Goal: Task Accomplishment & Management: Use online tool/utility

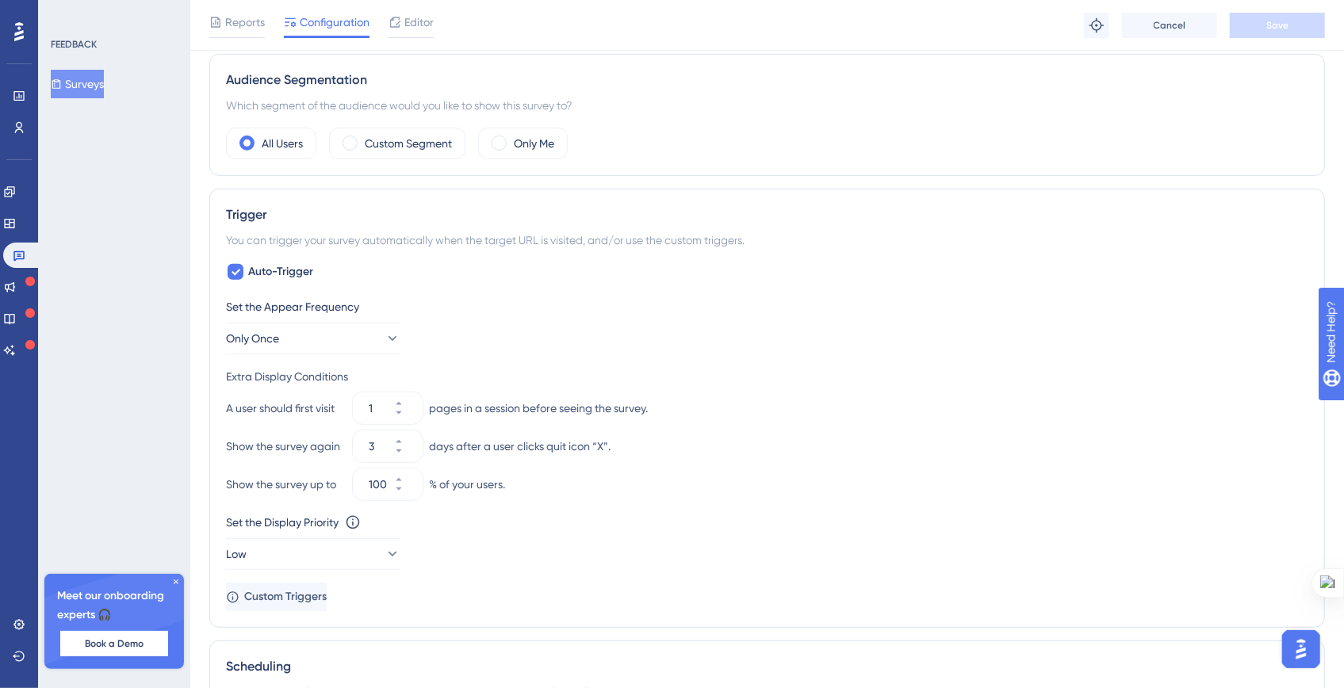
scroll to position [607, 0]
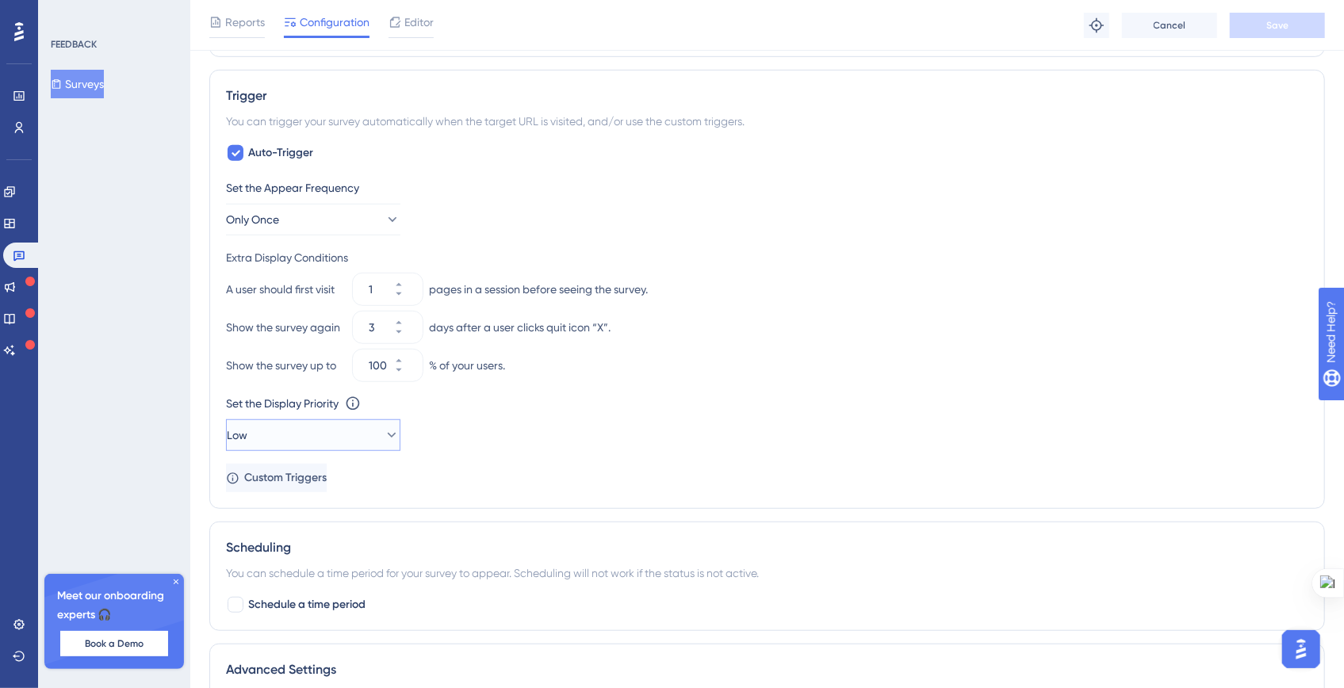
click at [384, 427] on icon at bounding box center [392, 435] width 16 height 16
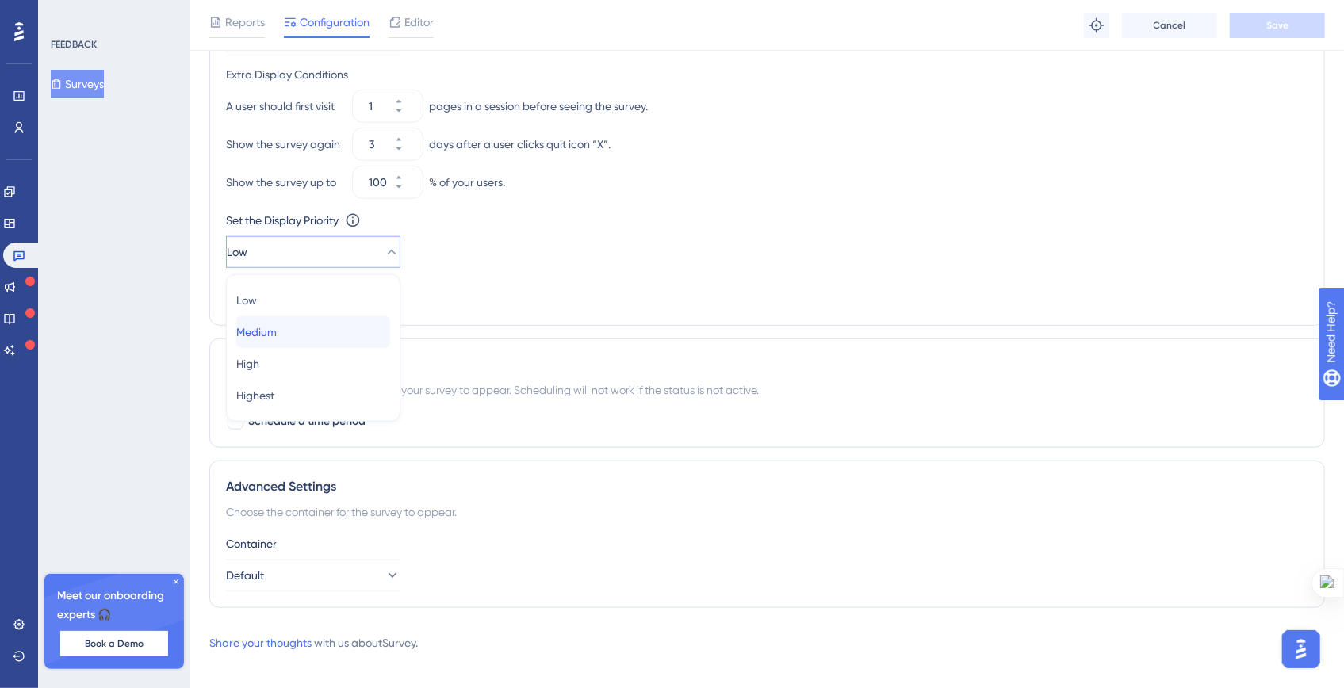
click at [317, 331] on div "Medium Medium" at bounding box center [313, 332] width 154 height 32
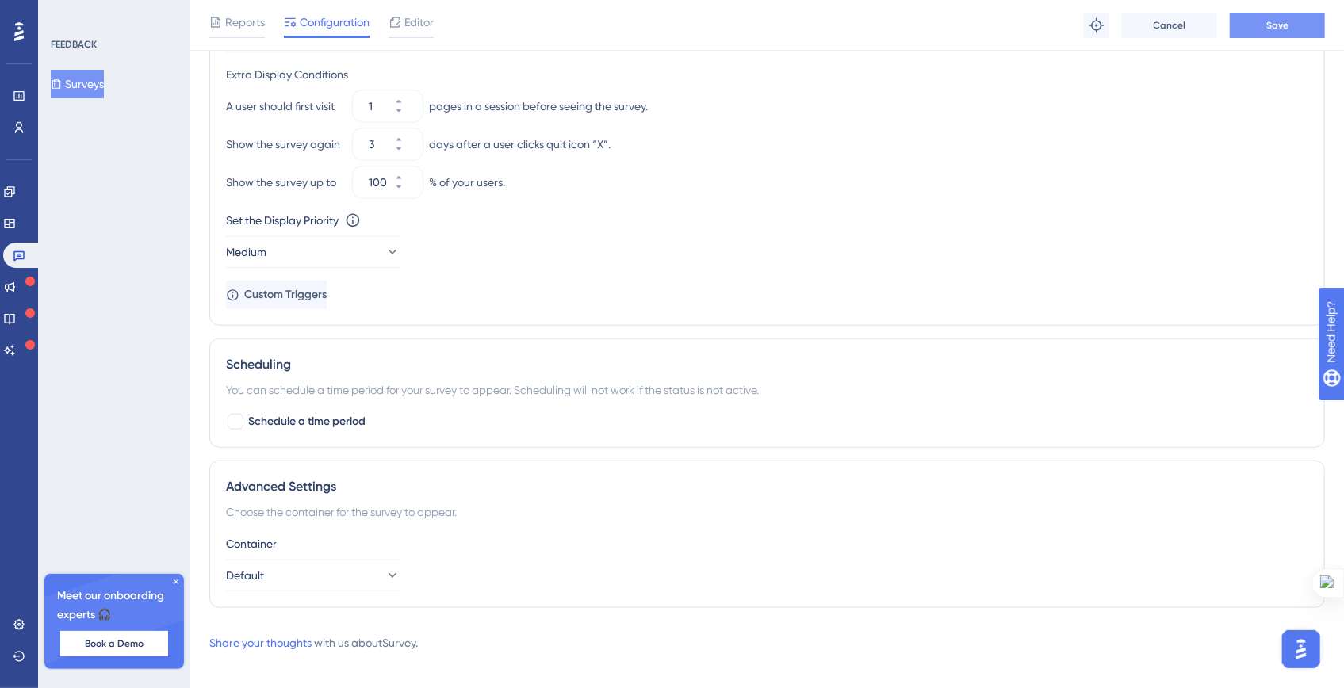
click at [1303, 18] on button "Save" at bounding box center [1276, 25] width 95 height 25
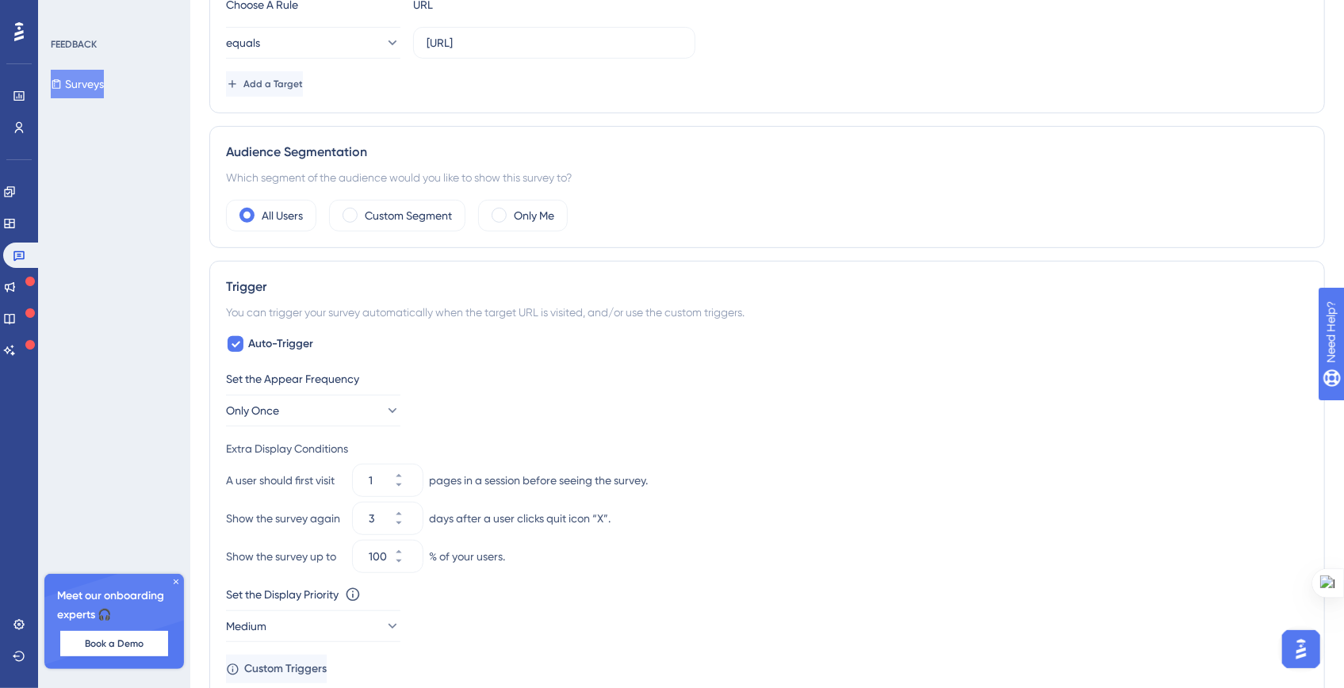
scroll to position [0, 0]
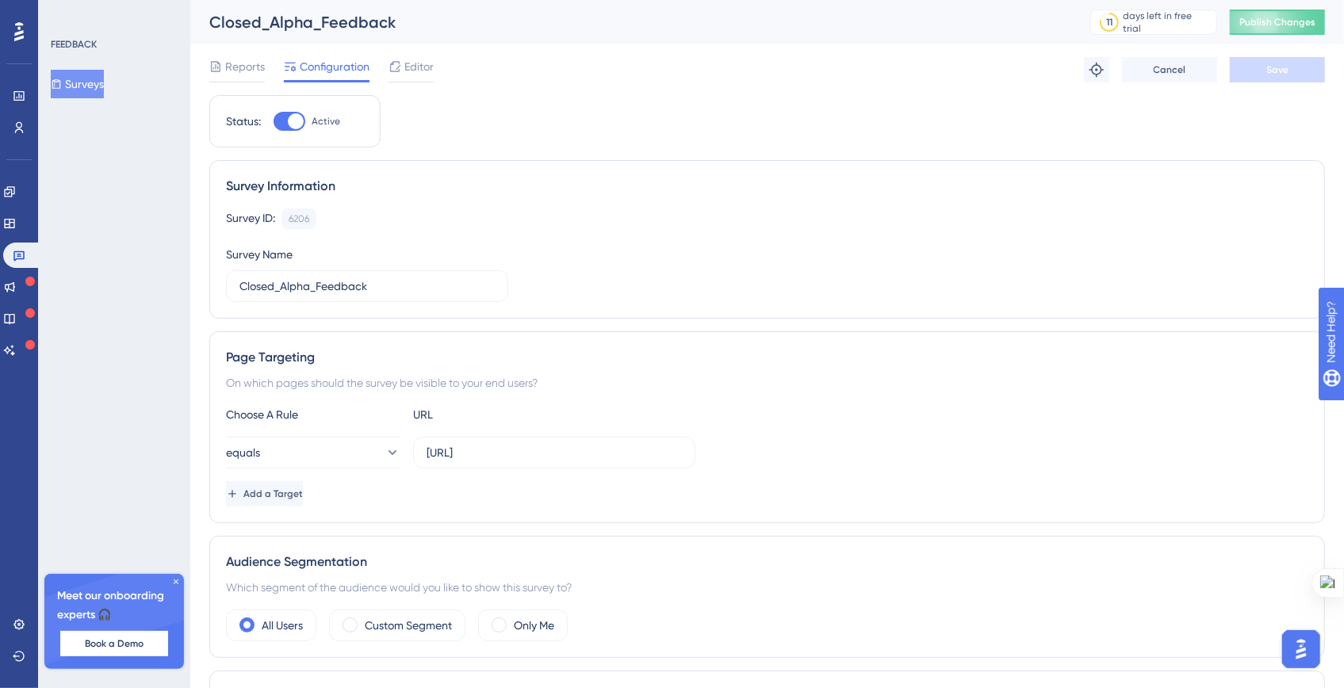
click at [1309, 90] on div "Reports Configuration Editor Troubleshoot Cancel Save" at bounding box center [766, 69] width 1115 height 51
click at [1263, 25] on span "Publish Changes" at bounding box center [1277, 22] width 76 height 13
click at [17, 251] on icon at bounding box center [18, 256] width 11 height 10
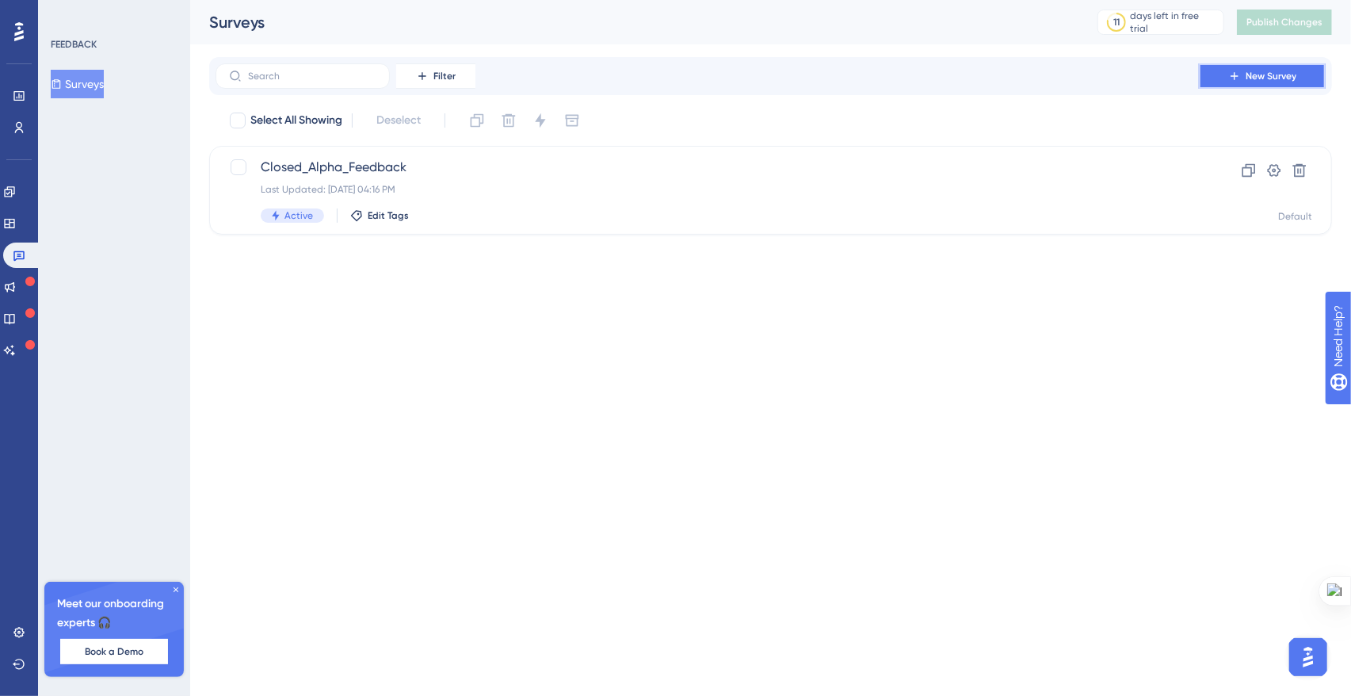
click at [1219, 70] on button "New Survey" at bounding box center [1262, 75] width 127 height 25
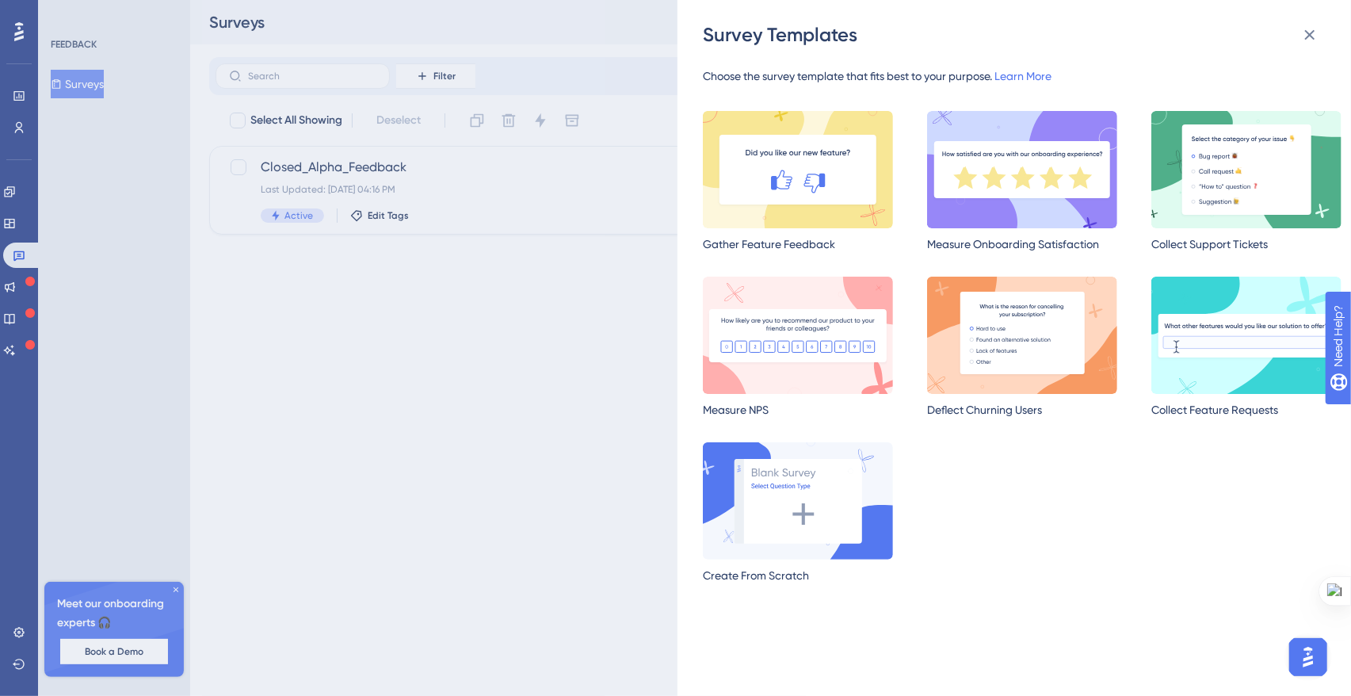
click at [588, 377] on div "Survey Templates Choose the survey template that fits best to your purpose. Lea…" at bounding box center [675, 348] width 1351 height 696
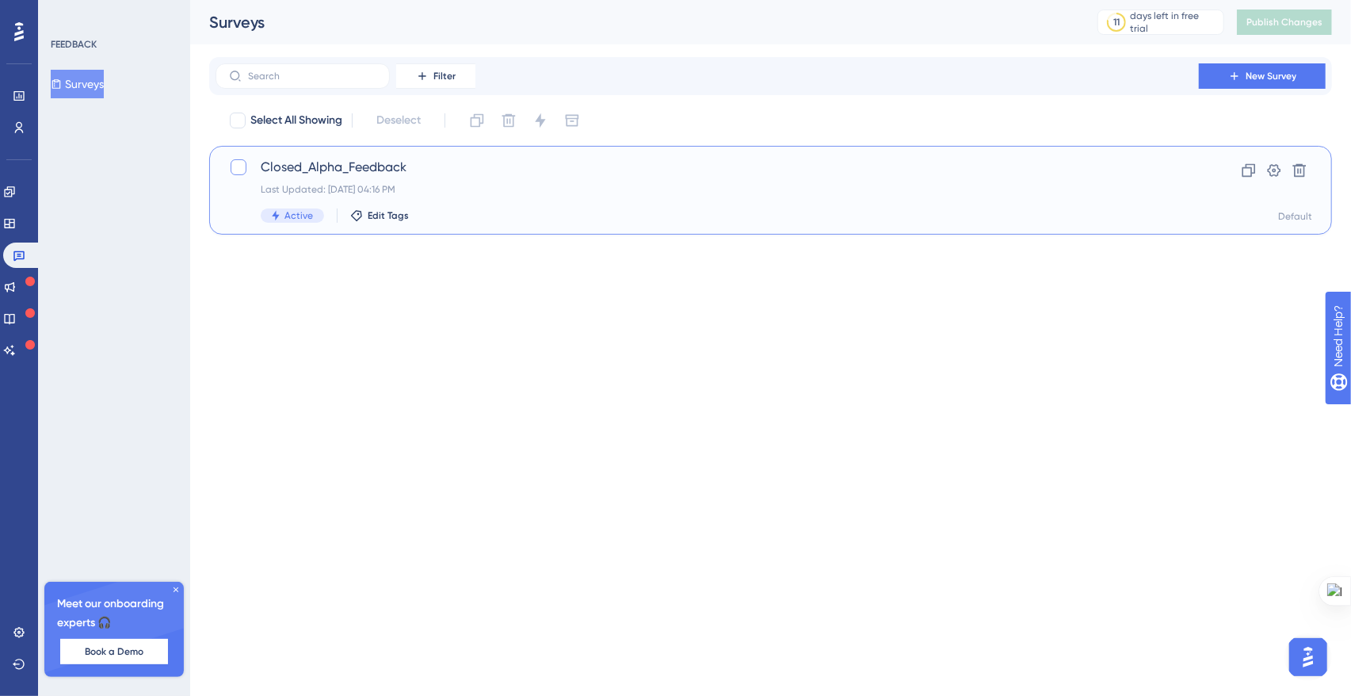
click at [238, 165] on div at bounding box center [239, 167] width 16 height 16
checkbox input "true"
click at [239, 166] on icon at bounding box center [239, 167] width 10 height 13
checkbox input "false"
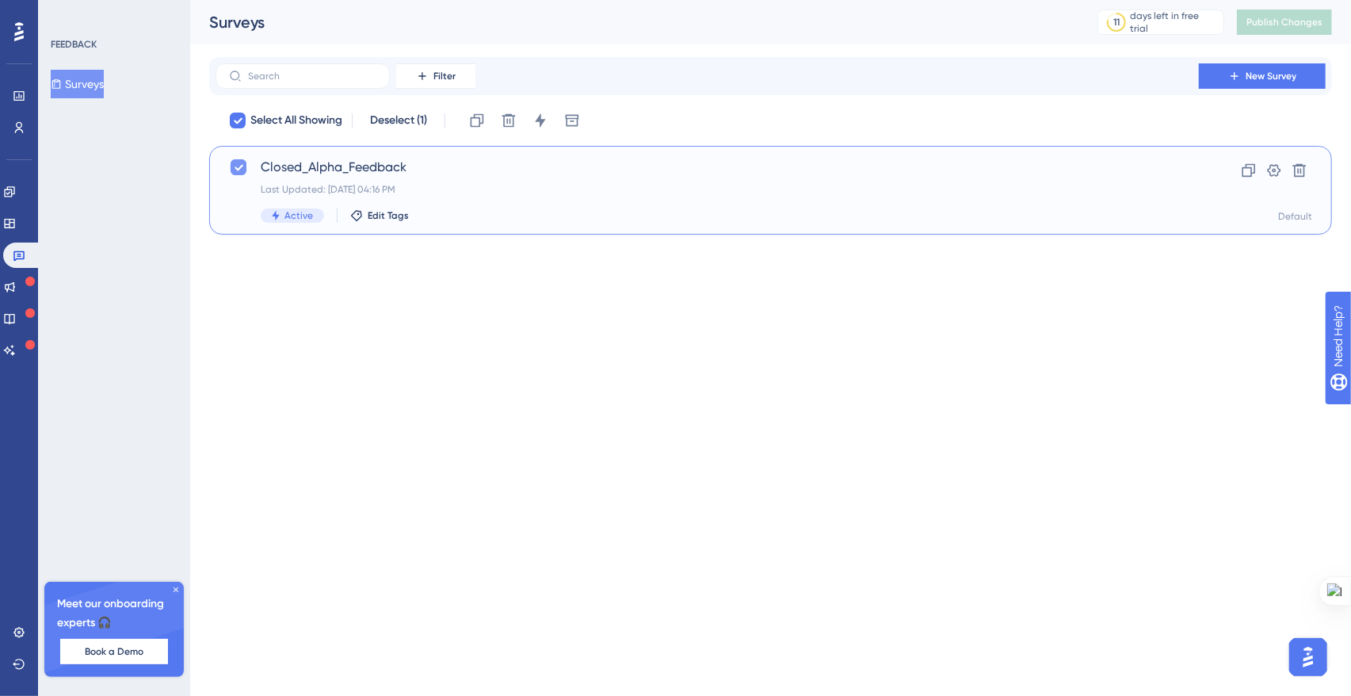
checkbox input "false"
click at [16, 229] on icon at bounding box center [9, 223] width 13 height 13
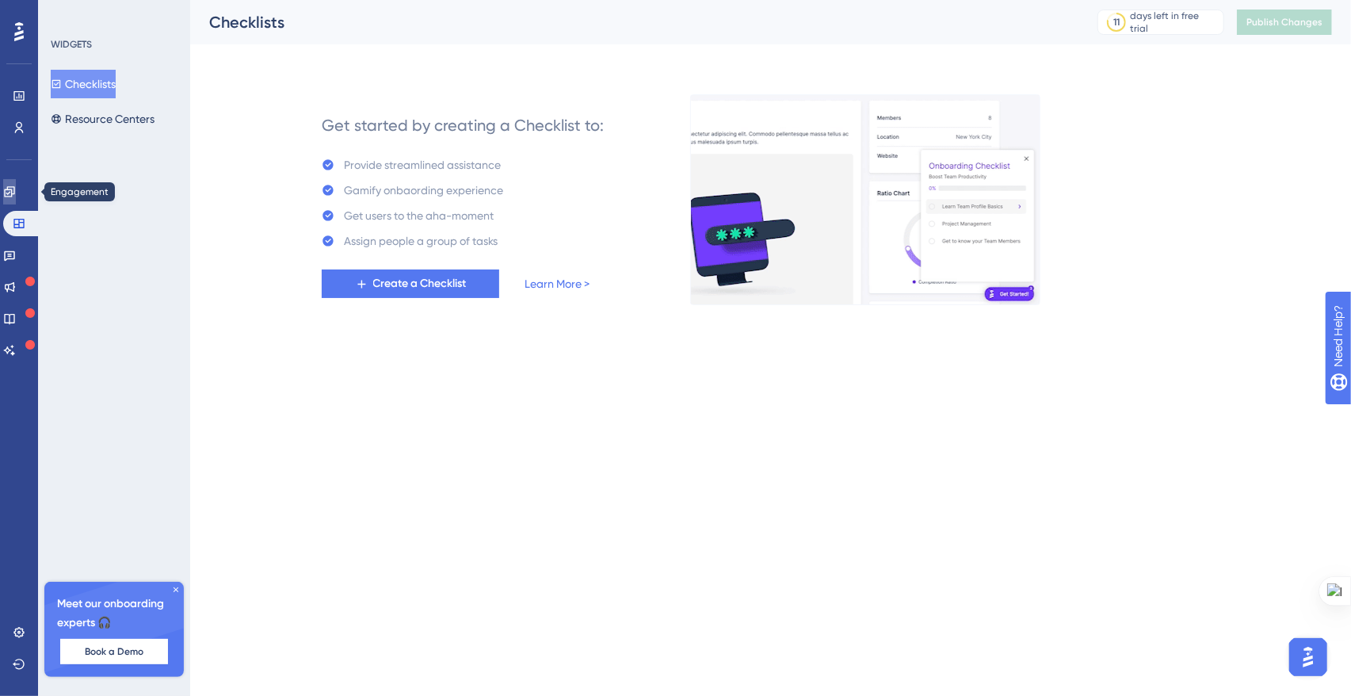
click at [14, 196] on icon at bounding box center [9, 191] width 10 height 10
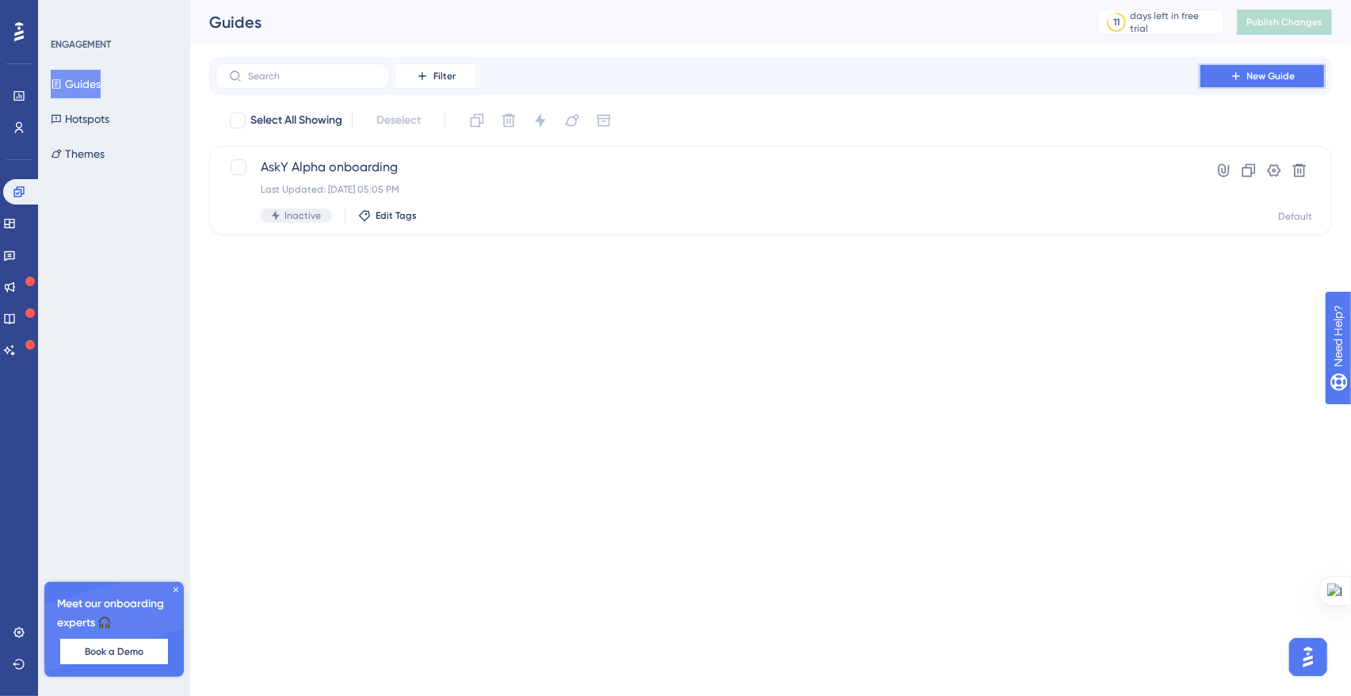
click at [1252, 80] on span "New Guide" at bounding box center [1272, 76] width 48 height 13
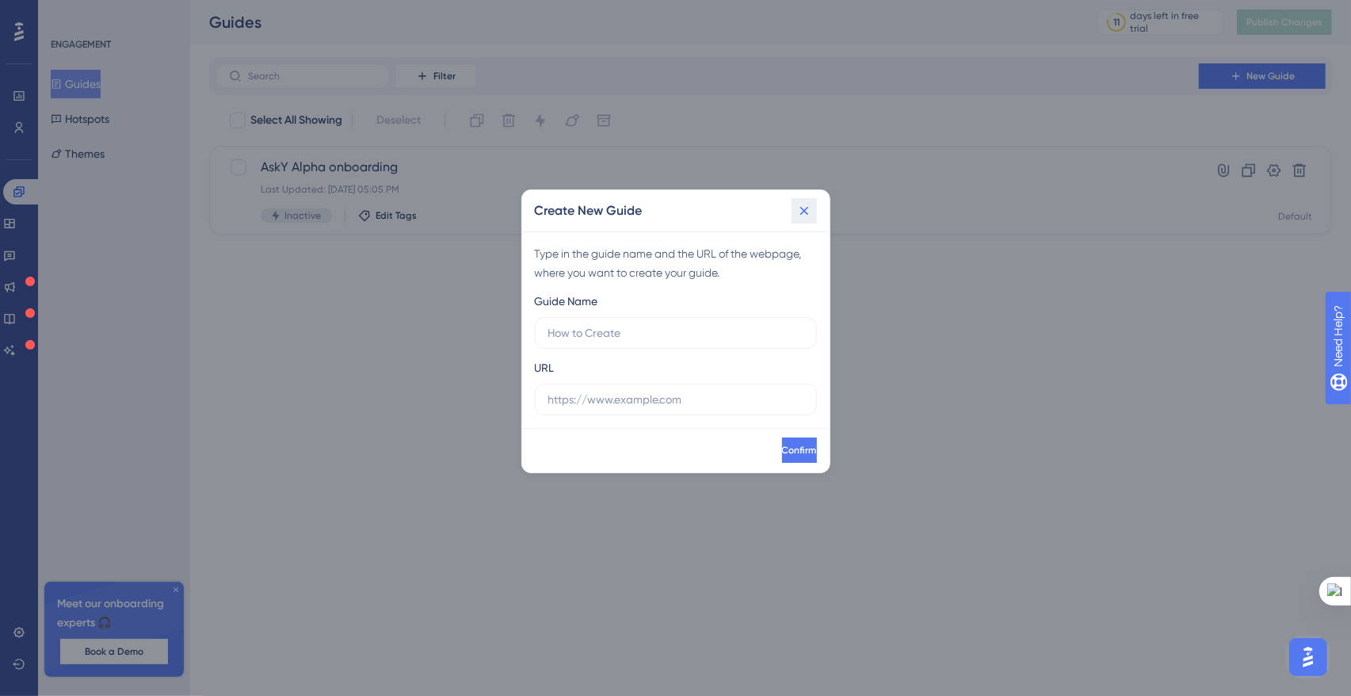
click at [803, 205] on icon at bounding box center [805, 211] width 16 height 16
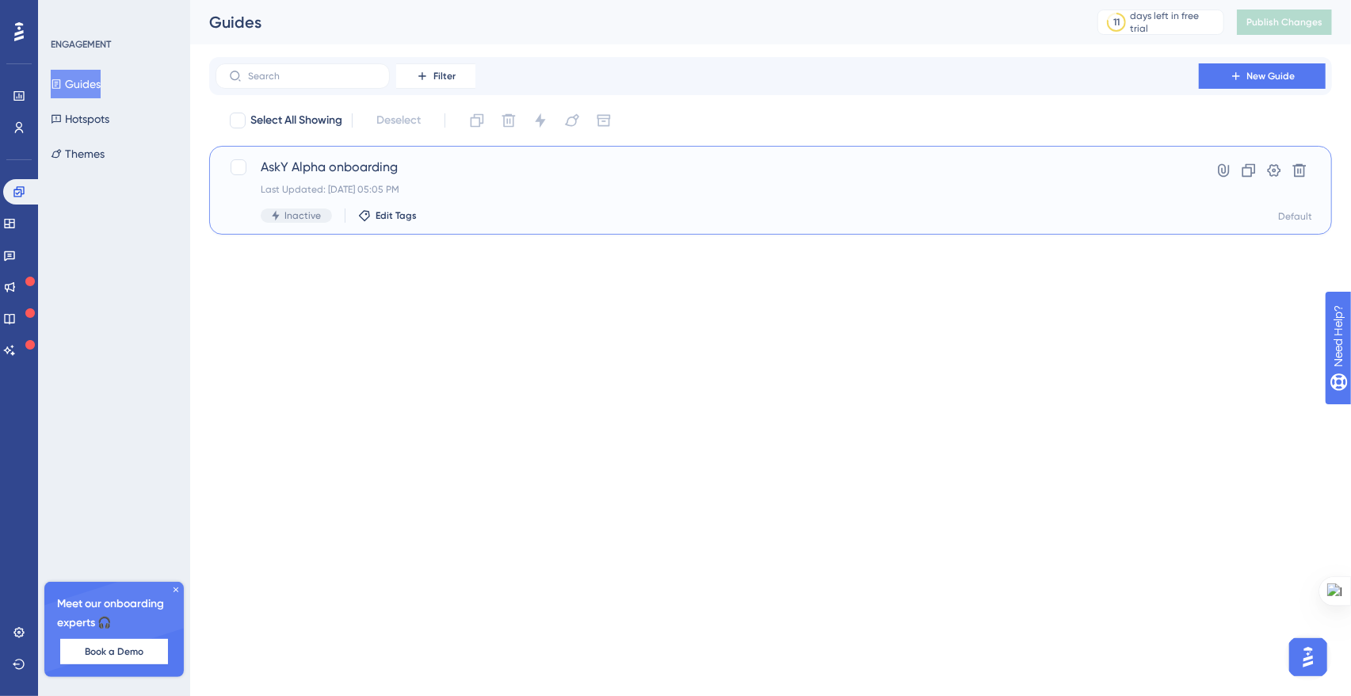
click at [405, 181] on div "AskY Alpha onboarding Last Updated: Aug 19 2025, 05:05 PM Inactive Edit Tags" at bounding box center [707, 190] width 893 height 65
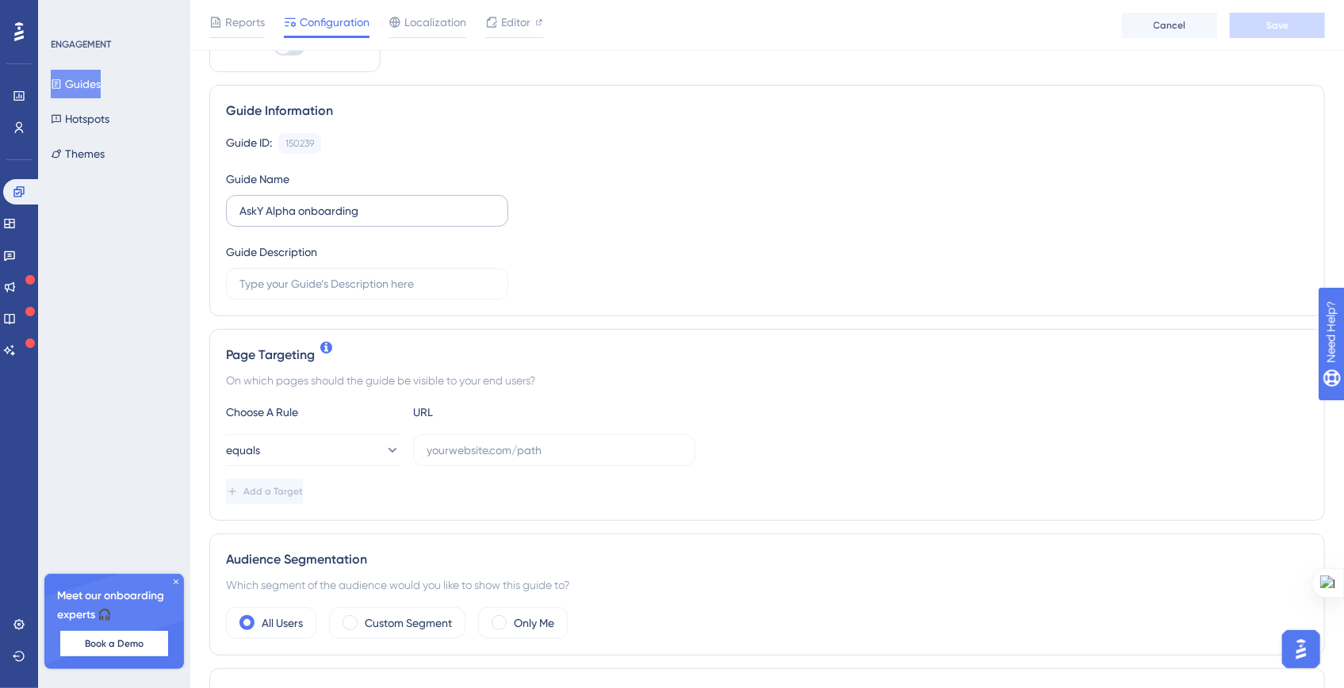
scroll to position [186, 0]
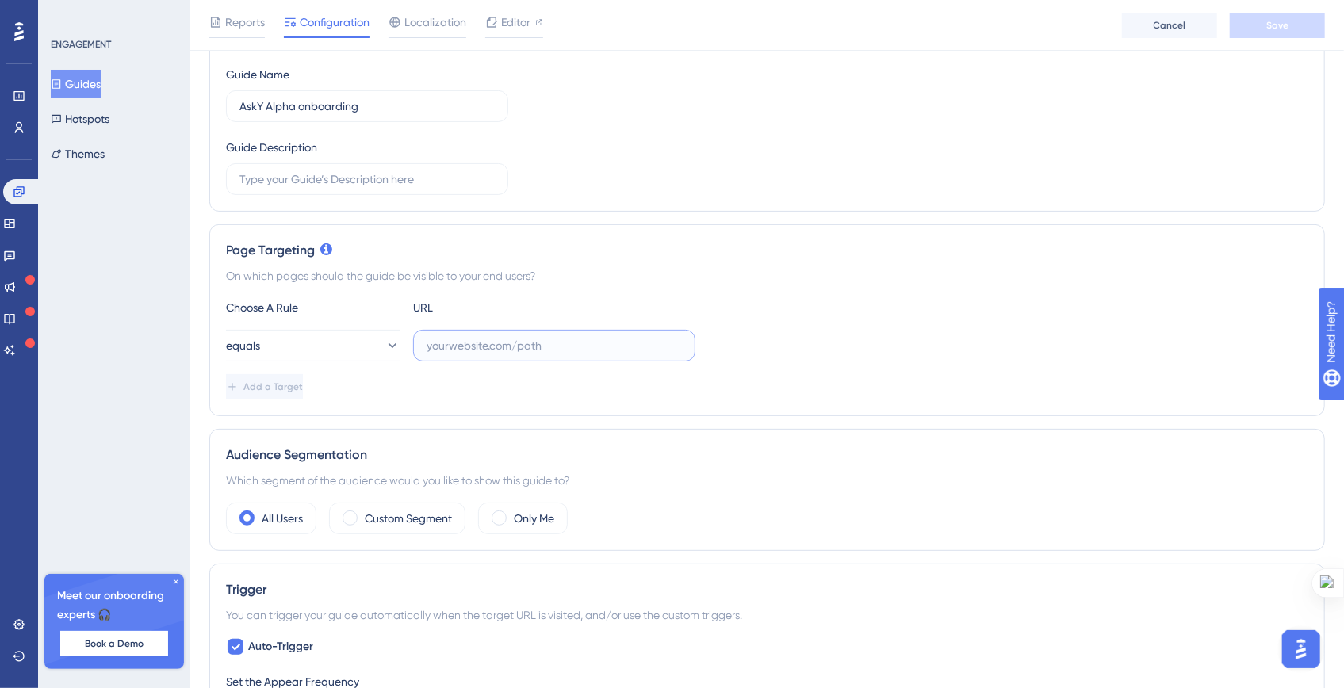
click at [482, 350] on input "text" at bounding box center [553, 345] width 255 height 17
paste input "[URL]"
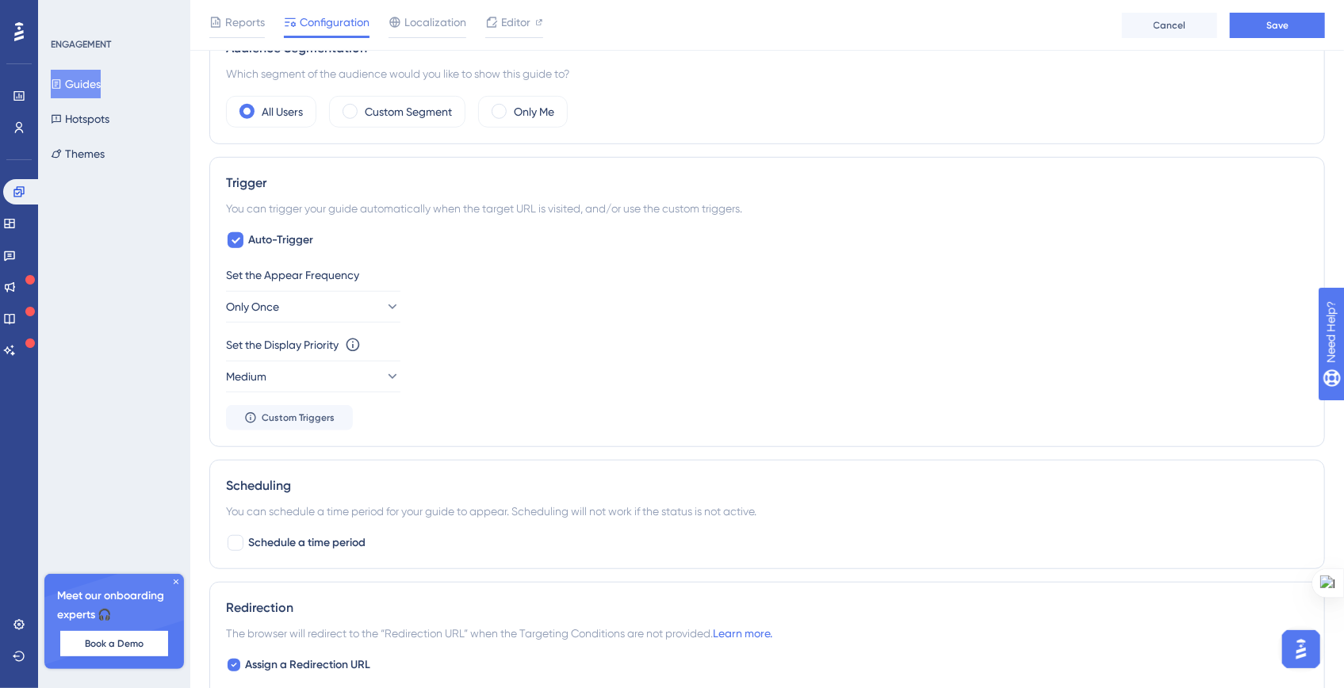
scroll to position [0, 0]
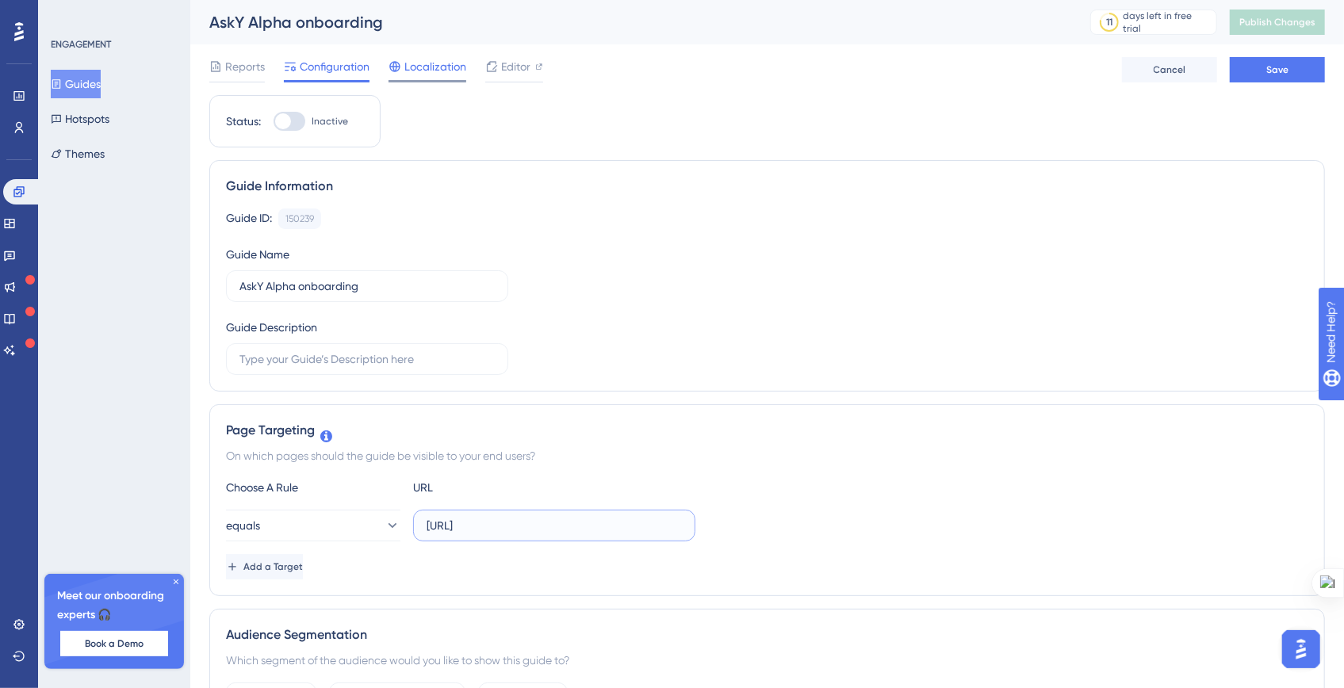
type input "[URL]"
click at [395, 70] on icon at bounding box center [394, 66] width 13 height 13
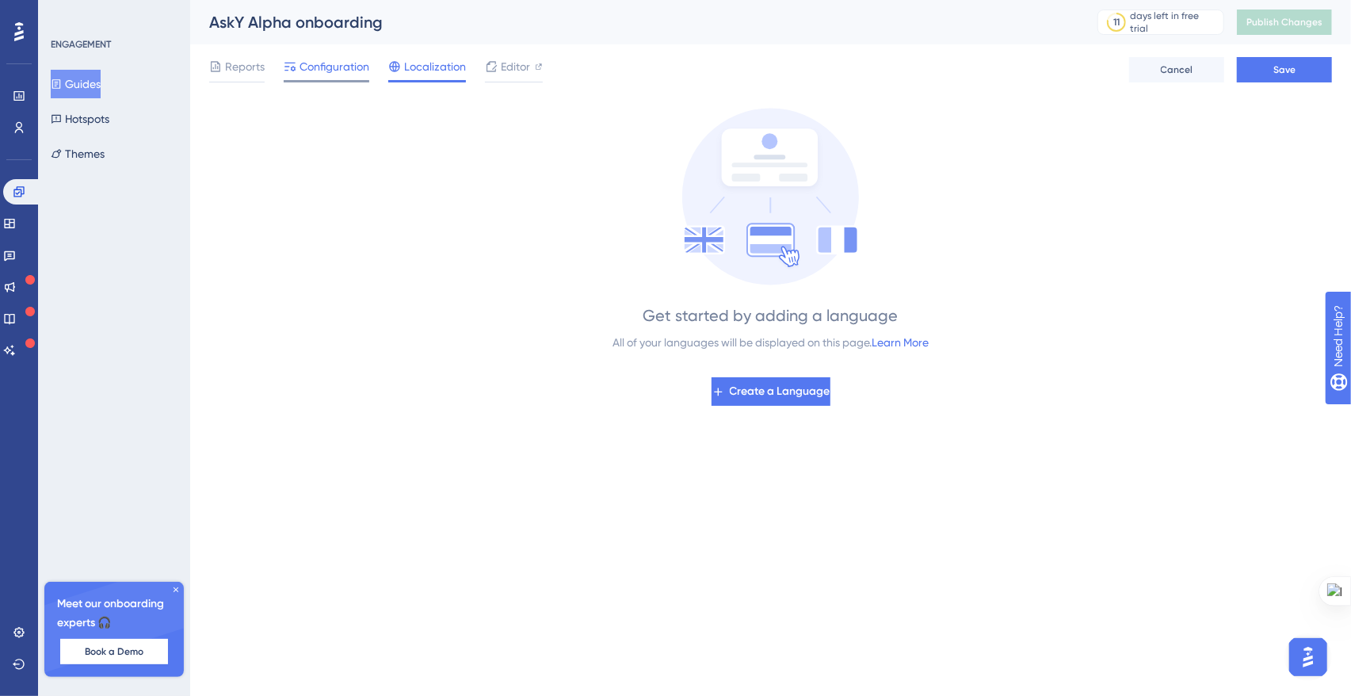
click at [315, 59] on span "Configuration" at bounding box center [335, 66] width 70 height 19
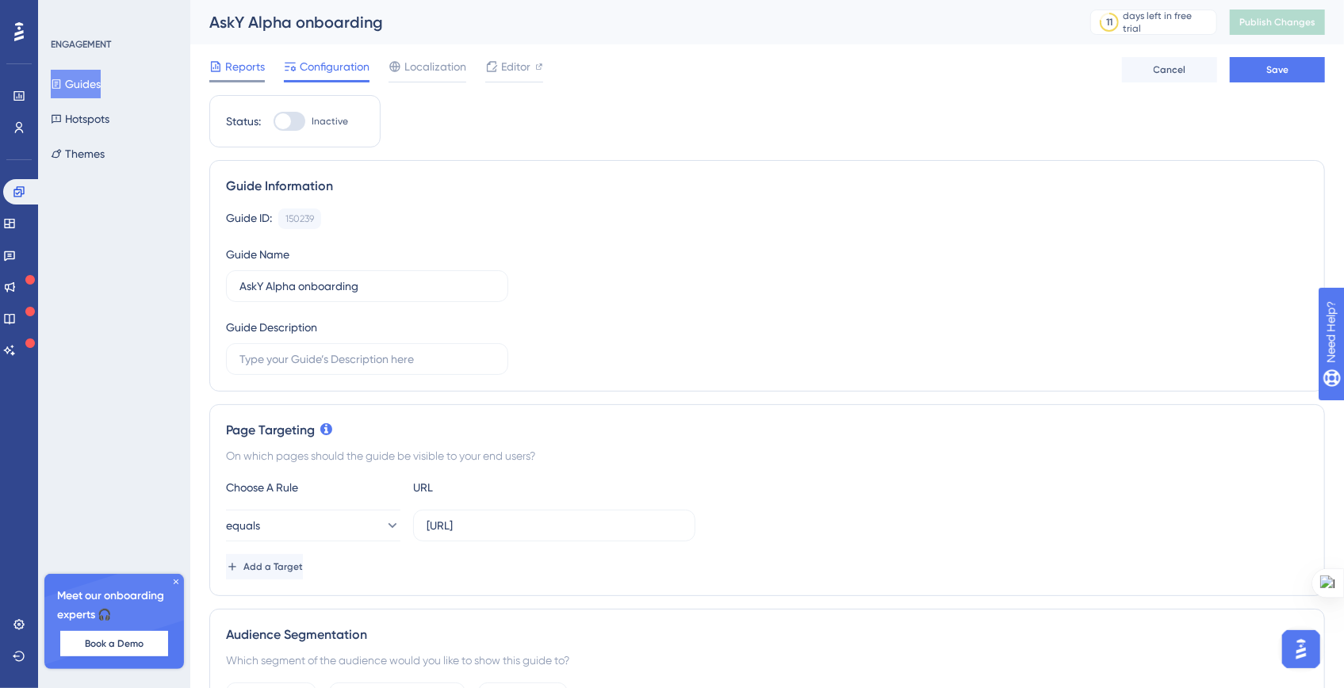
click at [260, 74] on span "Reports" at bounding box center [245, 66] width 40 height 19
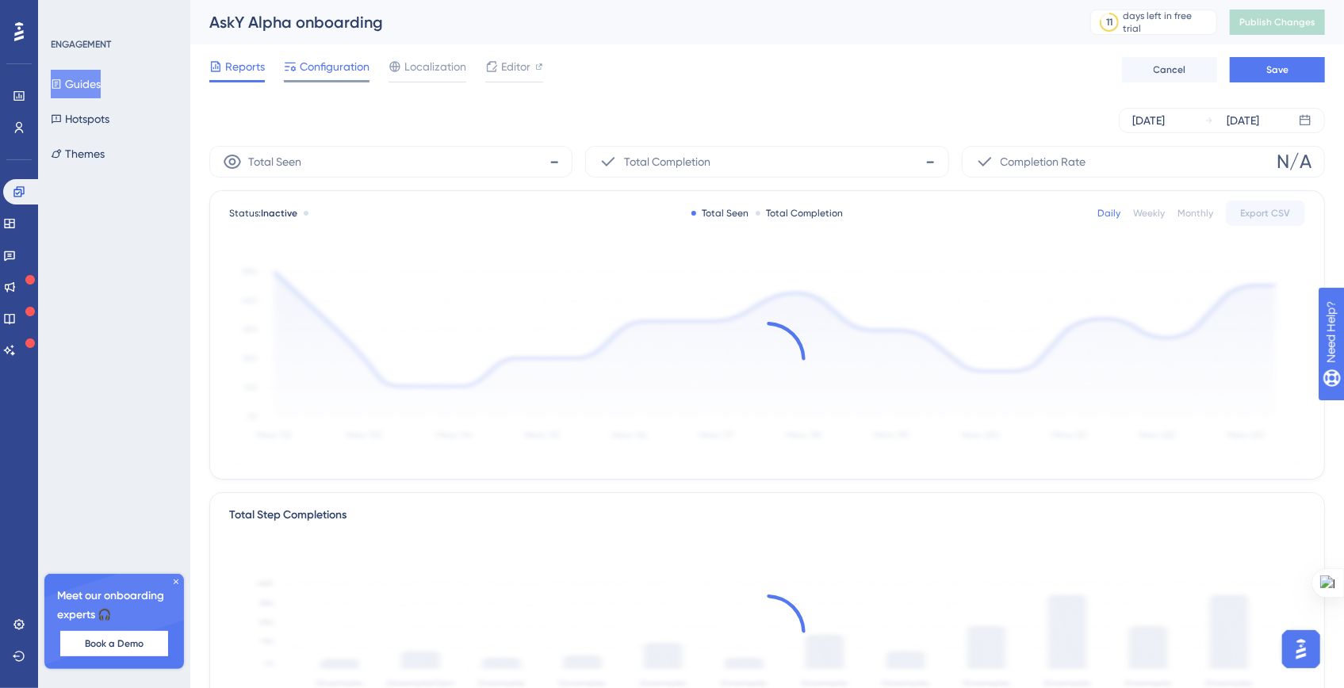
click at [338, 73] on span "Configuration" at bounding box center [335, 66] width 70 height 19
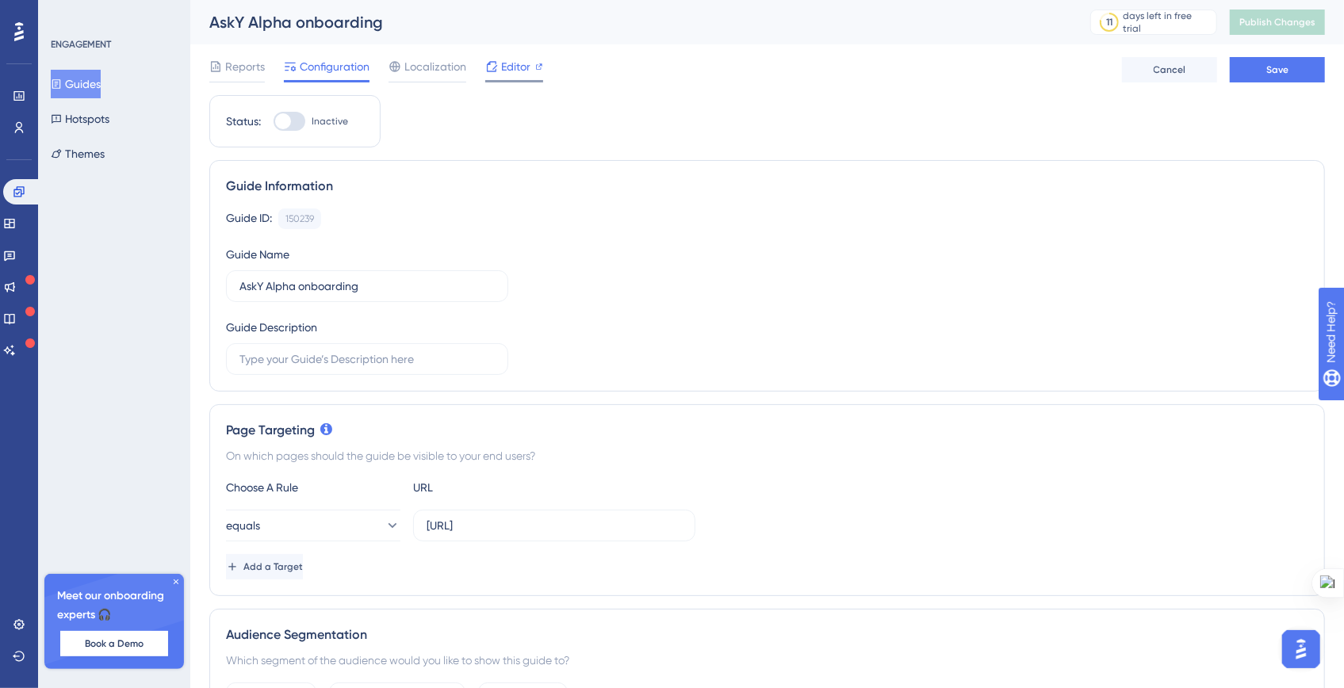
click at [498, 69] on div "Editor" at bounding box center [514, 66] width 58 height 19
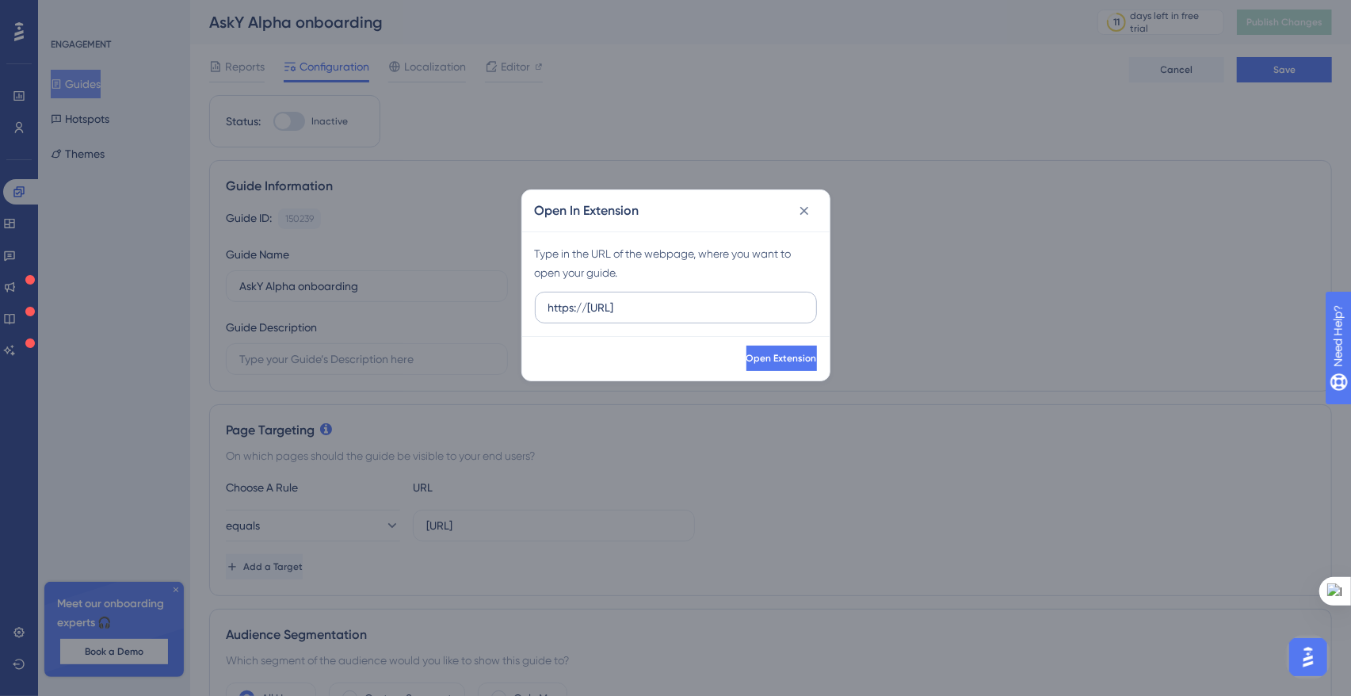
drag, startPoint x: 632, startPoint y: 308, endPoint x: 575, endPoint y: 307, distance: 57.1
click at [575, 307] on input "https://[URL]" at bounding box center [676, 307] width 255 height 17
drag, startPoint x: 590, startPoint y: 310, endPoint x: 629, endPoint y: 311, distance: 38.8
click at [629, 311] on input "https://[URL]" at bounding box center [676, 307] width 255 height 17
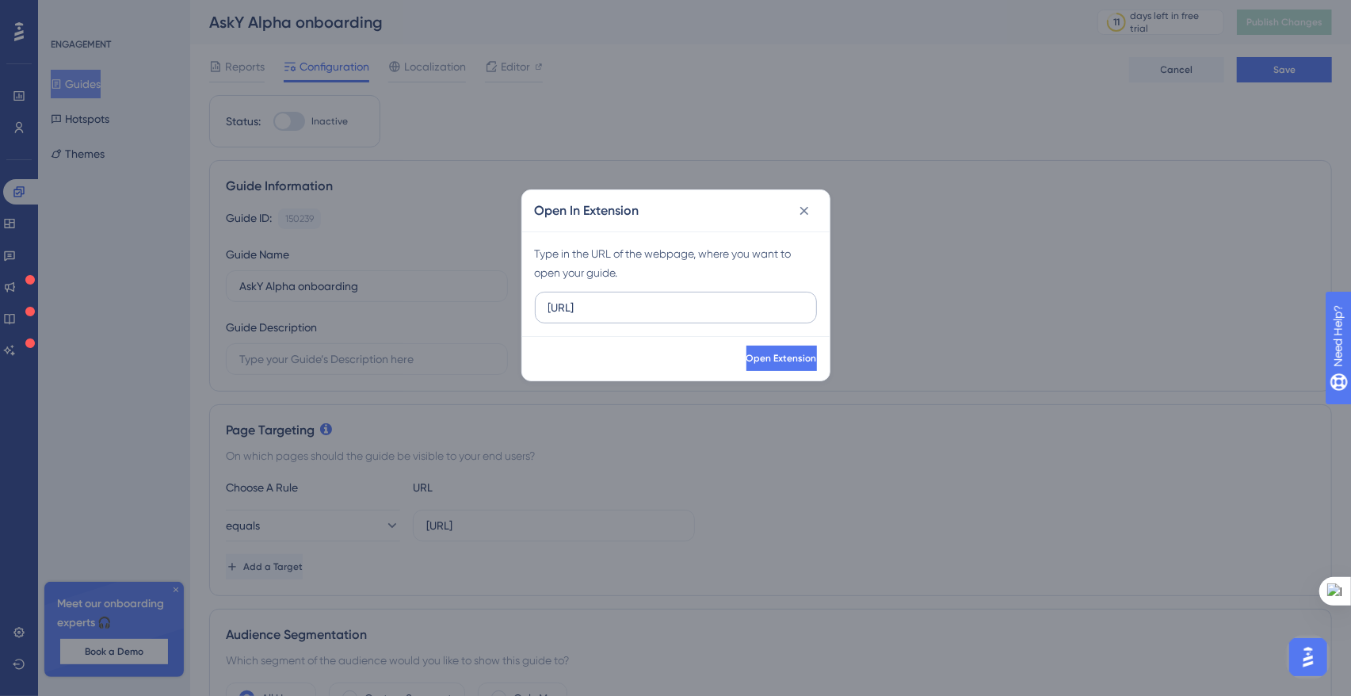
type input "[URL]"
click at [801, 208] on icon at bounding box center [804, 211] width 9 height 9
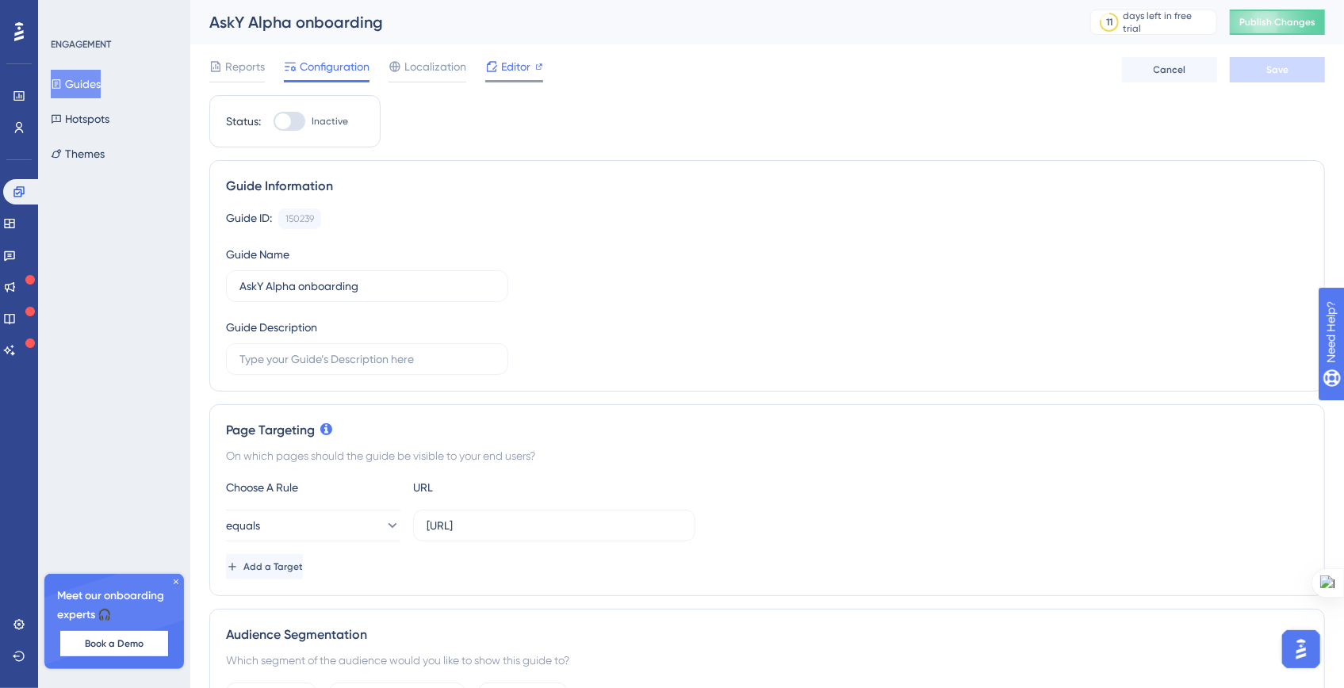
click at [510, 72] on span "Editor" at bounding box center [515, 66] width 29 height 19
click at [303, 281] on input "AskY Alpha onboarding" at bounding box center [366, 285] width 255 height 17
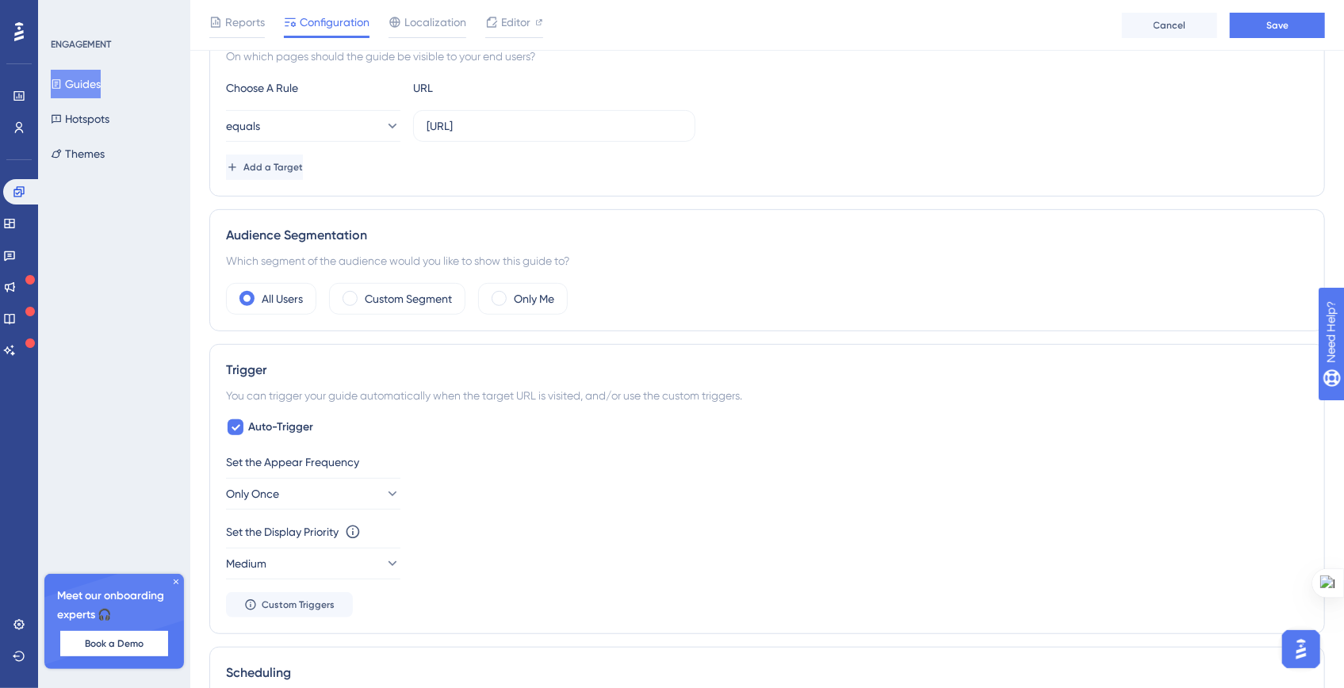
scroll to position [414, 0]
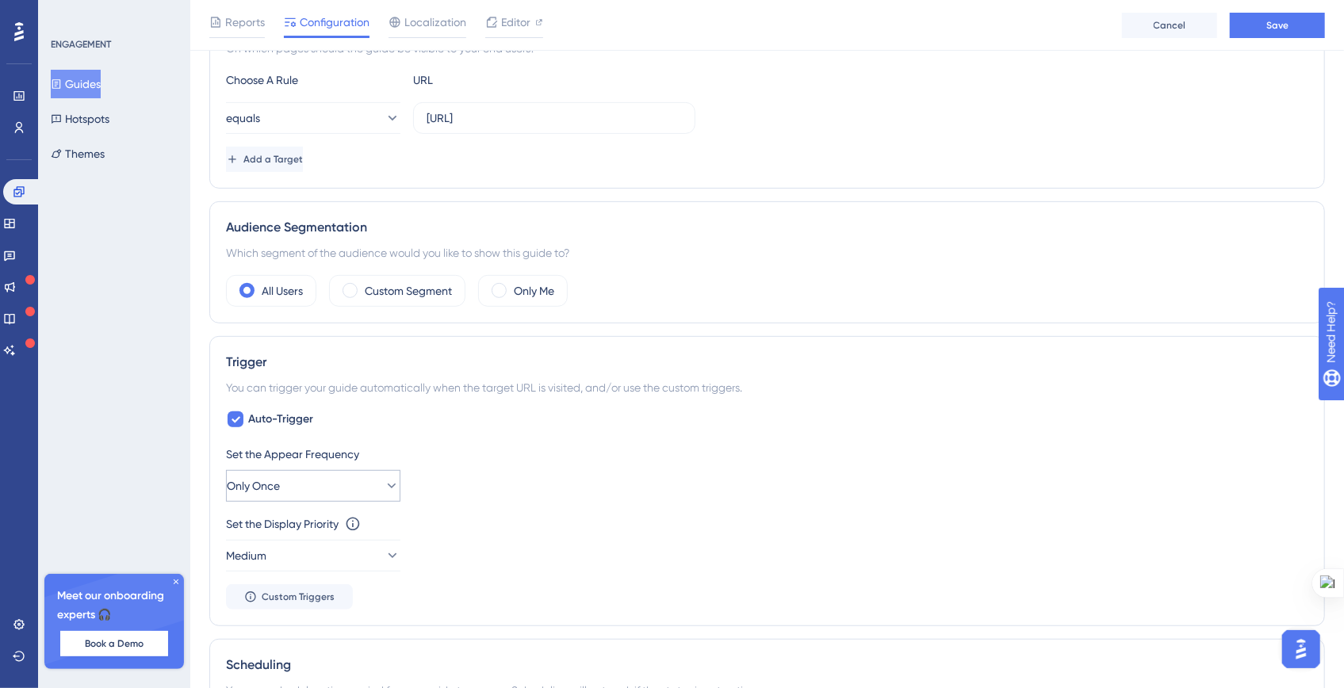
type input "Welcome message"
click at [258, 480] on span "Only Once" at bounding box center [253, 485] width 53 height 19
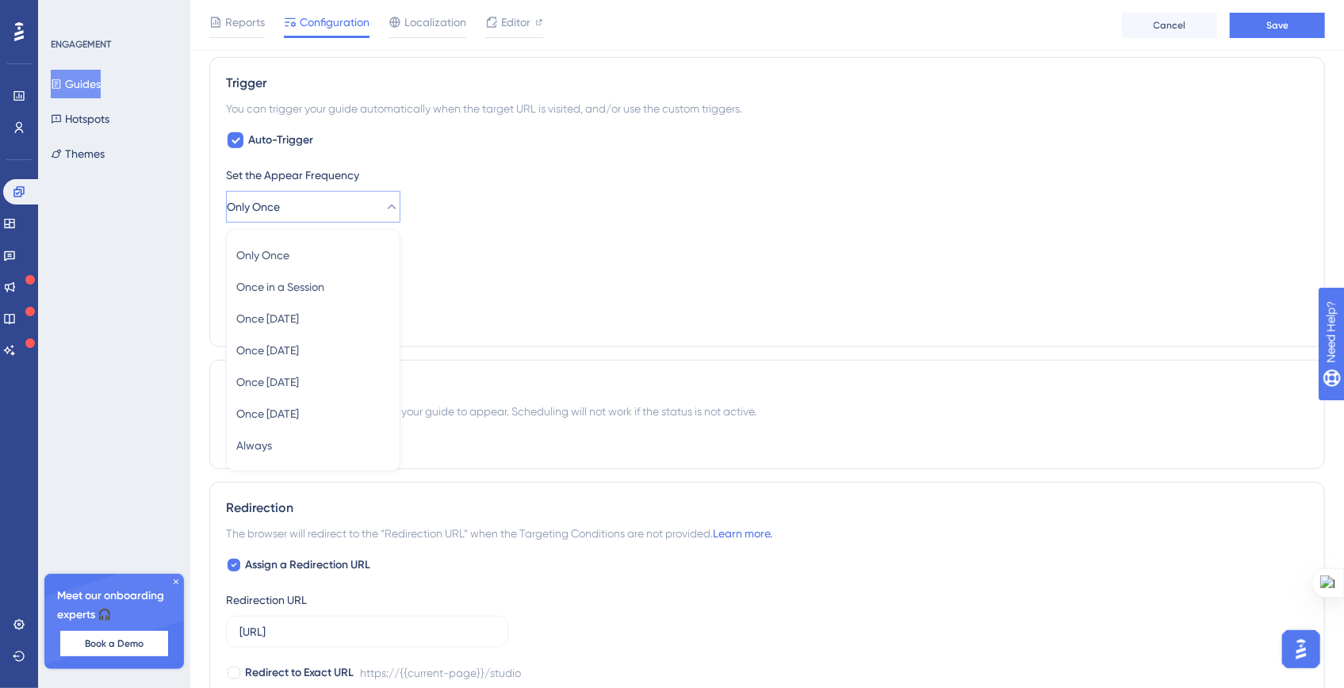
click at [163, 411] on div "ENGAGEMENT Guides Hotspots Themes Meet our onboarding experts 🎧 Book a Demo Upg…" at bounding box center [114, 344] width 152 height 688
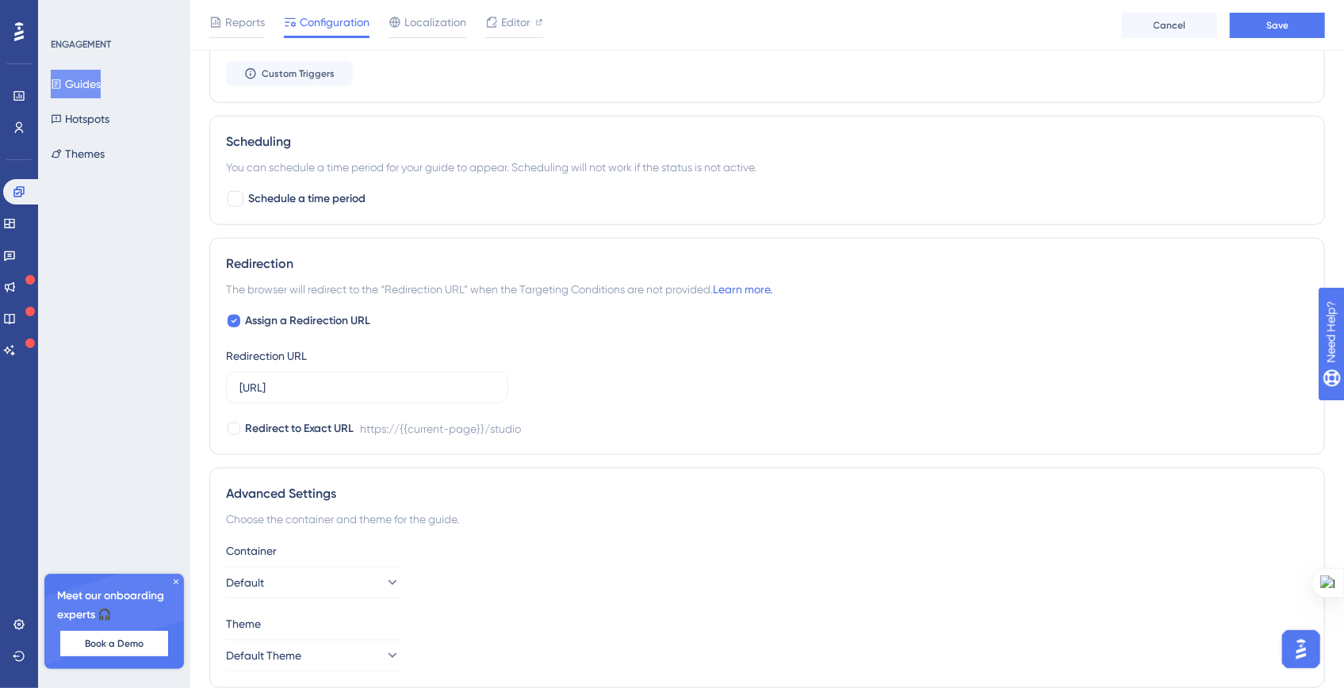
scroll to position [955, 0]
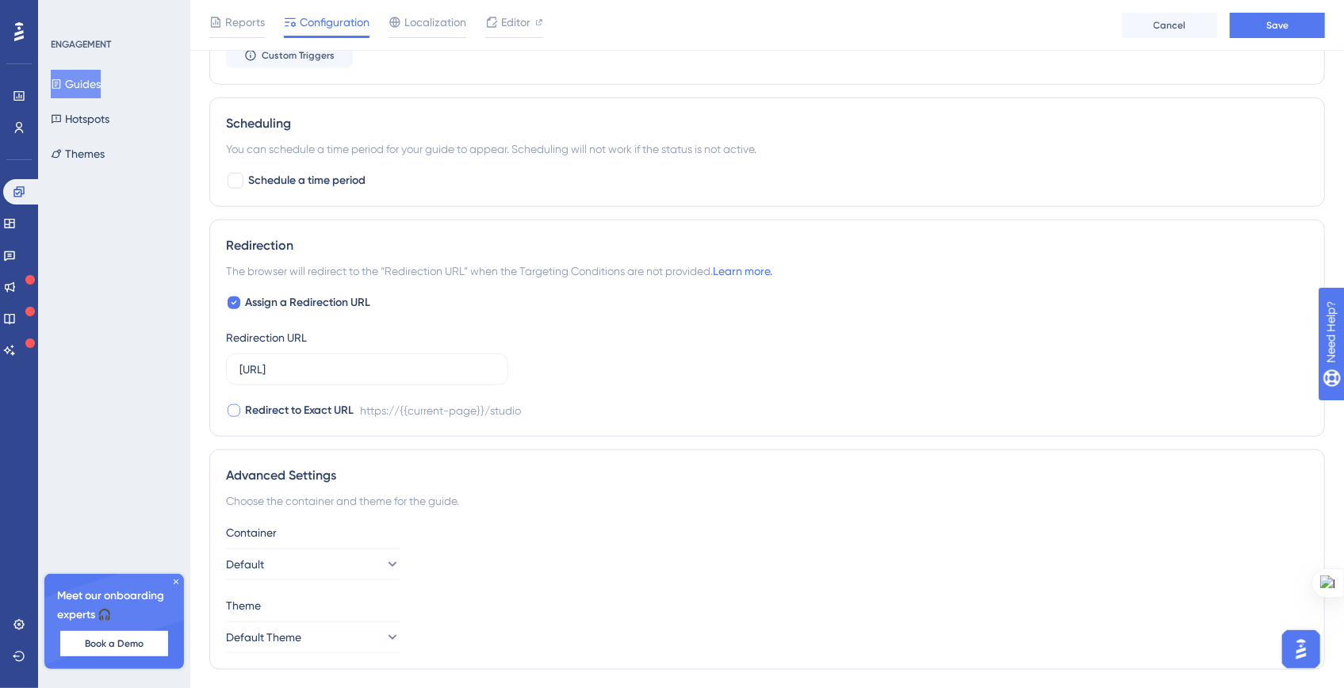
click at [230, 406] on div at bounding box center [233, 410] width 13 height 13
checkbox input "true"
click at [234, 304] on icon at bounding box center [234, 302] width 6 height 13
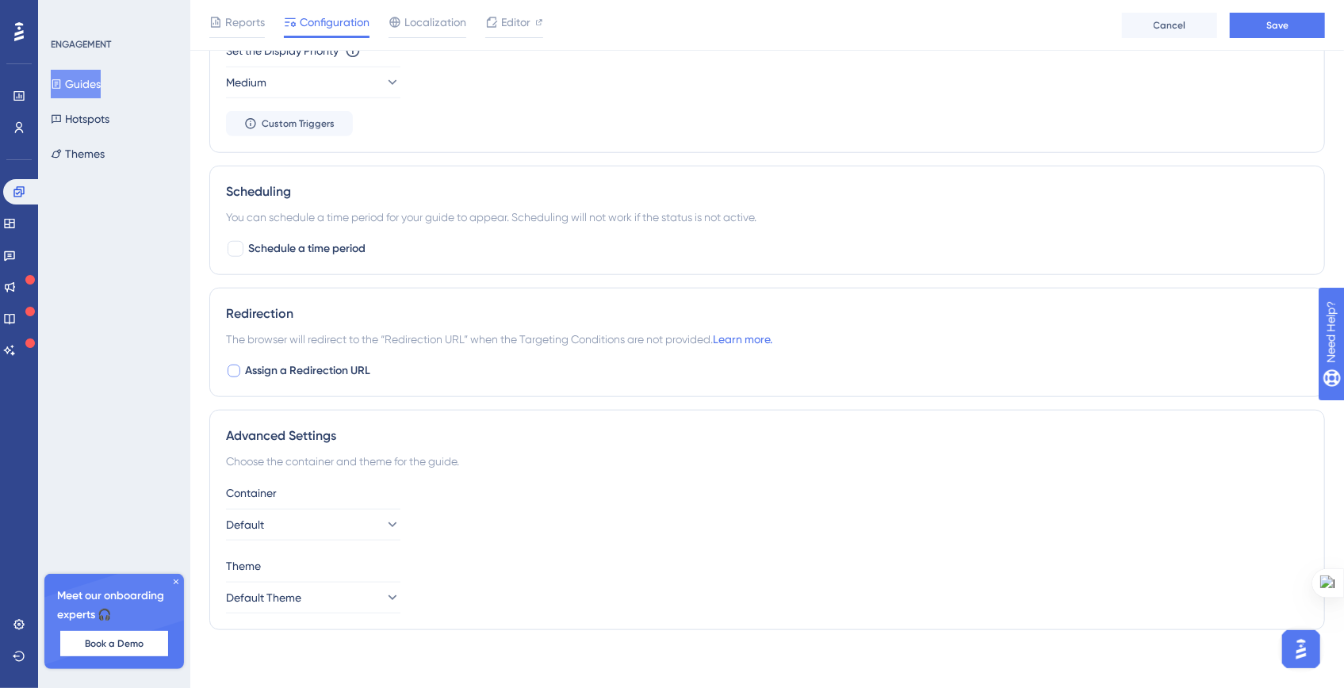
click at [231, 370] on div at bounding box center [233, 371] width 13 height 13
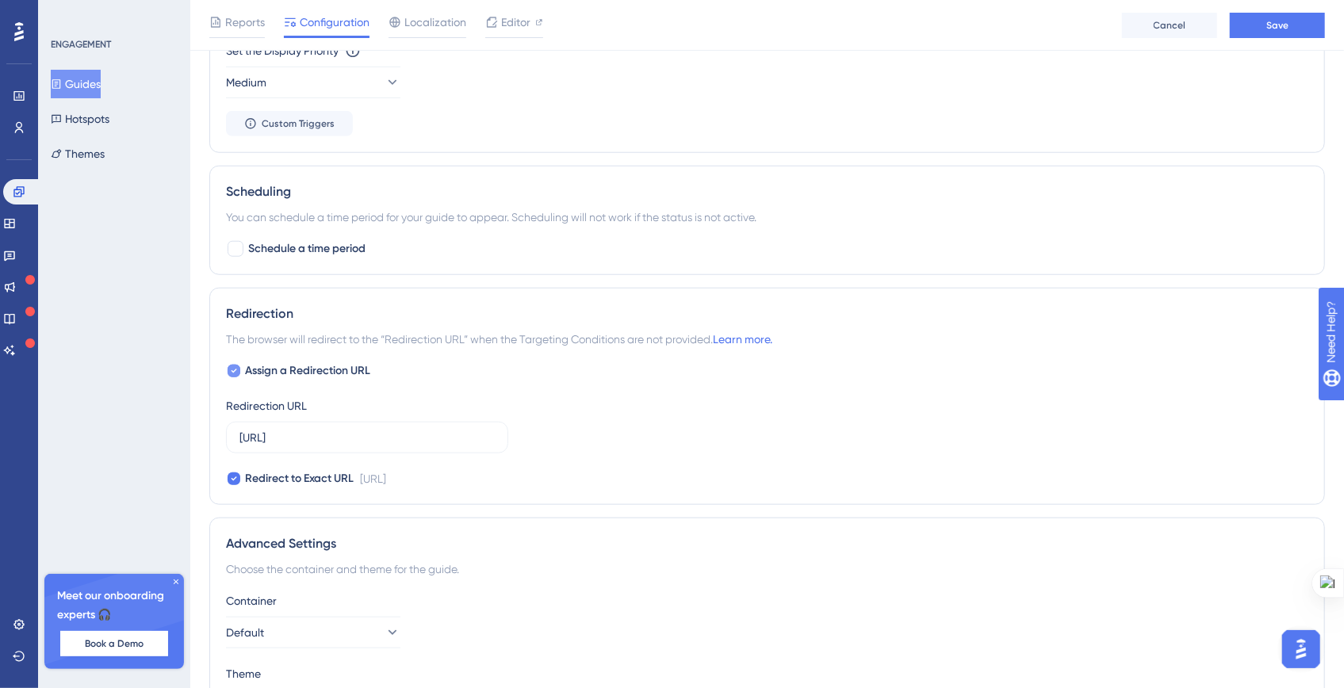
click at [231, 370] on icon at bounding box center [234, 371] width 6 height 13
checkbox input "false"
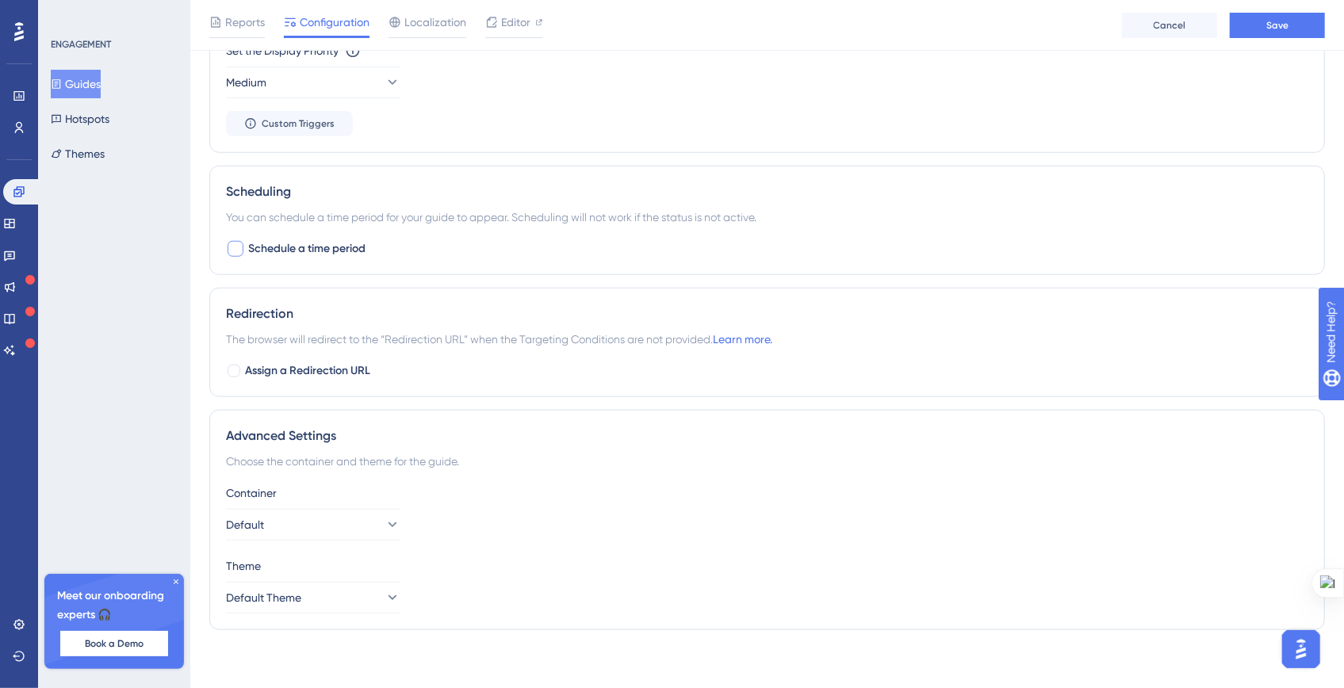
click at [242, 243] on div at bounding box center [235, 249] width 16 height 16
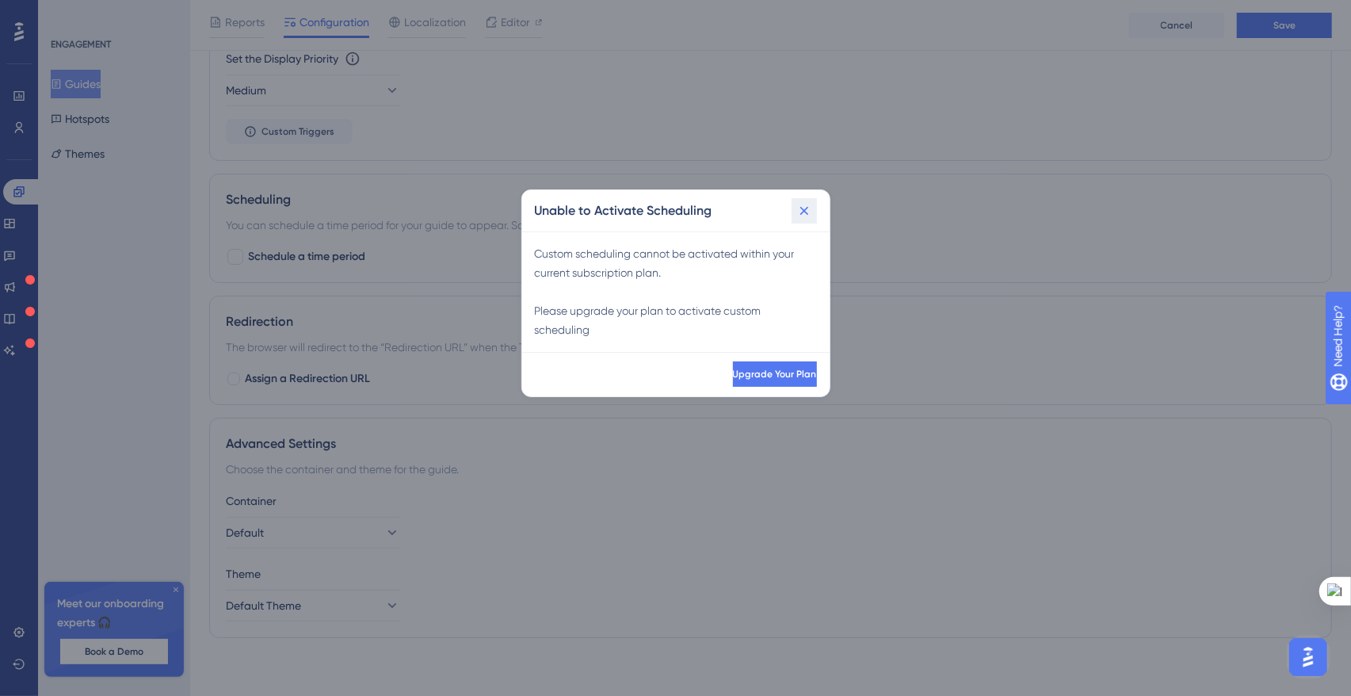
click at [808, 218] on icon at bounding box center [805, 211] width 16 height 16
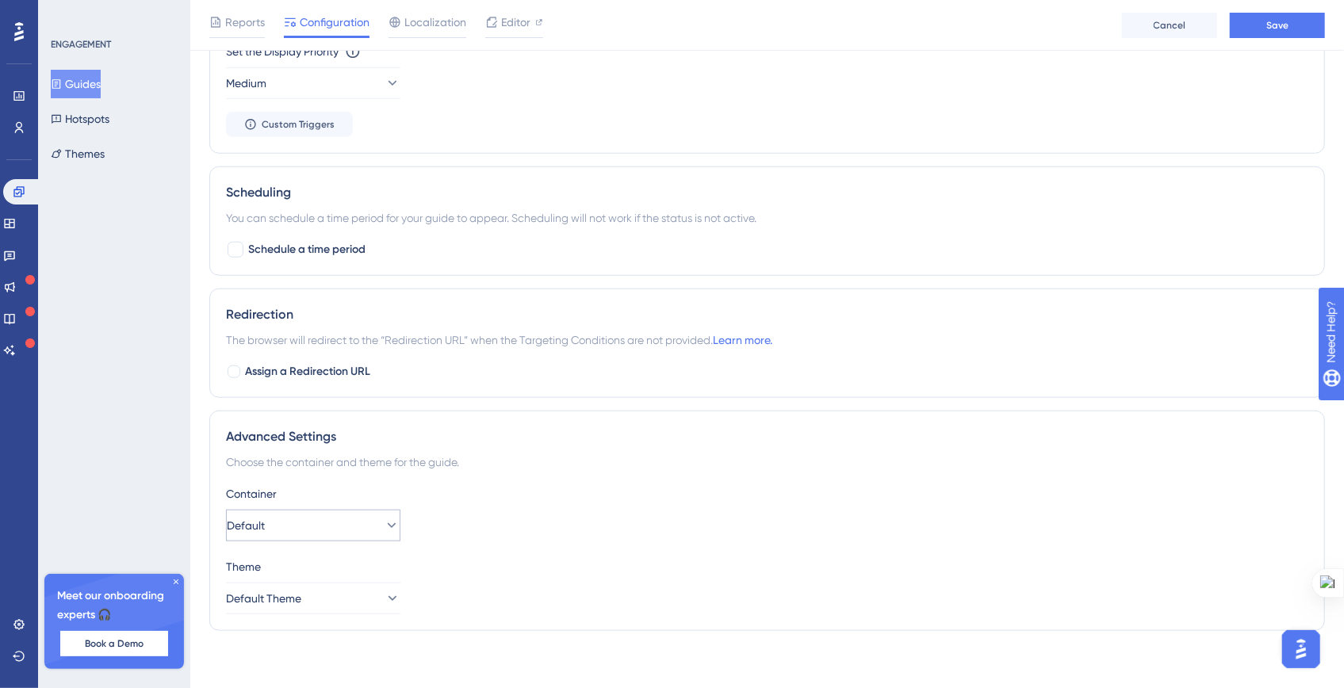
scroll to position [887, 0]
click at [250, 522] on span "Default" at bounding box center [246, 524] width 38 height 19
click at [250, 598] on span "Default Theme" at bounding box center [264, 597] width 75 height 19
click at [255, 636] on span "Default Theme" at bounding box center [273, 645] width 75 height 19
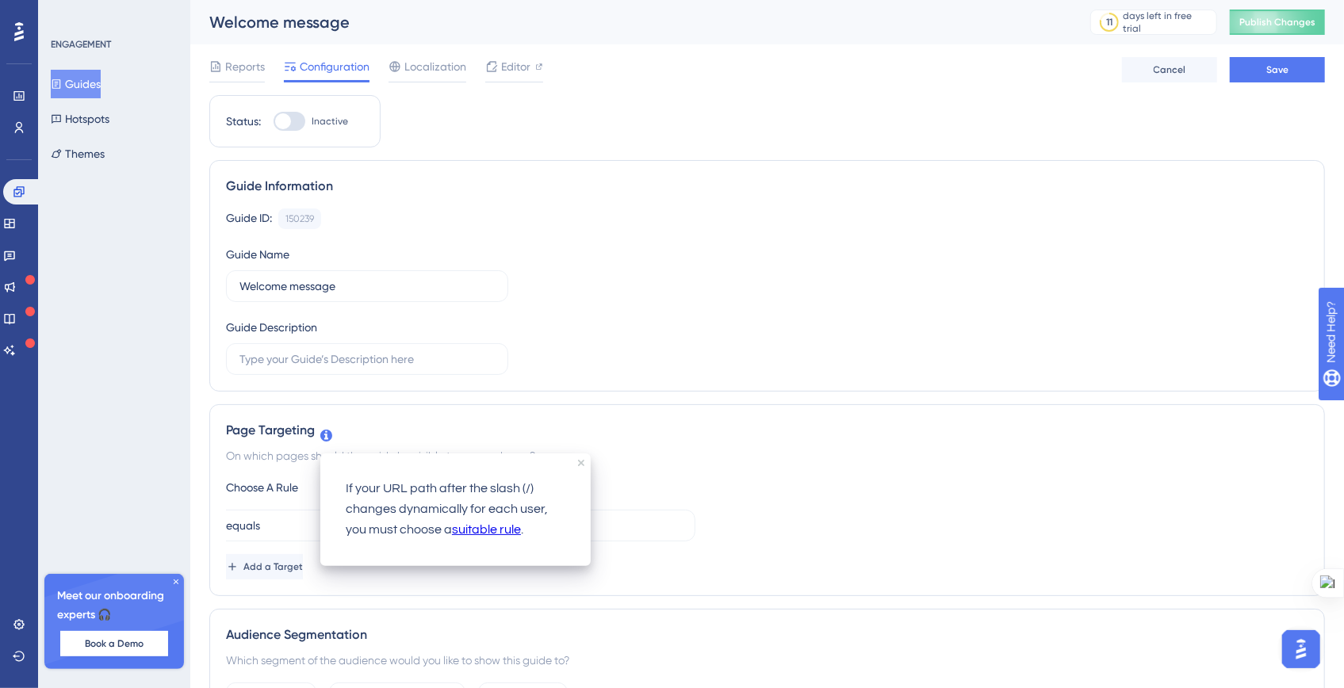
scroll to position [0, 0]
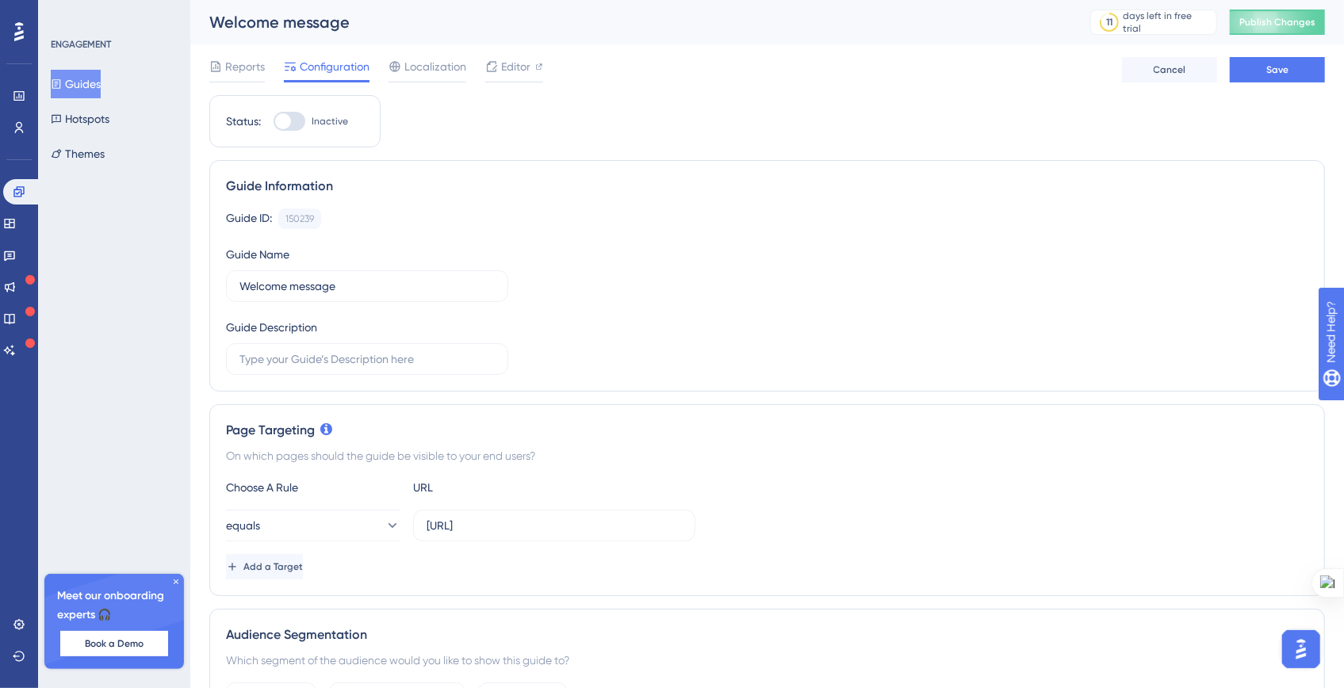
click at [281, 118] on div at bounding box center [283, 121] width 16 height 16
click at [273, 121] on input "Inactive" at bounding box center [273, 121] width 1 height 1
checkbox input "true"
click at [1285, 69] on span "Save" at bounding box center [1277, 69] width 22 height 13
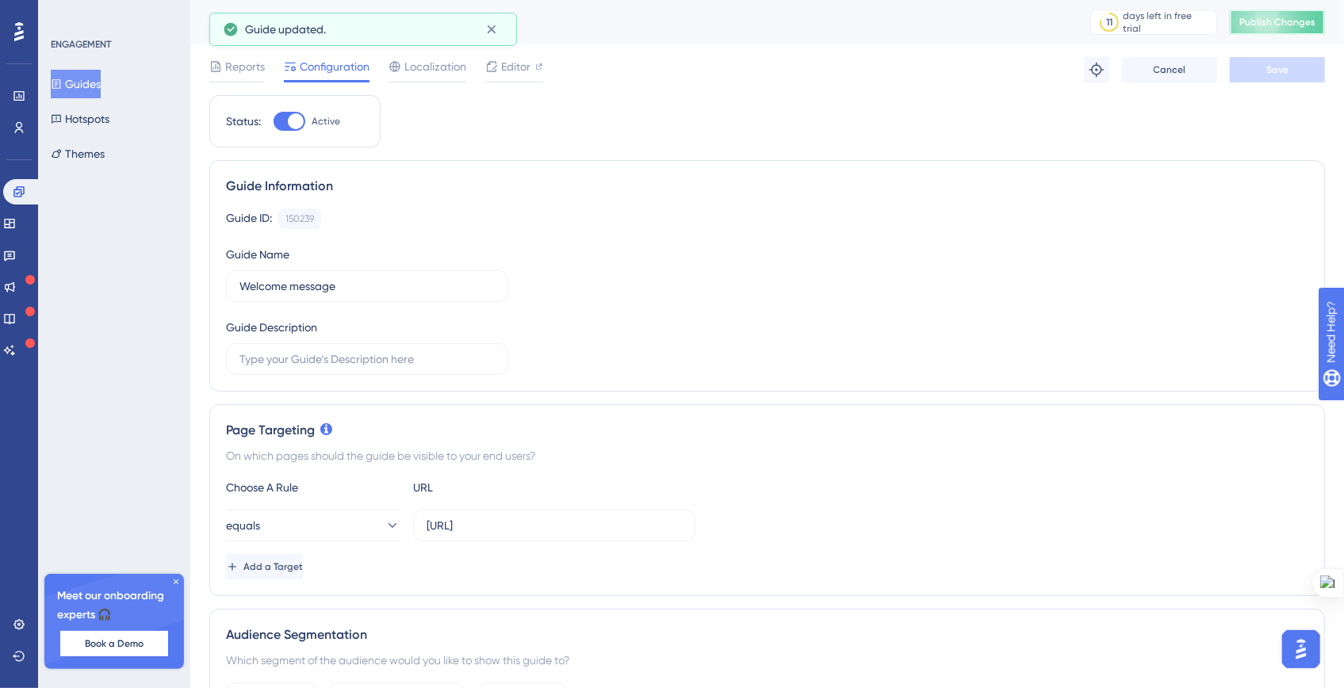
click at [1288, 21] on span "Publish Changes" at bounding box center [1277, 22] width 76 height 13
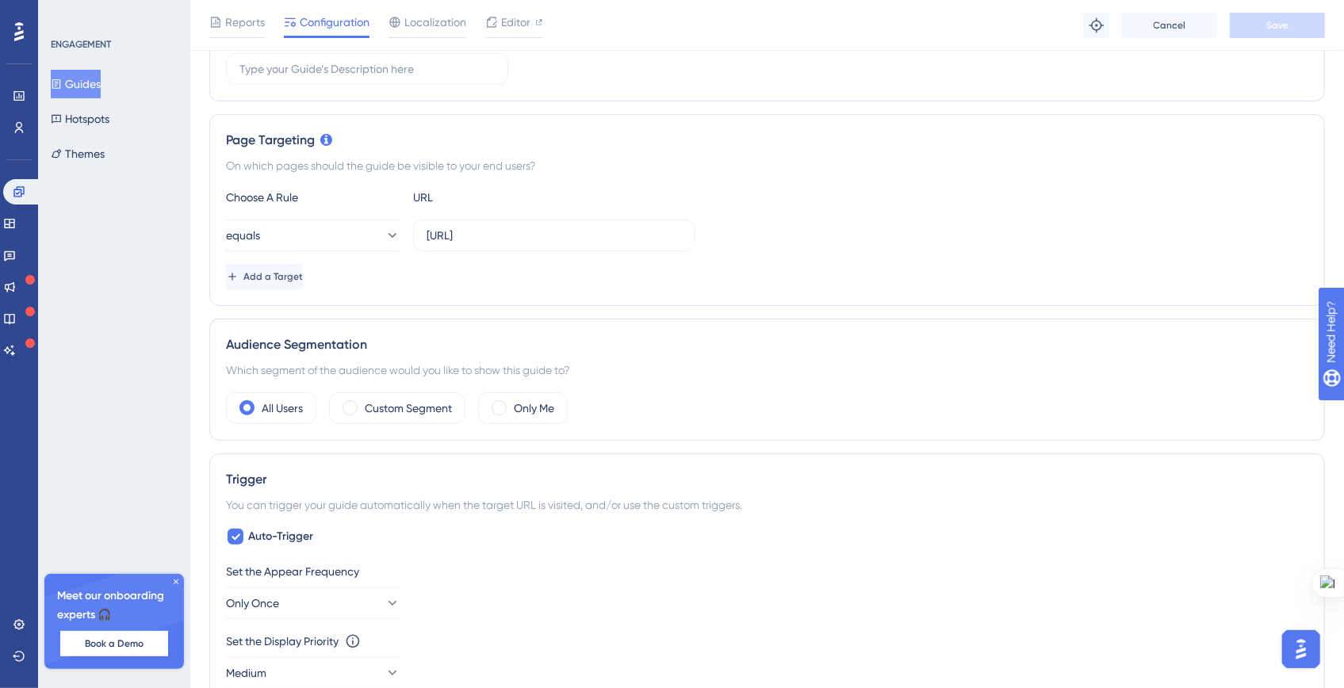
scroll to position [442, 0]
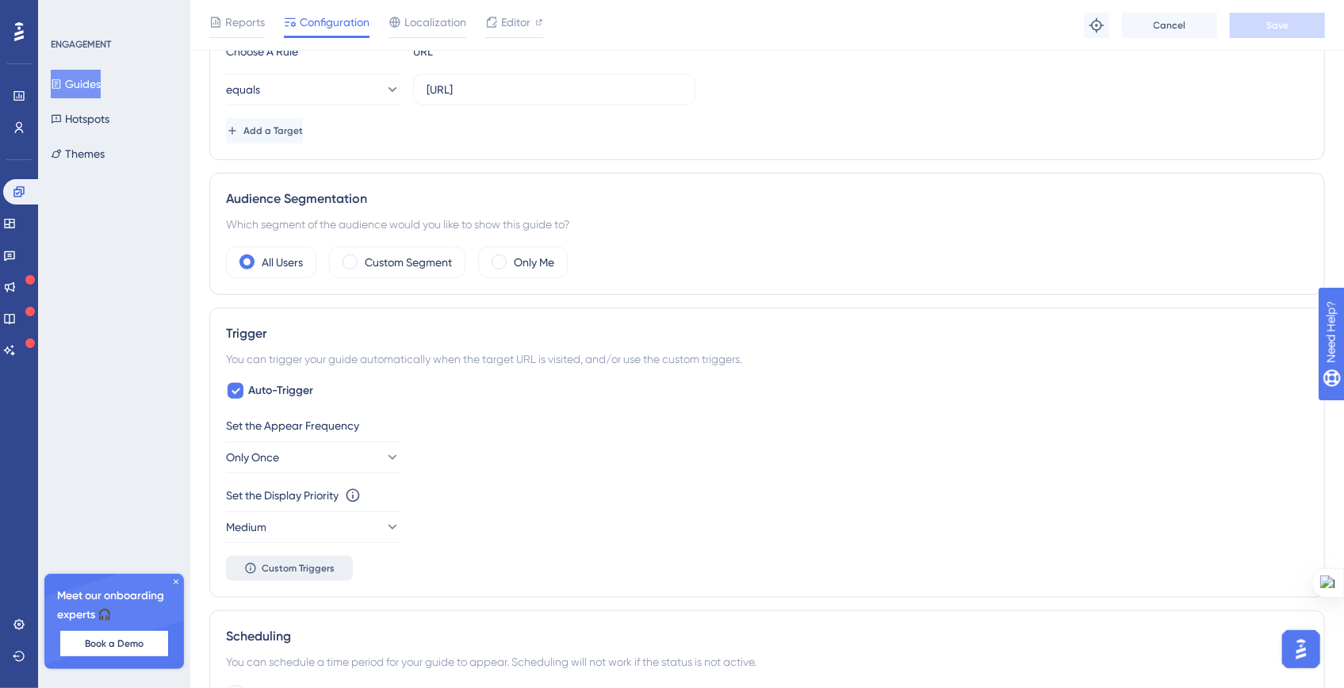
click at [292, 569] on span "Custom Triggers" at bounding box center [298, 568] width 73 height 13
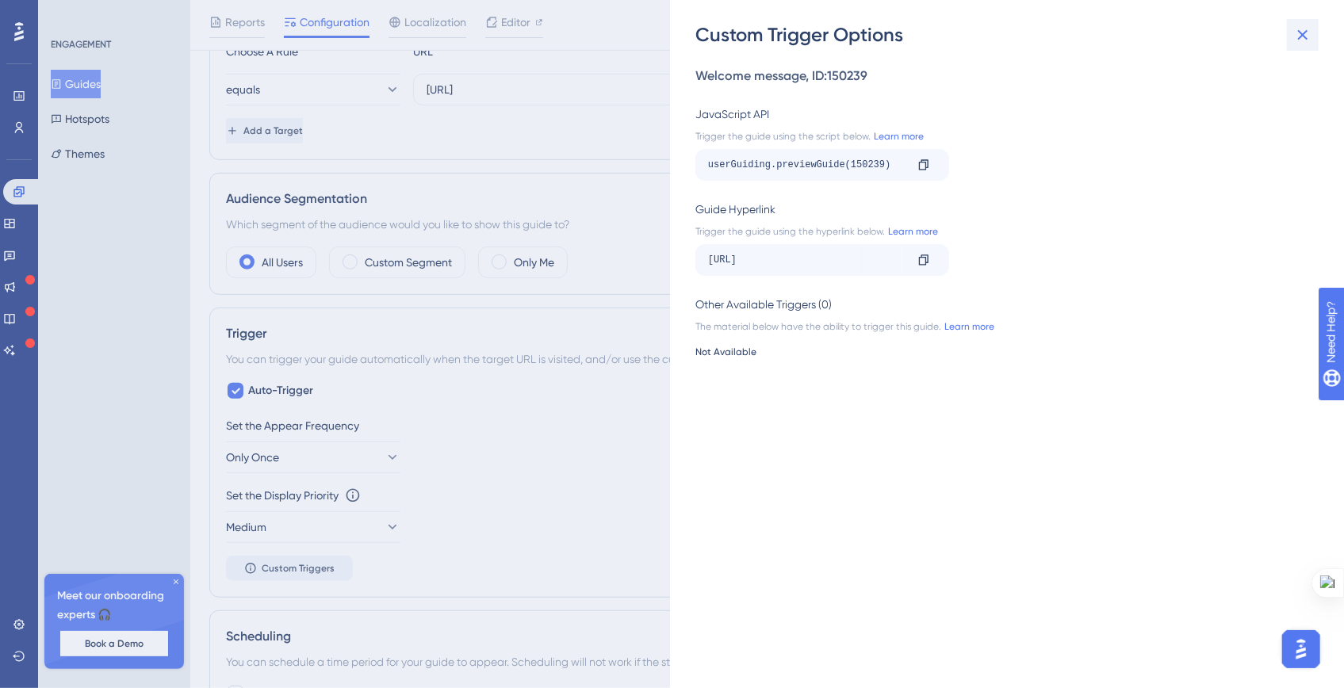
click at [1312, 30] on button at bounding box center [1302, 35] width 32 height 32
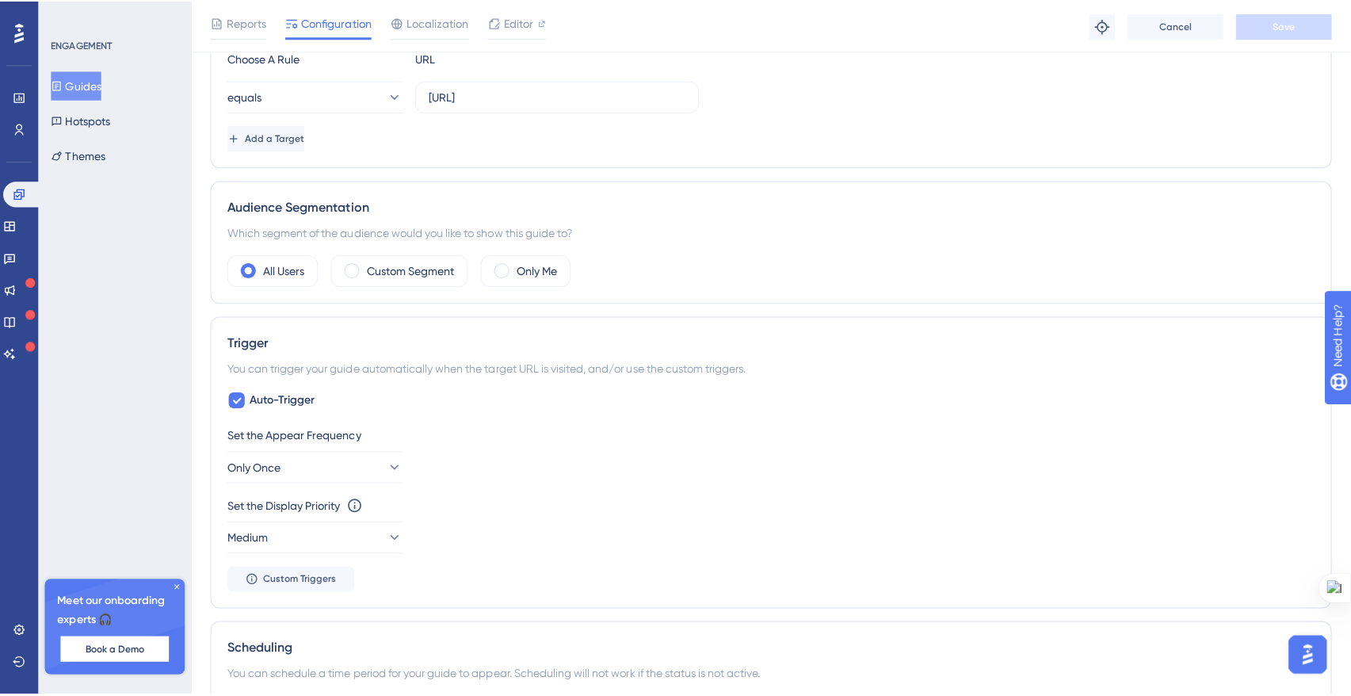
scroll to position [0, 0]
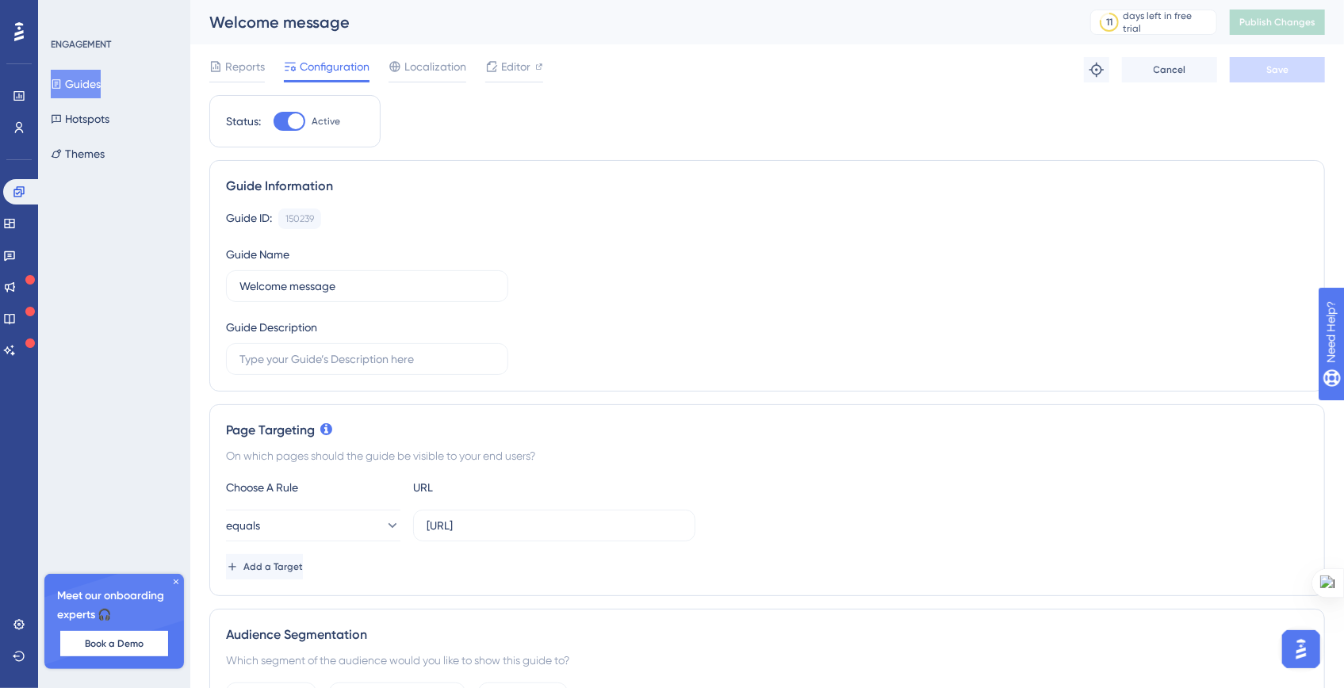
click at [78, 86] on button "Guides" at bounding box center [76, 84] width 50 height 29
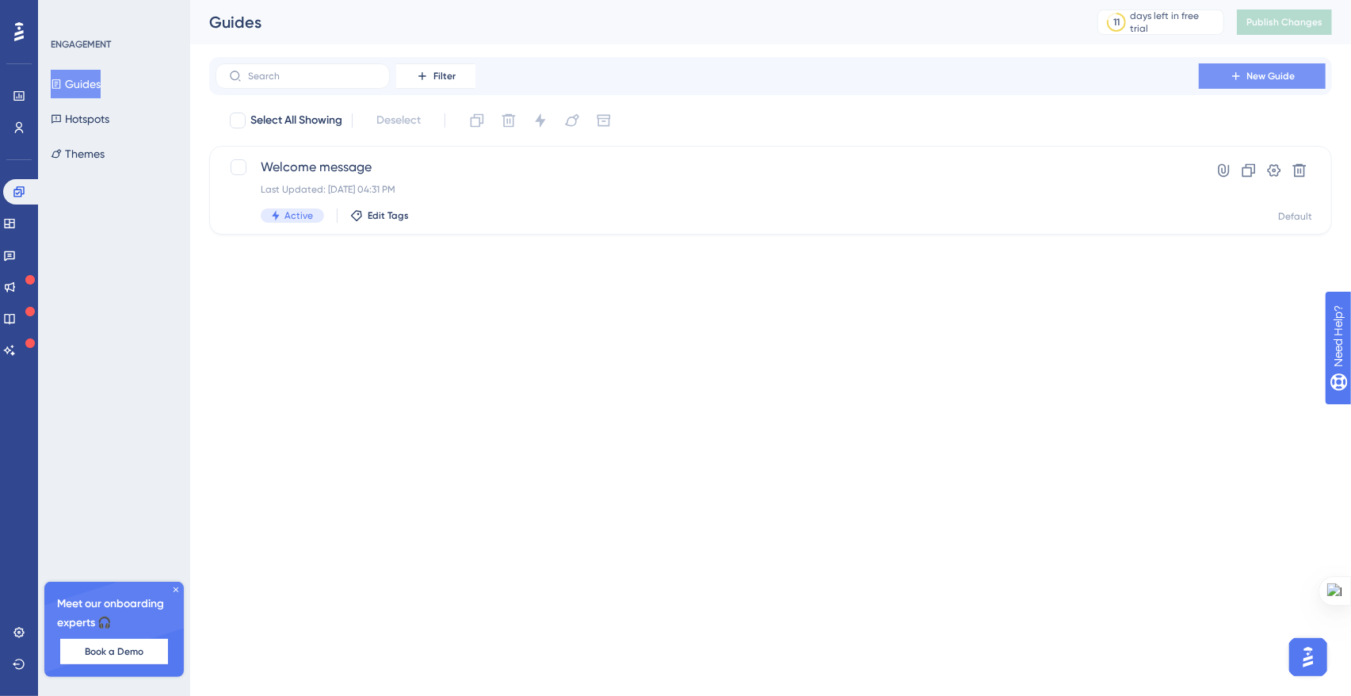
click at [1312, 75] on button "New Guide" at bounding box center [1262, 75] width 127 height 25
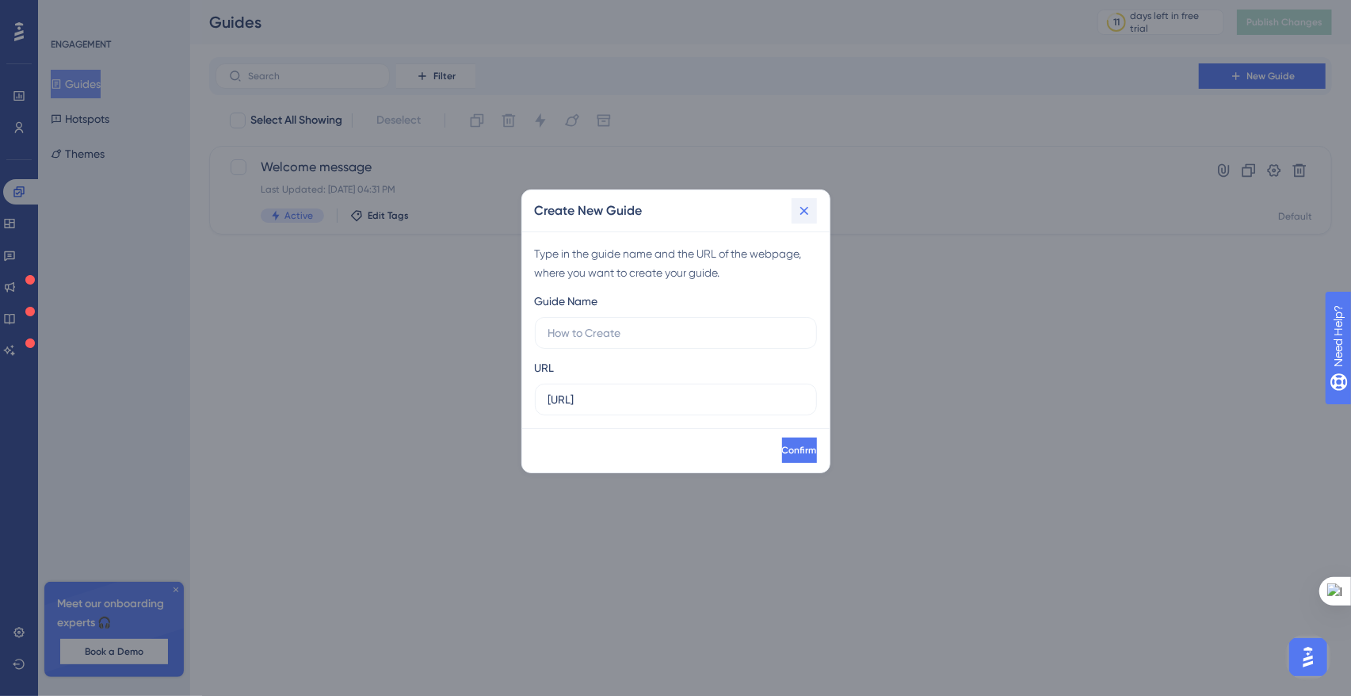
click at [803, 217] on icon at bounding box center [805, 211] width 16 height 16
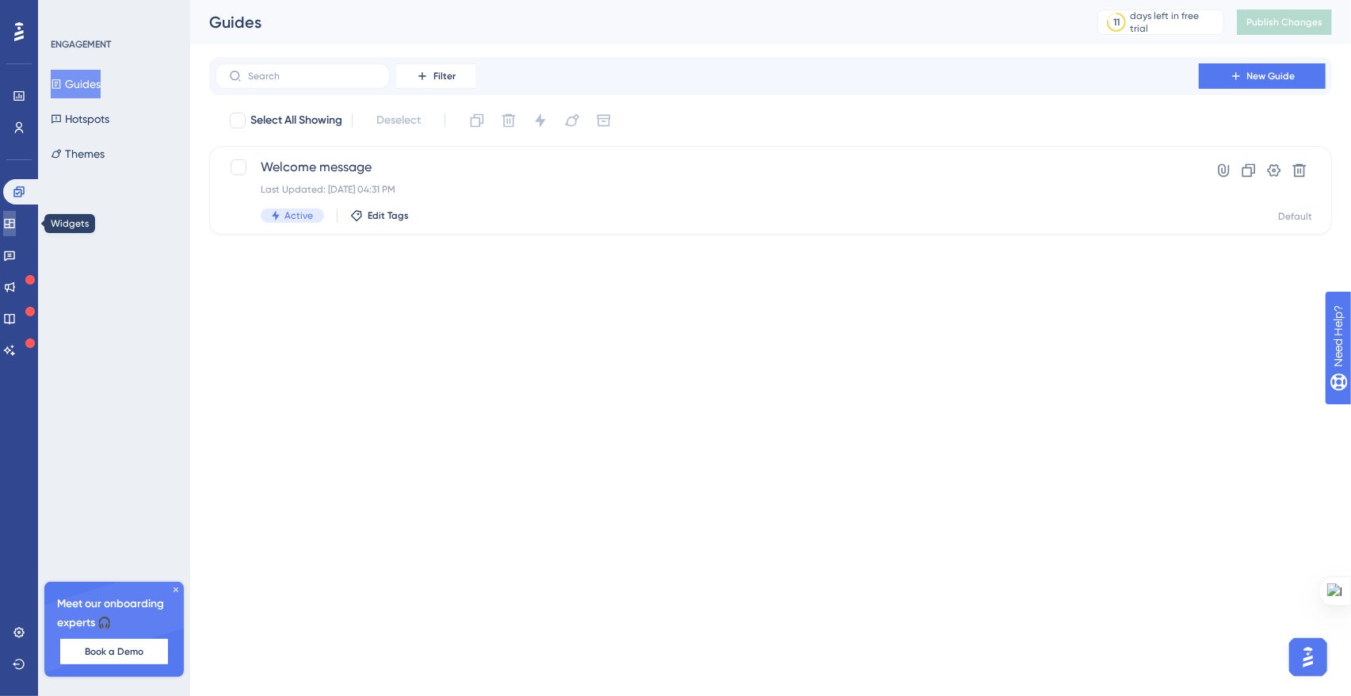
click at [14, 227] on icon at bounding box center [9, 224] width 10 height 10
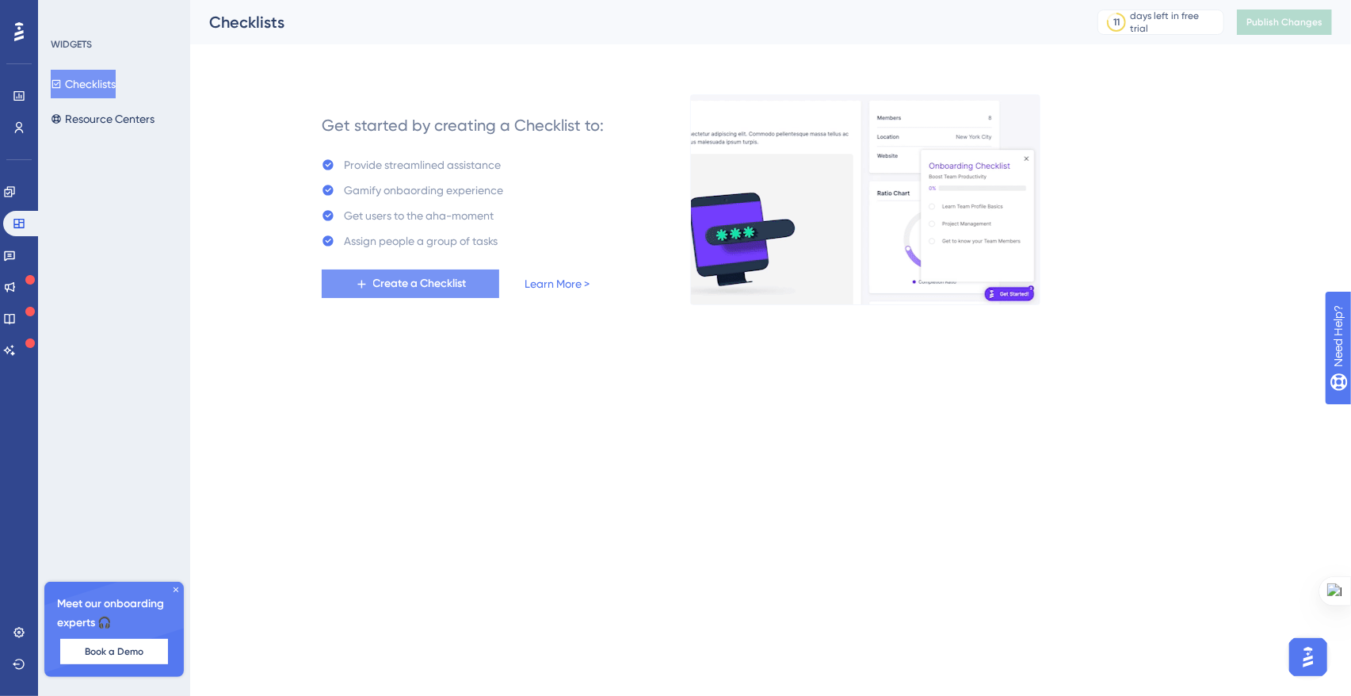
click at [357, 278] on icon at bounding box center [361, 283] width 13 height 13
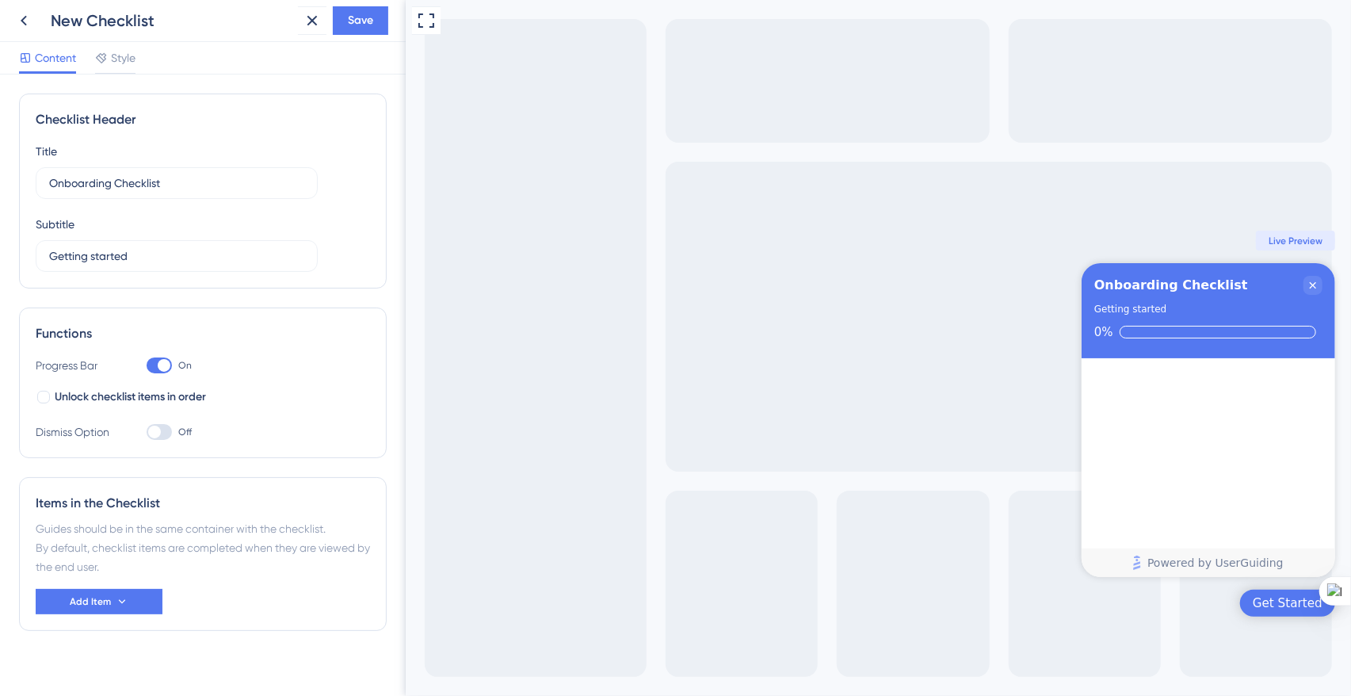
click at [165, 365] on div at bounding box center [164, 365] width 13 height 13
click at [147, 365] on input "On" at bounding box center [146, 365] width 1 height 1
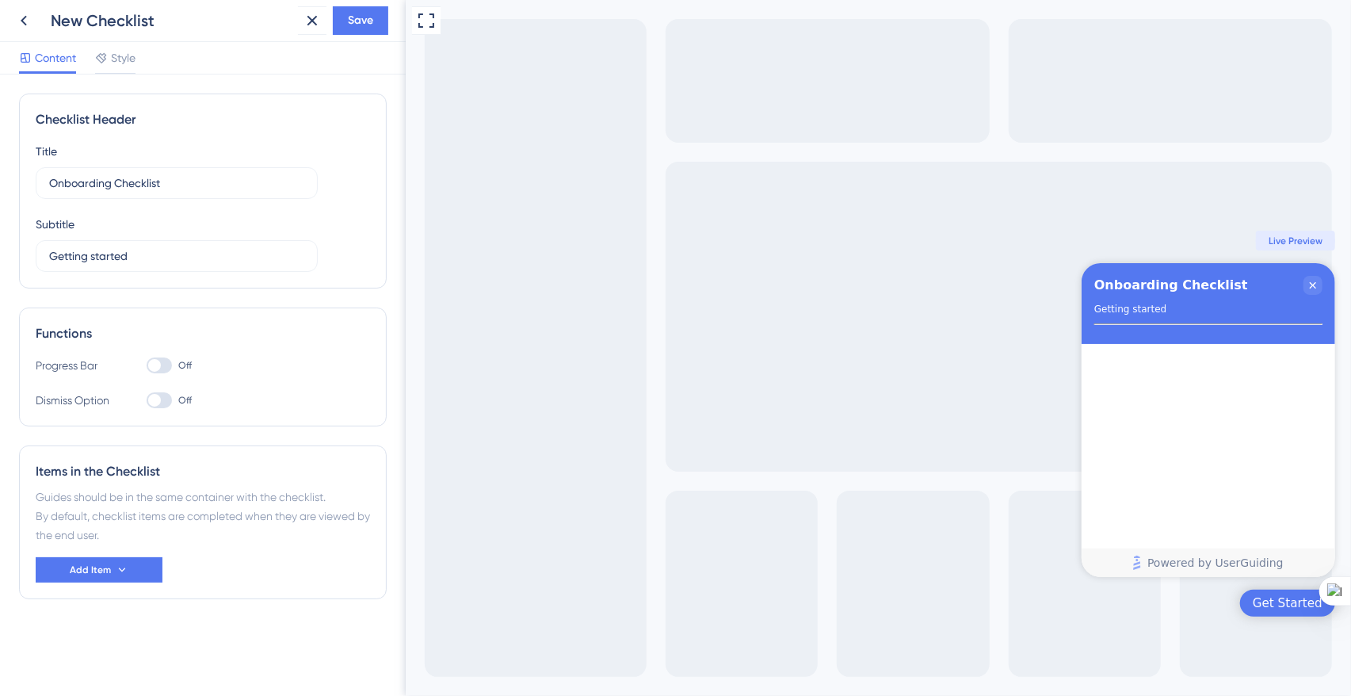
click at [165, 365] on div at bounding box center [159, 365] width 25 height 16
click at [147, 365] on input "Off" at bounding box center [146, 365] width 1 height 1
checkbox input "true"
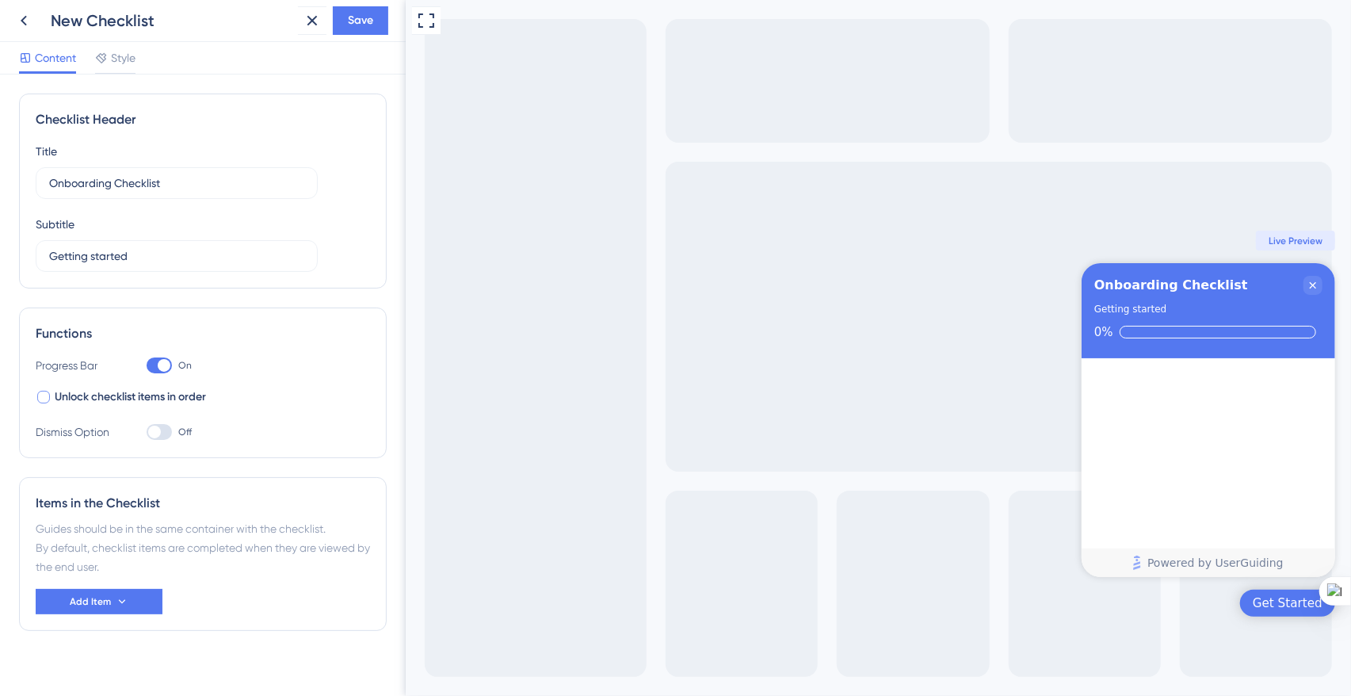
click at [39, 398] on div at bounding box center [43, 397] width 13 height 13
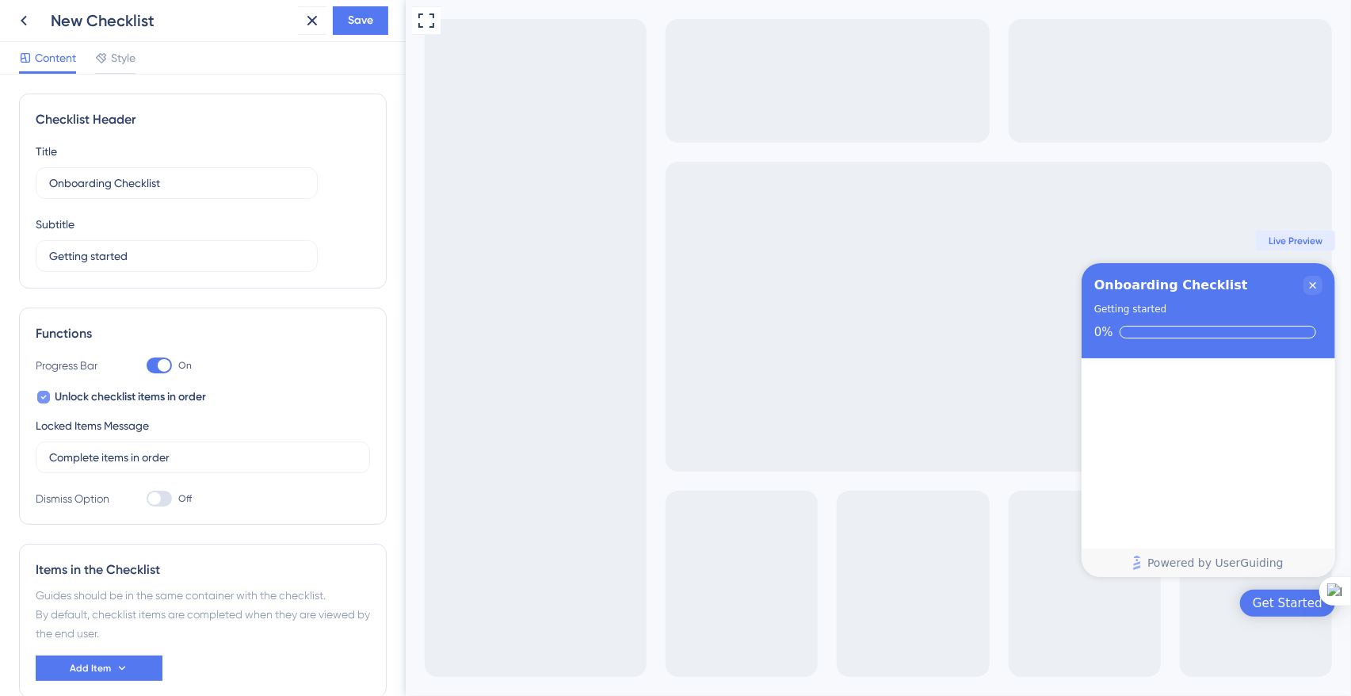
click at [44, 396] on icon at bounding box center [44, 398] width 6 height 4
checkbox input "false"
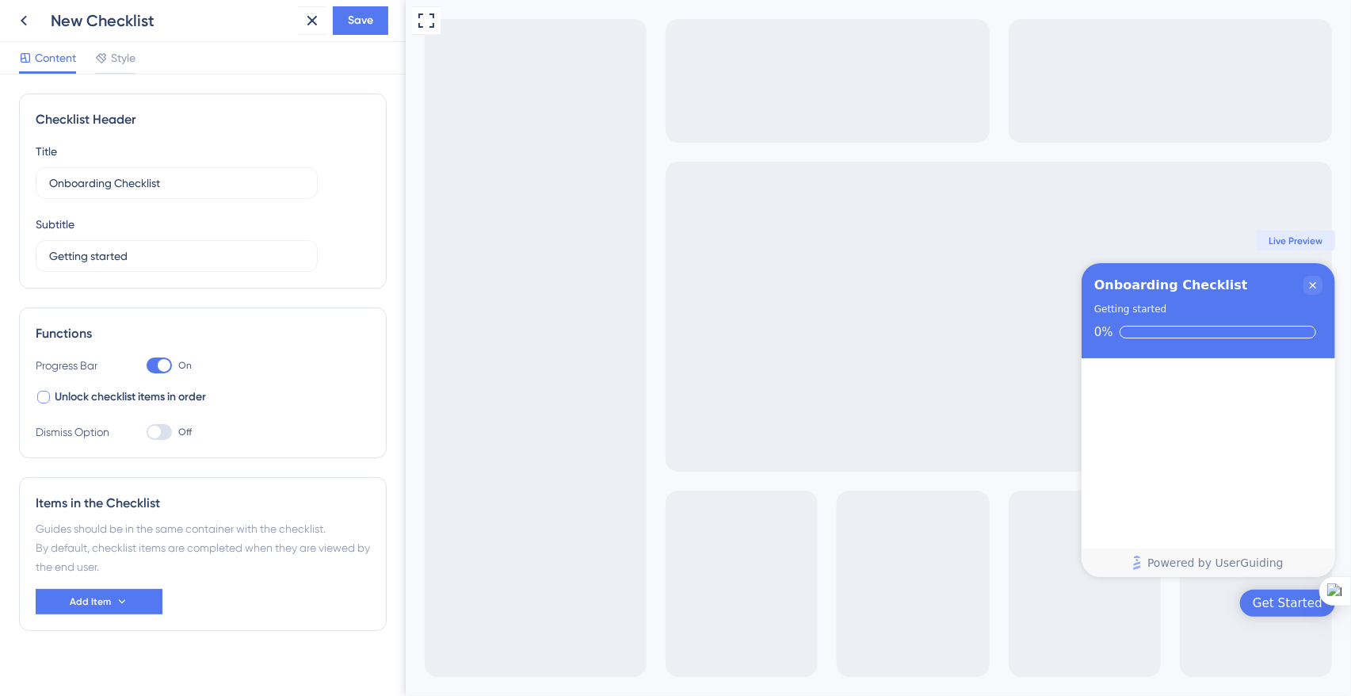
click at [161, 430] on div at bounding box center [159, 432] width 25 height 16
click at [147, 432] on input "Off" at bounding box center [146, 432] width 1 height 1
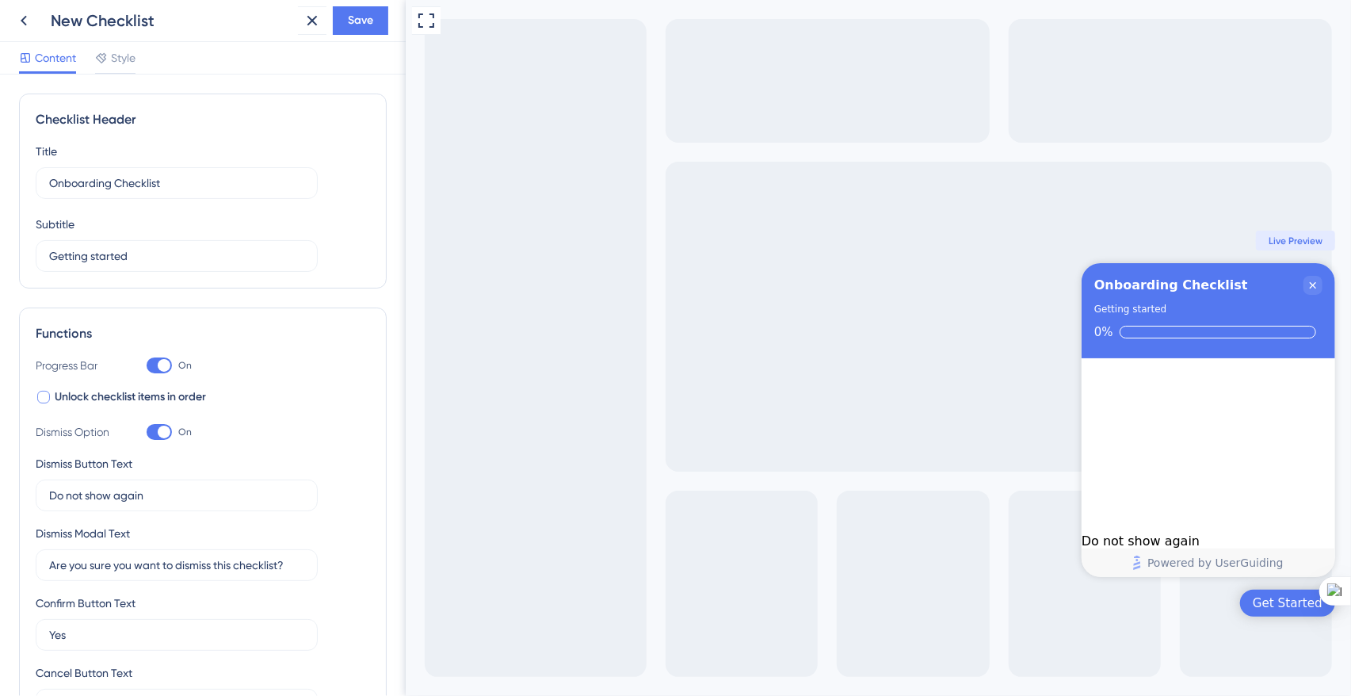
click at [161, 430] on div at bounding box center [164, 432] width 13 height 13
click at [147, 432] on input "On" at bounding box center [146, 432] width 1 height 1
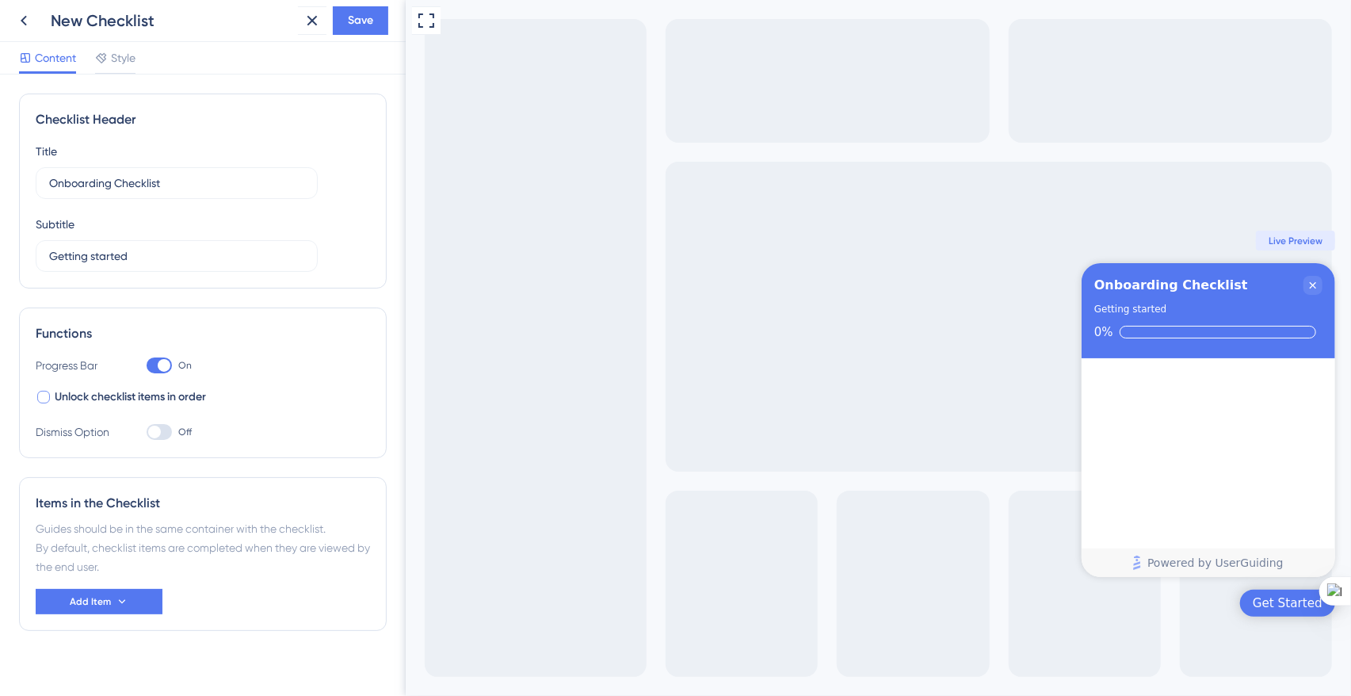
click at [161, 430] on div at bounding box center [159, 432] width 25 height 16
click at [147, 432] on input "Off" at bounding box center [146, 432] width 1 height 1
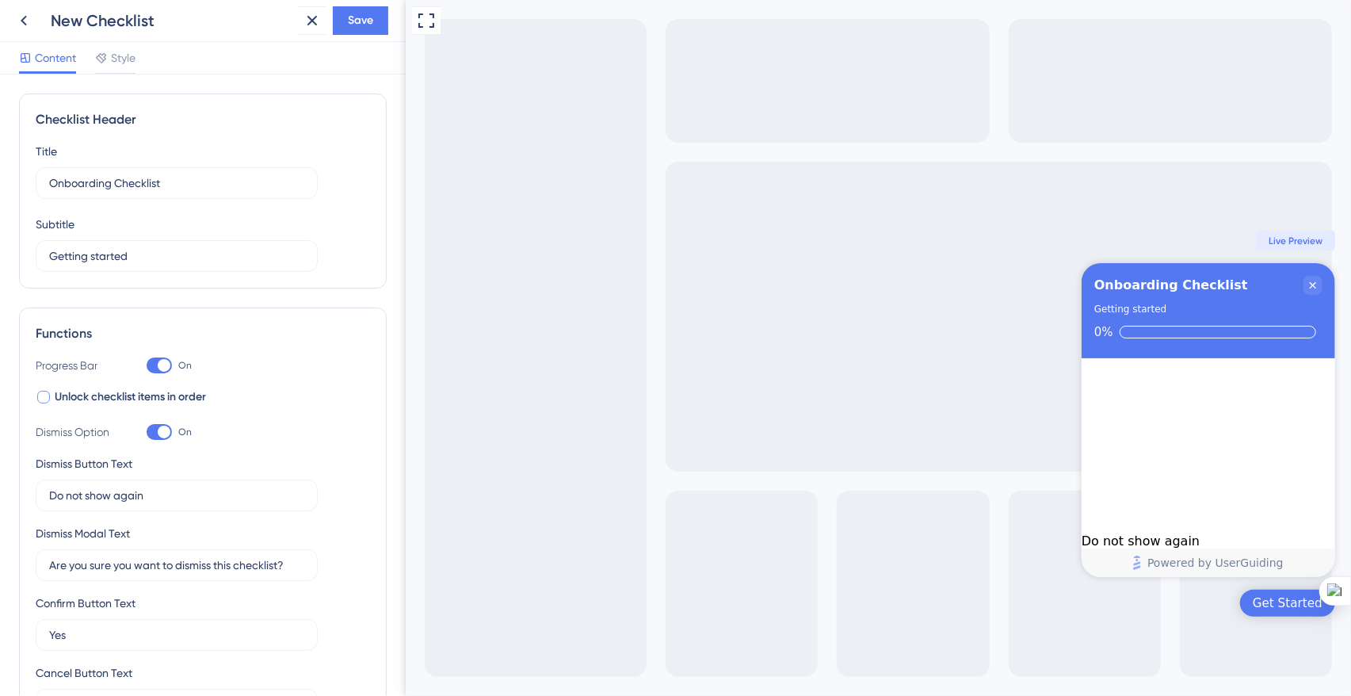
click at [161, 430] on div at bounding box center [164, 432] width 13 height 13
click at [147, 432] on input "On" at bounding box center [146, 432] width 1 height 1
checkbox input "false"
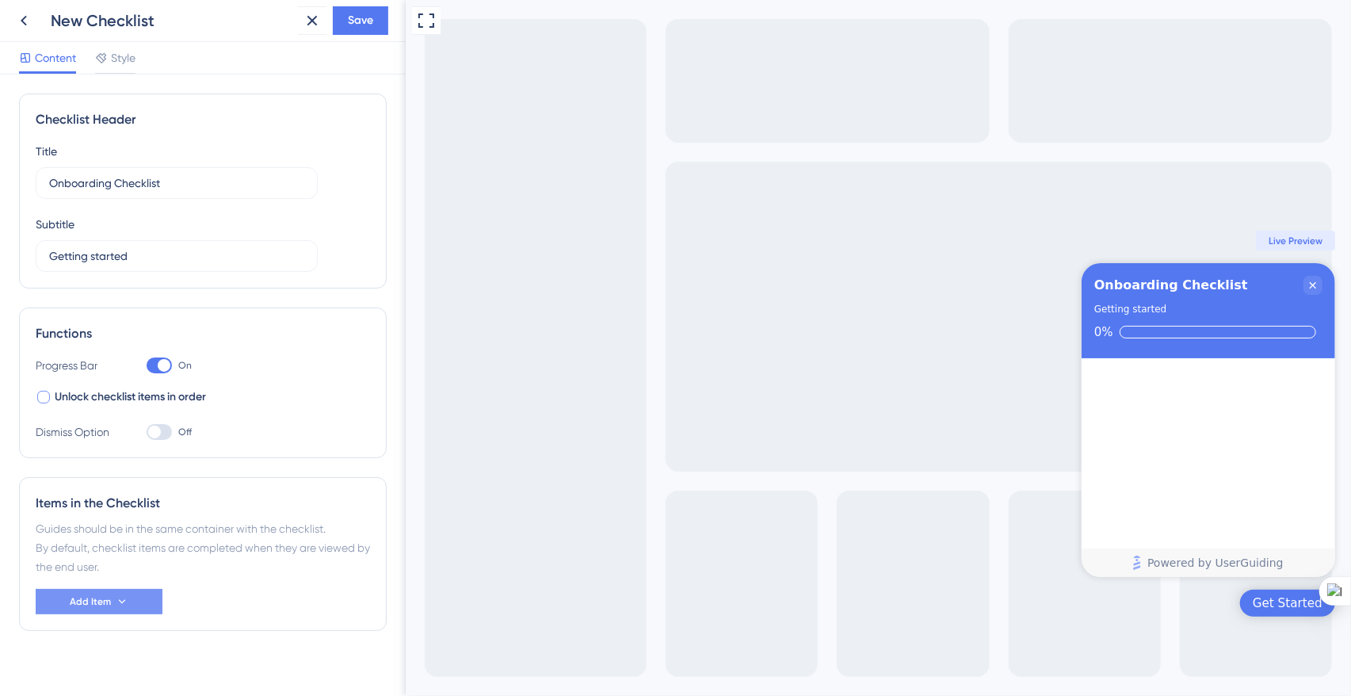
click at [125, 607] on button "Add Item" at bounding box center [99, 601] width 127 height 25
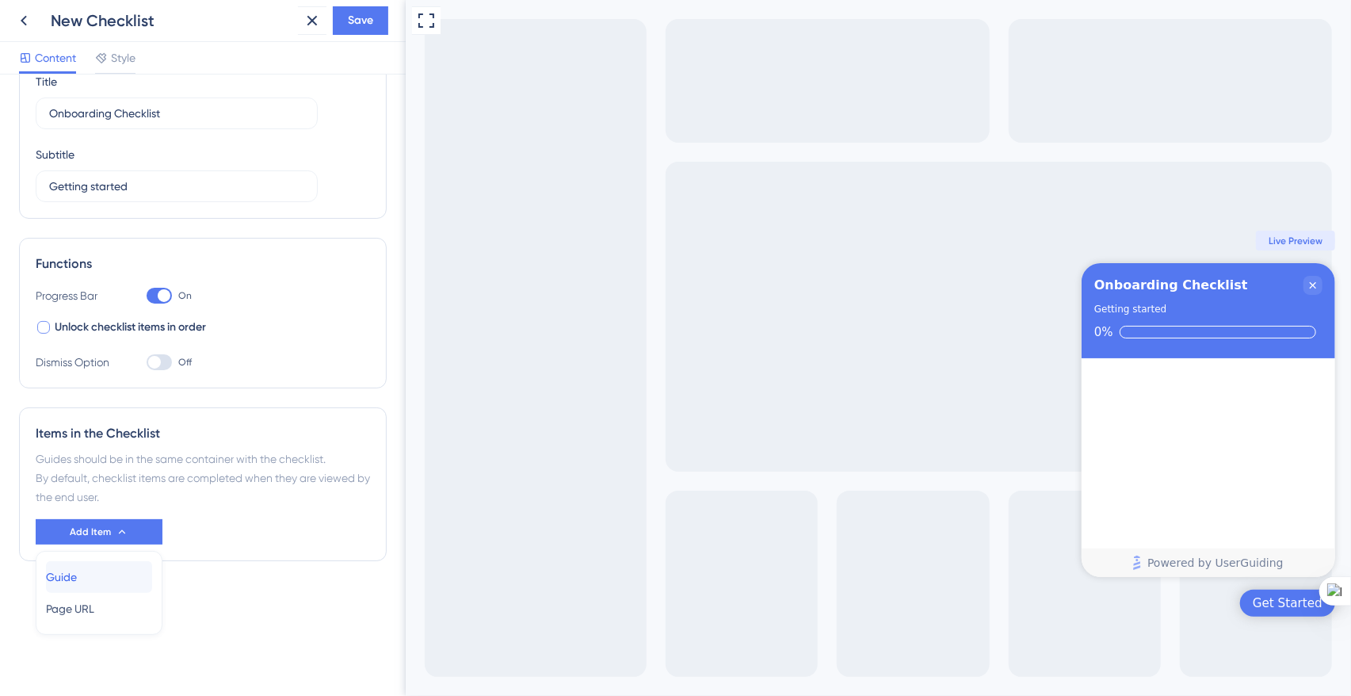
click at [105, 585] on div "Guide Guide" at bounding box center [99, 577] width 106 height 32
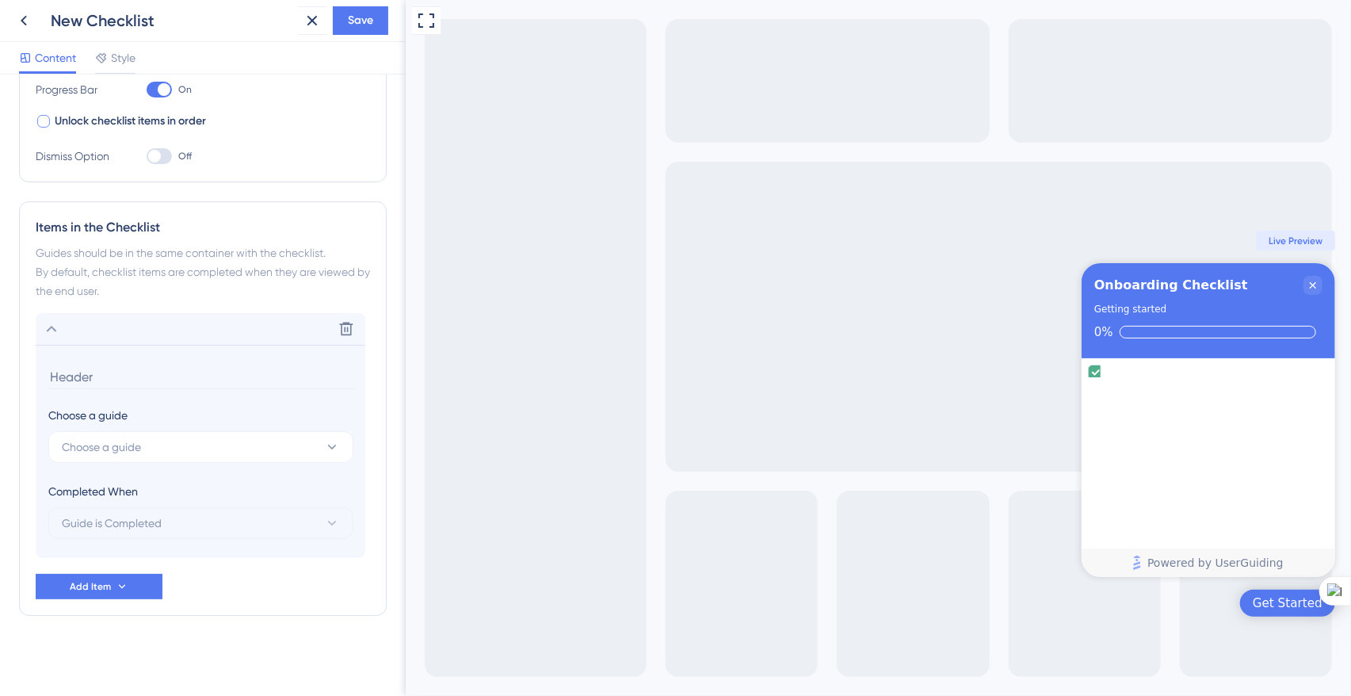
scroll to position [275, 0]
click at [158, 456] on button "Choose a guide" at bounding box center [200, 448] width 305 height 32
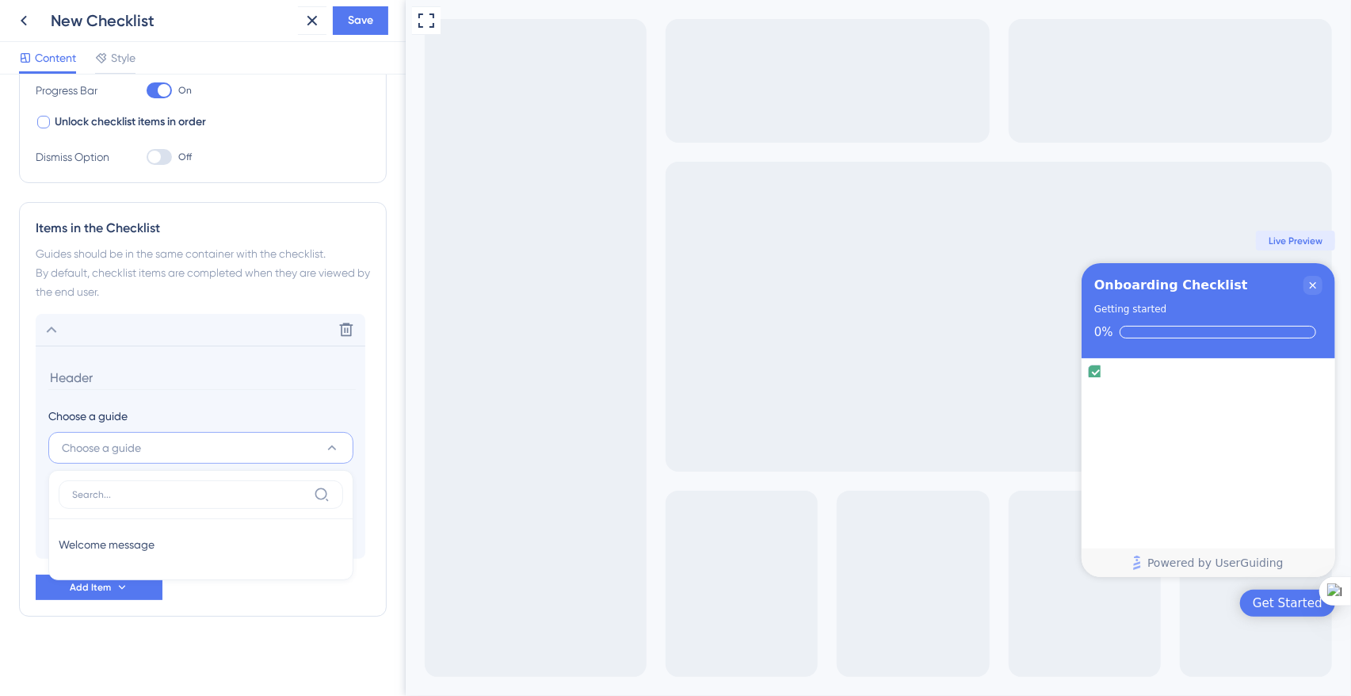
click at [173, 399] on section "Choose a guide Choose a guide Welcome message Welcome message Completed When Gu…" at bounding box center [201, 452] width 330 height 213
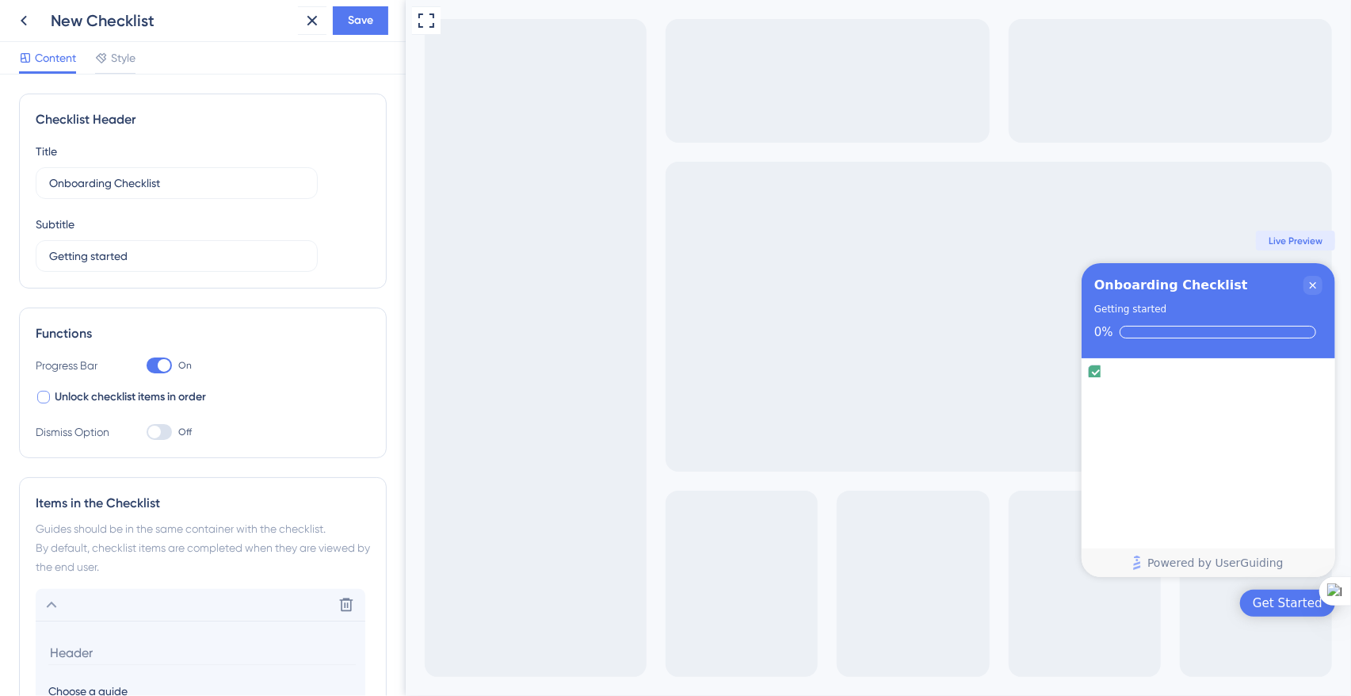
scroll to position [276, 0]
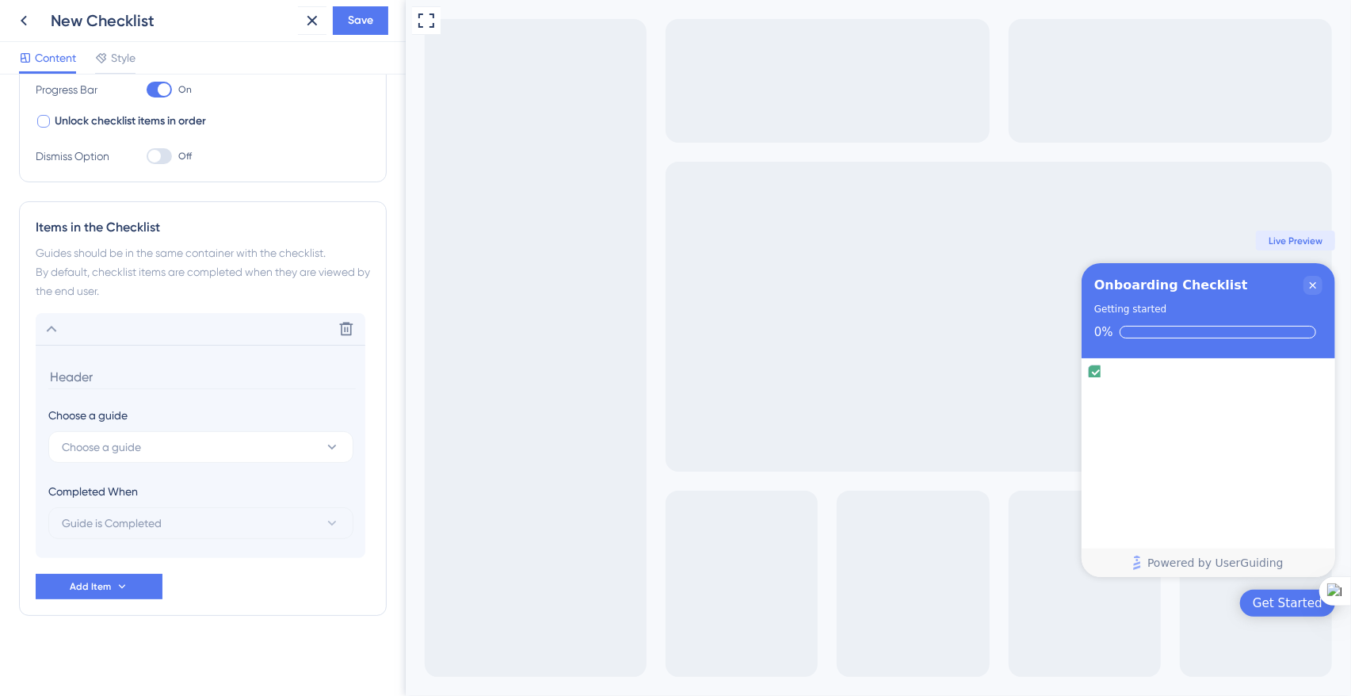
click at [109, 369] on input at bounding box center [202, 377] width 308 height 25
click at [52, 337] on div "Delete" at bounding box center [201, 329] width 330 height 32
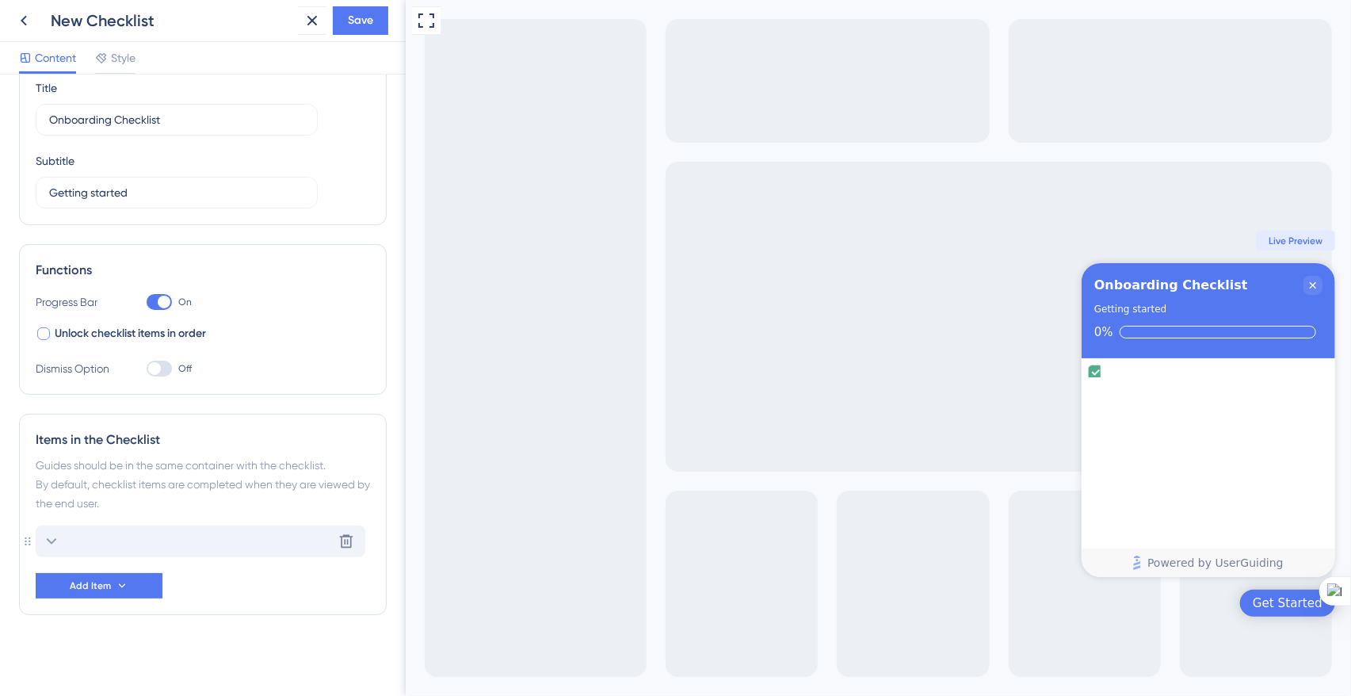
click at [113, 540] on div "Delete" at bounding box center [201, 542] width 330 height 32
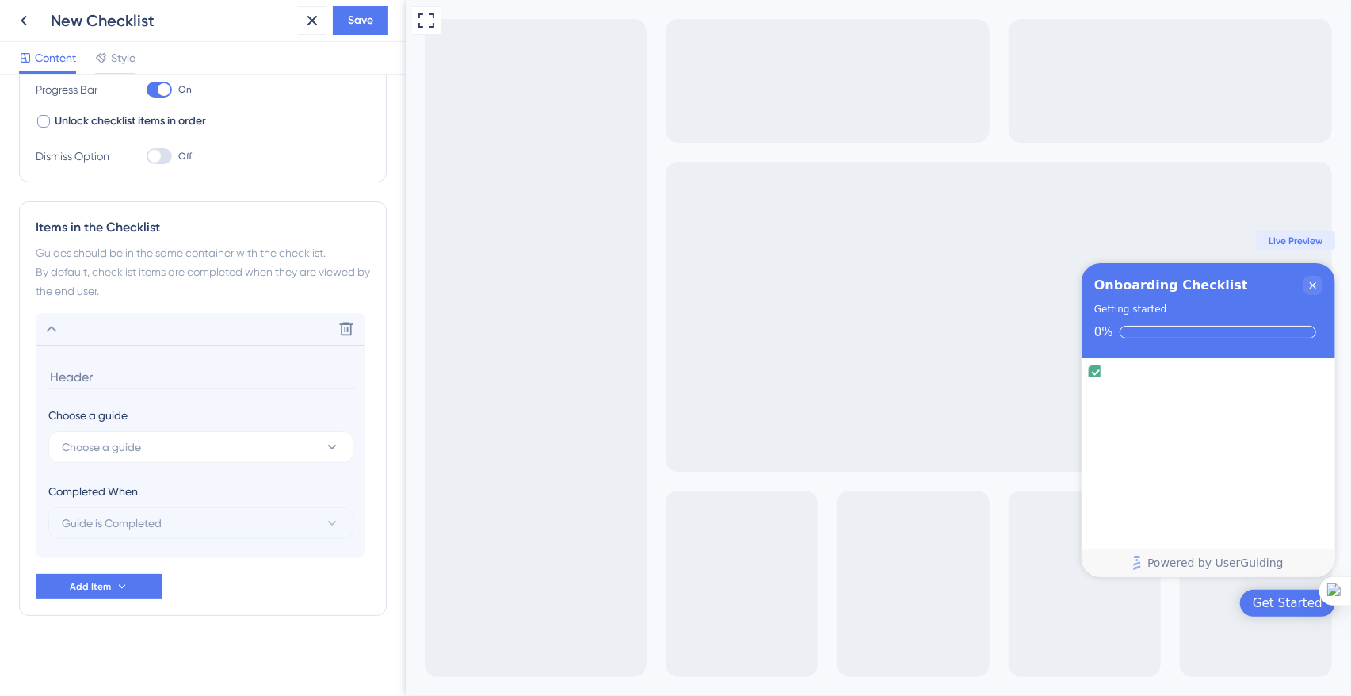
click at [108, 372] on input at bounding box center [202, 377] width 308 height 25
click at [339, 327] on icon at bounding box center [346, 329] width 16 height 16
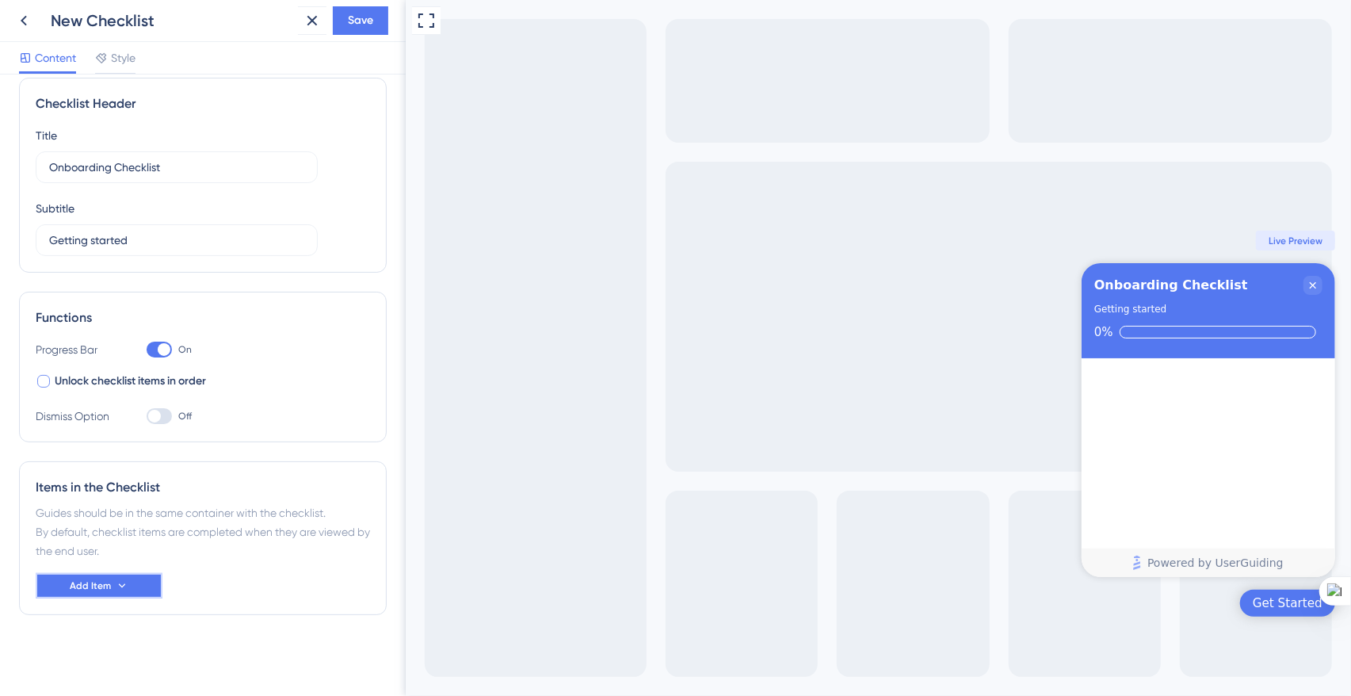
click at [117, 592] on button "Add Item" at bounding box center [99, 585] width 127 height 25
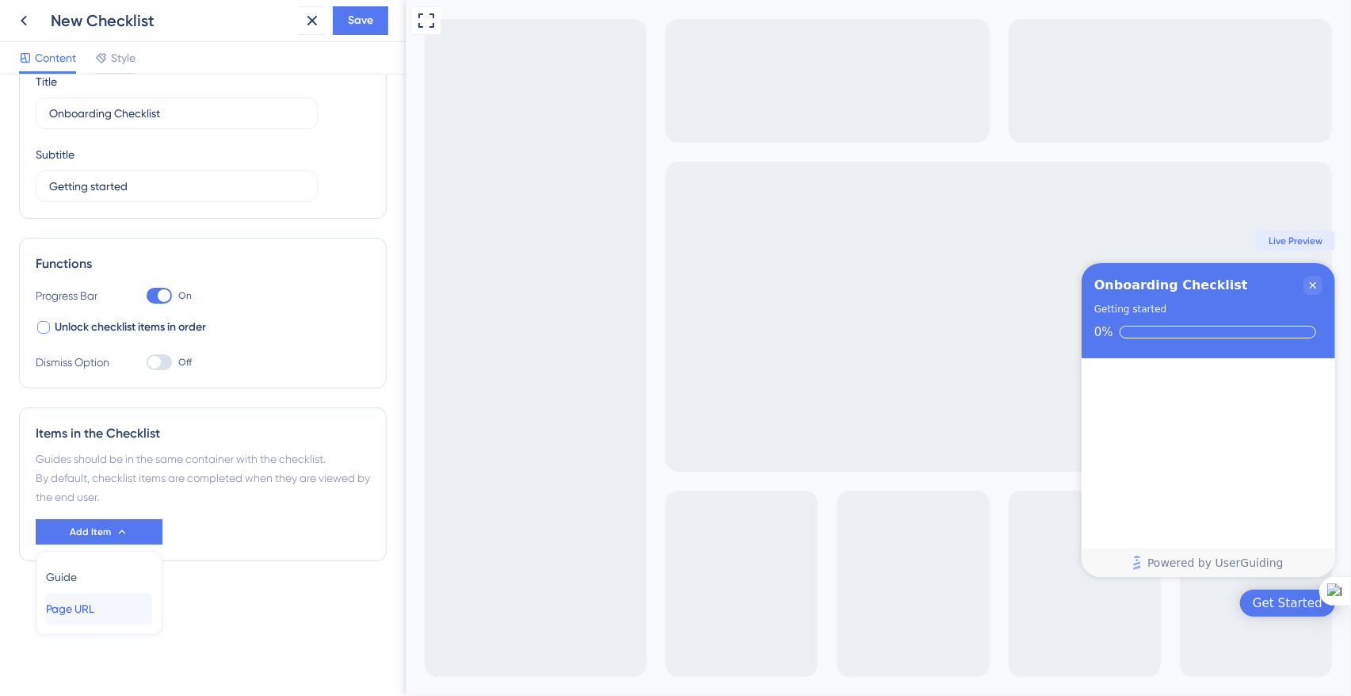
click at [113, 598] on div "Page URL Page URL" at bounding box center [99, 609] width 106 height 32
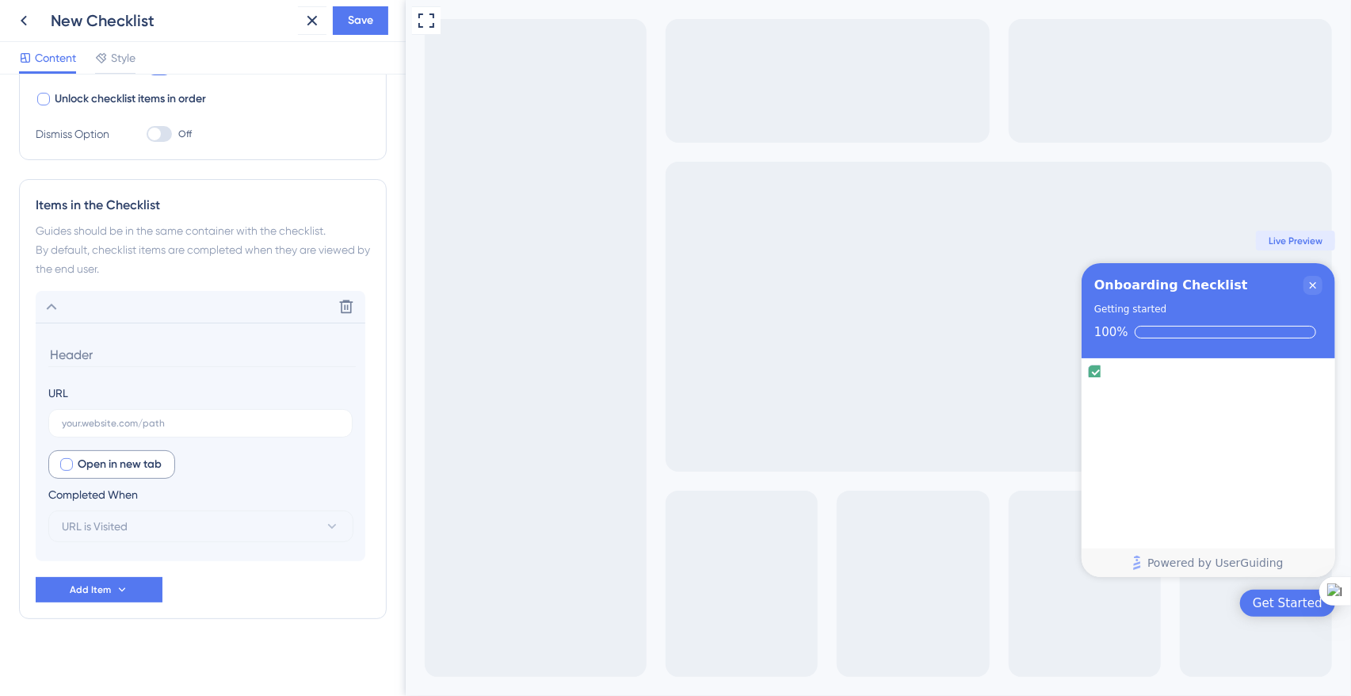
scroll to position [301, 0]
click at [116, 468] on span "Open in new tab" at bounding box center [120, 461] width 84 height 19
checkbox input "false"
click at [354, 304] on button at bounding box center [346, 303] width 25 height 25
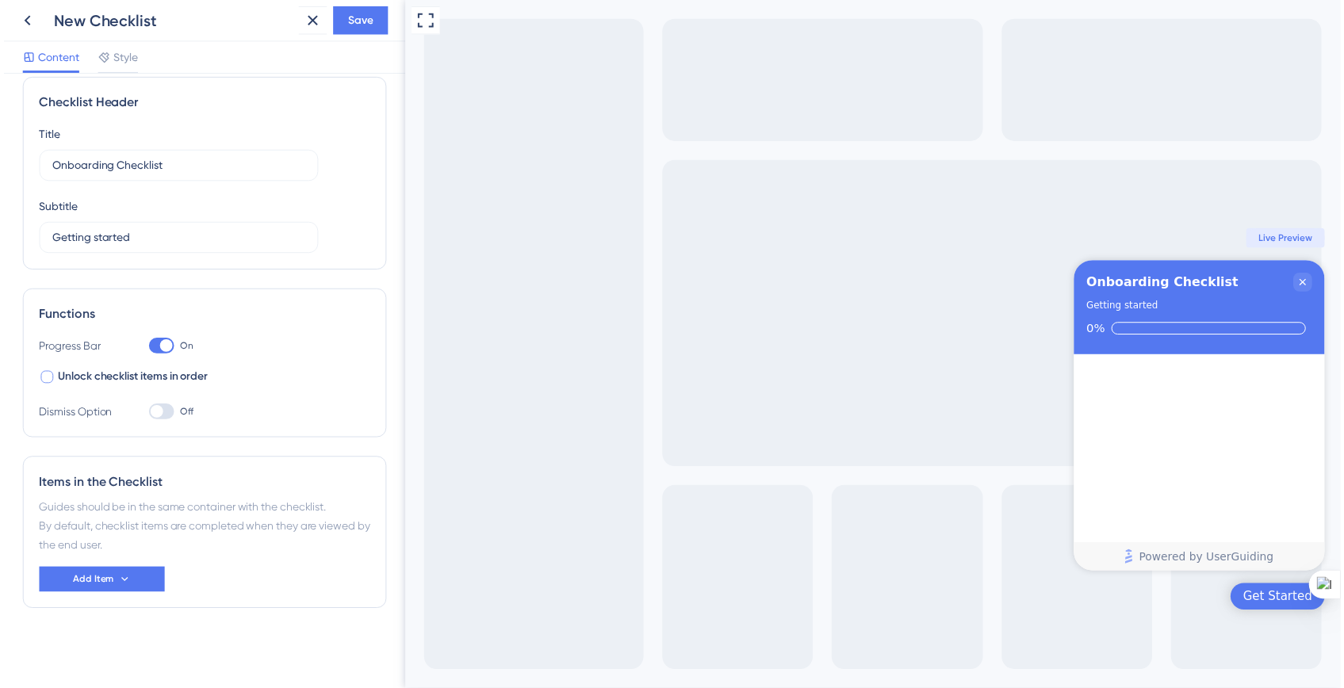
scroll to position [0, 0]
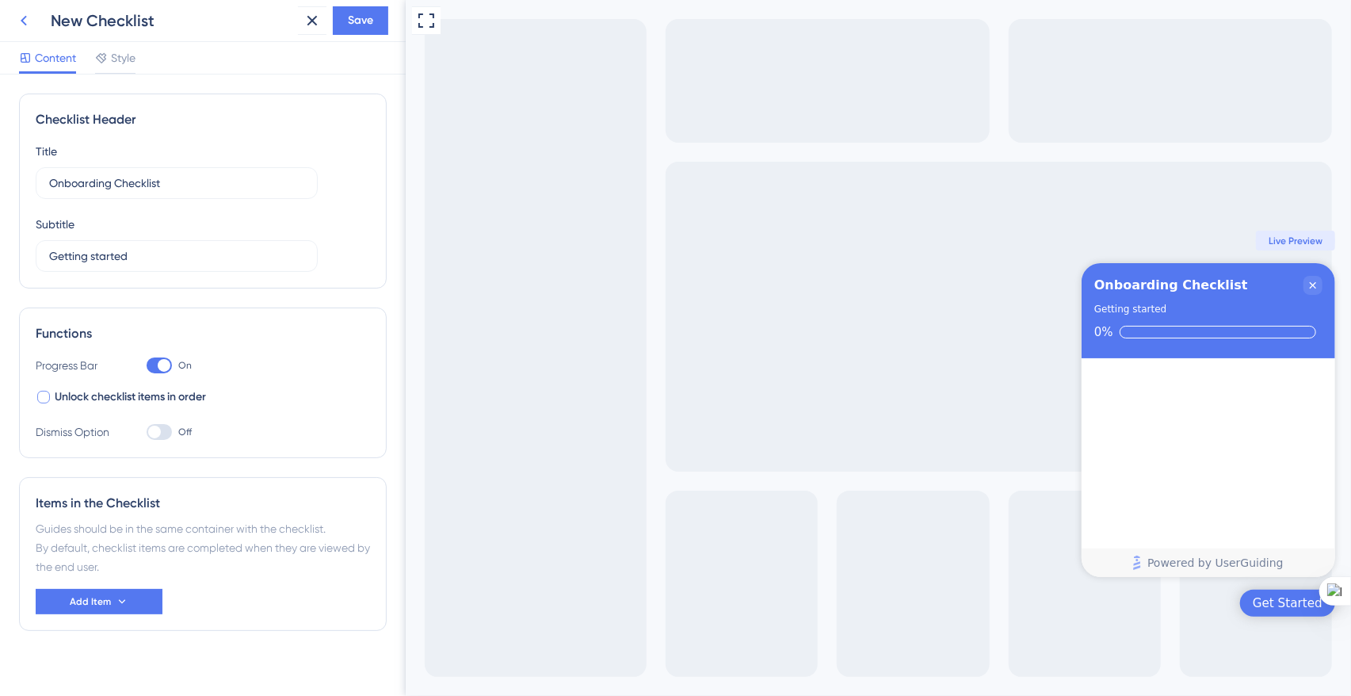
click at [22, 28] on icon at bounding box center [23, 20] width 19 height 19
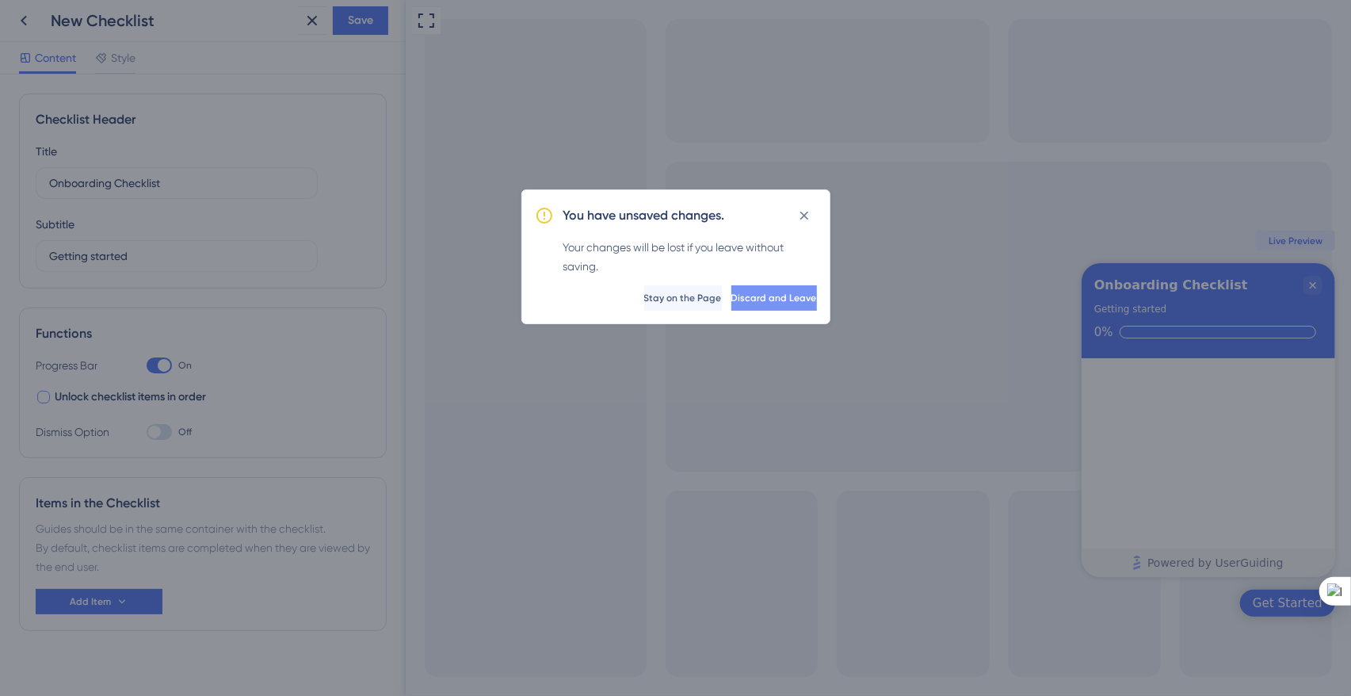
click at [744, 301] on span "Discard and Leave" at bounding box center [775, 298] width 86 height 13
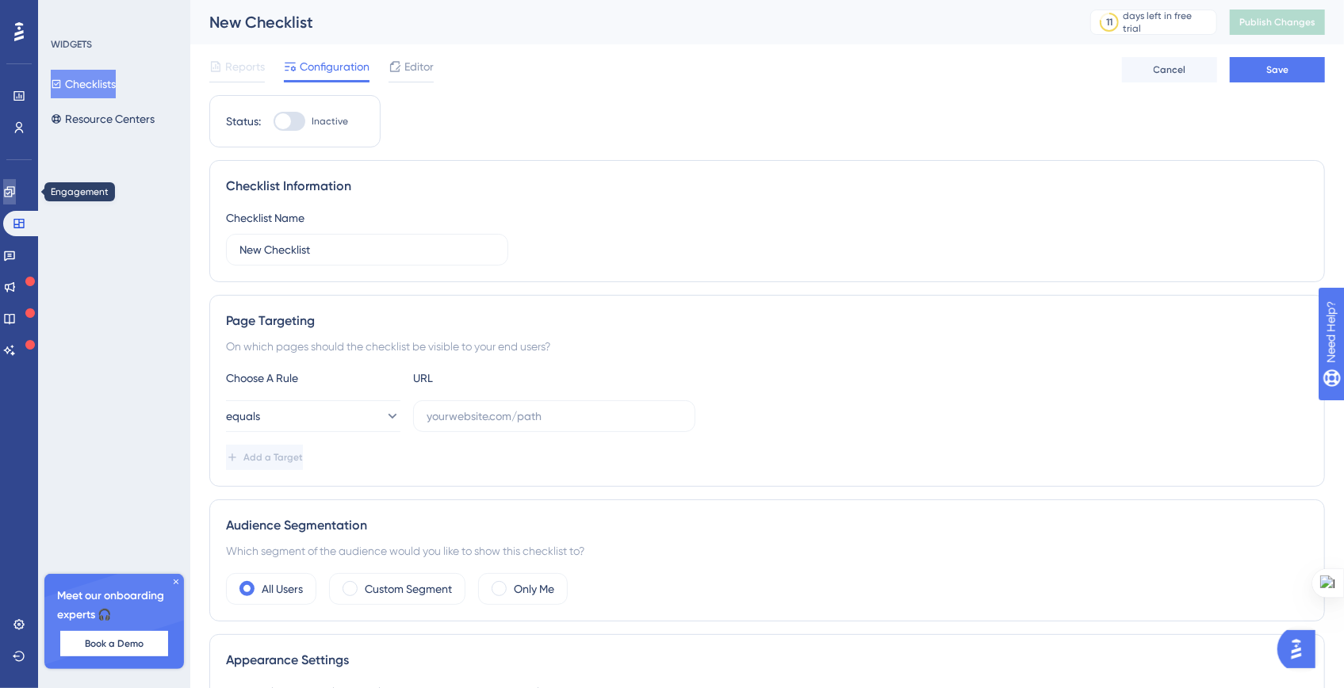
click at [16, 193] on icon at bounding box center [9, 191] width 13 height 13
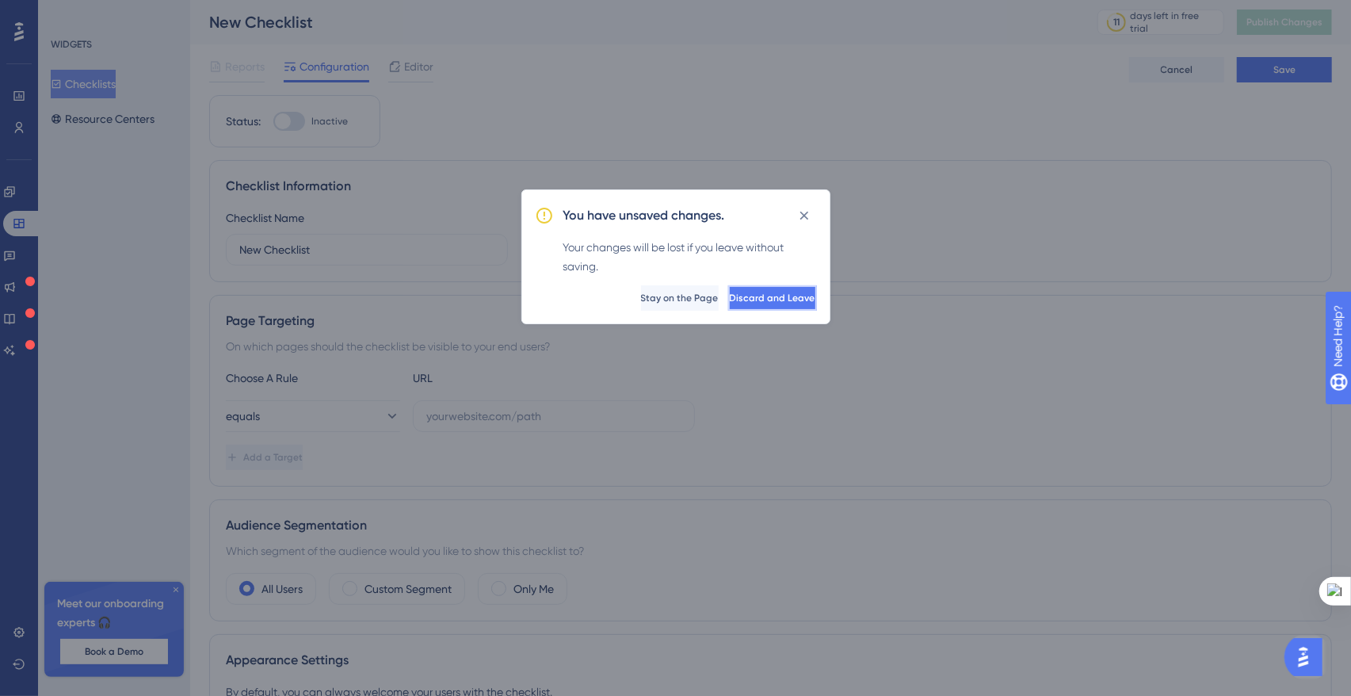
click at [728, 297] on button "Discard and Leave" at bounding box center [772, 297] width 89 height 25
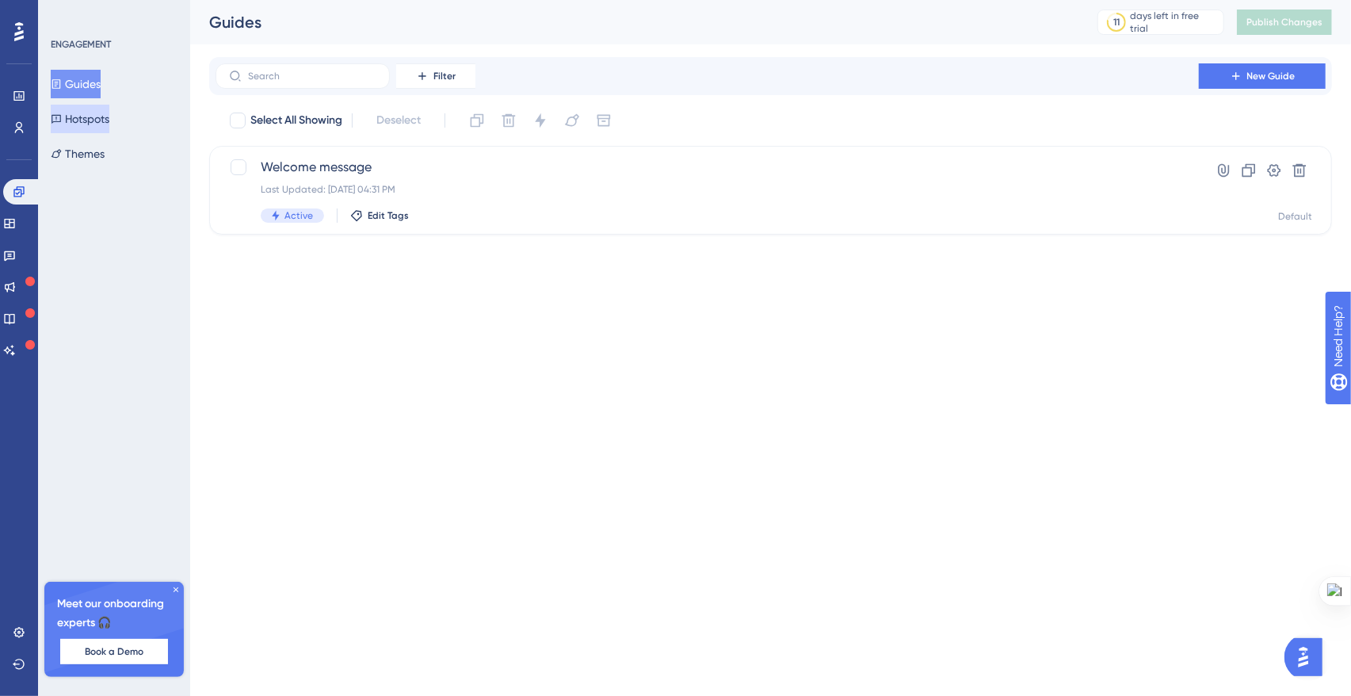
click at [107, 124] on button "Hotspots" at bounding box center [80, 119] width 59 height 29
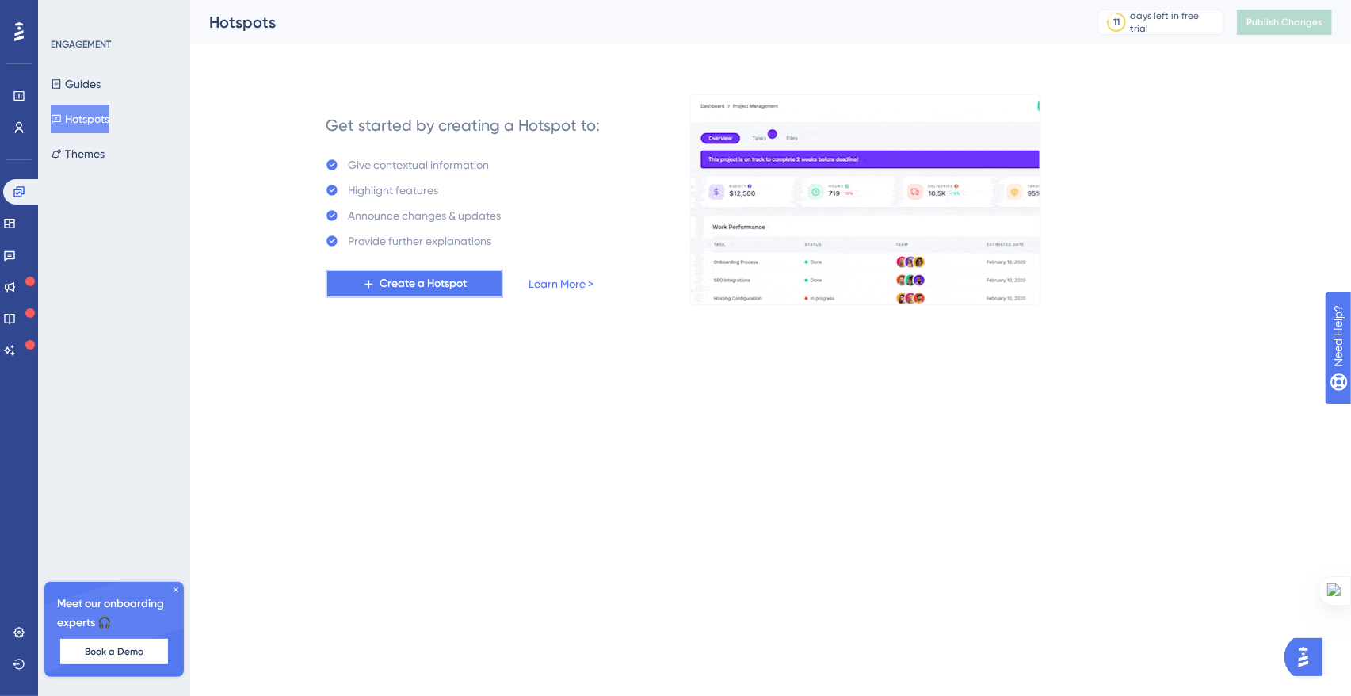
click at [398, 287] on span "Create a Hotspot" at bounding box center [423, 283] width 87 height 19
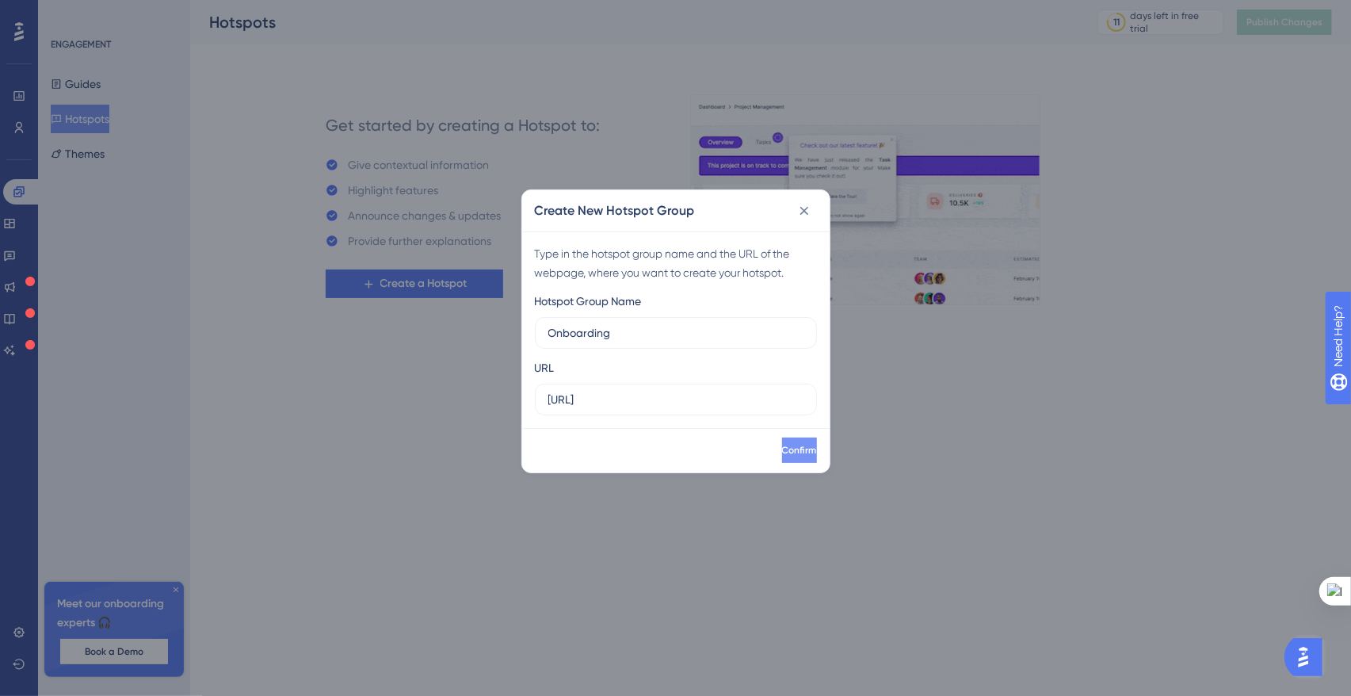
type input "Onboarding"
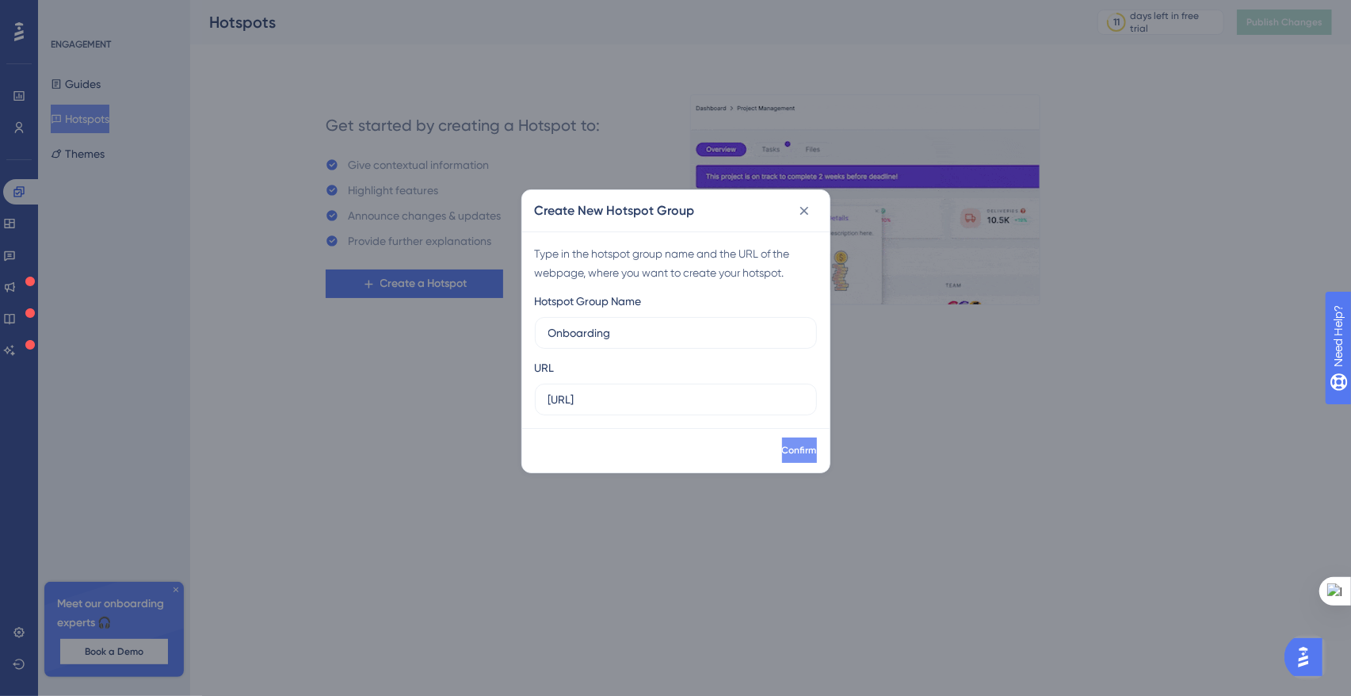
click at [782, 451] on span "Confirm" at bounding box center [799, 450] width 35 height 13
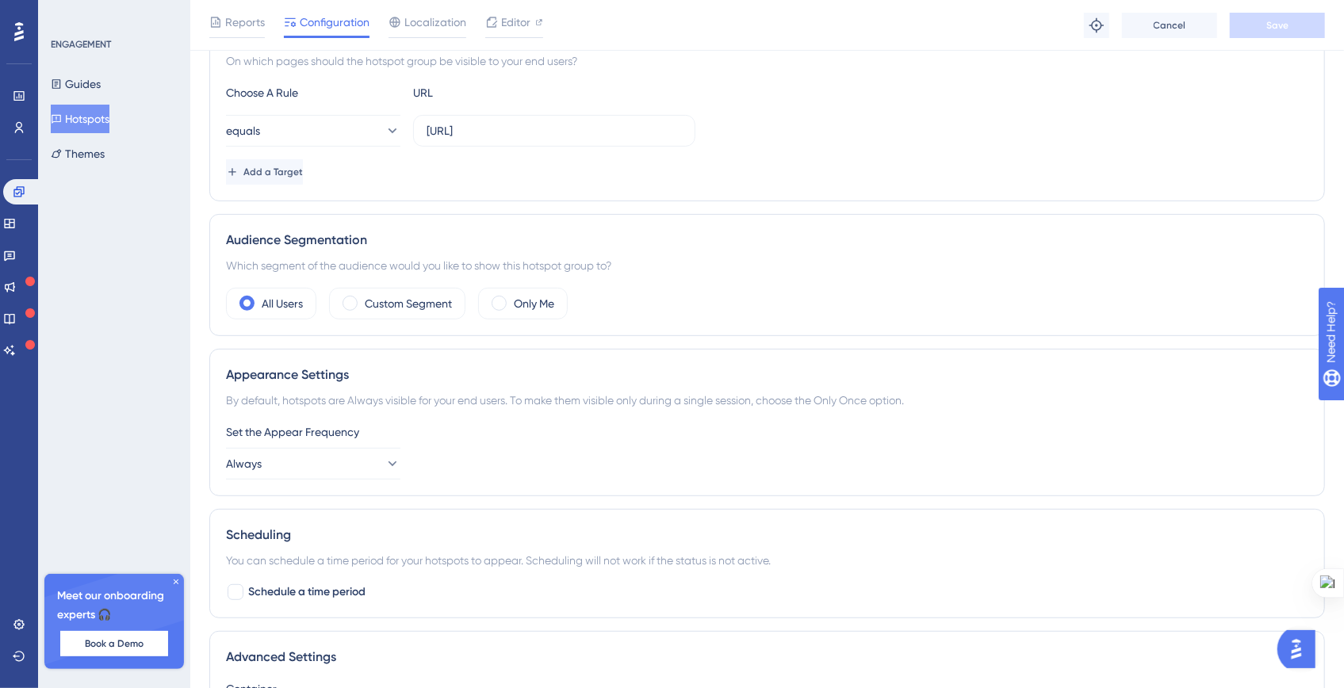
scroll to position [357, 0]
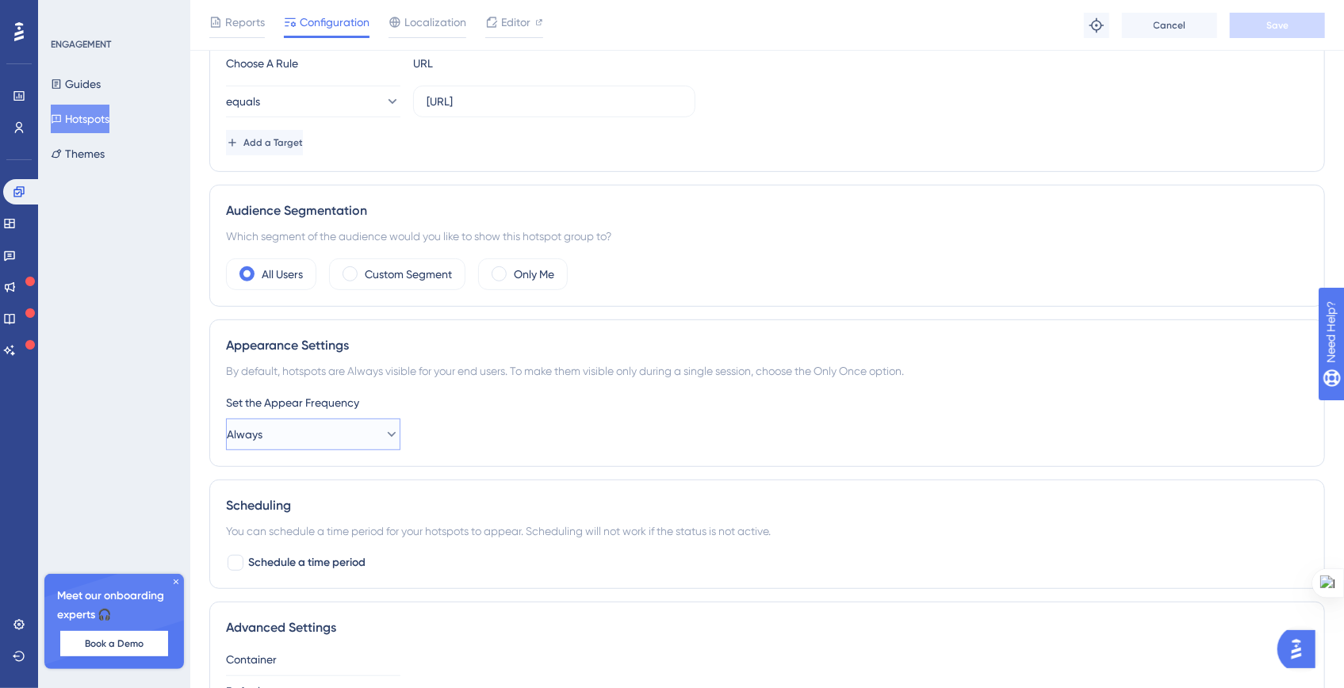
click at [310, 440] on button "Always" at bounding box center [313, 435] width 174 height 32
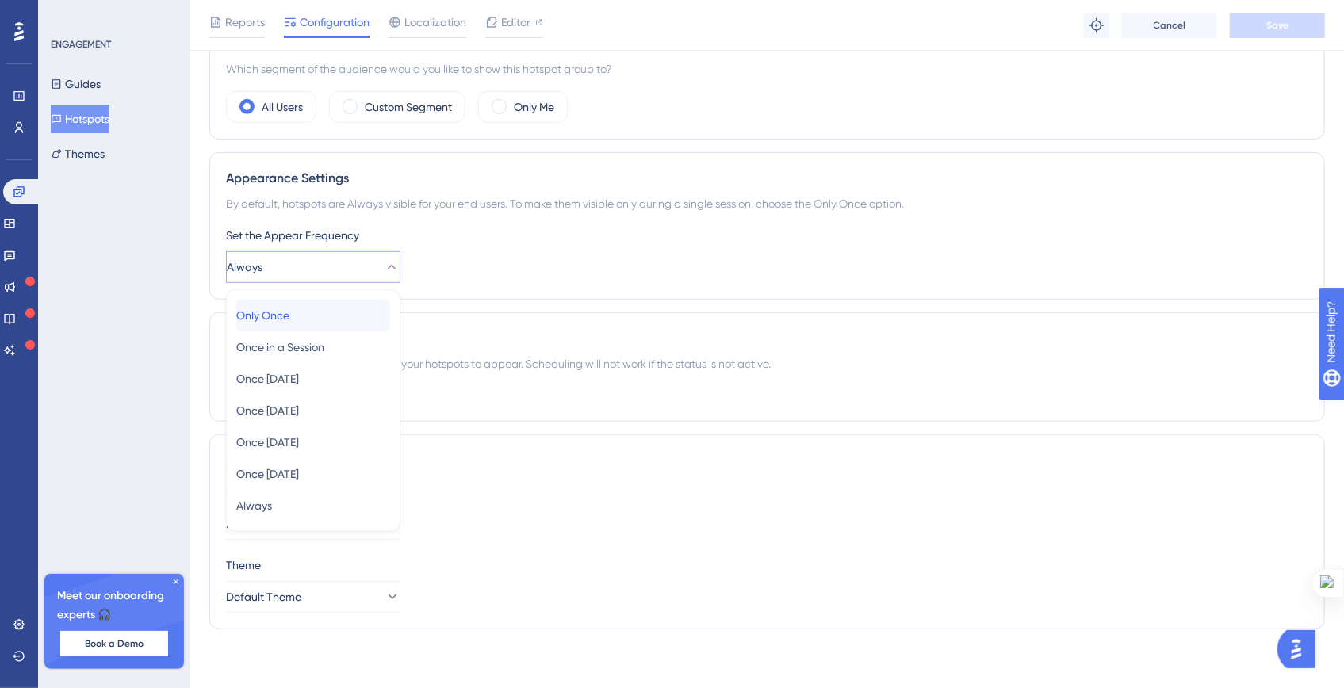
click at [310, 308] on div "Only Once Only Once" at bounding box center [313, 316] width 154 height 32
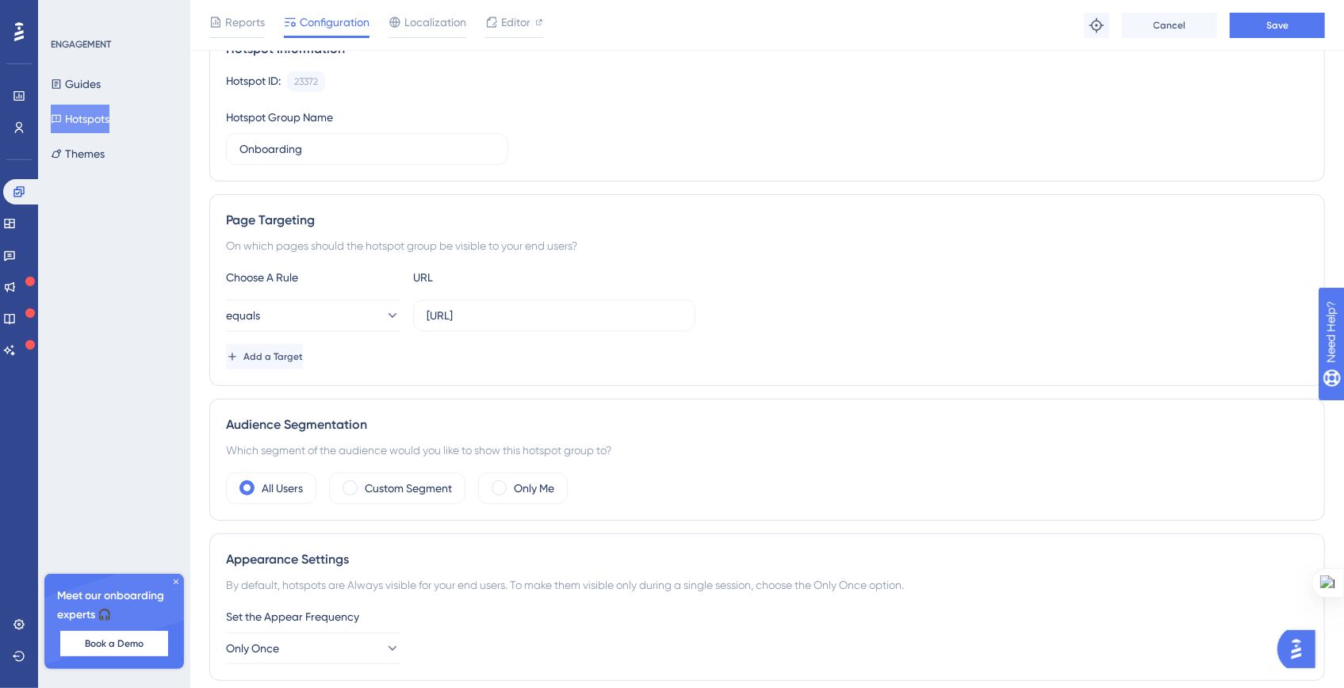
scroll to position [0, 0]
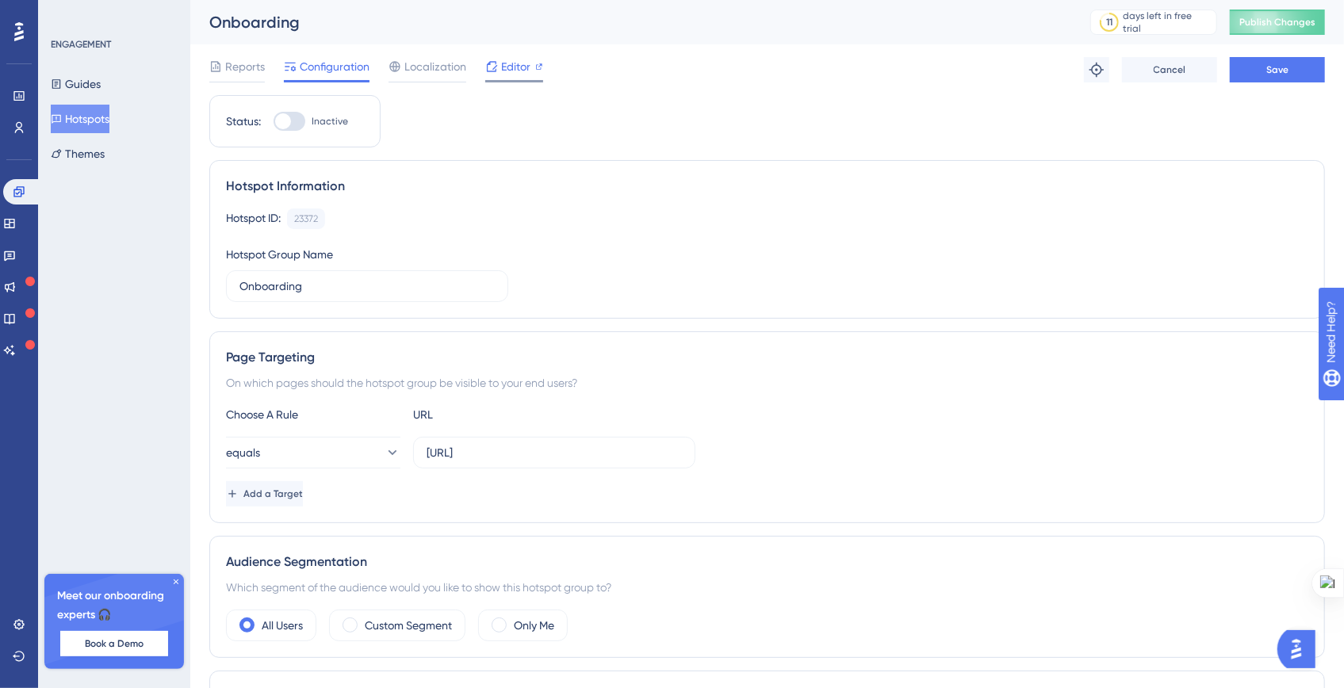
click at [511, 70] on span "Editor" at bounding box center [515, 66] width 29 height 19
click at [285, 124] on div at bounding box center [283, 121] width 16 height 16
click at [273, 122] on input "Inactive" at bounding box center [273, 121] width 1 height 1
checkbox input "true"
click at [1246, 78] on button "Save" at bounding box center [1276, 69] width 95 height 25
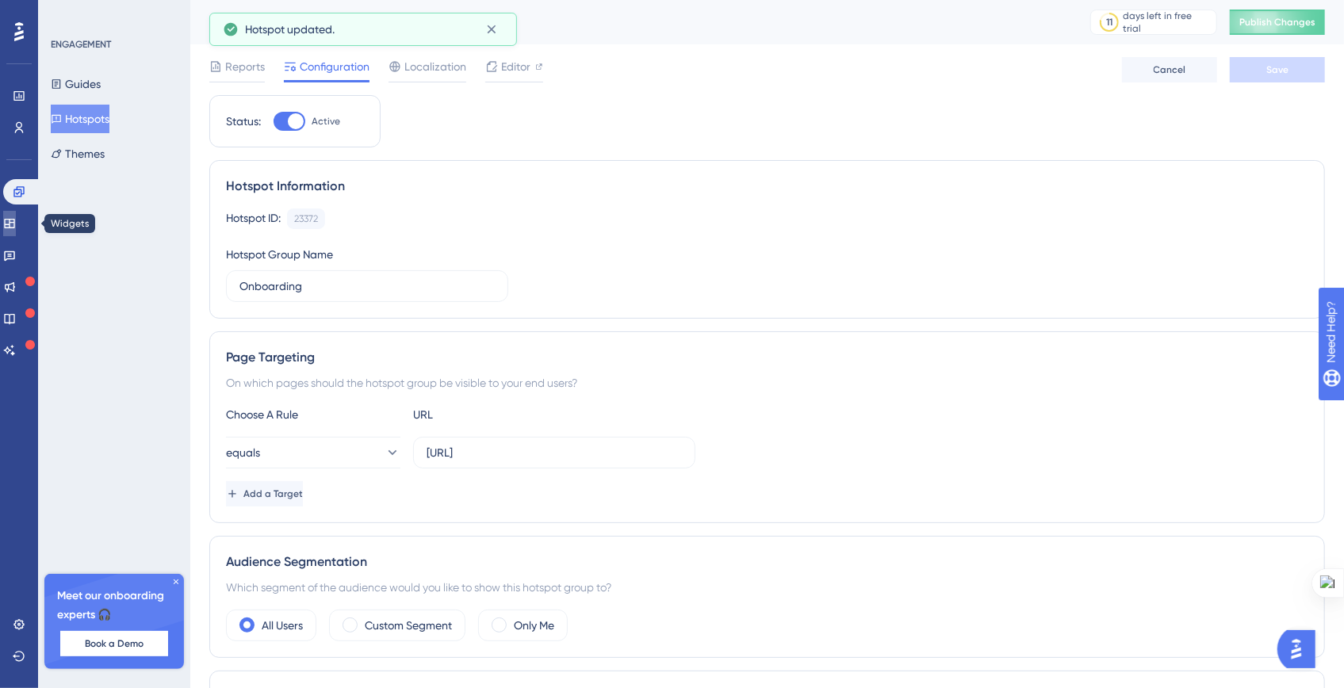
click at [16, 225] on link at bounding box center [9, 223] width 13 height 25
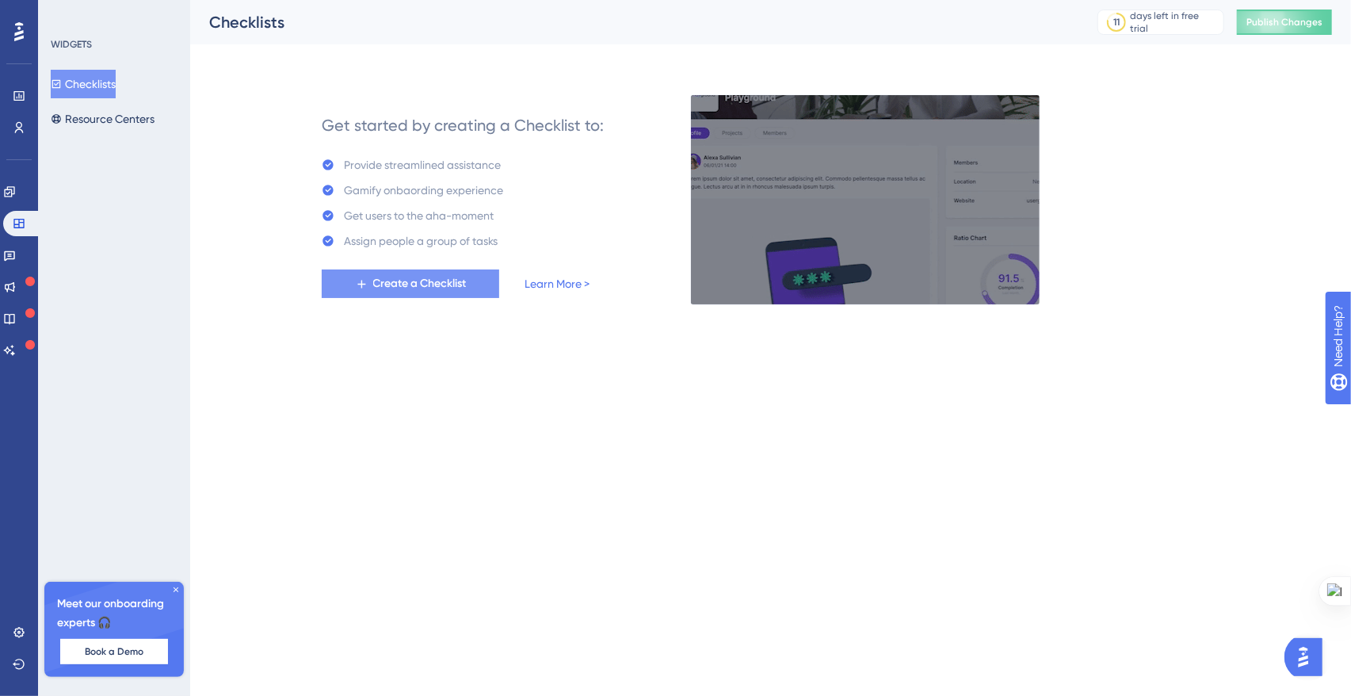
click at [462, 285] on span "Create a Checklist" at bounding box center [420, 283] width 94 height 19
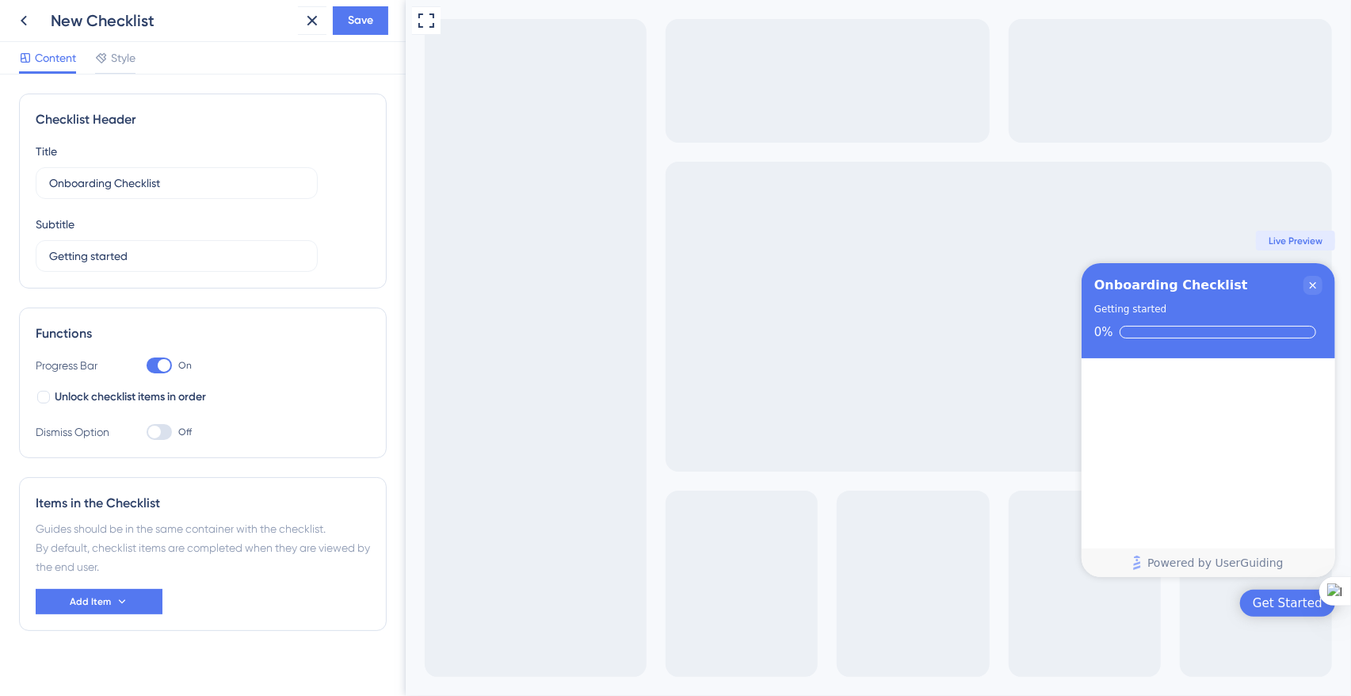
scroll to position [16, 0]
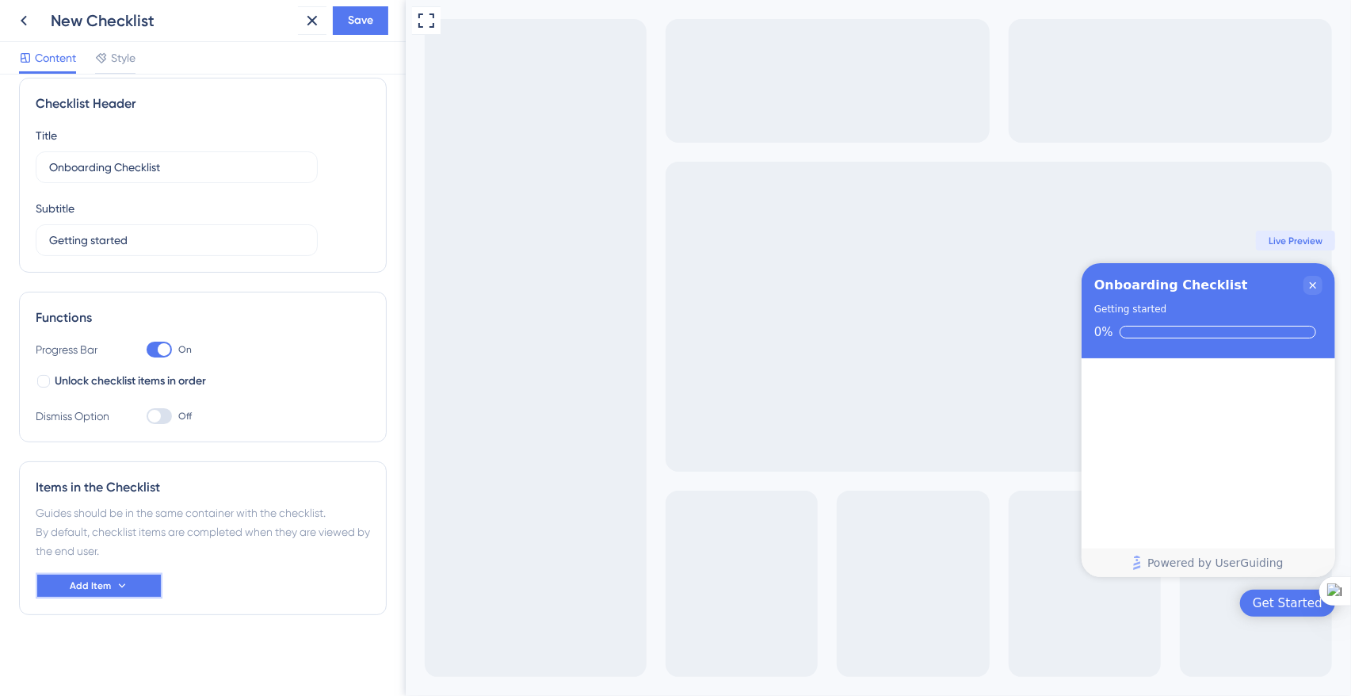
click at [95, 589] on span "Add Item" at bounding box center [90, 585] width 41 height 13
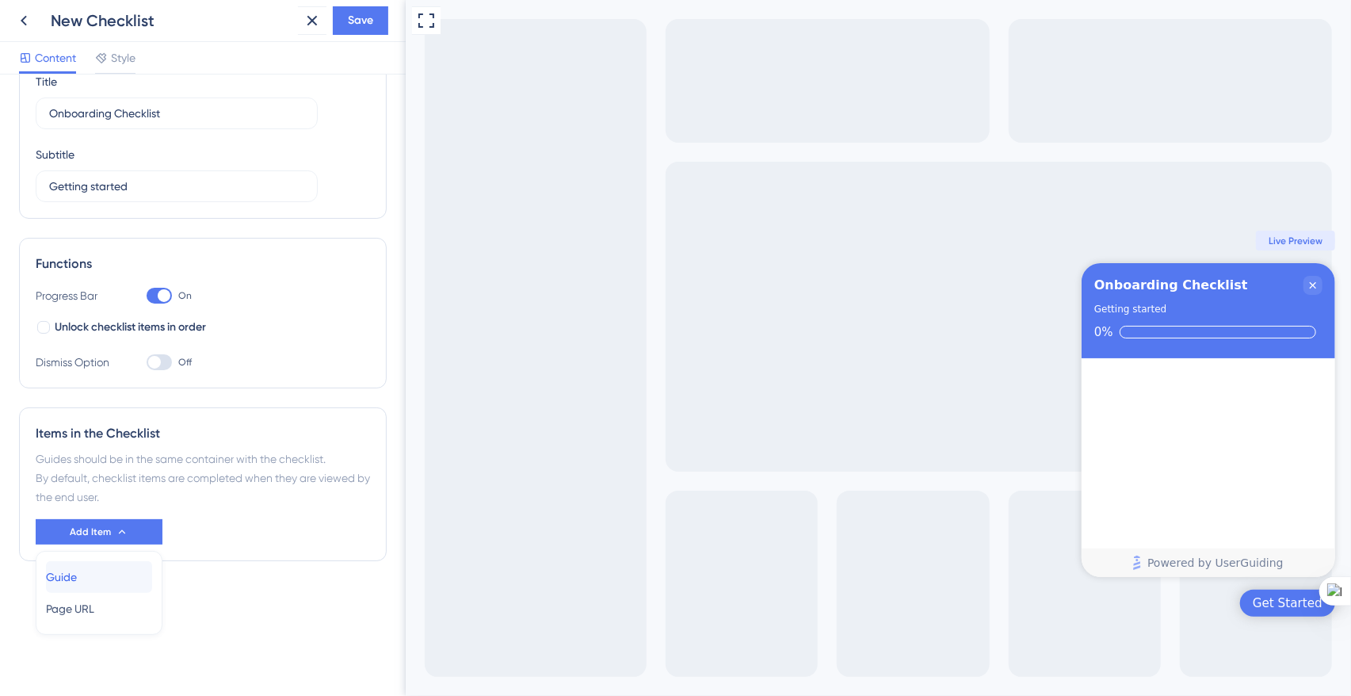
click at [111, 583] on div "Guide Guide" at bounding box center [99, 577] width 106 height 32
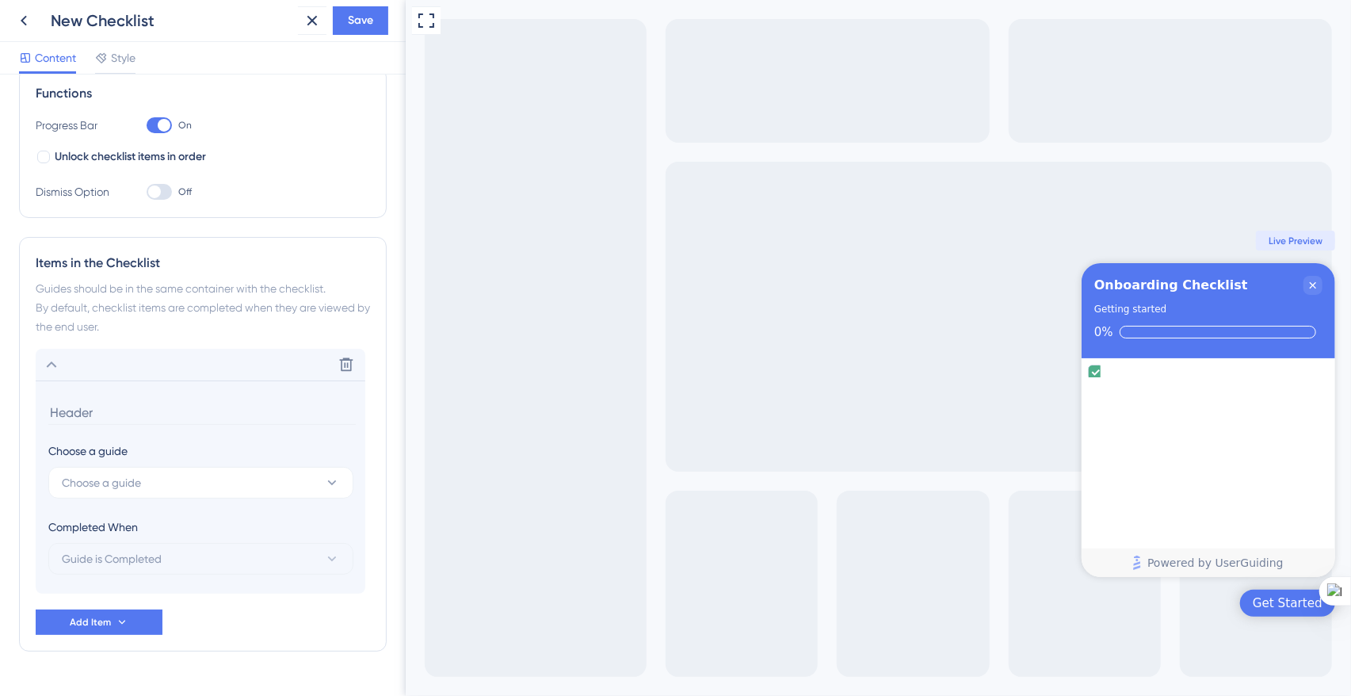
scroll to position [276, 0]
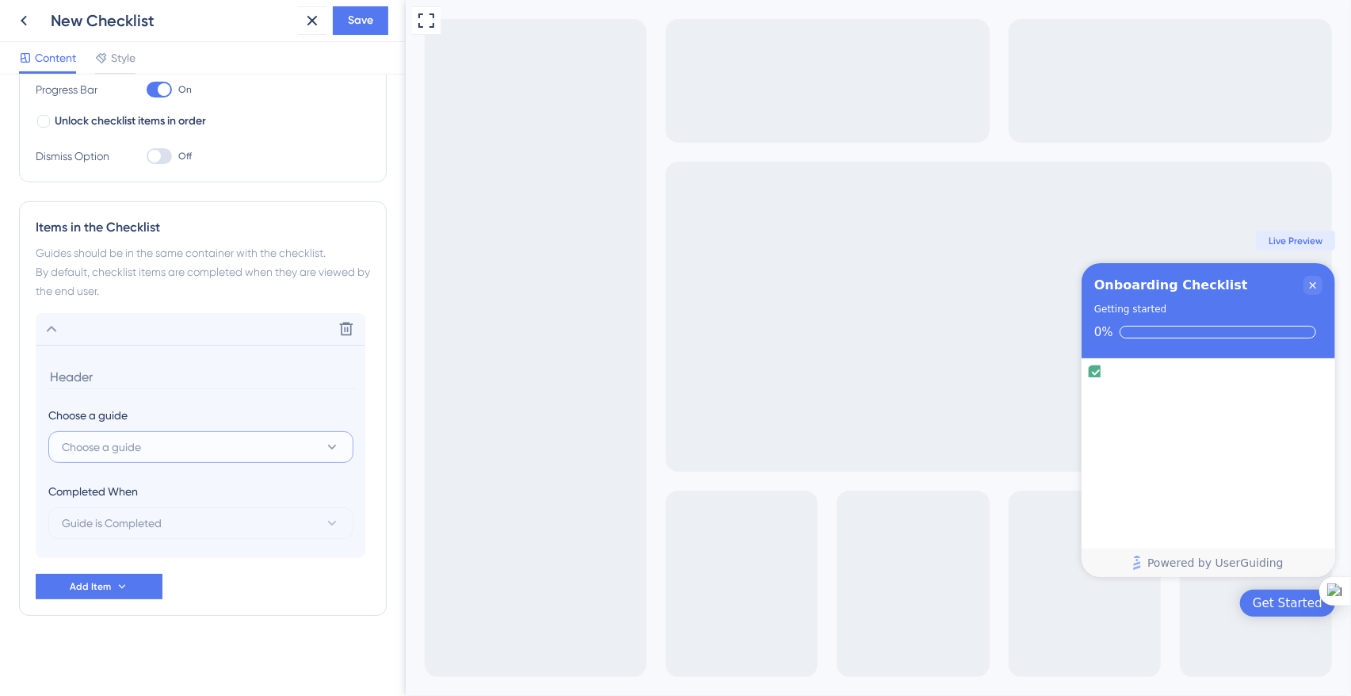
click at [155, 441] on button "Choose a guide" at bounding box center [200, 447] width 305 height 32
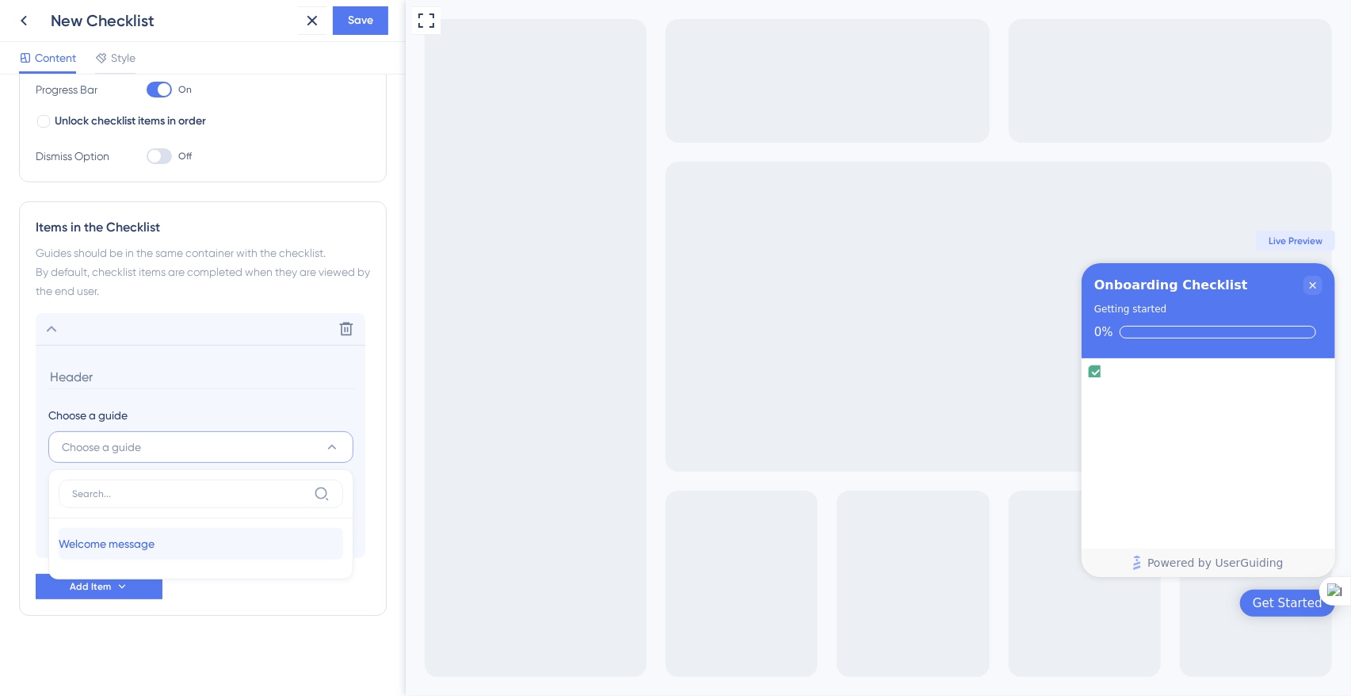
click at [131, 544] on span "Welcome message" at bounding box center [107, 543] width 96 height 19
type input "Welcome message"
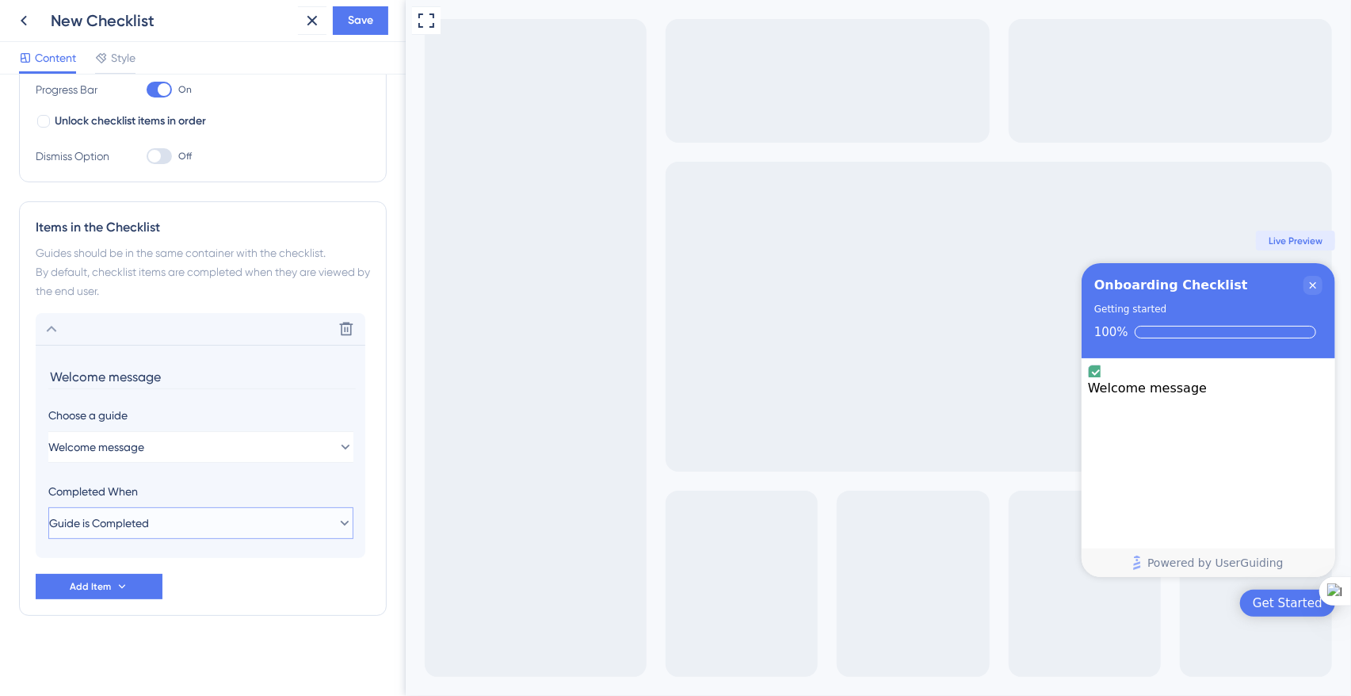
click at [170, 526] on button "Guide is Completed" at bounding box center [200, 523] width 305 height 32
click at [121, 518] on span "Guide is Completed" at bounding box center [99, 523] width 100 height 19
click at [123, 607] on span "Goal is Reached" at bounding box center [100, 603] width 83 height 19
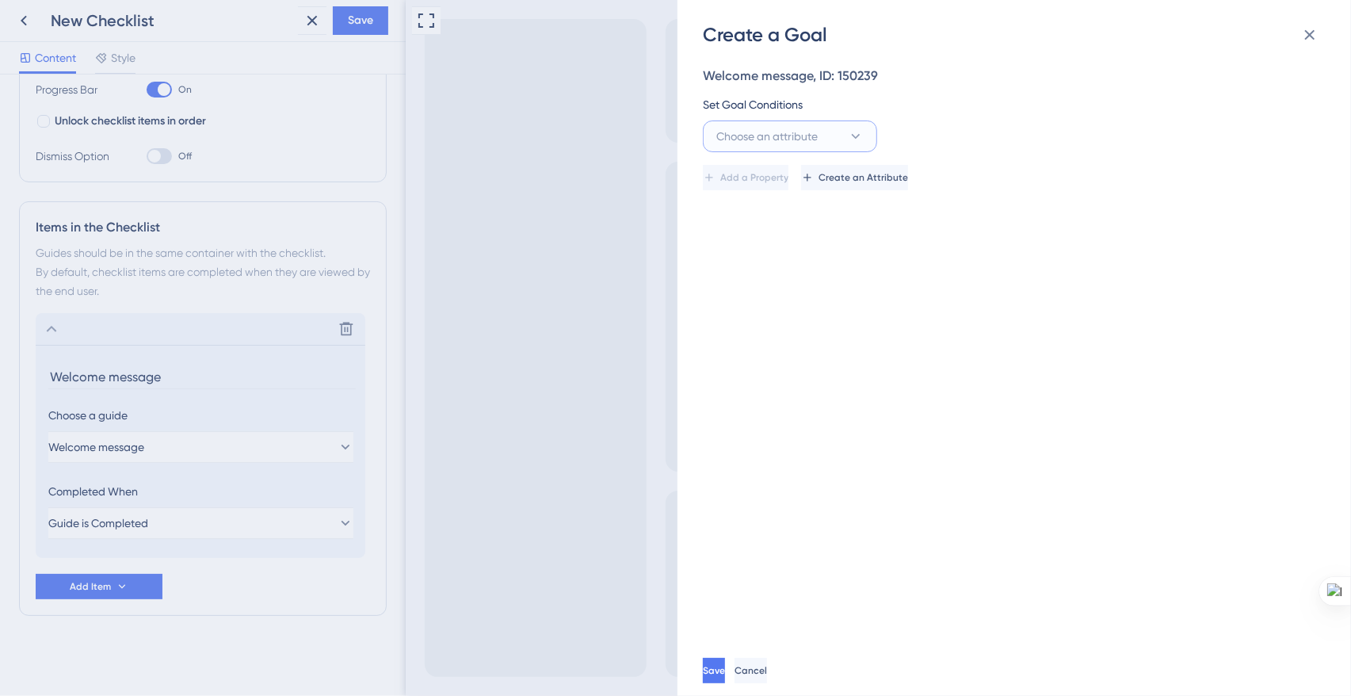
click at [731, 128] on span "Choose an attribute" at bounding box center [767, 136] width 101 height 19
click at [767, 669] on span "Cancel" at bounding box center [751, 670] width 32 height 13
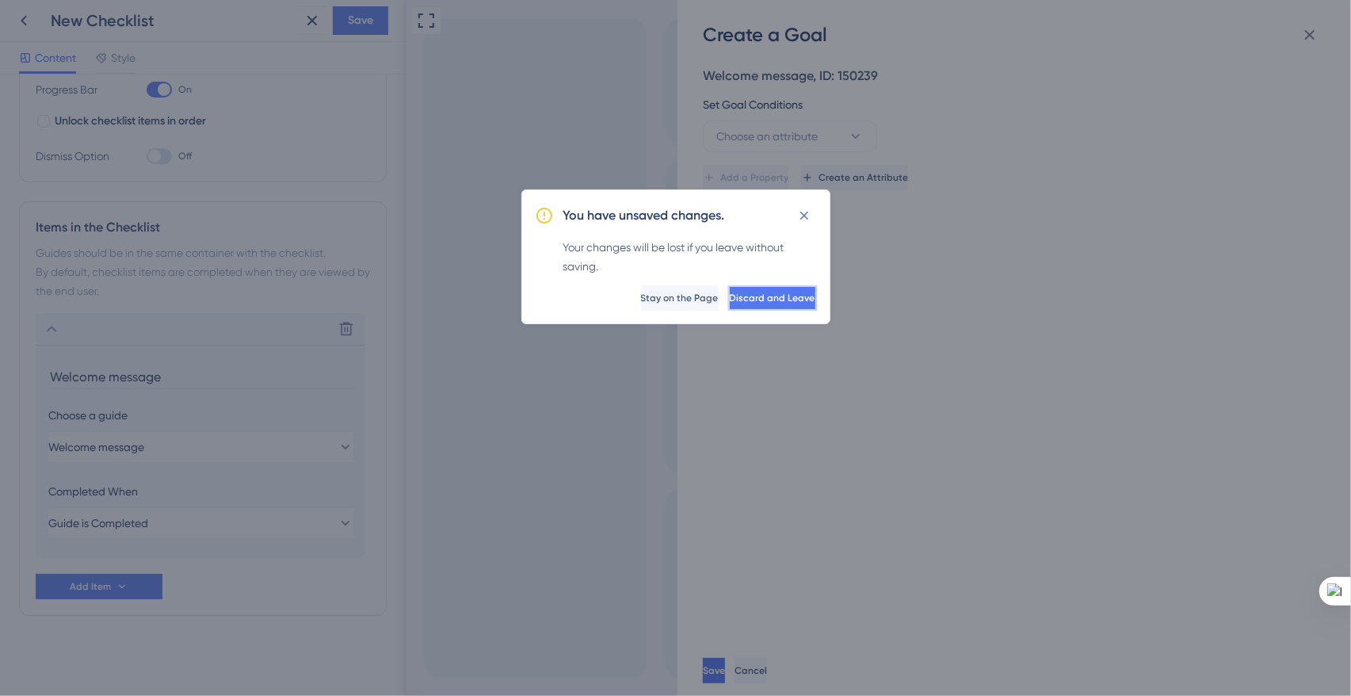
click at [734, 300] on span "Discard and Leave" at bounding box center [773, 298] width 86 height 13
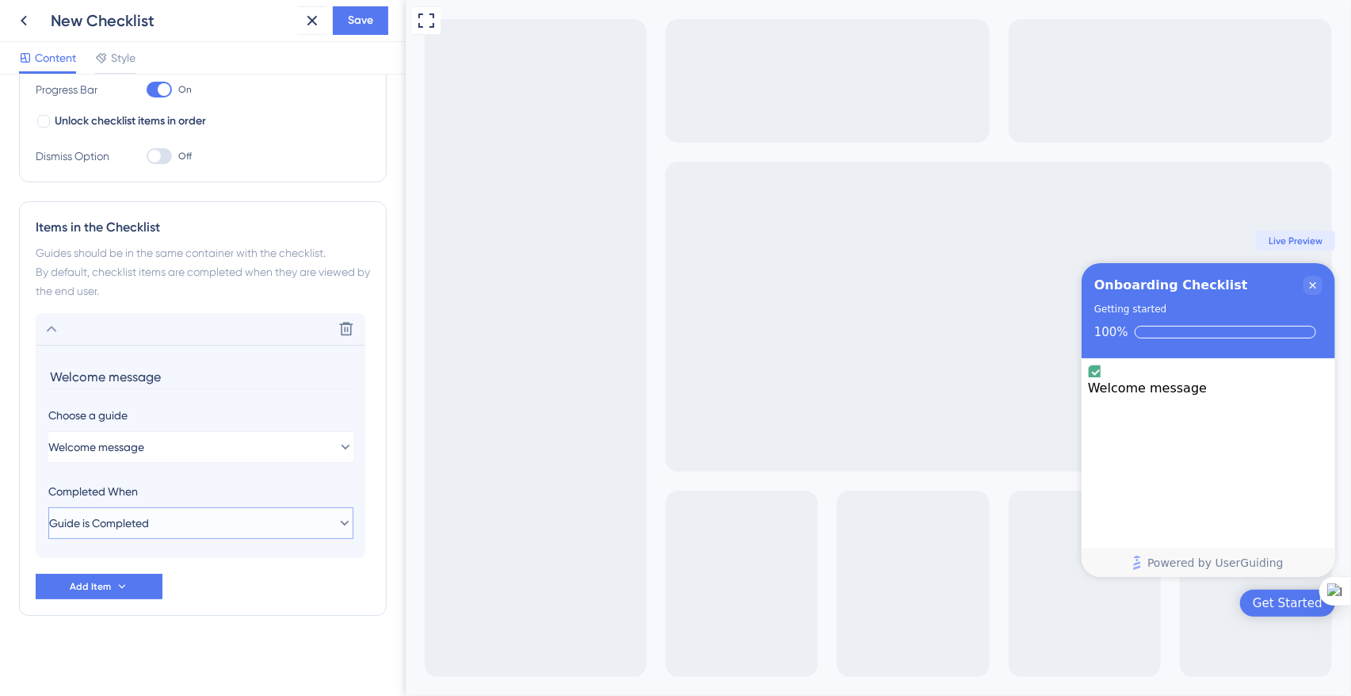
click at [180, 523] on button "Guide is Completed" at bounding box center [200, 523] width 305 height 32
click at [155, 576] on span "Guide is Completed" at bounding box center [109, 571] width 100 height 19
click at [182, 528] on button "Guide is Completed" at bounding box center [200, 523] width 305 height 32
click at [183, 527] on button "Guide is Completed" at bounding box center [200, 523] width 305 height 32
click at [95, 586] on span "Add Item" at bounding box center [90, 586] width 41 height 13
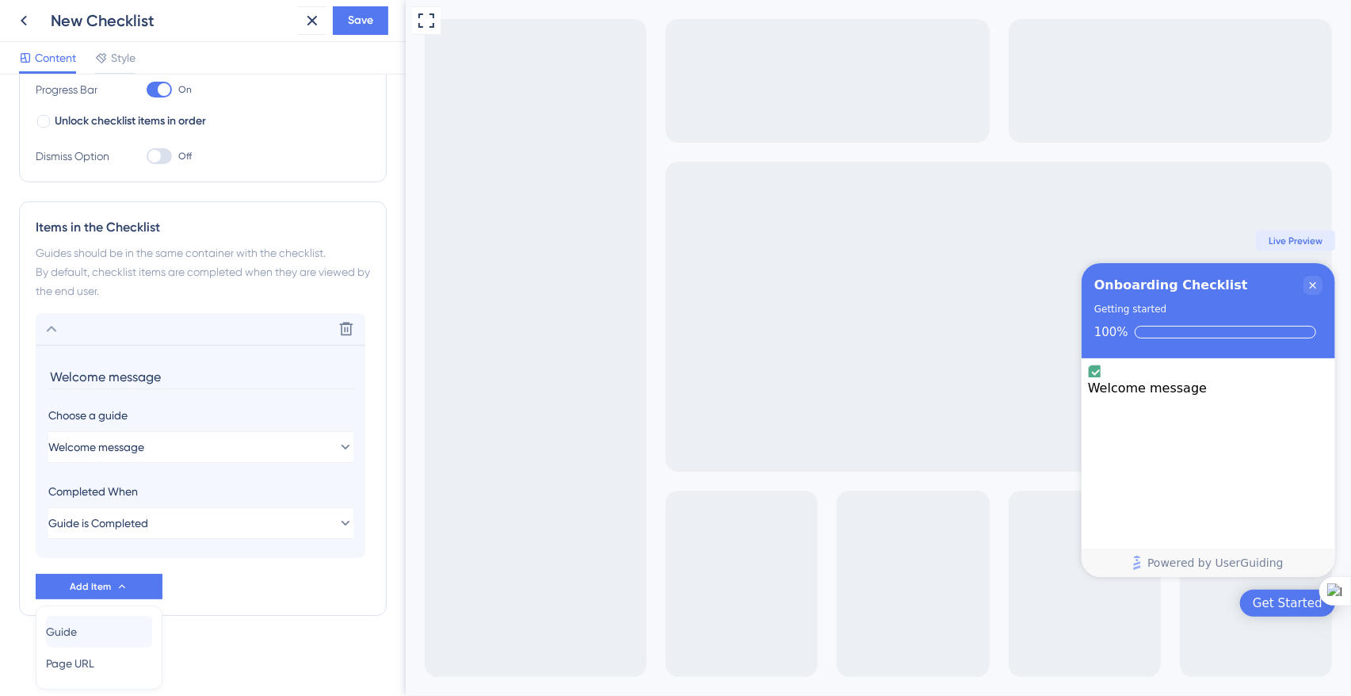
scroll to position [331, 0]
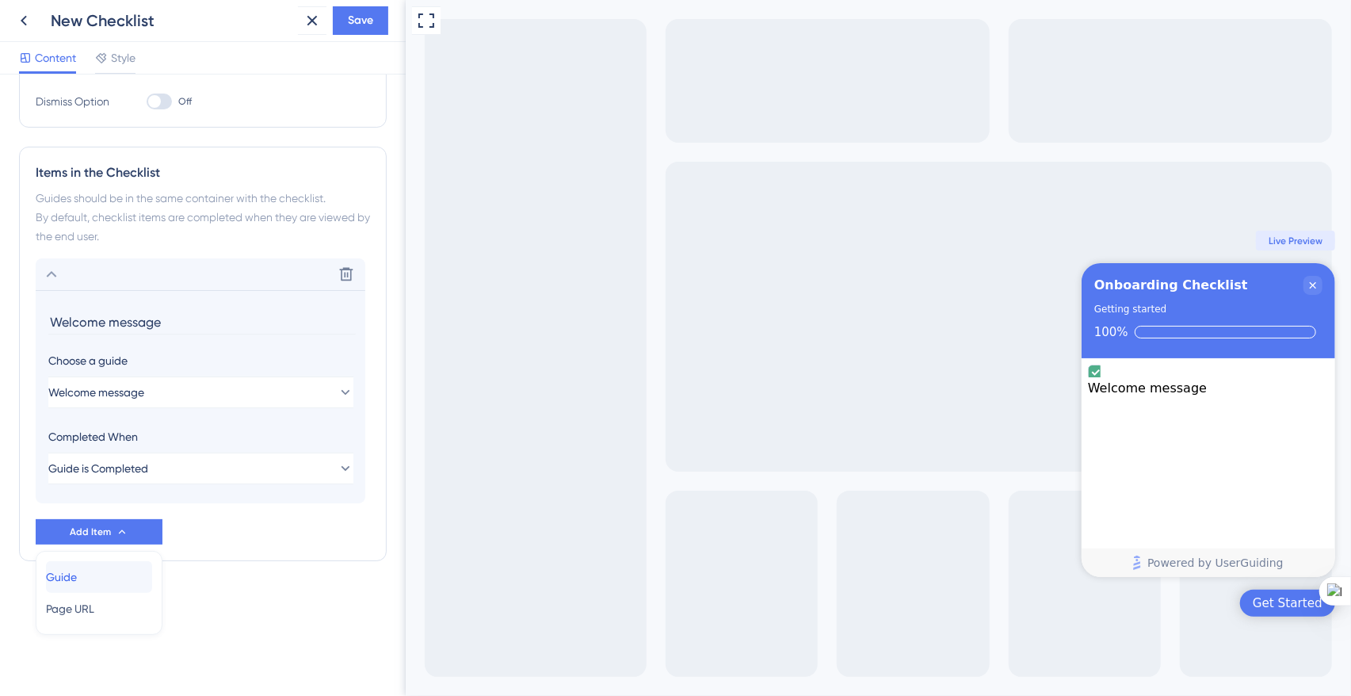
click at [108, 564] on div "Guide Guide" at bounding box center [99, 577] width 106 height 32
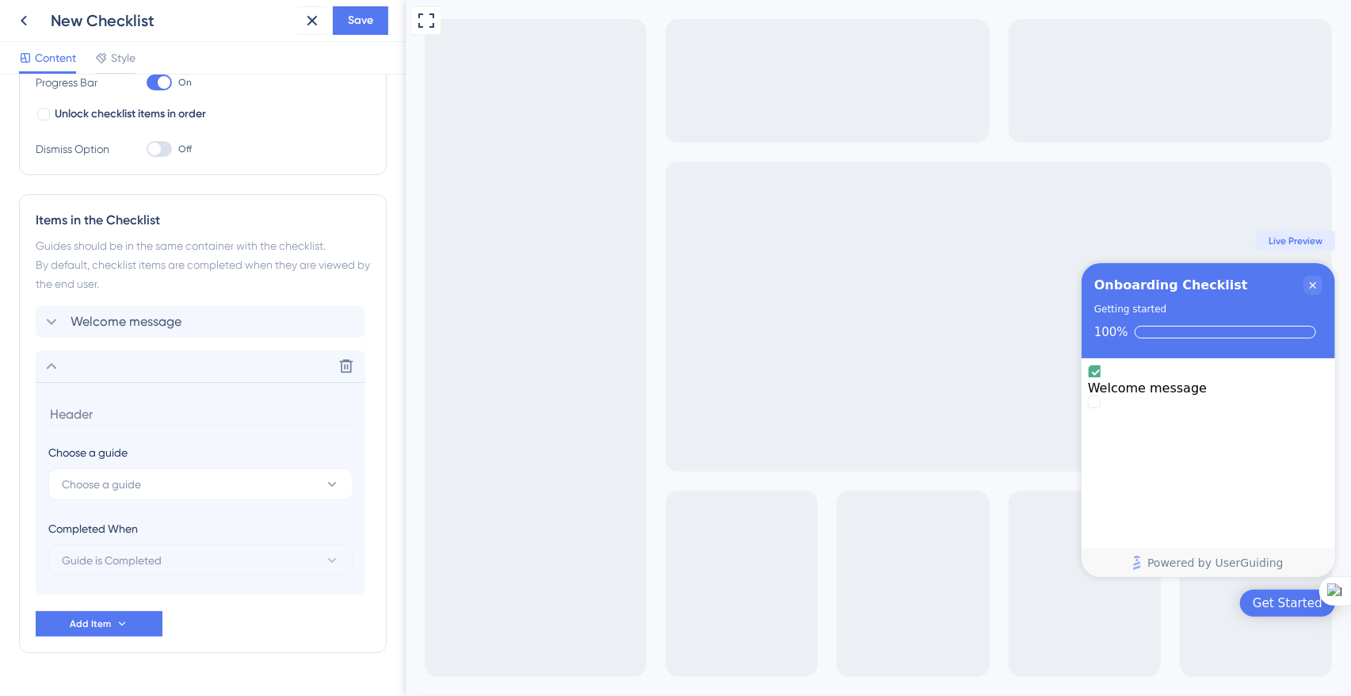
scroll to position [189, 0]
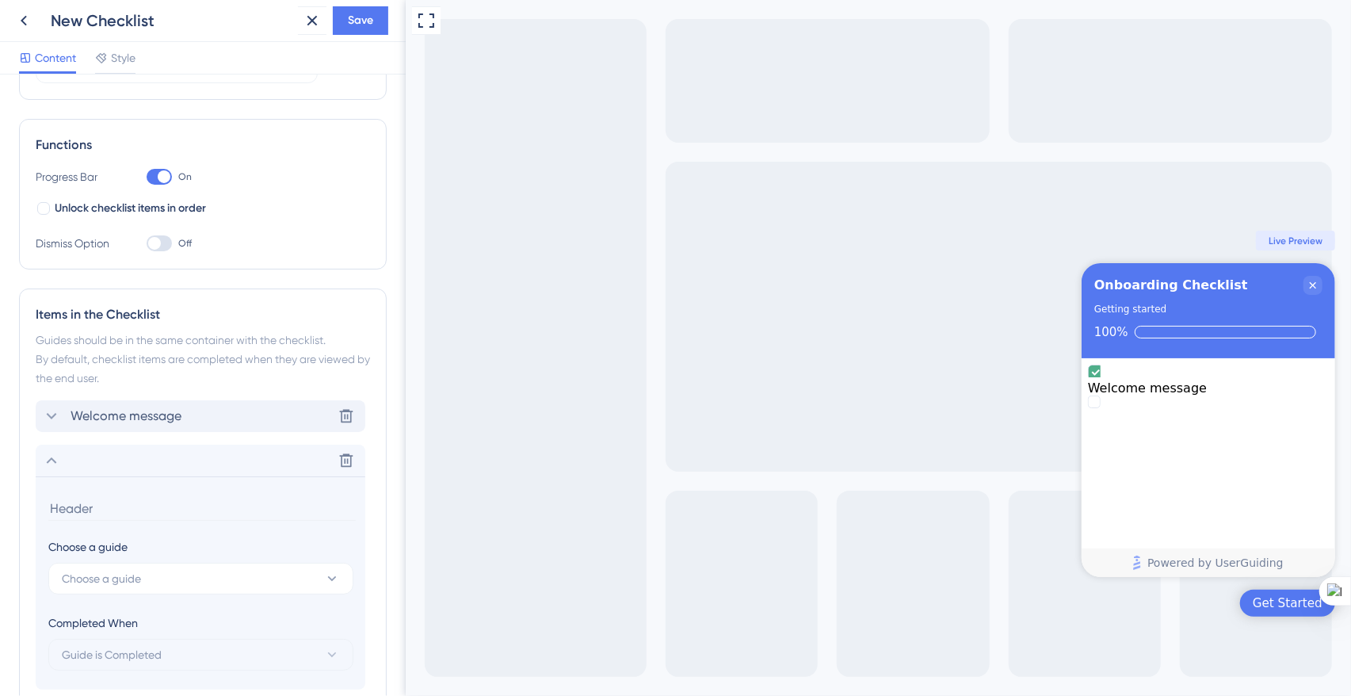
click at [164, 414] on span "Welcome message" at bounding box center [126, 416] width 111 height 19
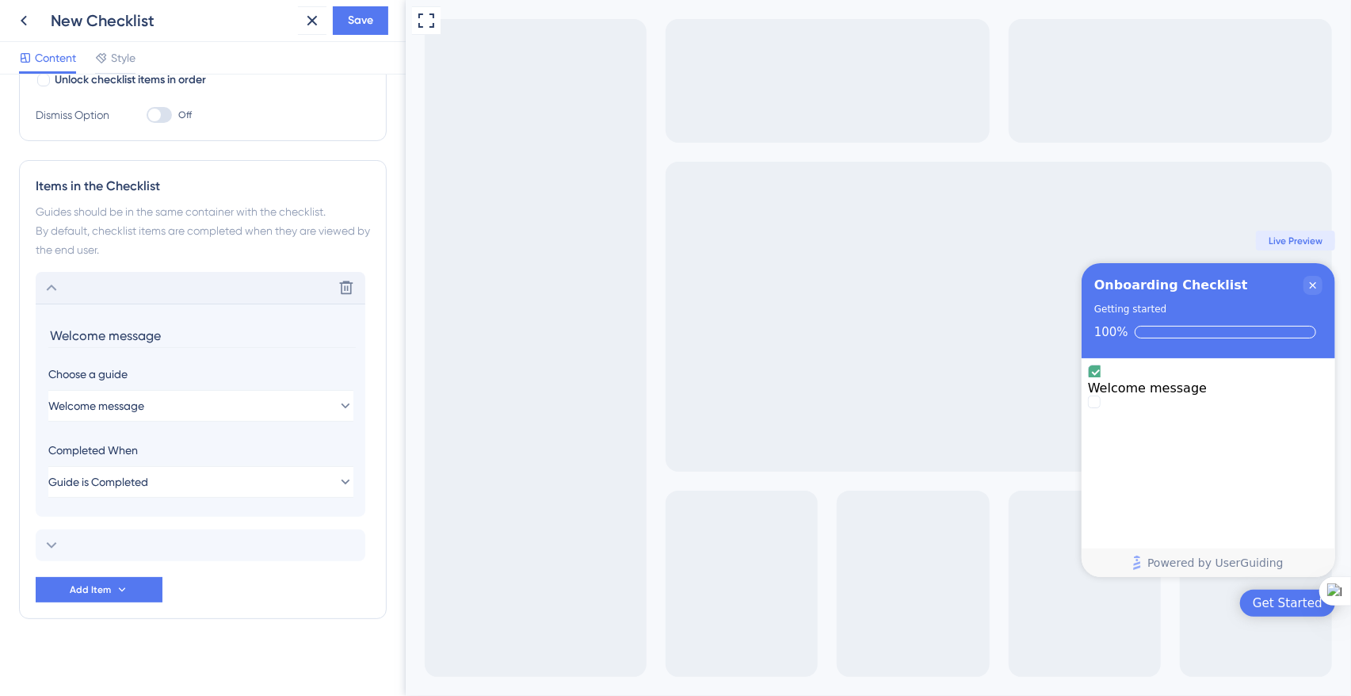
scroll to position [320, 0]
click at [116, 280] on div "Delete" at bounding box center [201, 285] width 330 height 32
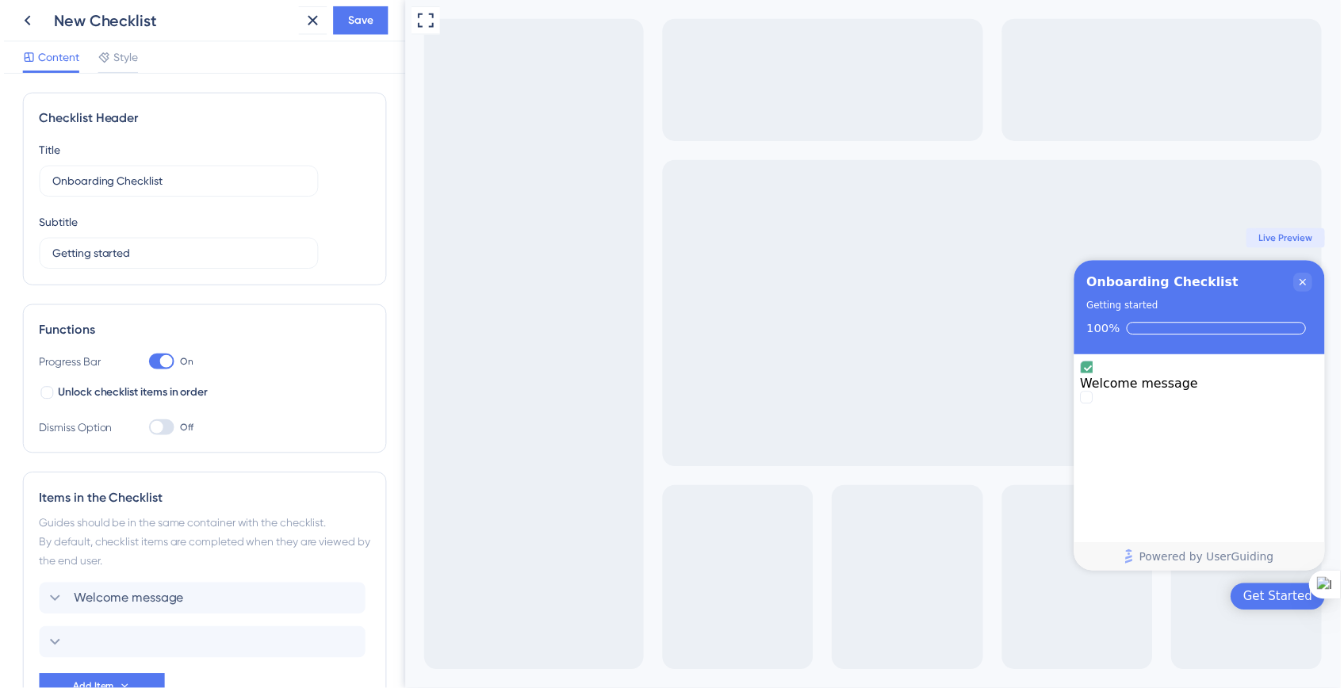
scroll to position [108, 0]
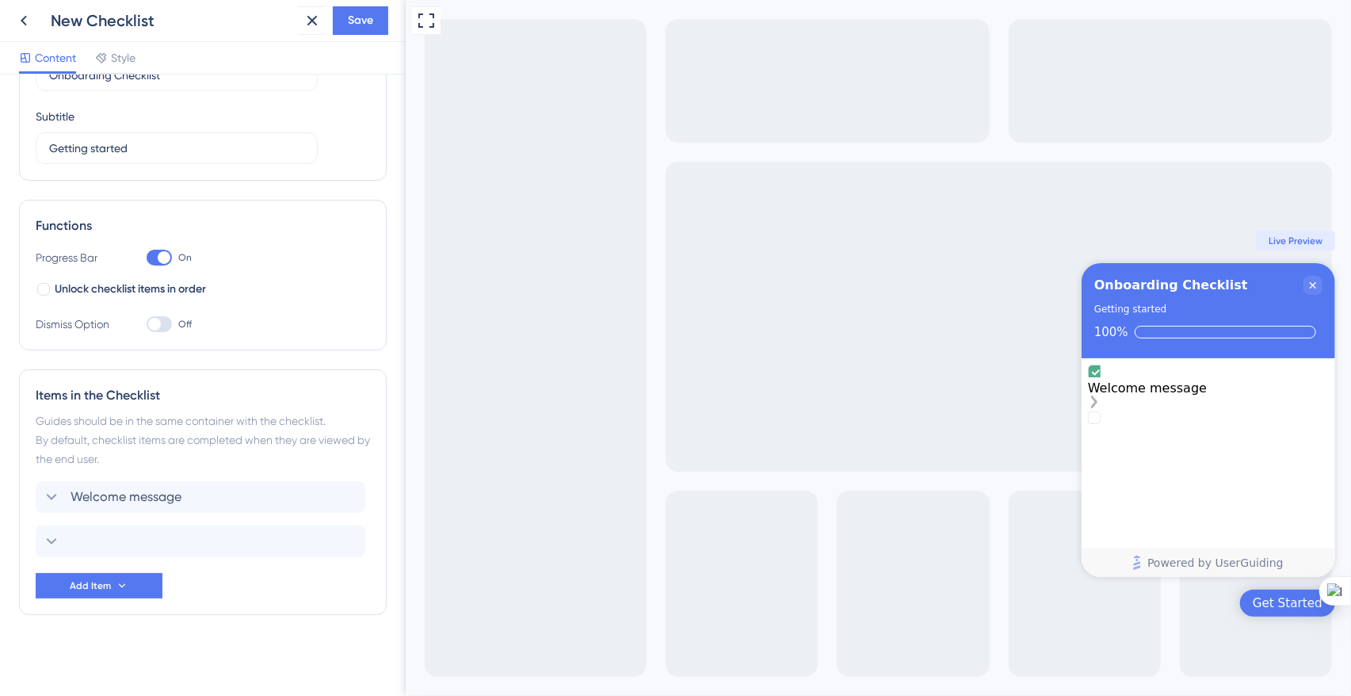
click at [1229, 378] on div "Welcome message" at bounding box center [1208, 388] width 241 height 47
click at [30, 28] on icon at bounding box center [23, 20] width 19 height 19
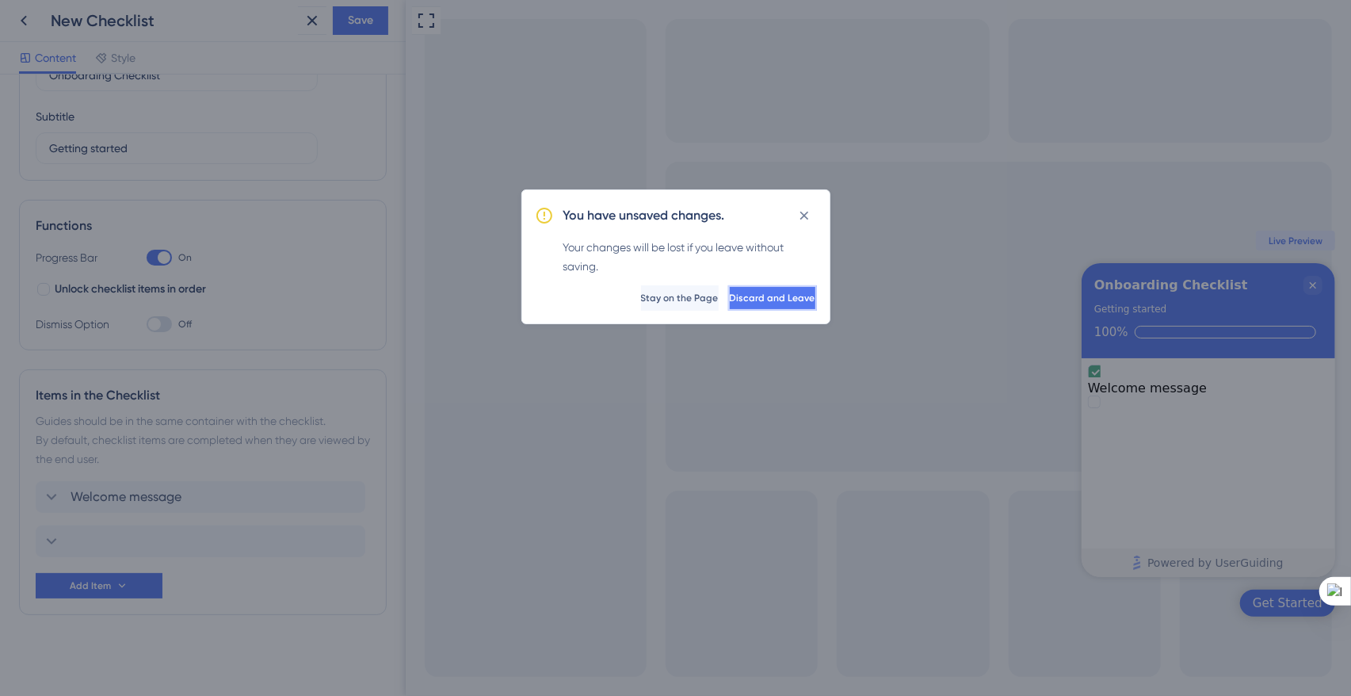
click at [760, 301] on span "Discard and Leave" at bounding box center [773, 298] width 86 height 13
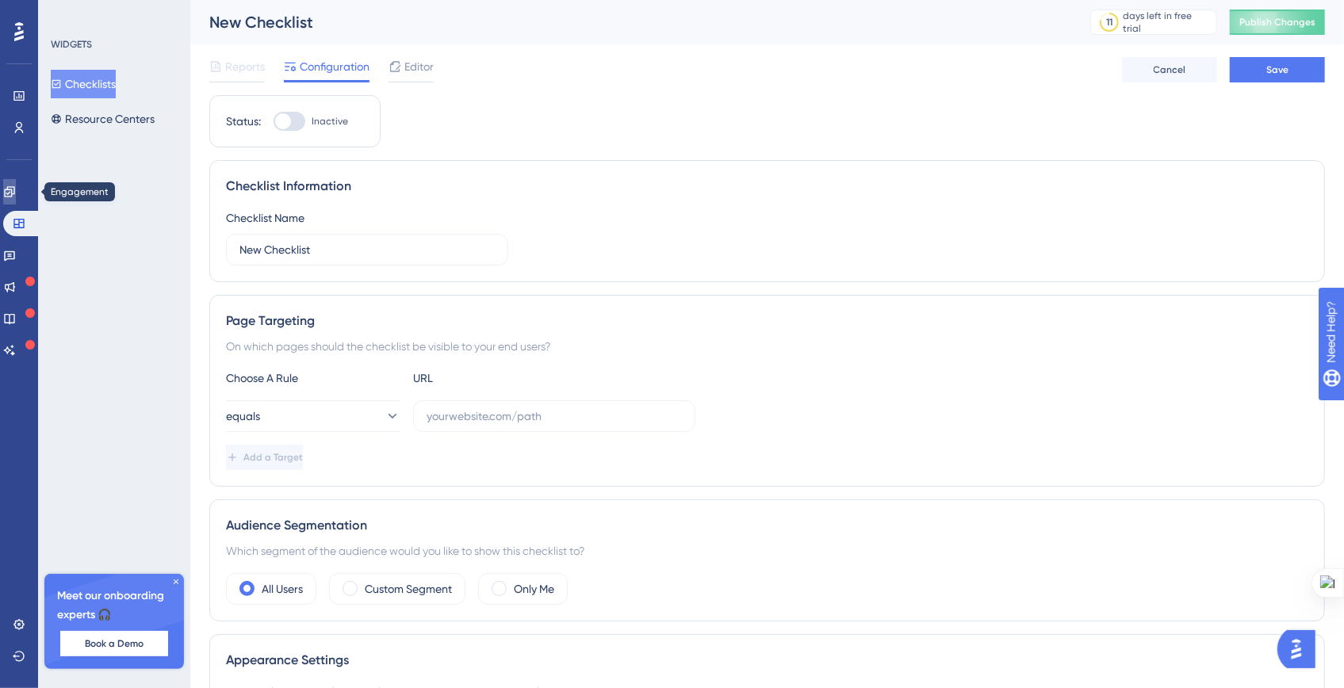
click at [16, 192] on icon at bounding box center [9, 191] width 13 height 13
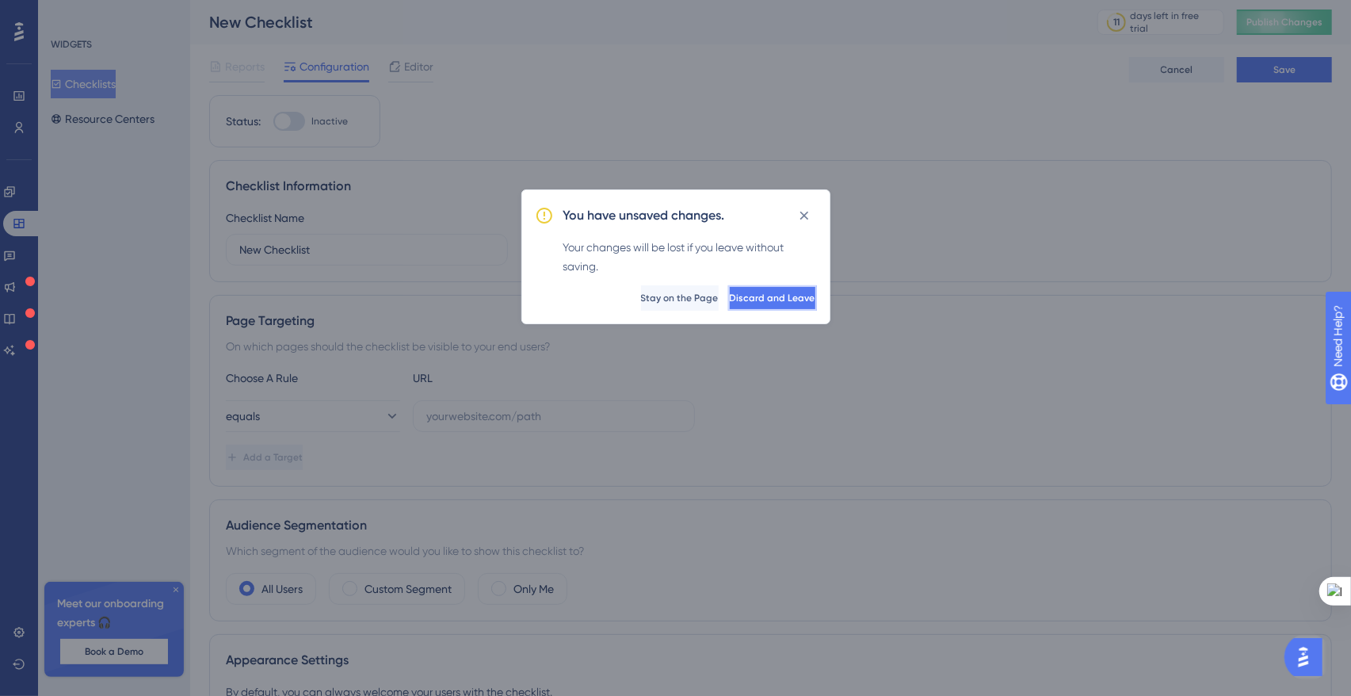
click at [784, 307] on button "Discard and Leave" at bounding box center [772, 297] width 89 height 25
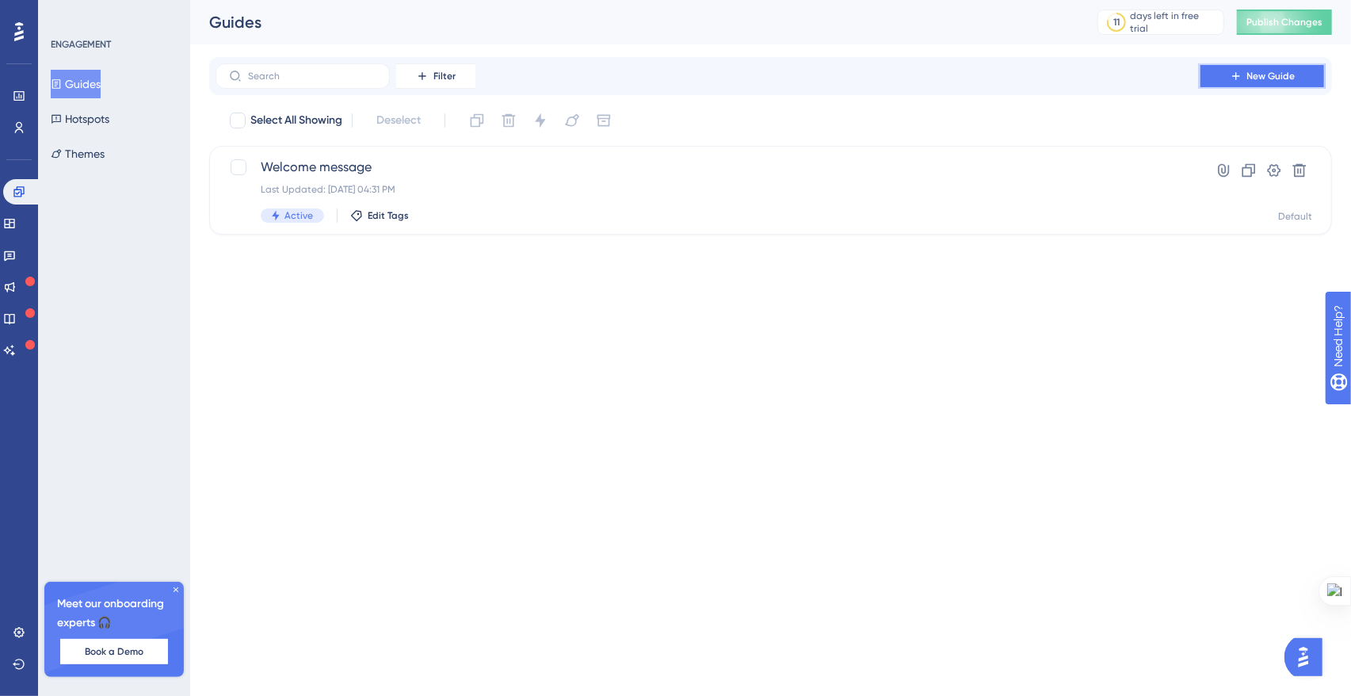
click at [1319, 82] on button "New Guide" at bounding box center [1262, 75] width 127 height 25
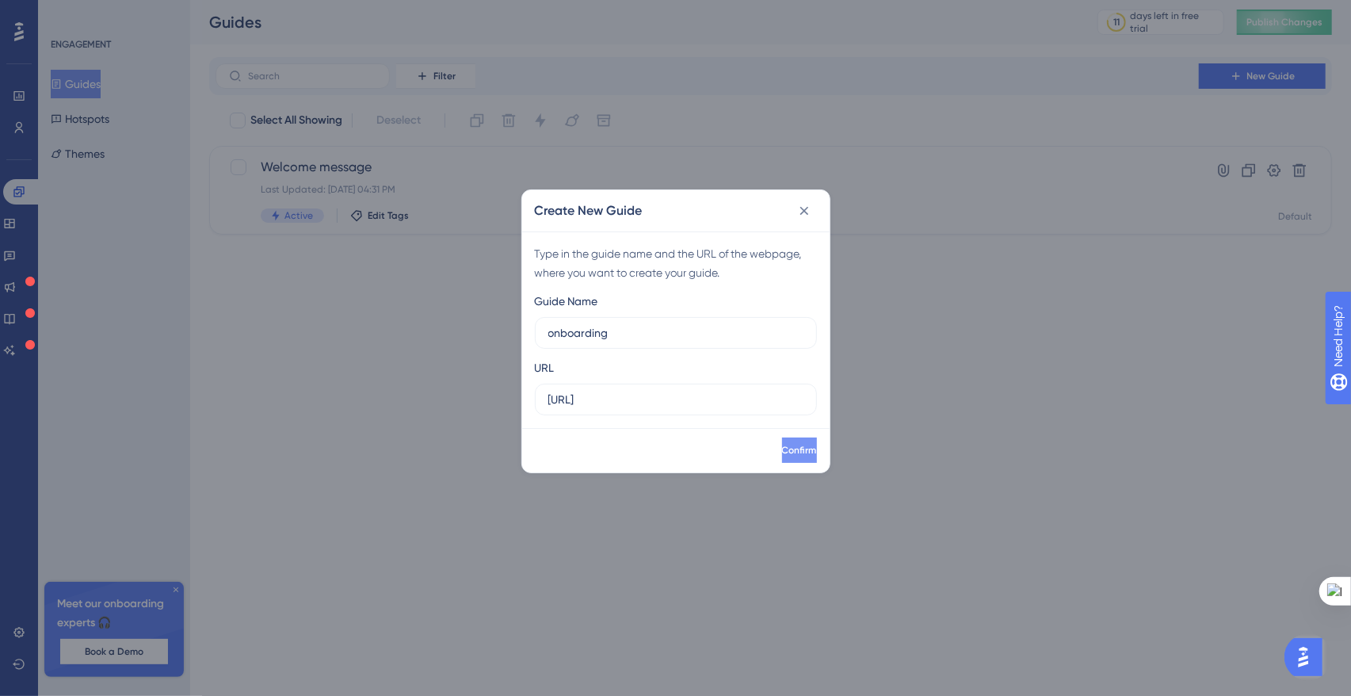
type input "onboarding"
click at [801, 459] on button "Confirm" at bounding box center [799, 450] width 35 height 25
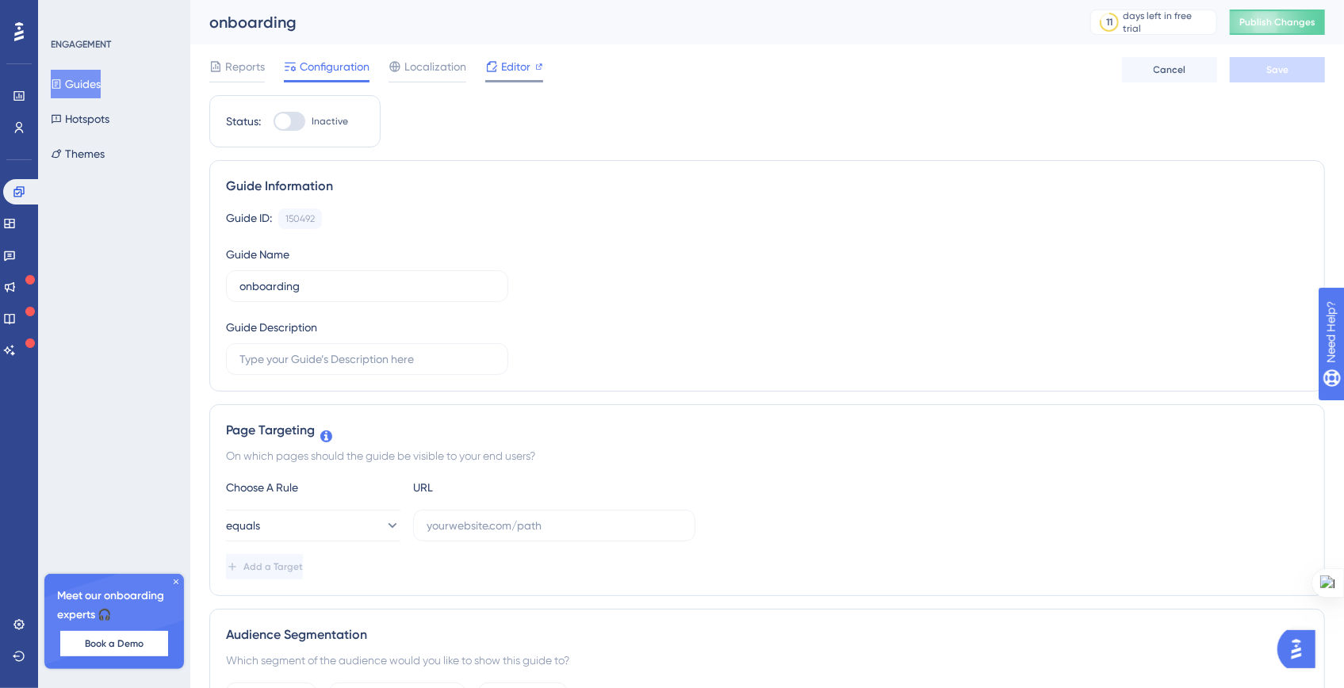
click at [505, 65] on span "Editor" at bounding box center [515, 66] width 29 height 19
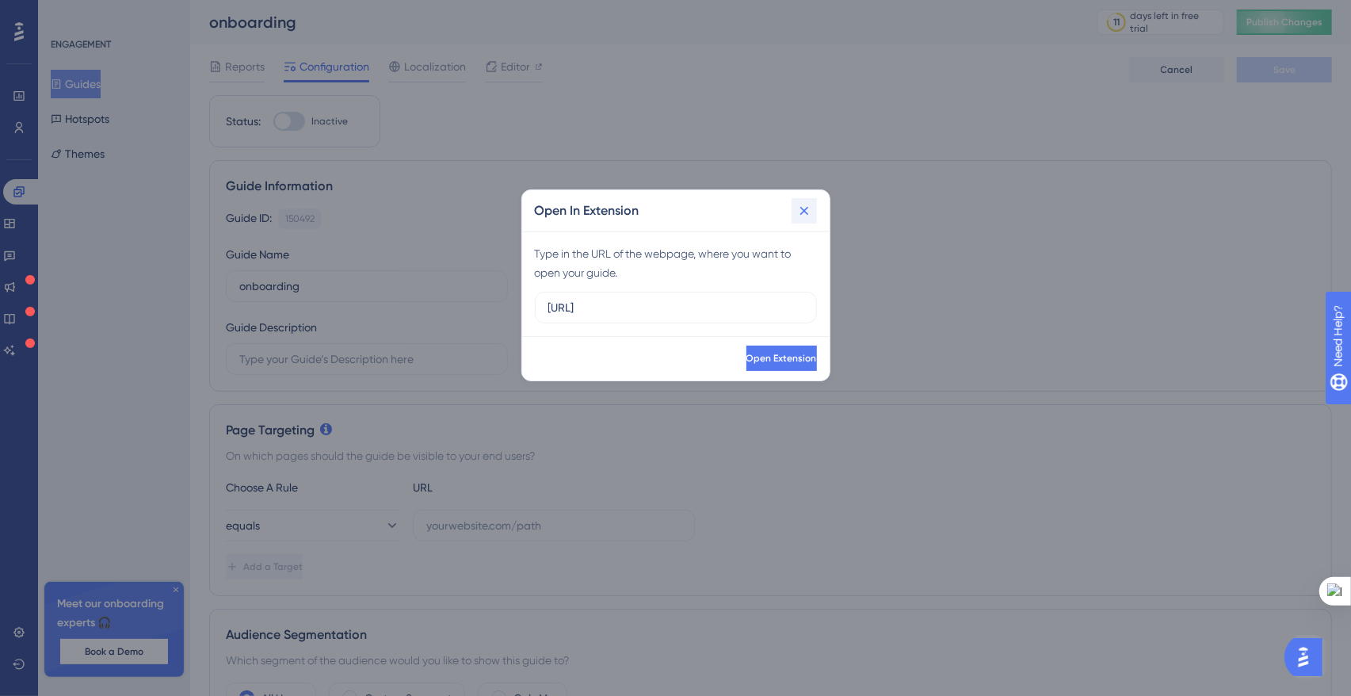
click at [799, 212] on icon at bounding box center [805, 211] width 16 height 16
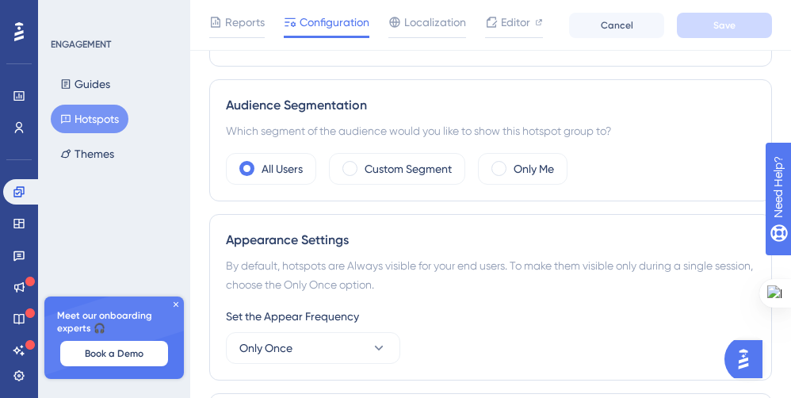
scroll to position [848, 0]
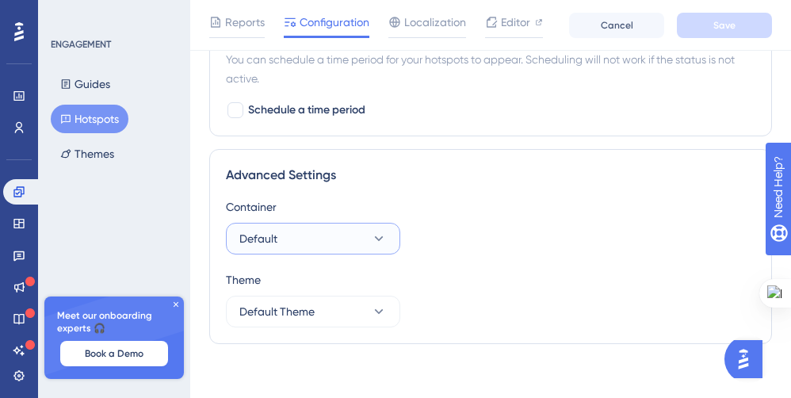
click at [344, 233] on button "Default" at bounding box center [313, 239] width 174 height 32
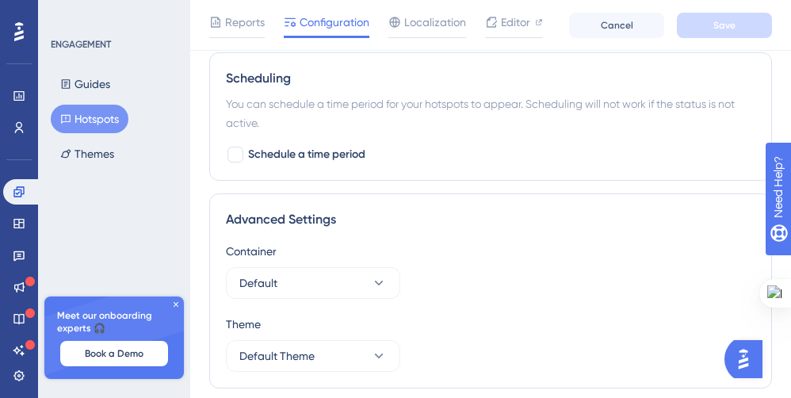
scroll to position [0, 0]
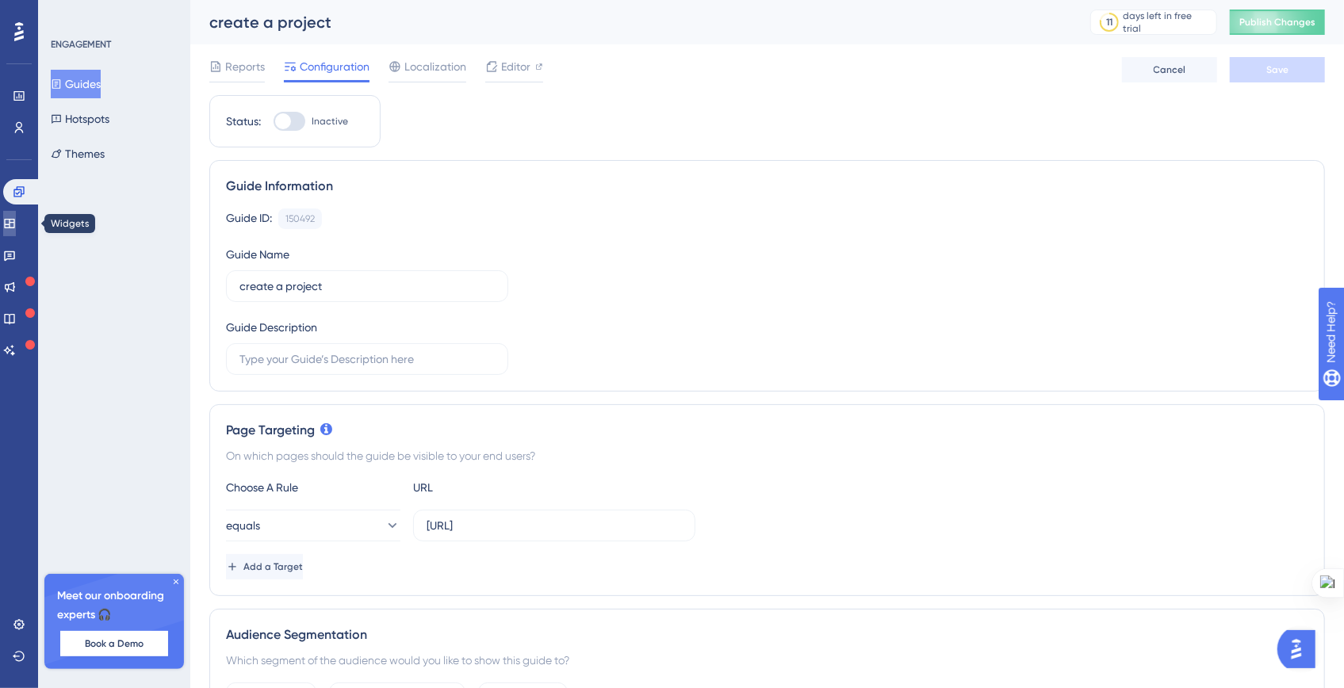
click at [14, 227] on icon at bounding box center [9, 224] width 10 height 10
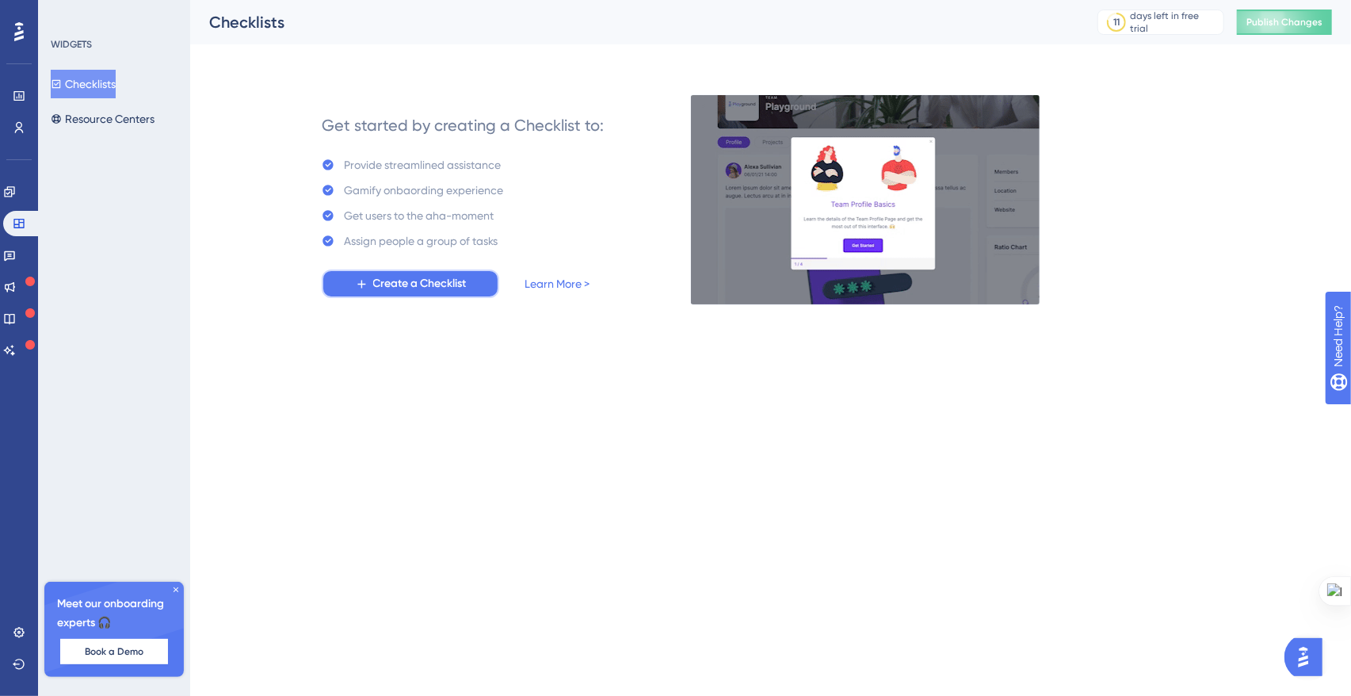
click at [400, 273] on button "Create a Checklist" at bounding box center [411, 284] width 178 height 29
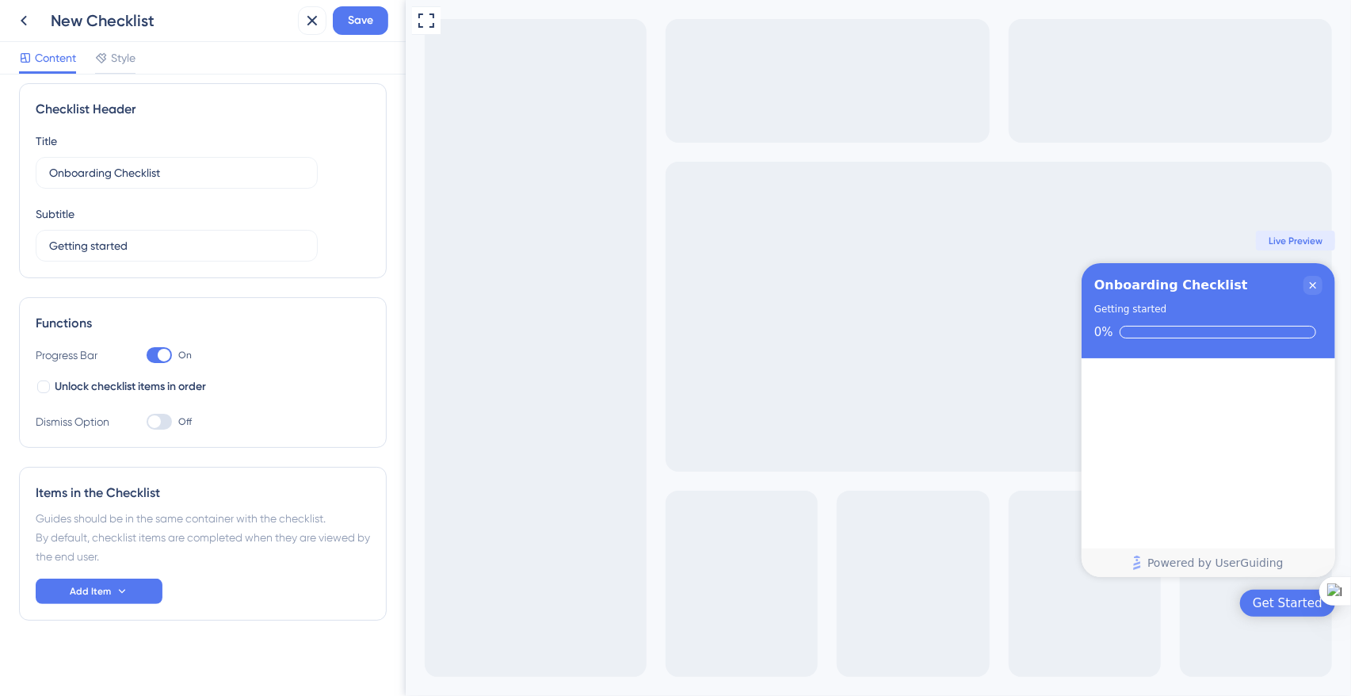
scroll to position [16, 0]
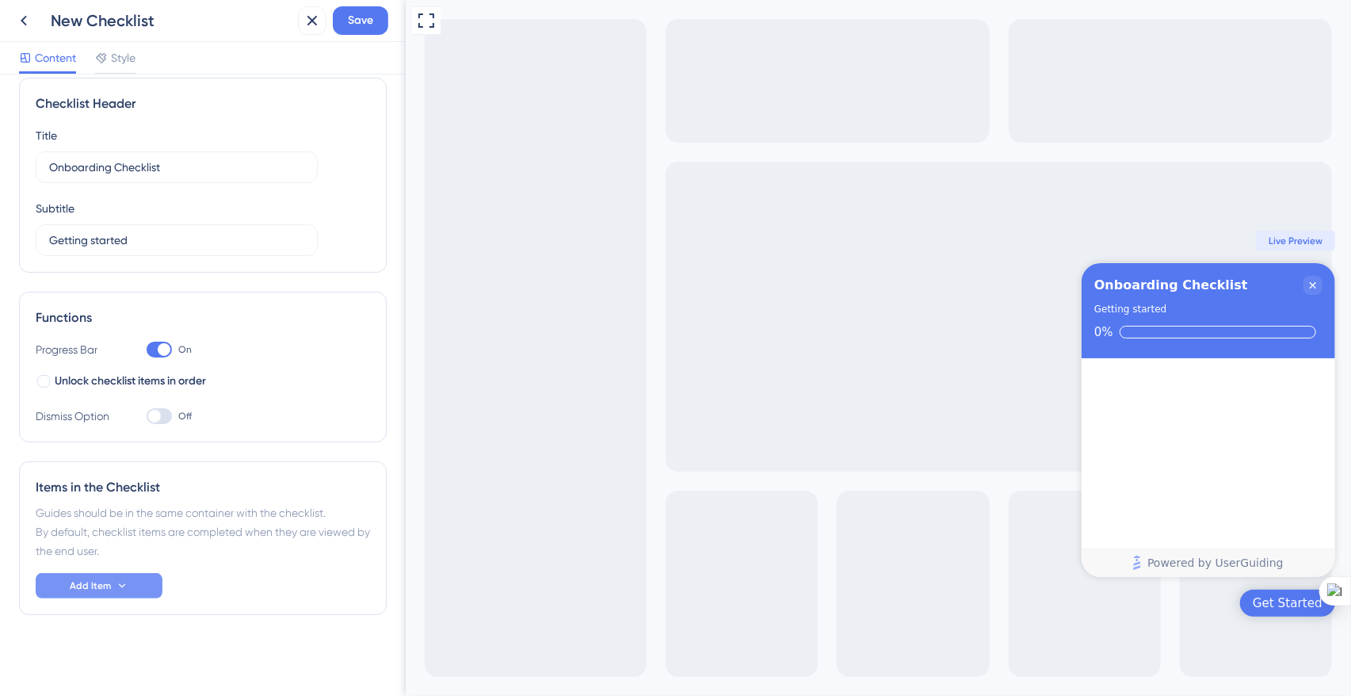
click at [102, 591] on button "Add Item" at bounding box center [99, 585] width 127 height 25
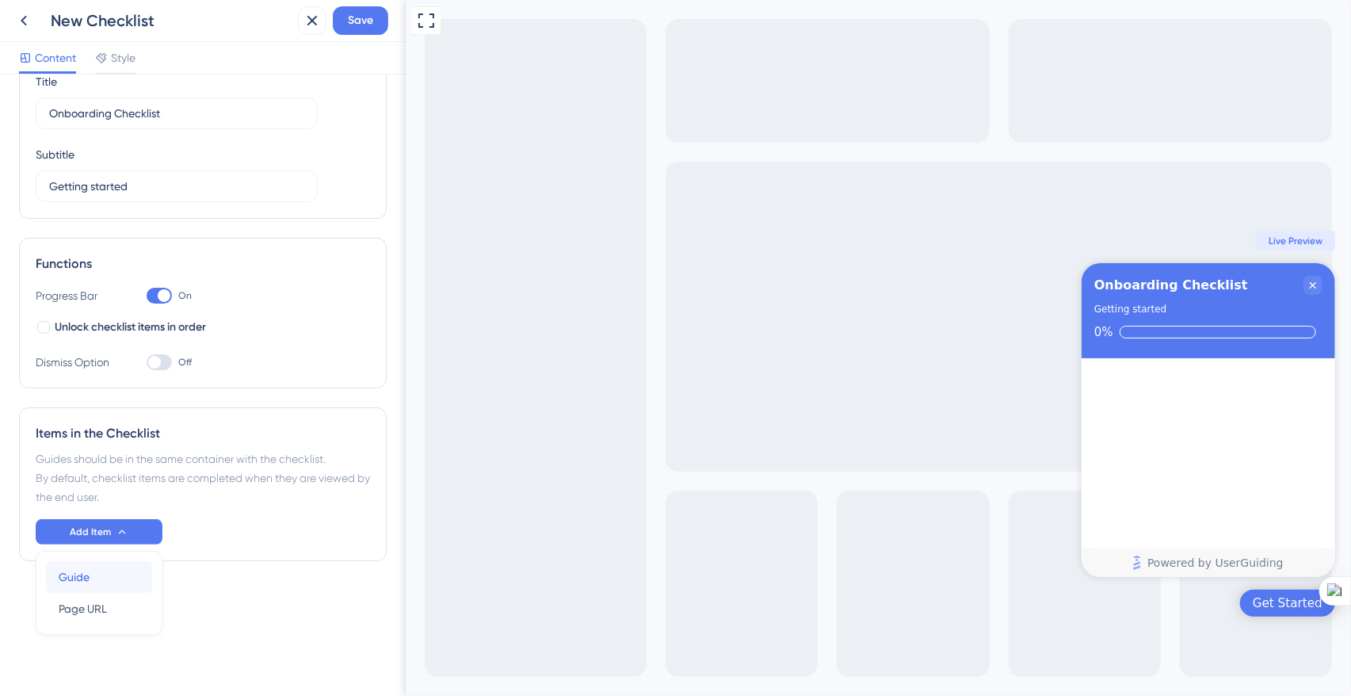
click at [102, 583] on div "Guide Guide" at bounding box center [99, 577] width 81 height 32
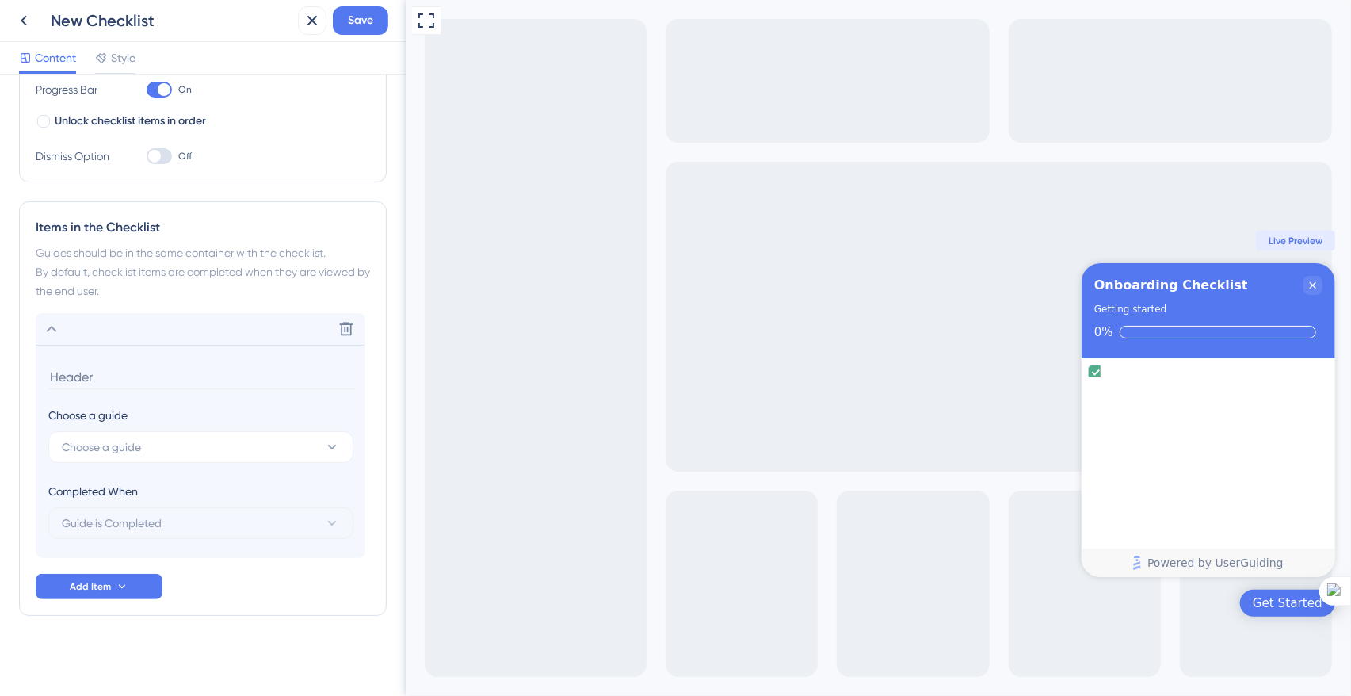
scroll to position [276, 0]
click at [118, 448] on span "Choose a guide" at bounding box center [101, 447] width 79 height 19
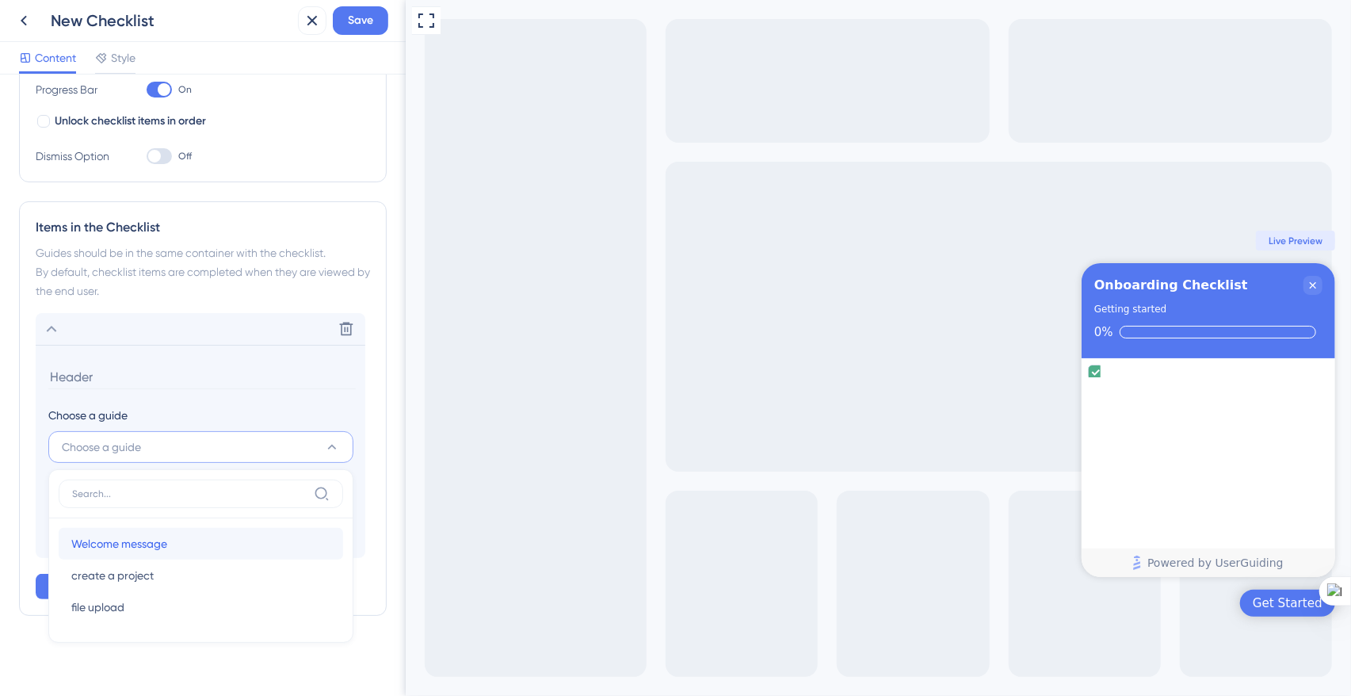
click at [133, 549] on span "Welcome message" at bounding box center [119, 543] width 96 height 19
type input "Welcome message"
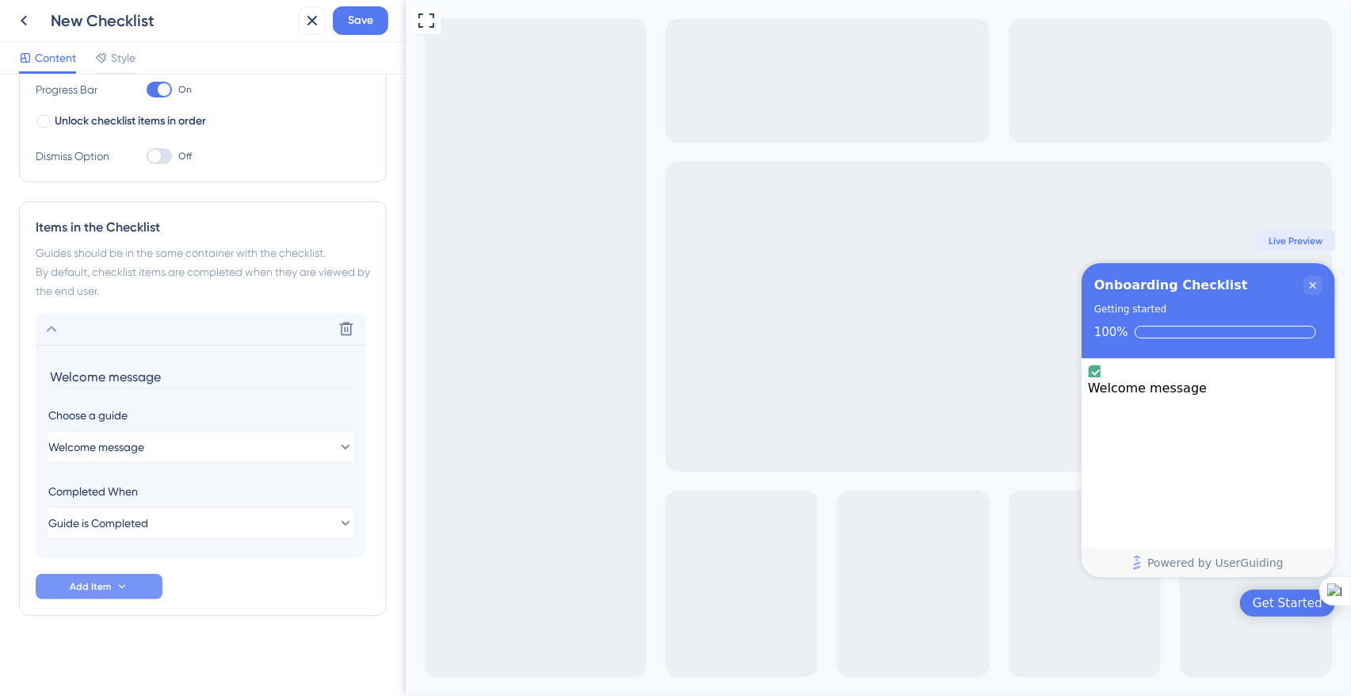
click at [105, 587] on span "Add Item" at bounding box center [90, 586] width 41 height 13
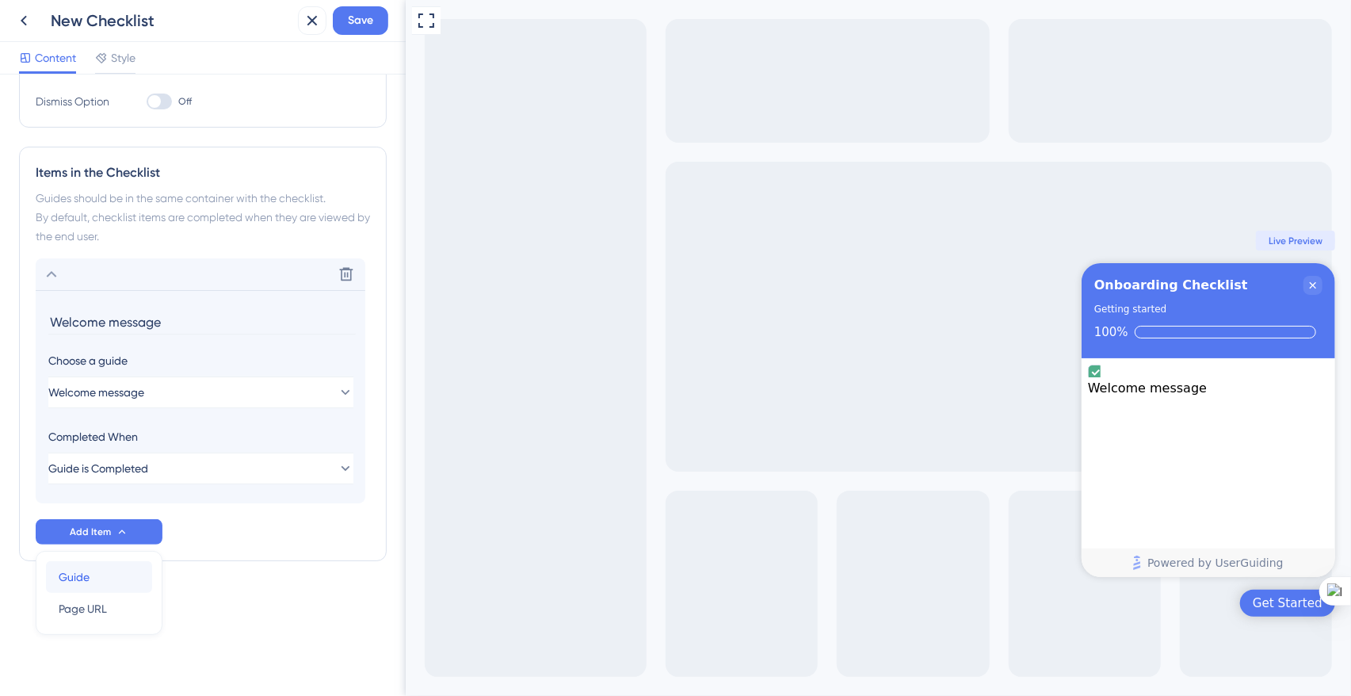
click at [105, 586] on div "Guide Guide" at bounding box center [99, 577] width 81 height 32
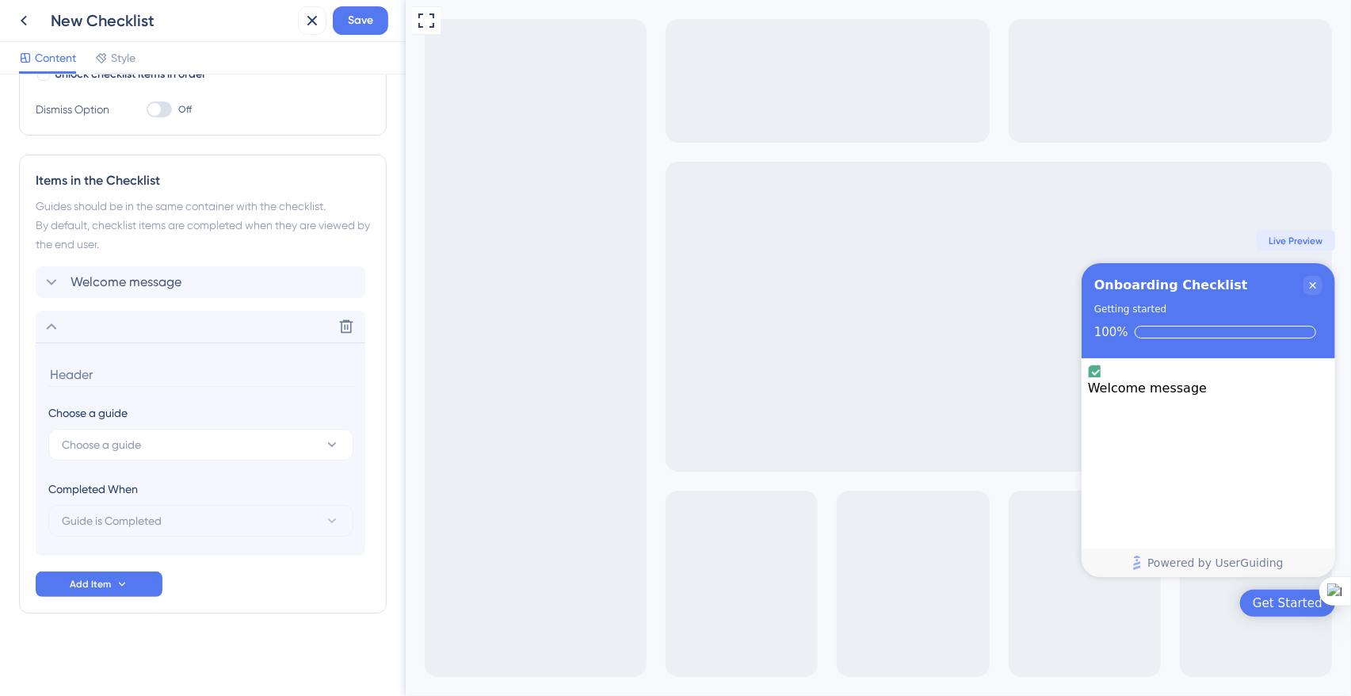
scroll to position [320, 0]
click at [128, 445] on span "Choose a guide" at bounding box center [101, 447] width 79 height 19
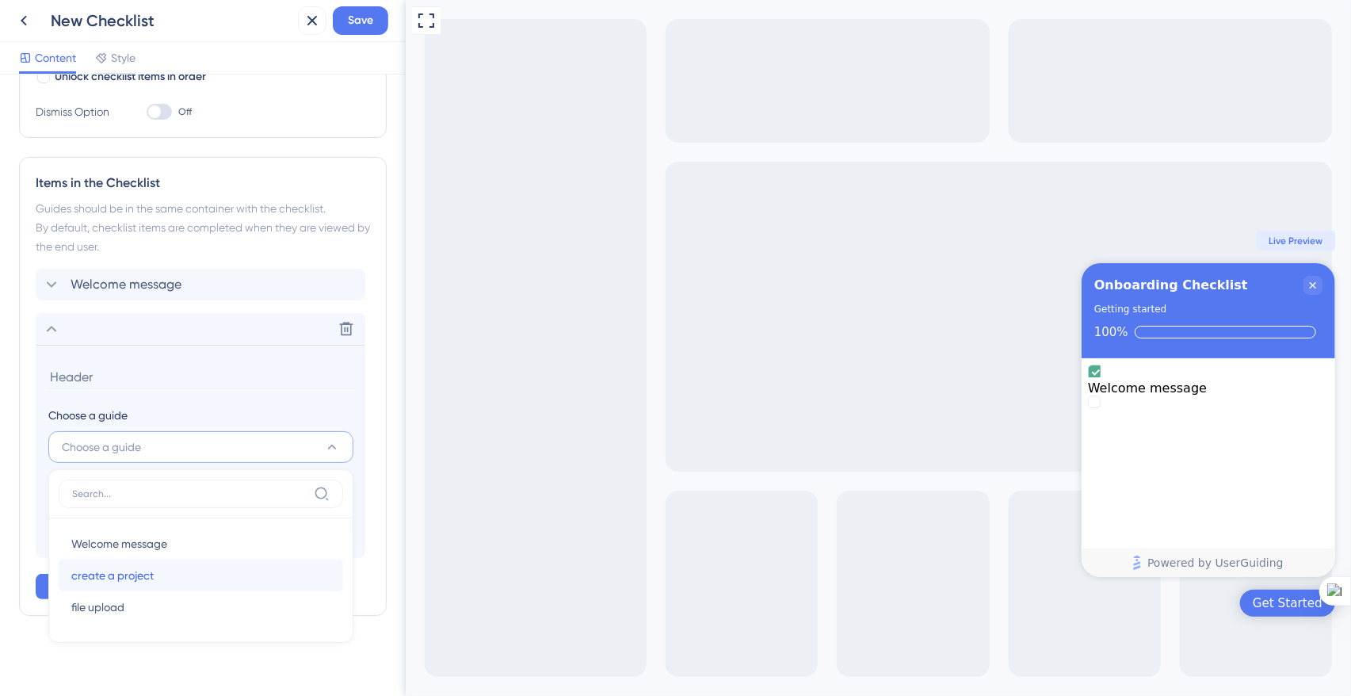
click at [135, 580] on span "create a project" at bounding box center [112, 575] width 82 height 19
type input "create a project"
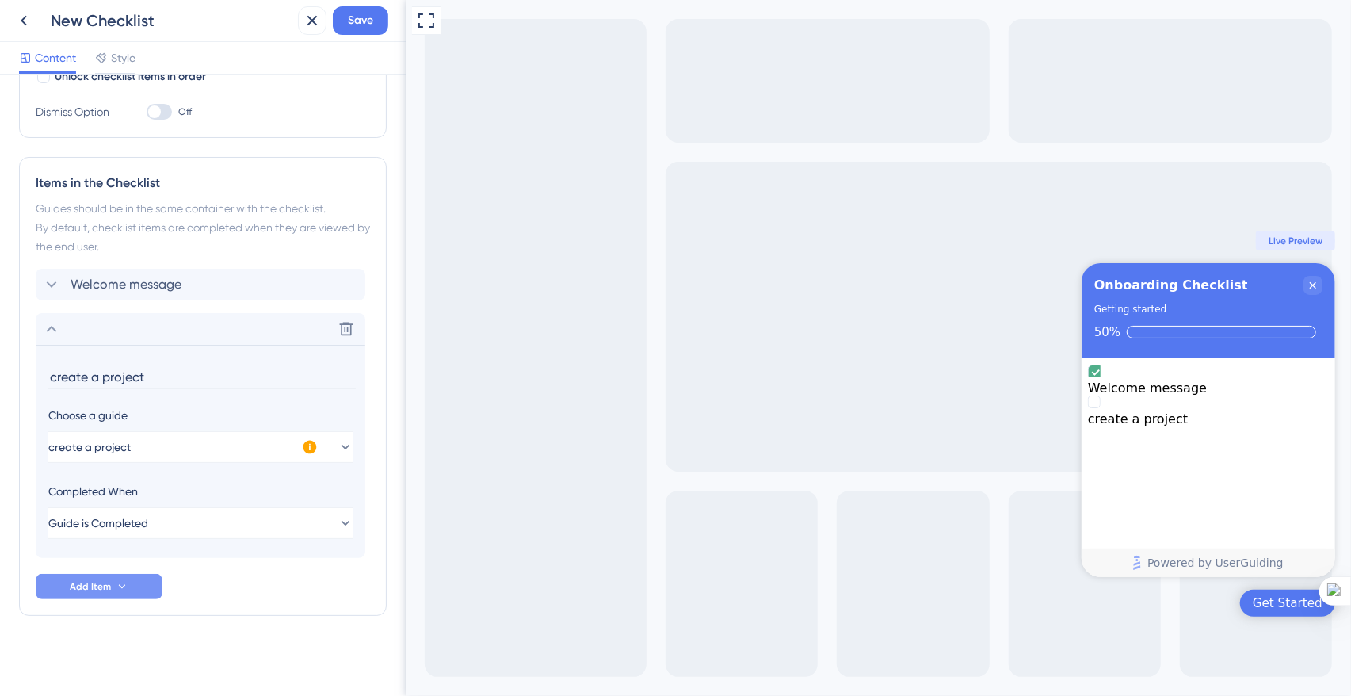
click at [105, 588] on span "Add Item" at bounding box center [90, 586] width 41 height 13
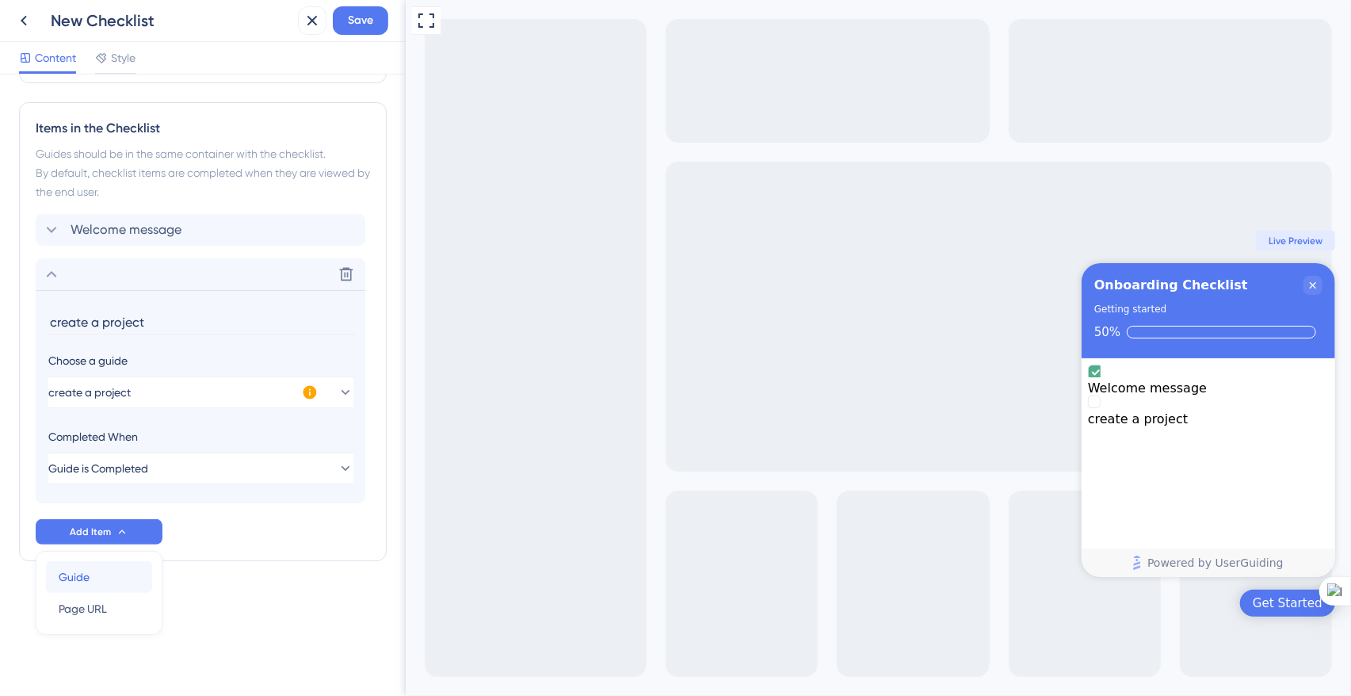
click at [105, 574] on div "Guide Guide" at bounding box center [99, 577] width 81 height 32
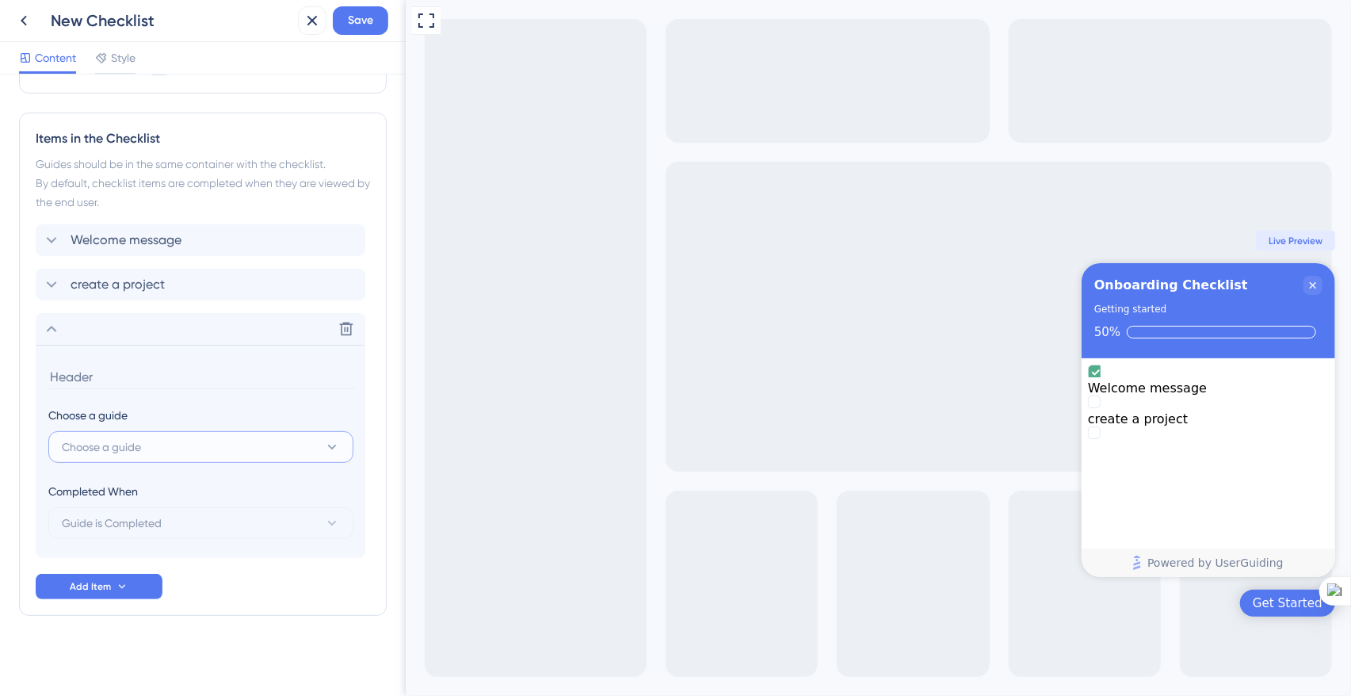
click at [125, 440] on span "Choose a guide" at bounding box center [101, 447] width 79 height 19
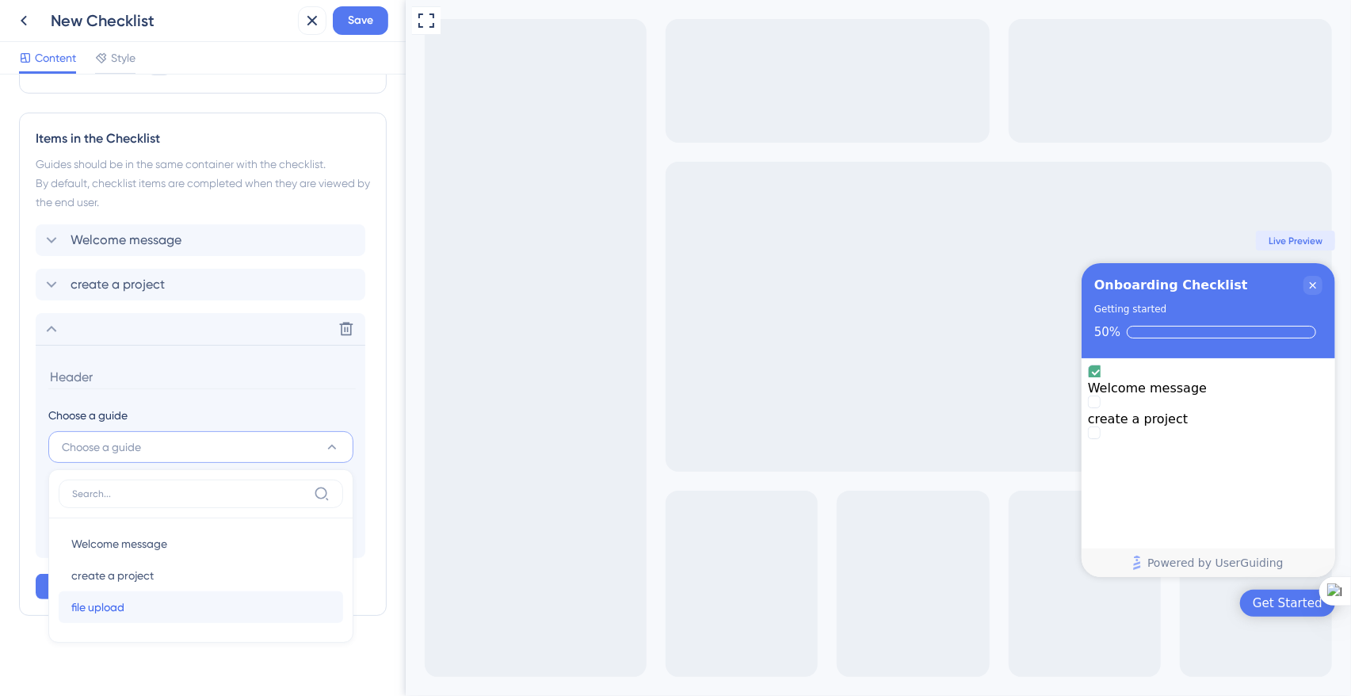
click at [123, 598] on span "file upload" at bounding box center [97, 607] width 53 height 19
type input "file upload"
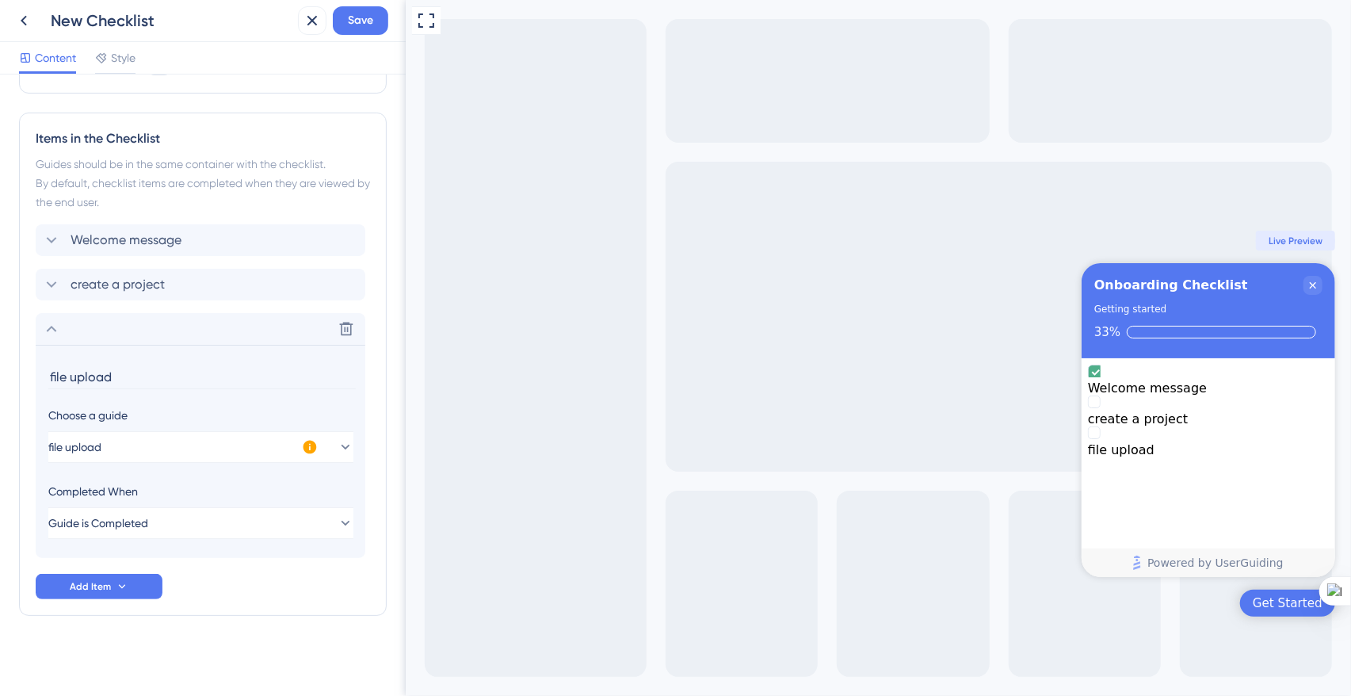
scroll to position [0, 0]
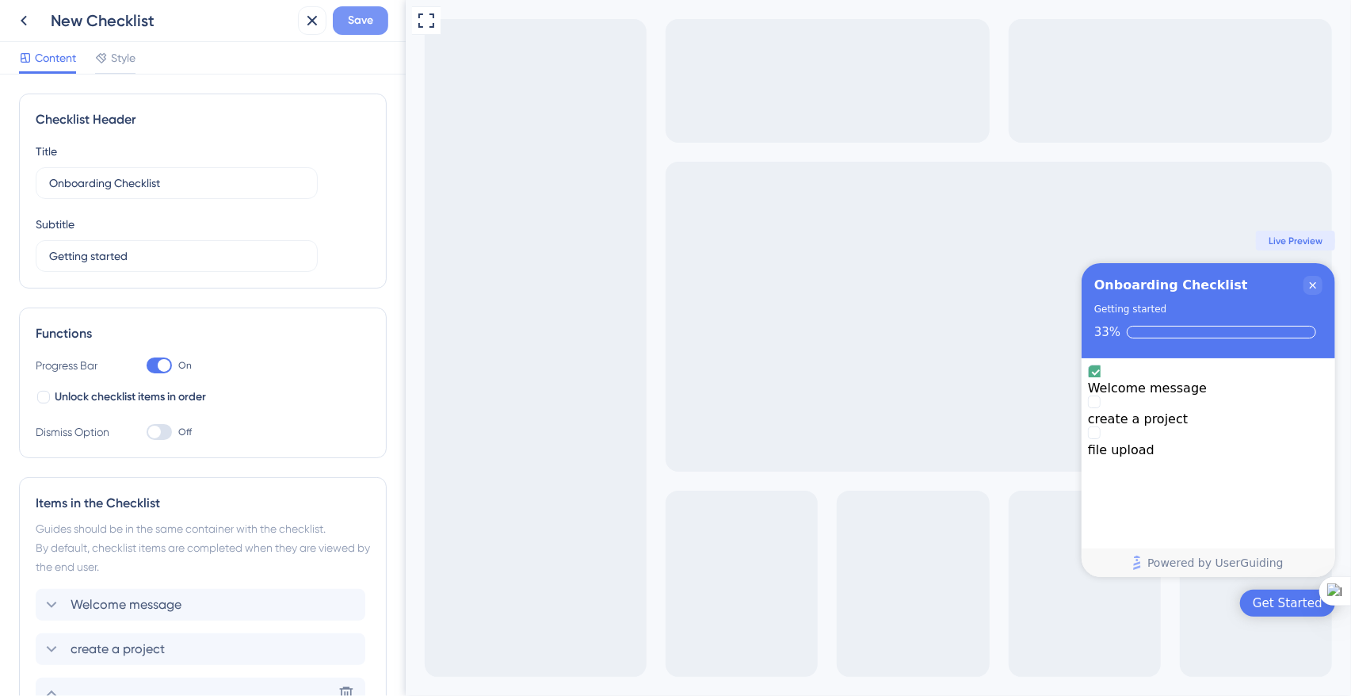
click at [365, 29] on span "Save" at bounding box center [360, 20] width 25 height 19
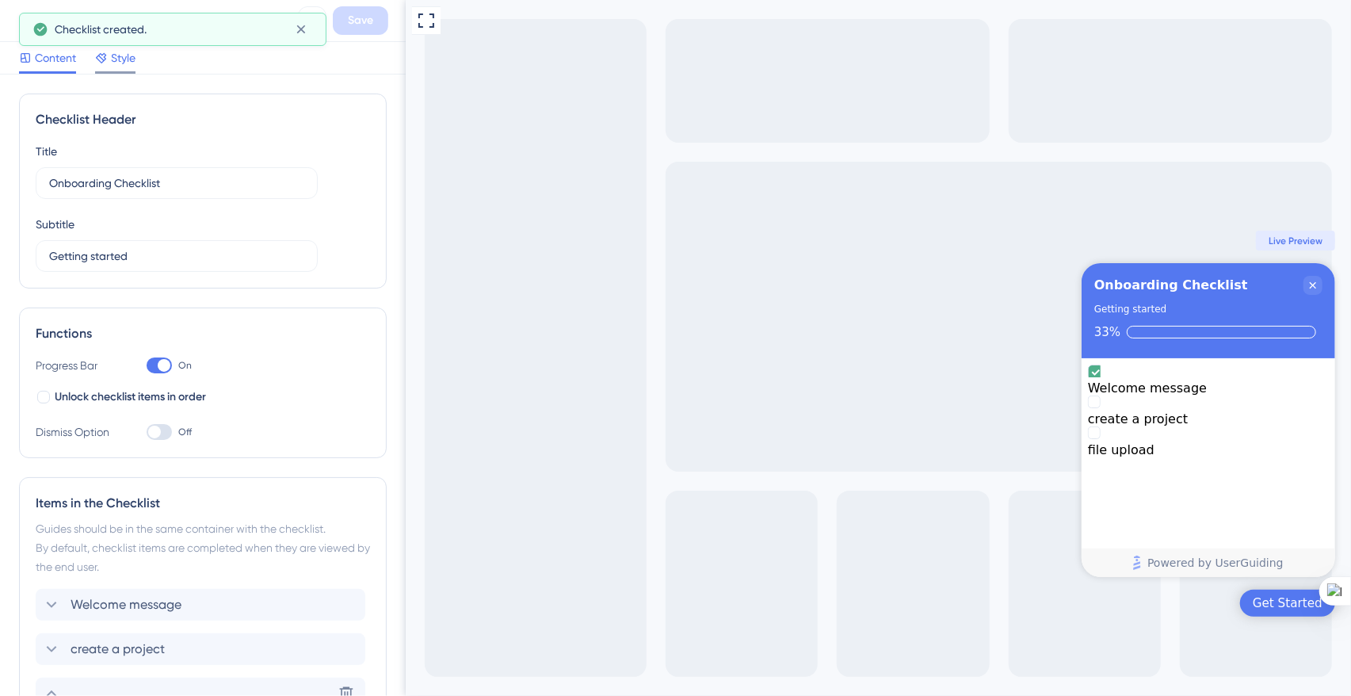
click at [117, 61] on span "Style" at bounding box center [123, 57] width 25 height 19
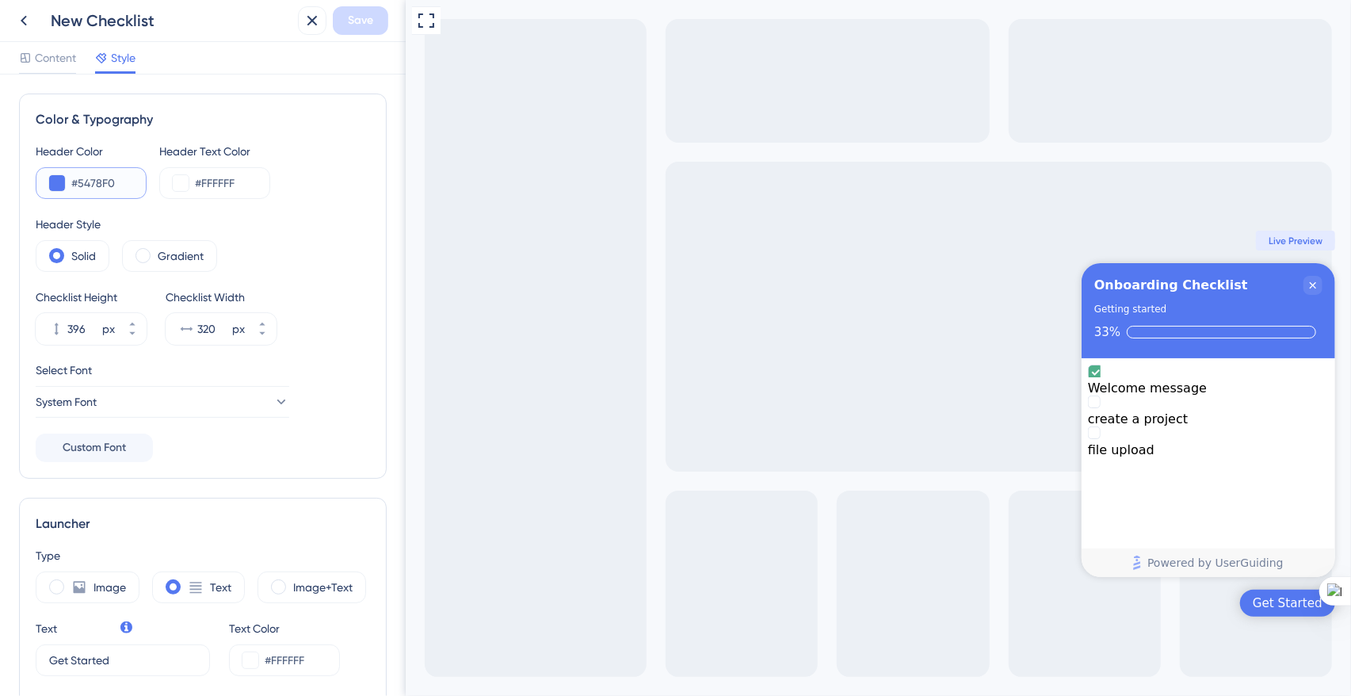
click at [94, 184] on input "#5478F0" at bounding box center [102, 183] width 62 height 19
click at [92, 181] on input "#5478F0" at bounding box center [102, 183] width 62 height 19
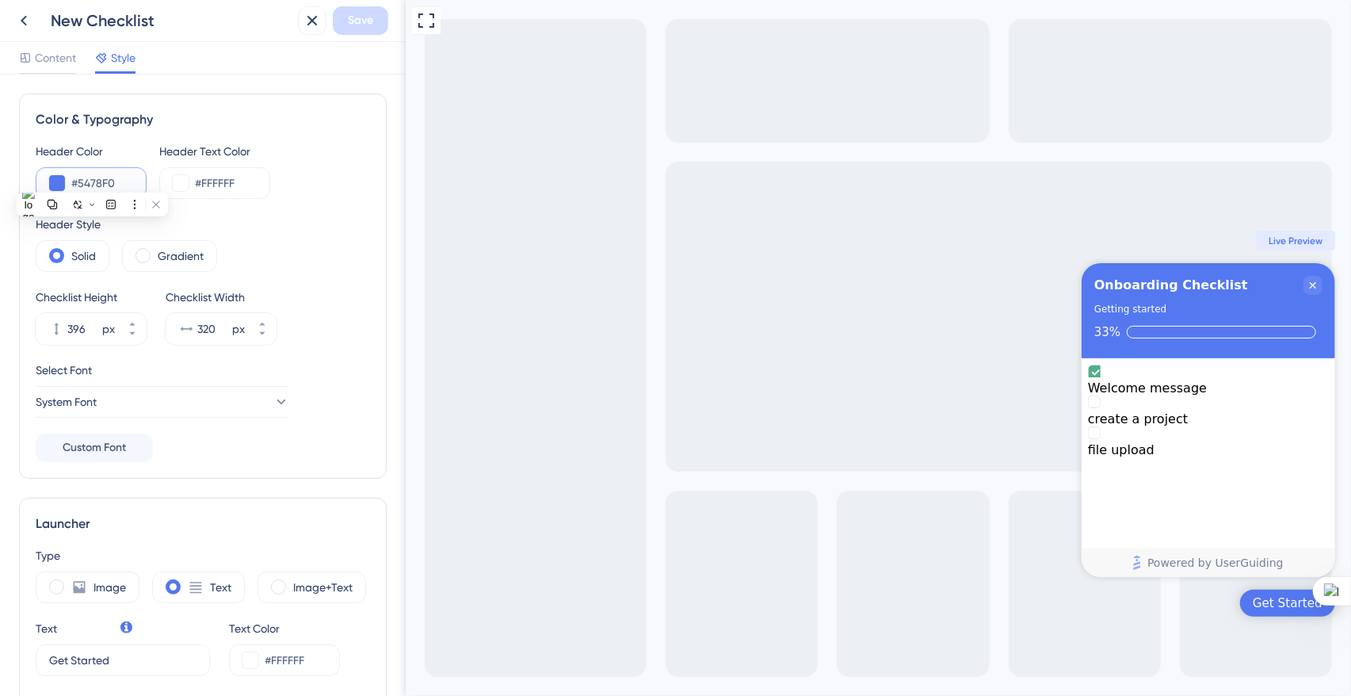
paste input "E45D32"
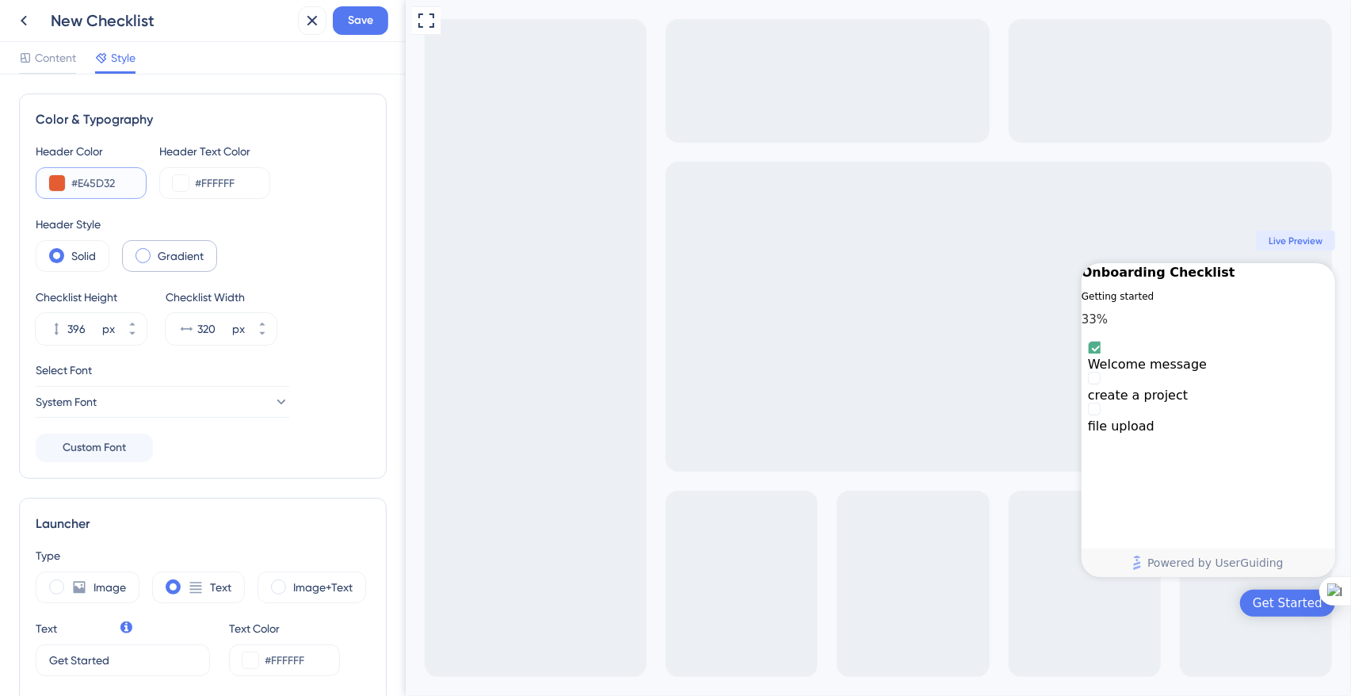
type input "#E45D32"
click at [150, 256] on div "Gradient" at bounding box center [169, 256] width 95 height 32
click at [74, 257] on label "Solid" at bounding box center [83, 256] width 25 height 19
click at [133, 332] on icon at bounding box center [132, 333] width 6 height 3
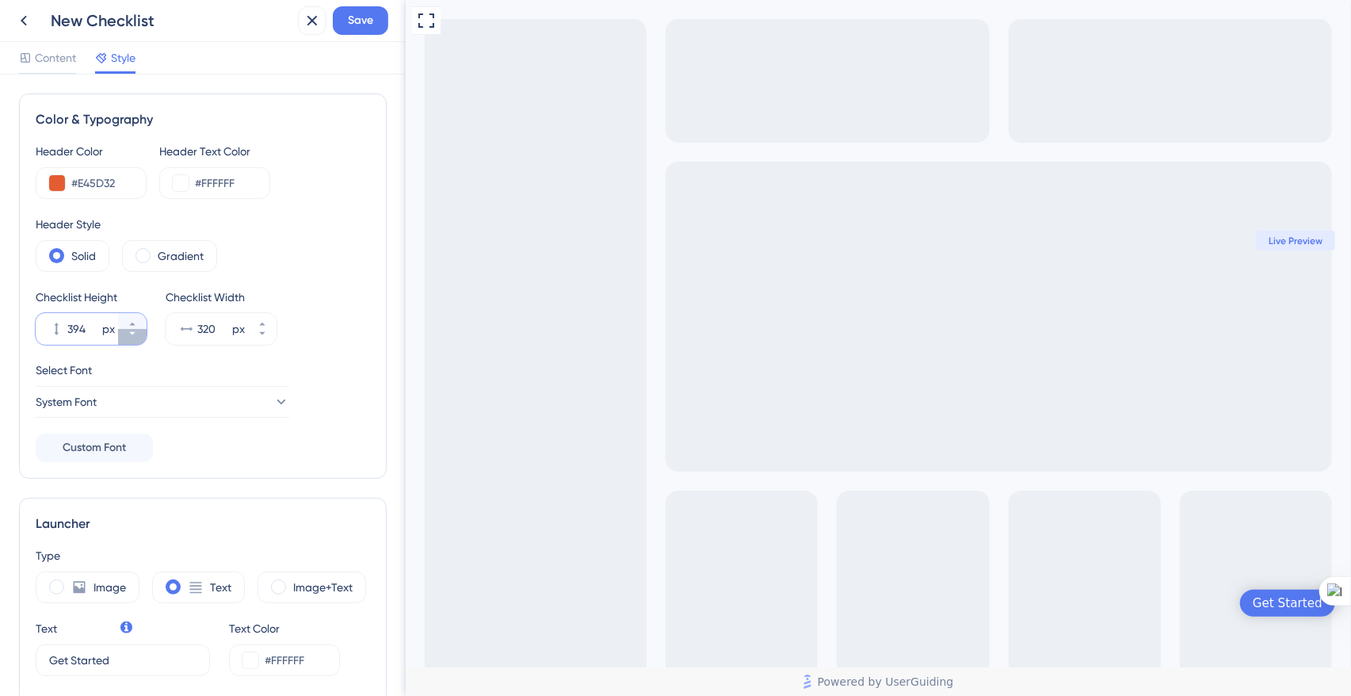
click at [133, 332] on icon at bounding box center [132, 333] width 6 height 3
click at [133, 323] on icon at bounding box center [133, 324] width 10 height 10
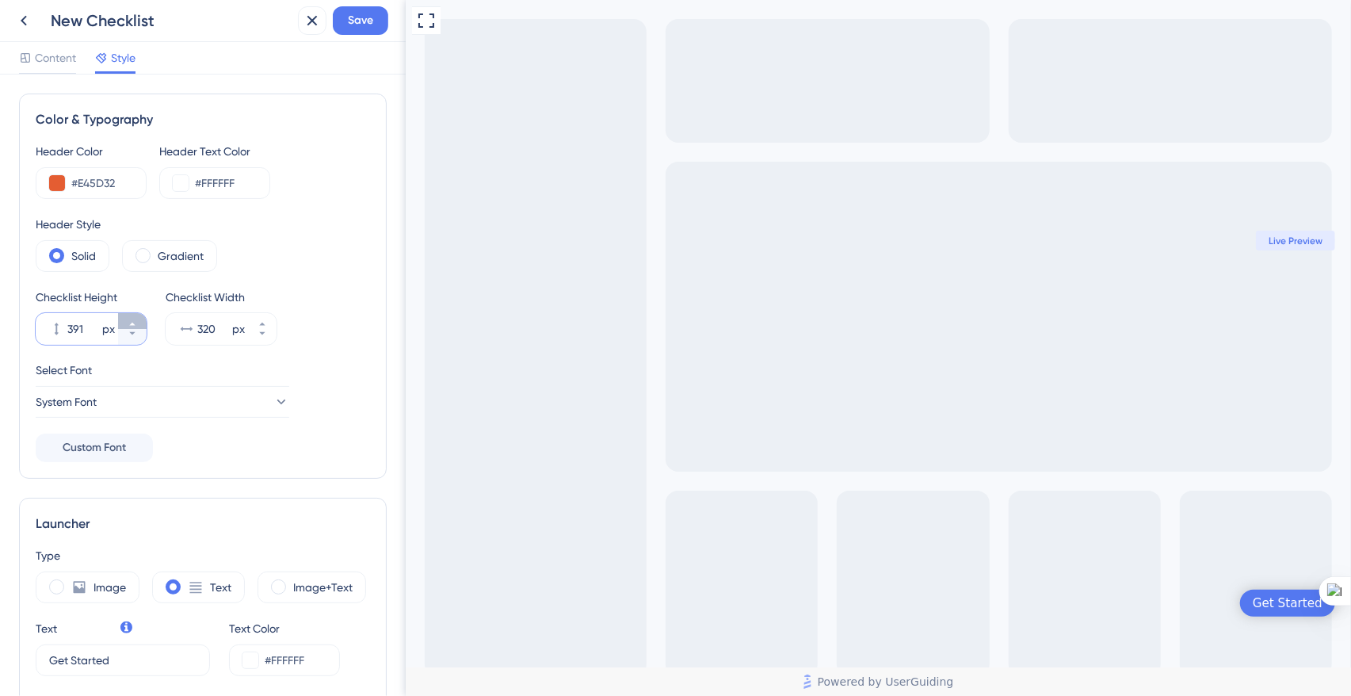
click at [133, 323] on icon at bounding box center [133, 324] width 10 height 10
type input "395"
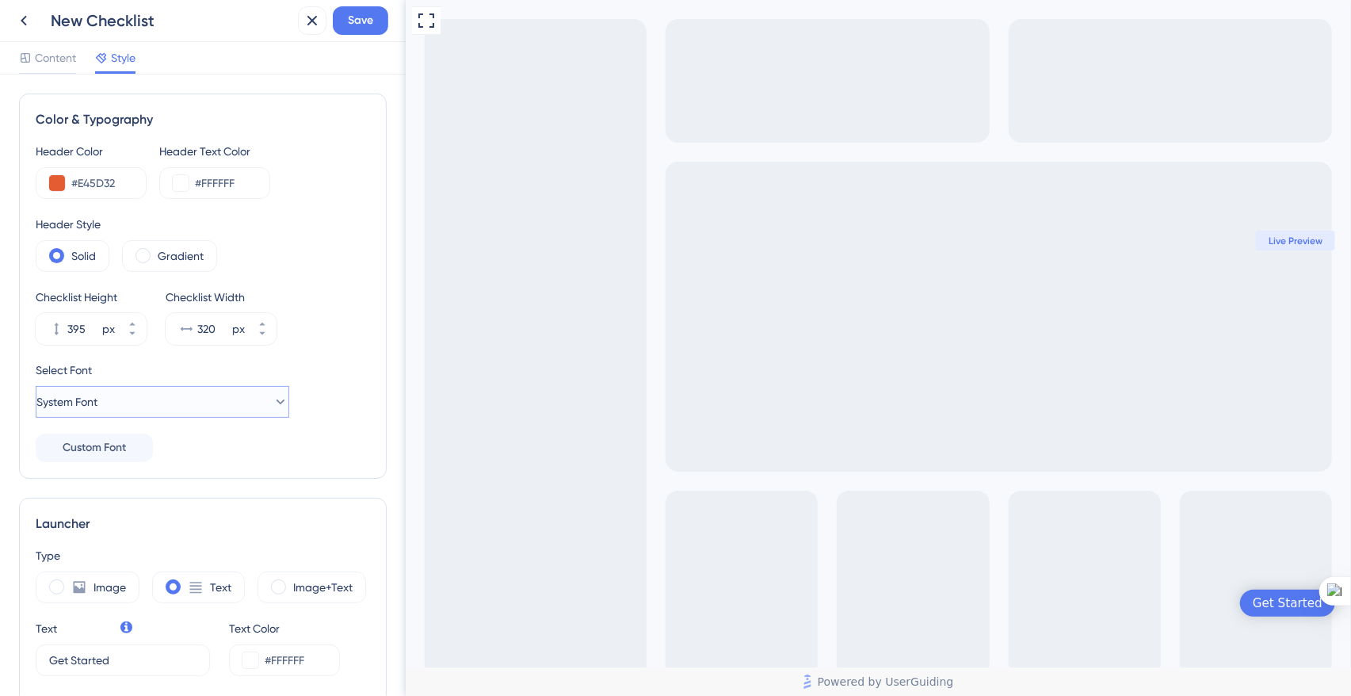
click at [97, 401] on span "System Font" at bounding box center [66, 401] width 61 height 19
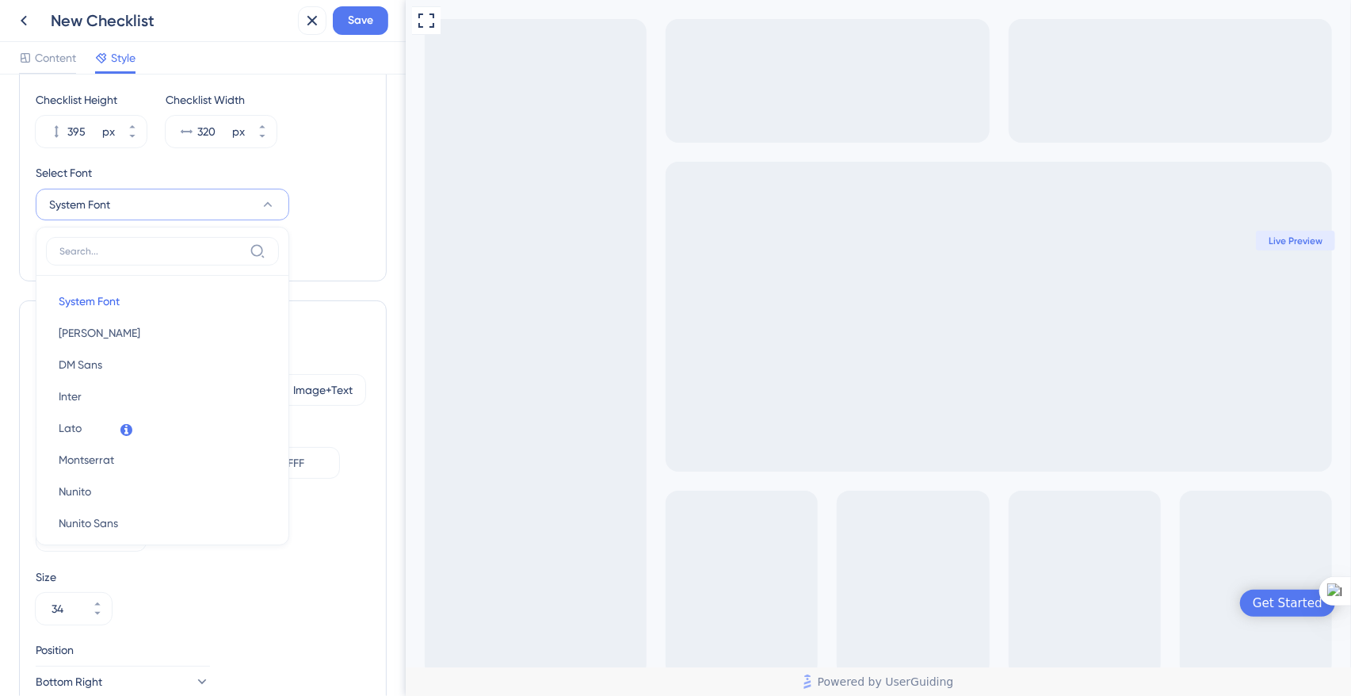
click at [104, 262] on label at bounding box center [162, 251] width 233 height 29
click at [104, 258] on input at bounding box center [151, 251] width 184 height 13
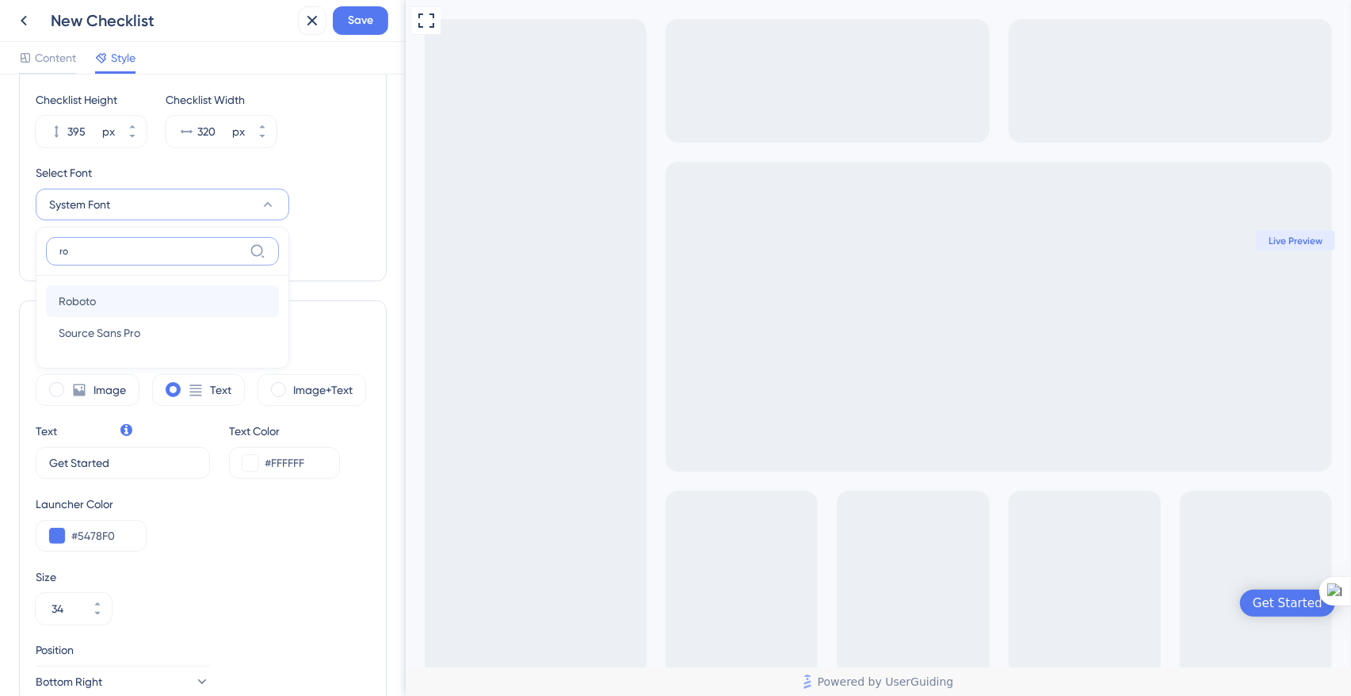
type input "ro"
click at [86, 292] on span "Roboto" at bounding box center [77, 301] width 37 height 19
click at [286, 243] on div "Header Color #E45D32 Header Text Color #FFFFFF Header Style Solid Gradient Chec…" at bounding box center [203, 105] width 334 height 320
click at [102, 388] on label "Image" at bounding box center [110, 389] width 32 height 19
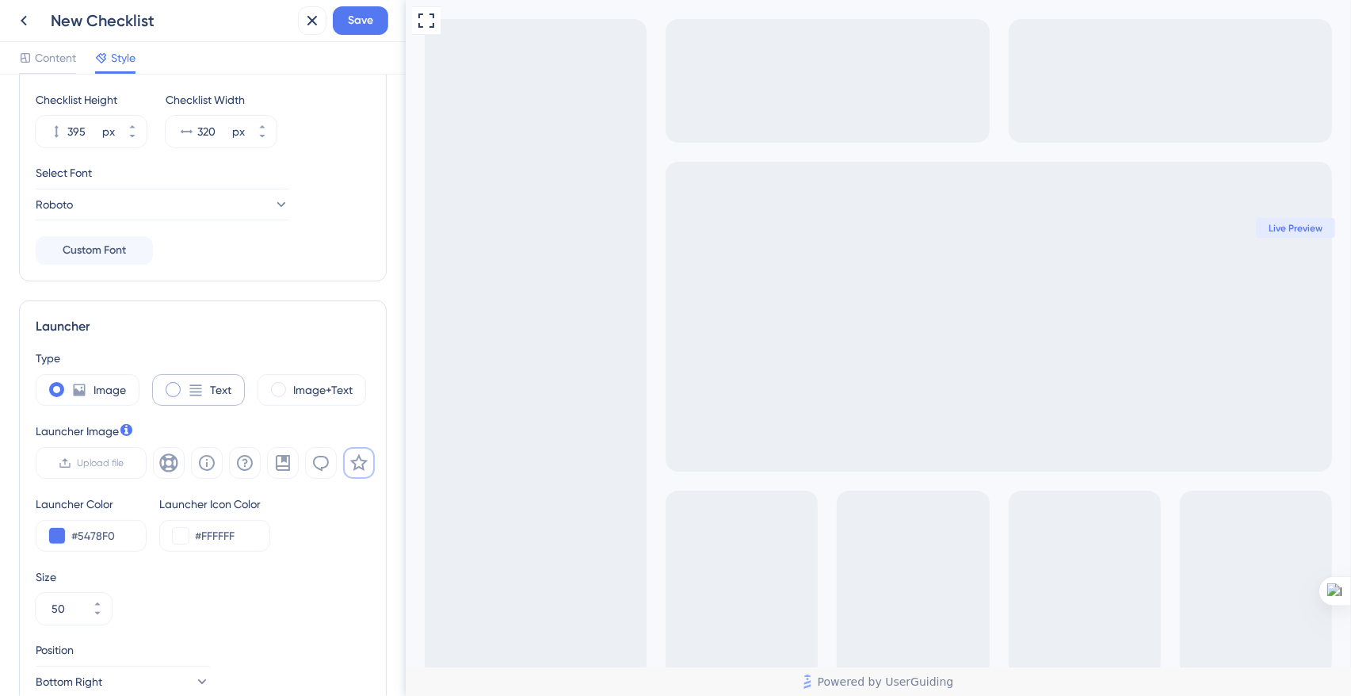
click at [190, 390] on icon at bounding box center [196, 389] width 12 height 11
type input "34"
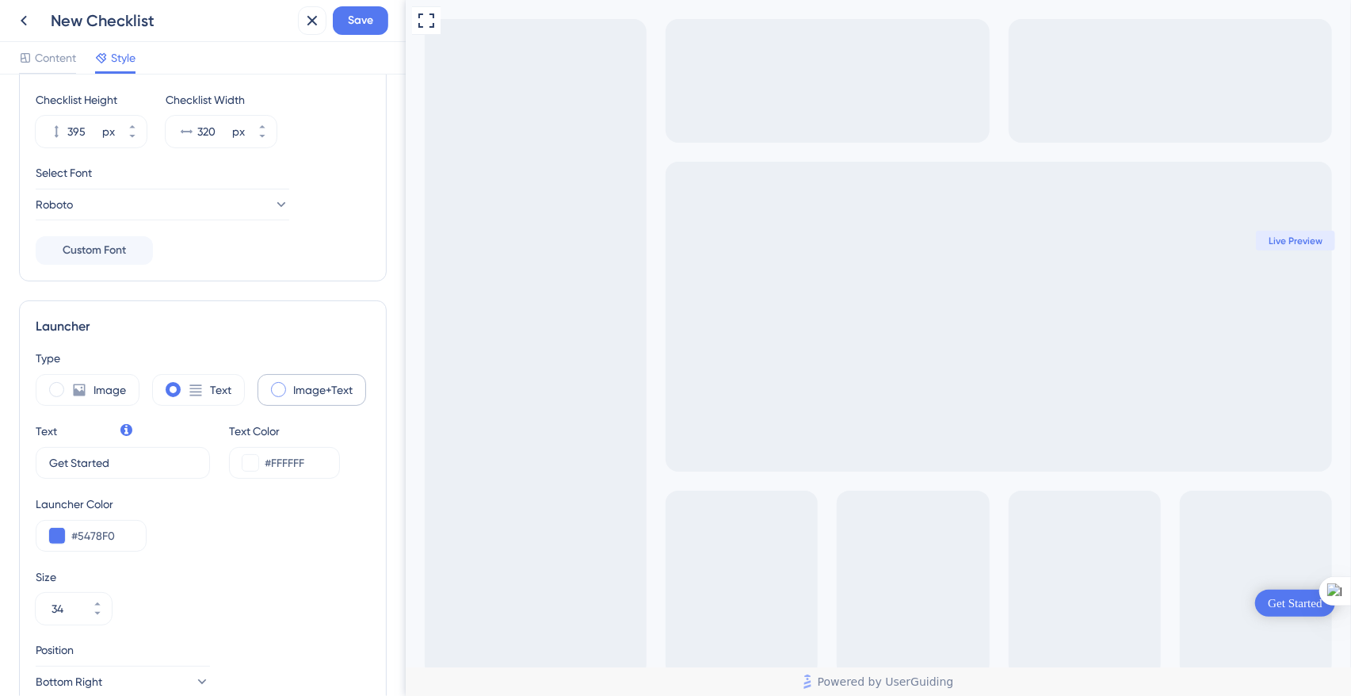
click at [275, 398] on div "Image+Text" at bounding box center [312, 390] width 109 height 32
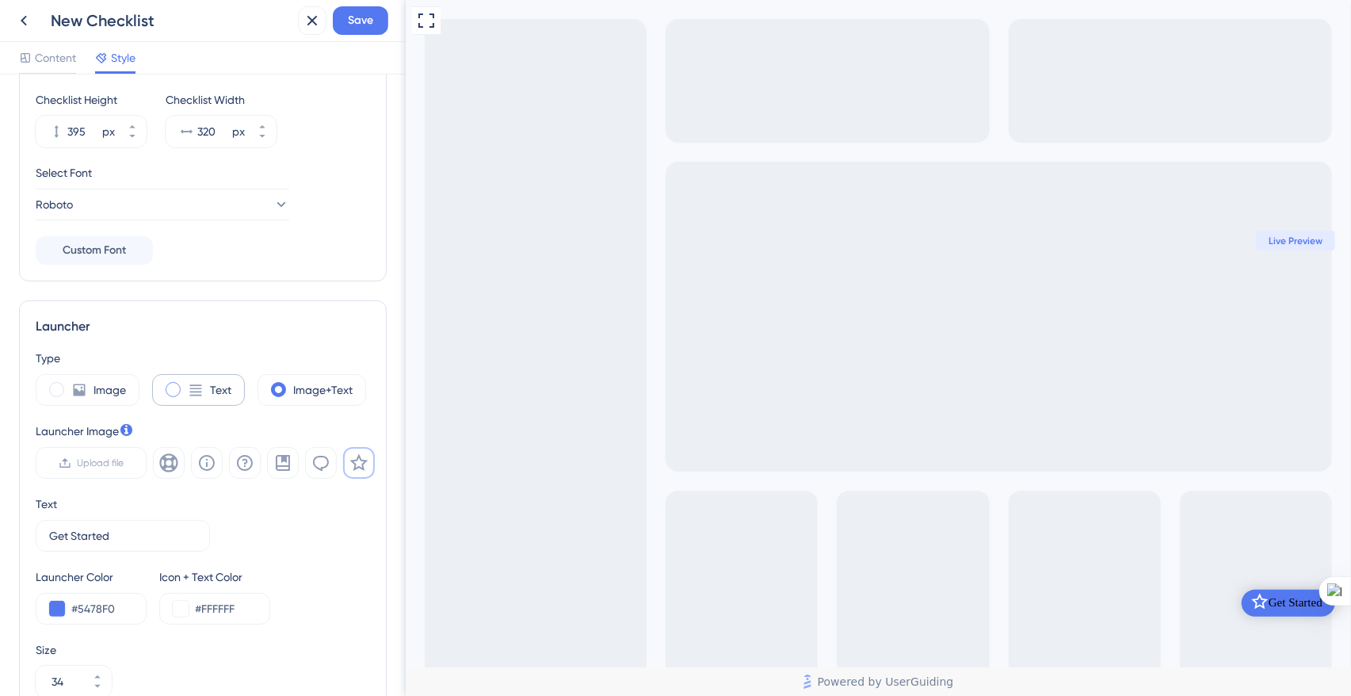
click at [174, 393] on span at bounding box center [173, 389] width 15 height 15
click at [185, 384] on input "radio" at bounding box center [185, 384] width 0 height 0
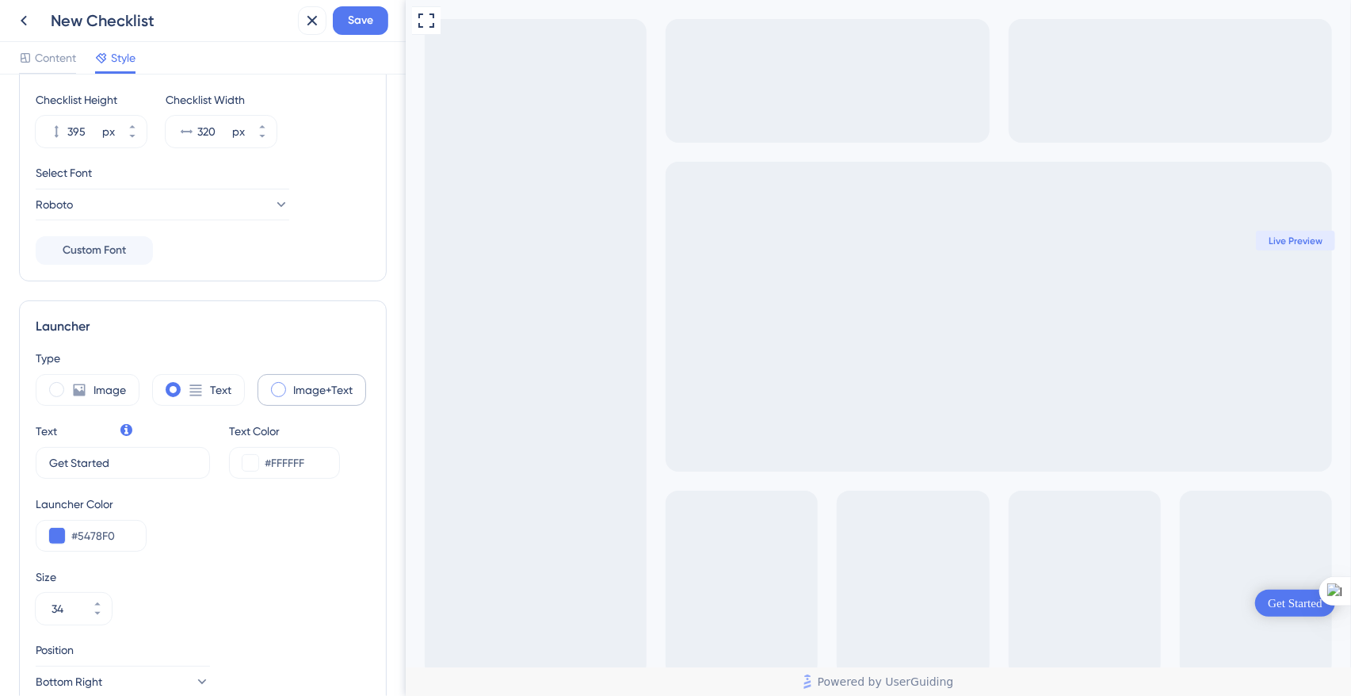
click at [283, 393] on div "Image+Text" at bounding box center [312, 390] width 109 height 32
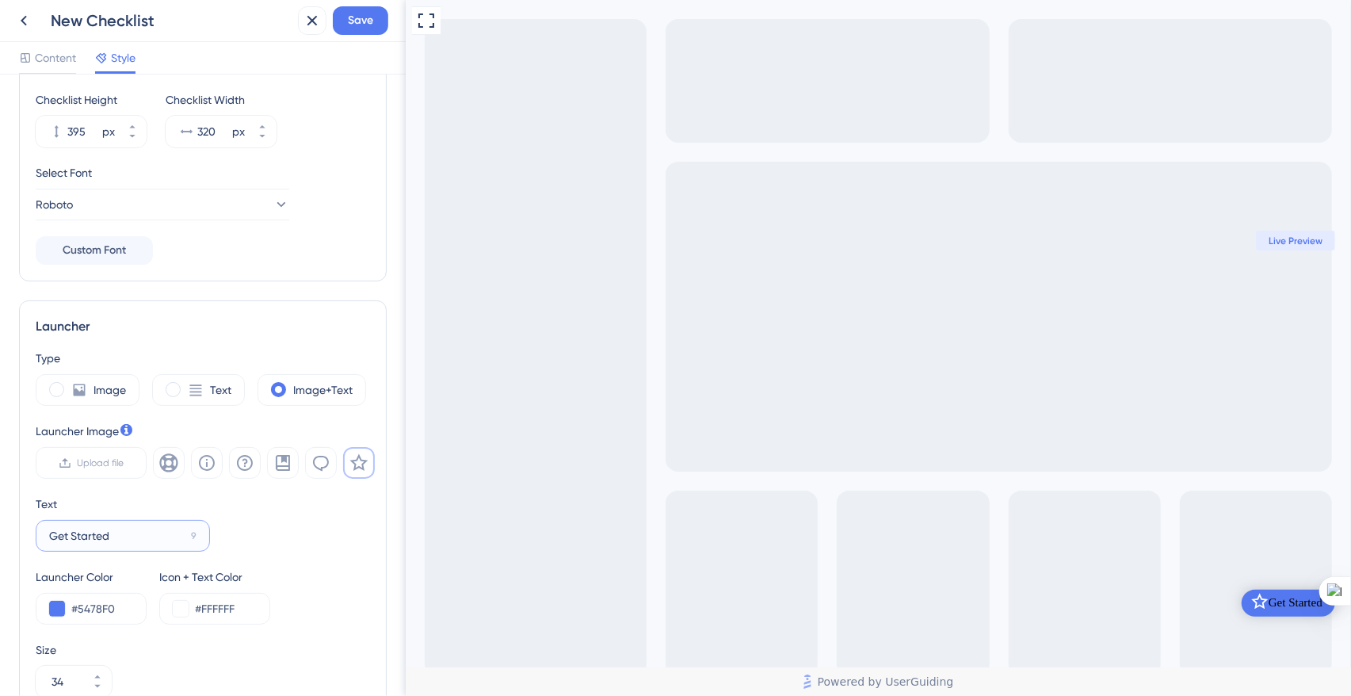
click at [88, 527] on input "Get Started" at bounding box center [117, 535] width 136 height 17
click at [289, 515] on div "Text Get Started 9" at bounding box center [203, 523] width 334 height 57
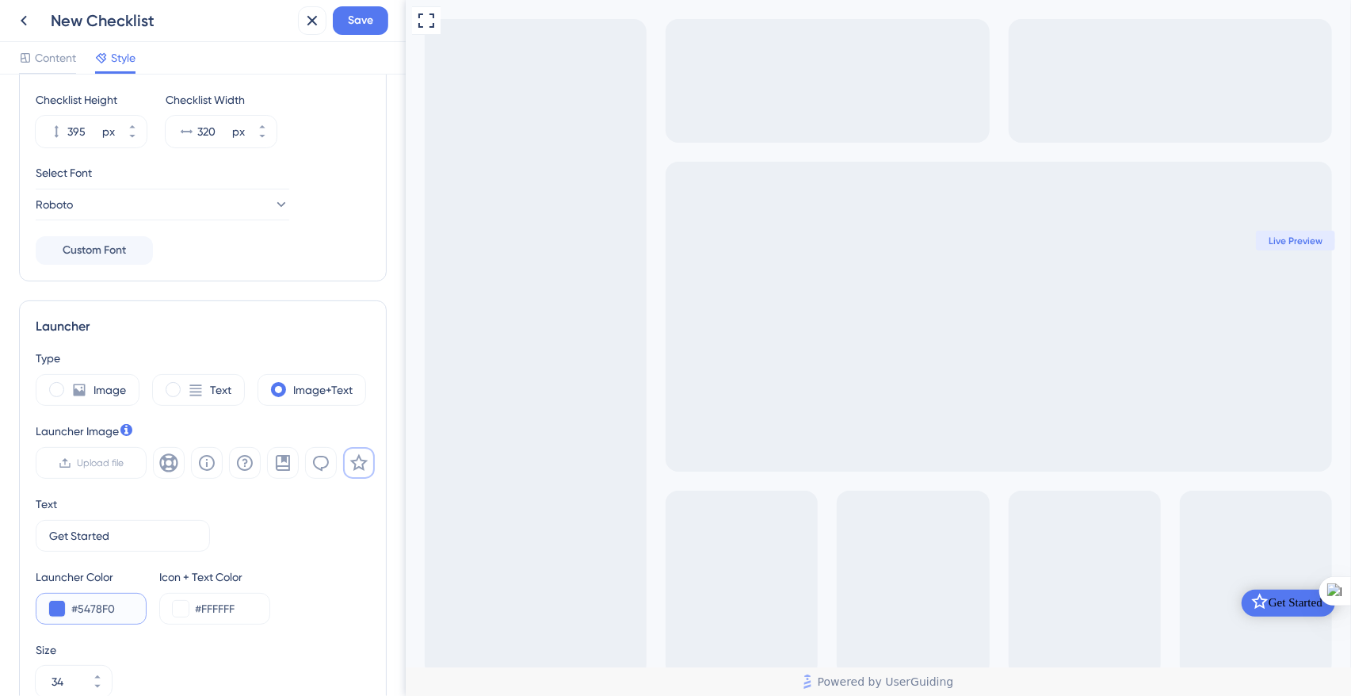
click at [80, 606] on input "#5478F0" at bounding box center [102, 608] width 62 height 19
paste input "E45D32"
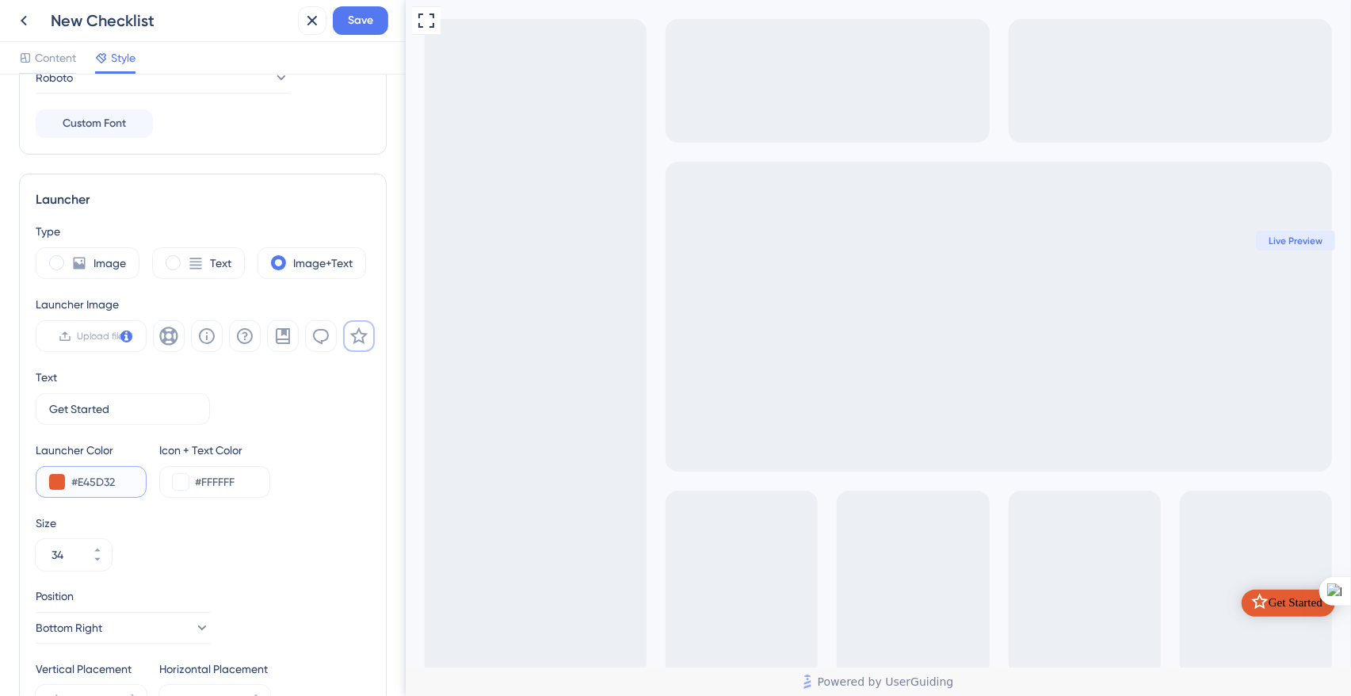
scroll to position [325, 0]
type input "#E45D32"
click at [61, 552] on input "34" at bounding box center [66, 554] width 29 height 19
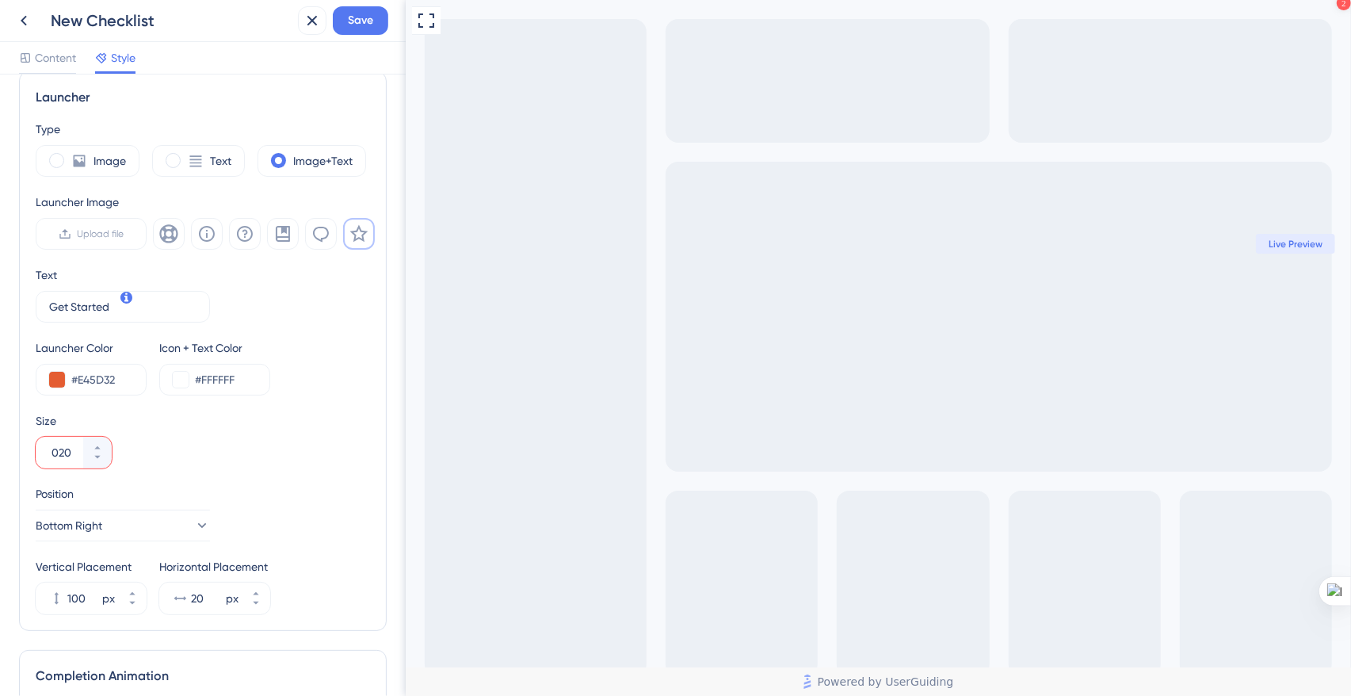
scroll to position [434, 0]
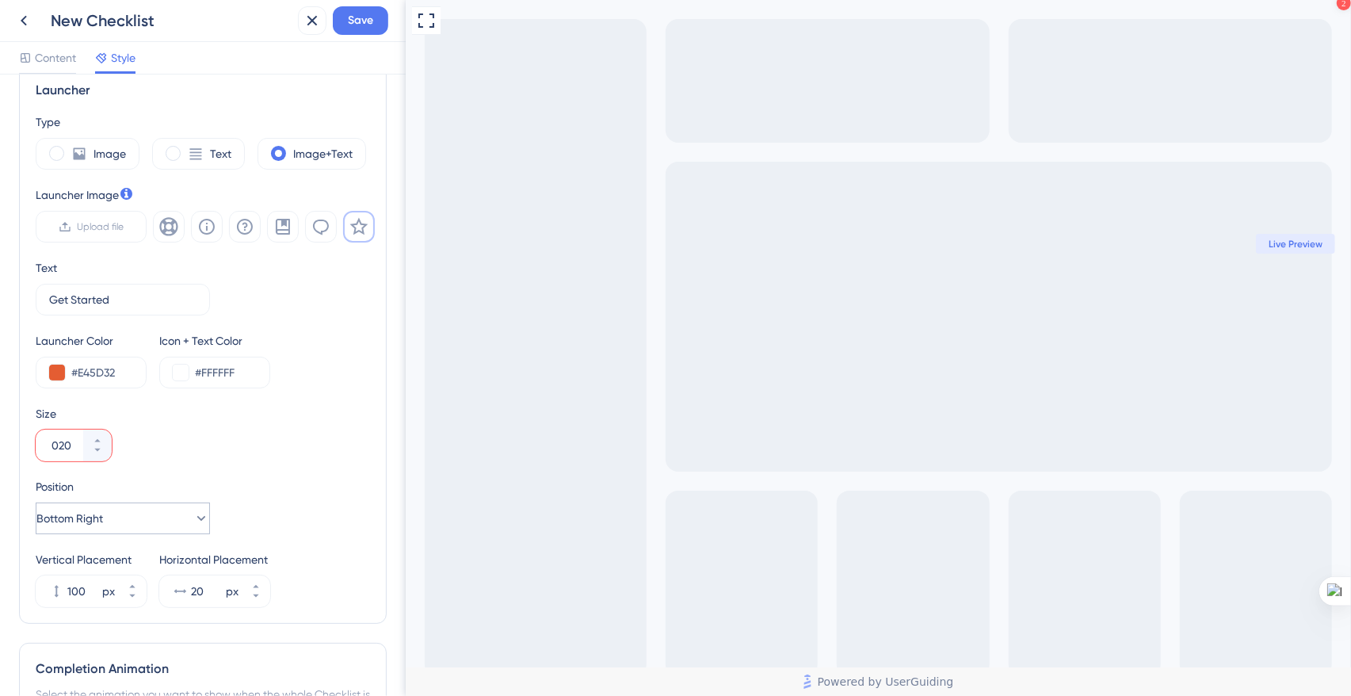
type input "020"
click at [143, 522] on button "Bottom Right" at bounding box center [123, 519] width 174 height 32
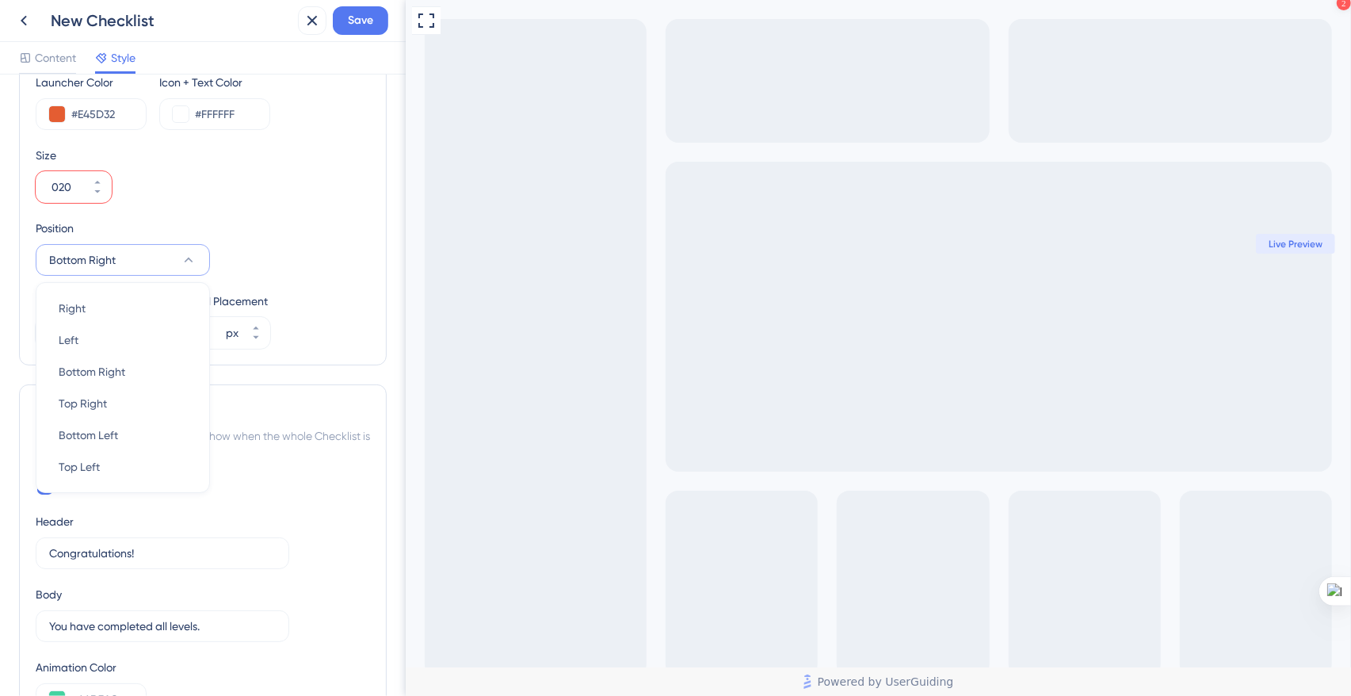
click at [303, 451] on div "Select the animation you want to show when the whole Checklist is completed." at bounding box center [203, 445] width 334 height 38
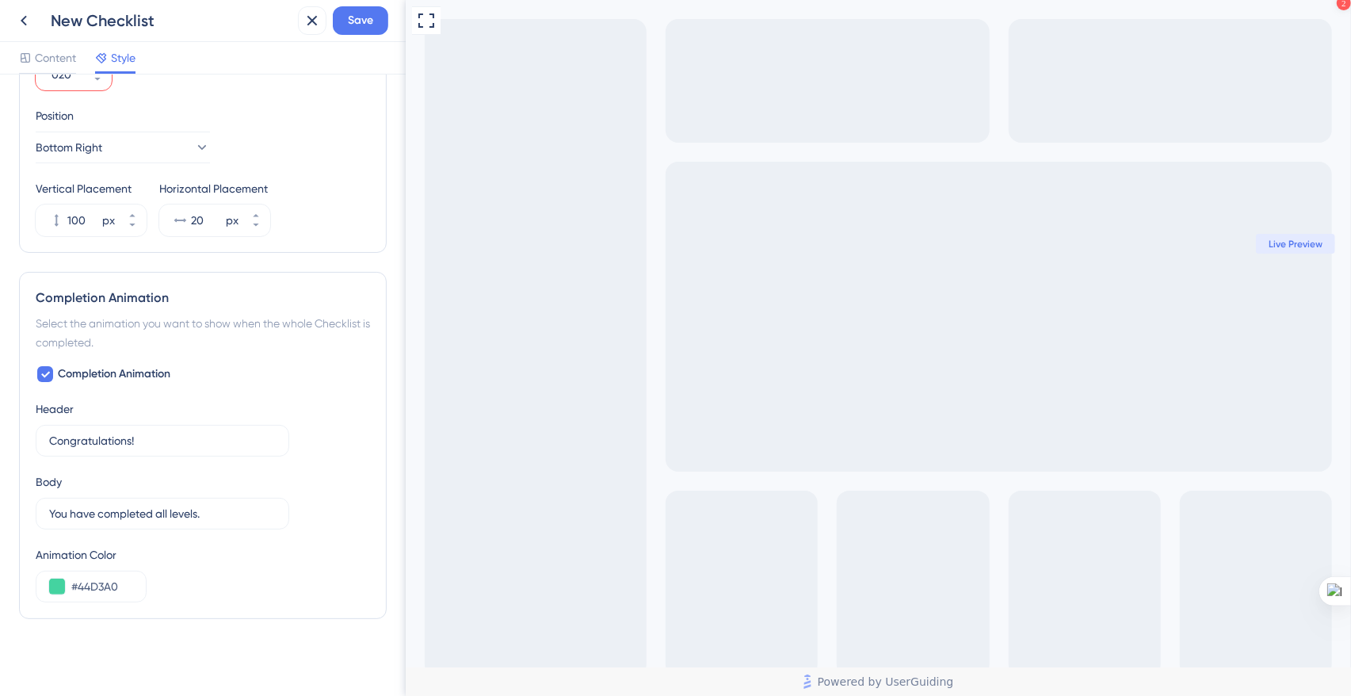
scroll to position [807, 0]
click at [74, 584] on input "#44D3A0" at bounding box center [102, 584] width 62 height 19
click at [80, 583] on input "#44D3A0" at bounding box center [102, 584] width 62 height 19
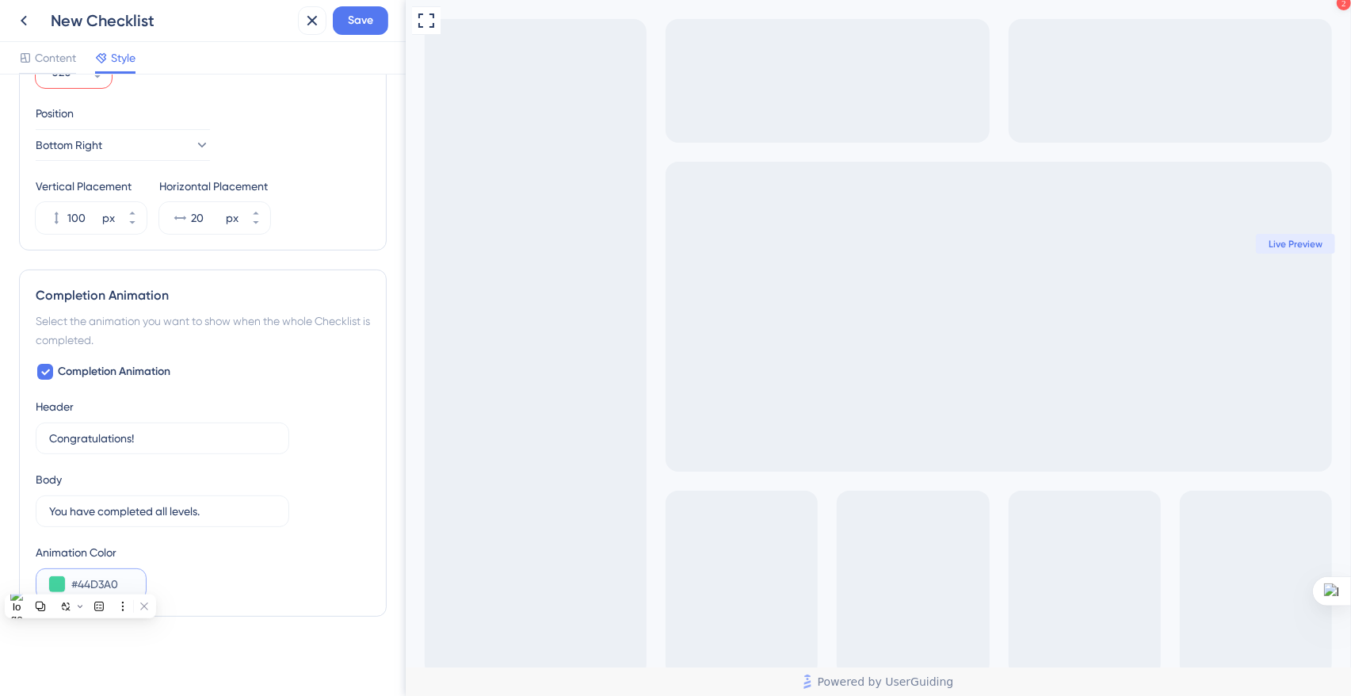
paste input "E45D32"
type input "#E45D32"
click at [206, 566] on div "Animation Color #E45D32" at bounding box center [203, 571] width 334 height 57
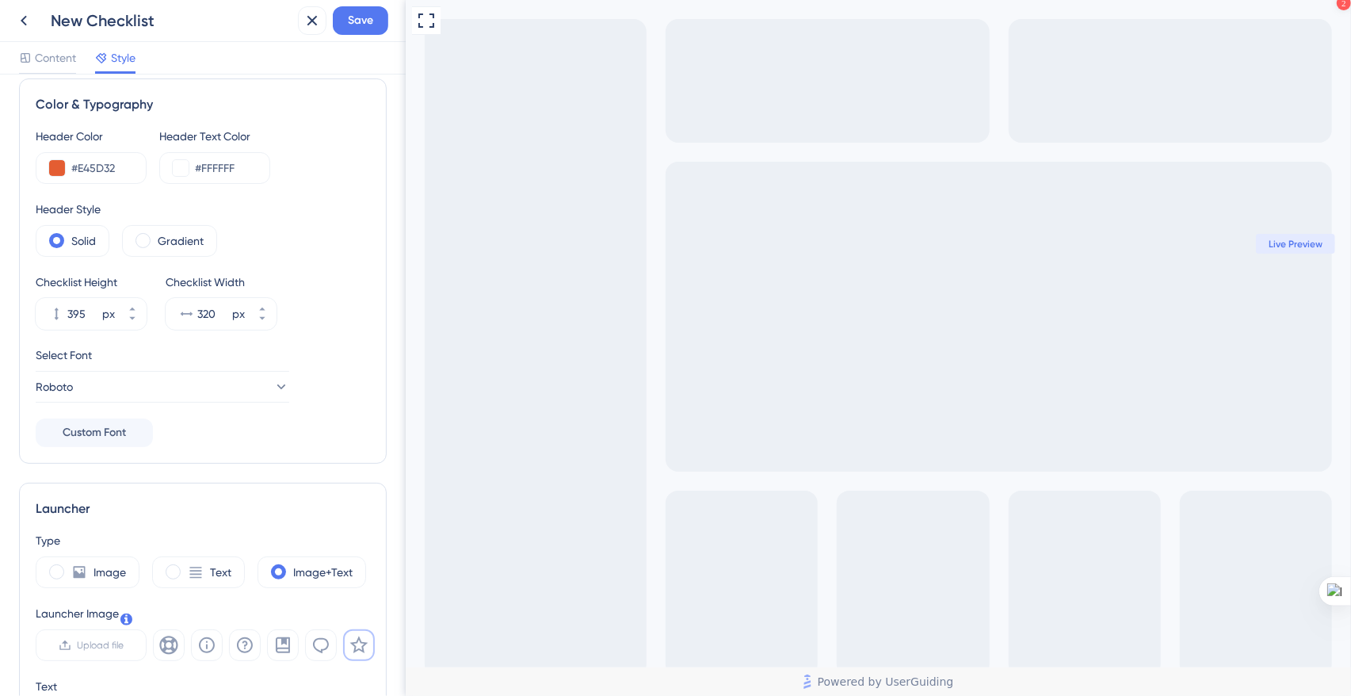
scroll to position [0, 0]
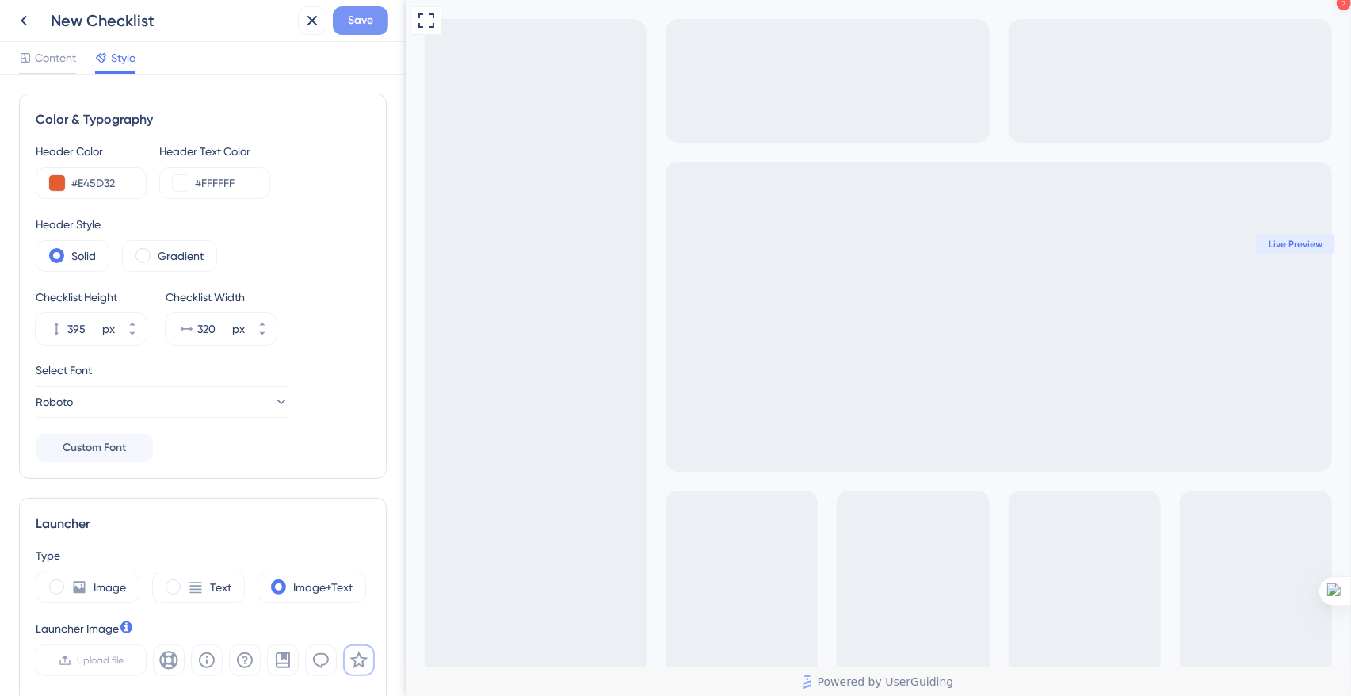
click at [353, 26] on span "Save" at bounding box center [360, 20] width 25 height 19
click at [355, 20] on span "Save" at bounding box center [360, 20] width 25 height 19
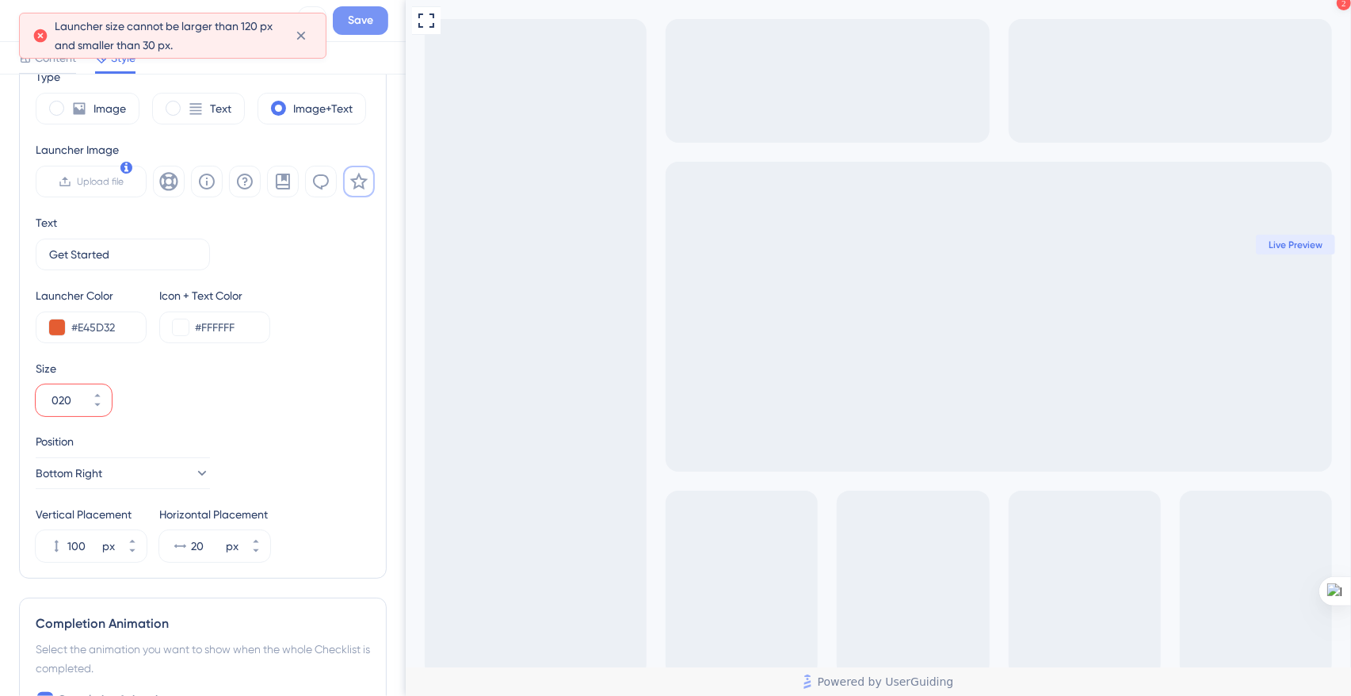
scroll to position [491, 0]
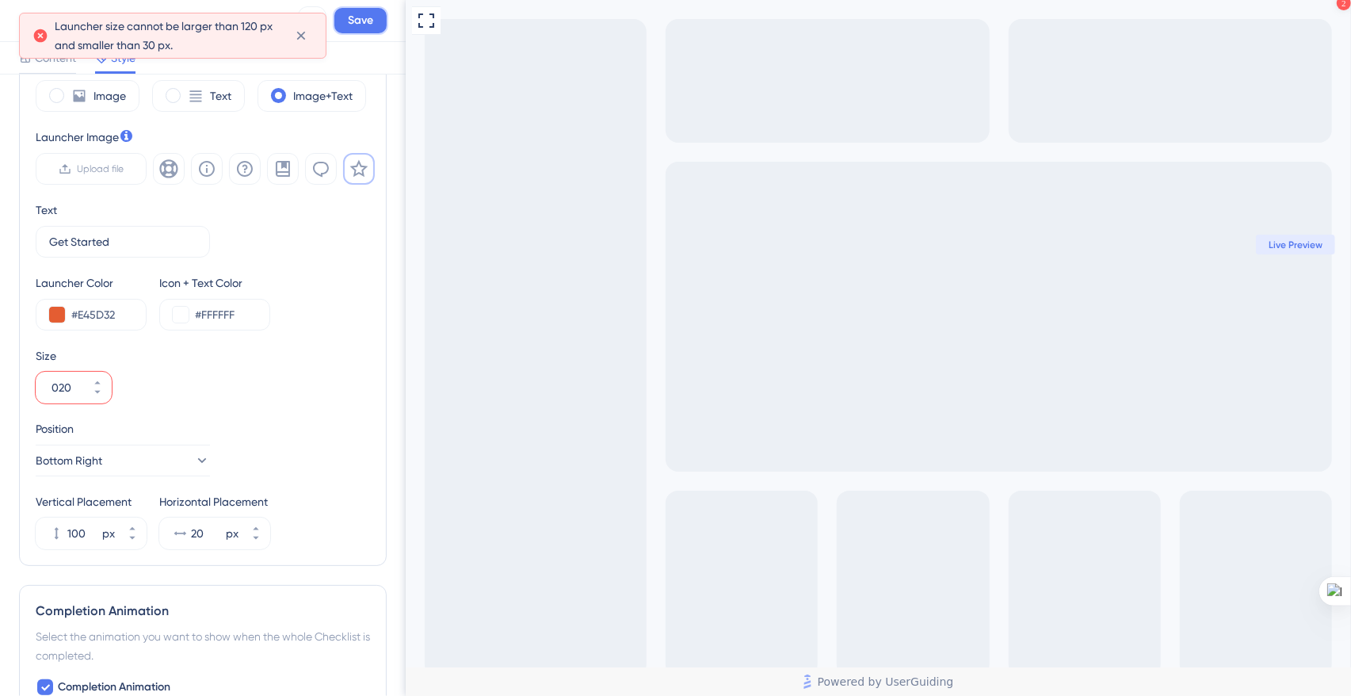
click at [355, 20] on span "Save" at bounding box center [360, 20] width 25 height 19
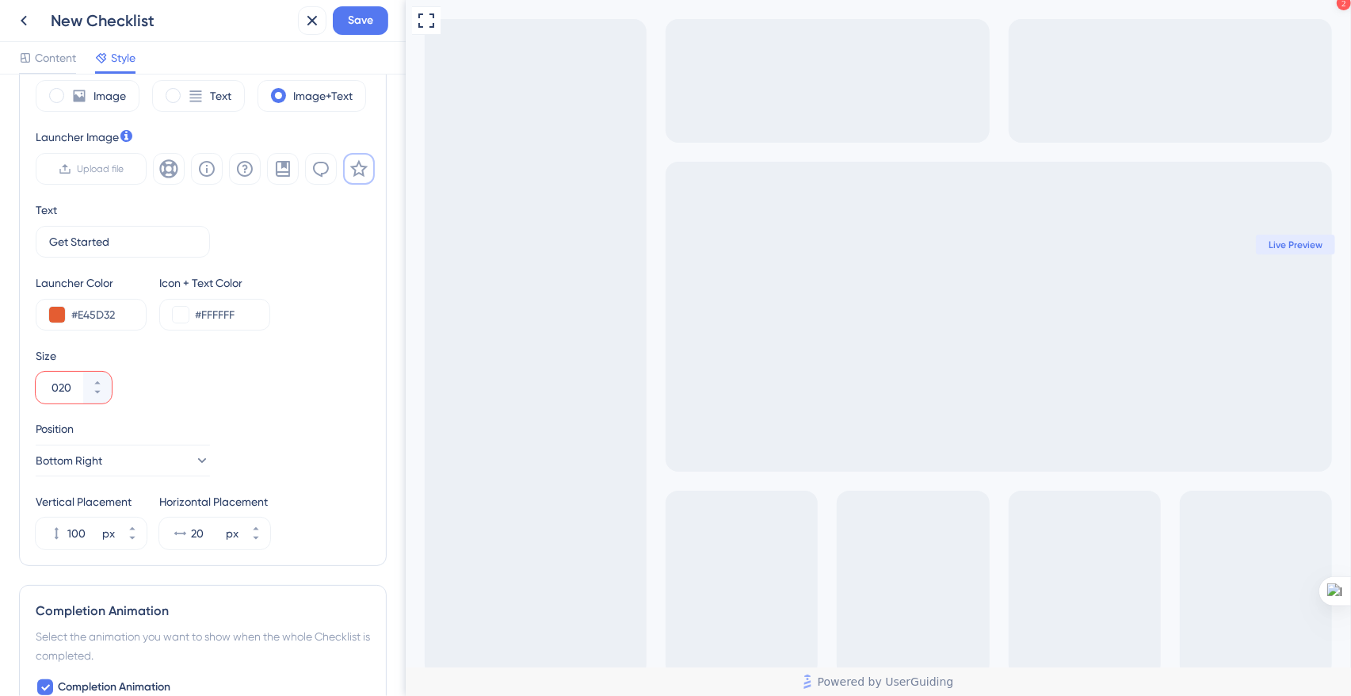
click at [59, 383] on input "020" at bounding box center [66, 387] width 29 height 19
type input "30"
click at [361, 11] on span "Save" at bounding box center [360, 20] width 25 height 19
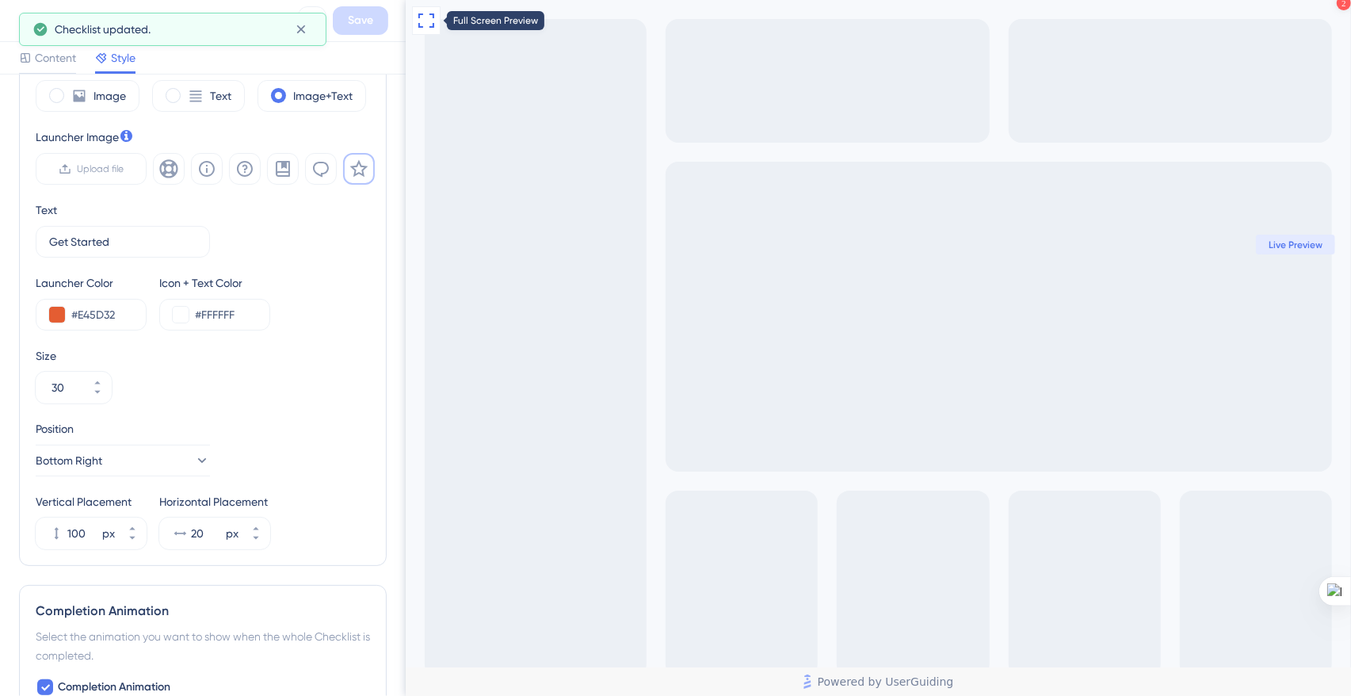
click at [416, 17] on icon at bounding box center [425, 20] width 19 height 19
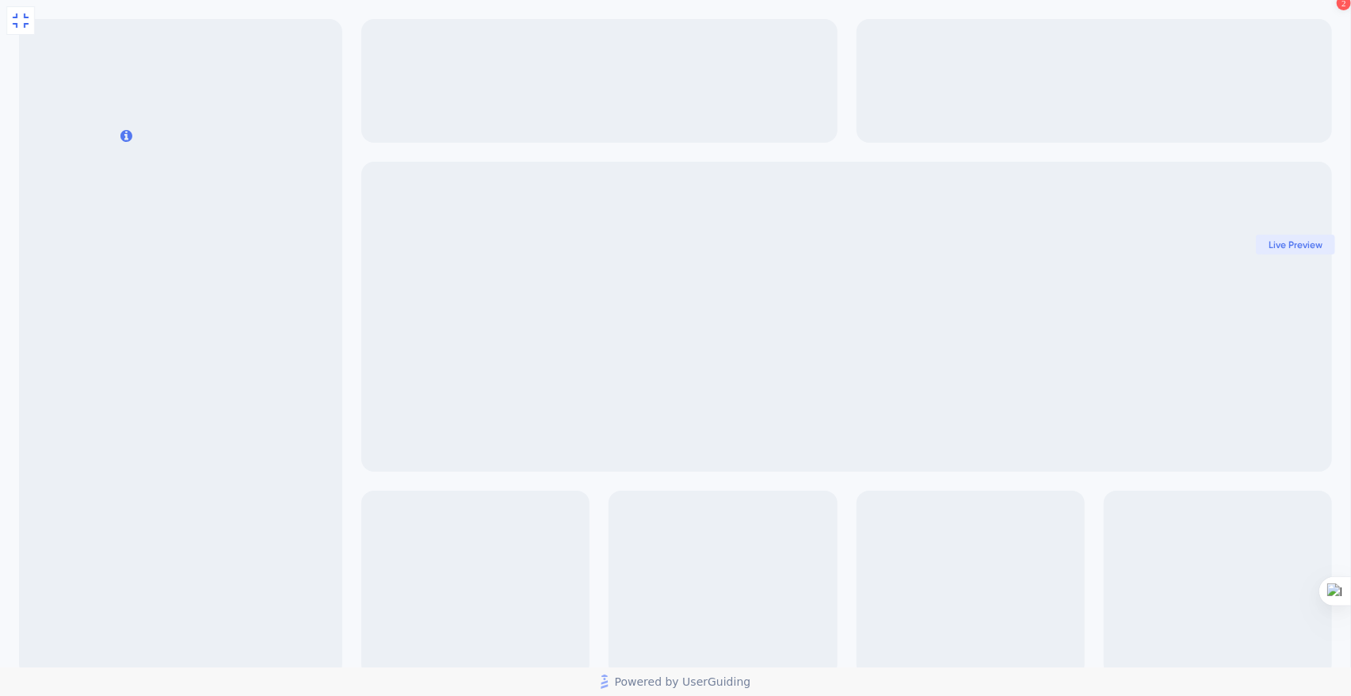
click at [1290, 247] on span "Live Preview" at bounding box center [1296, 245] width 54 height 13
click at [1290, 248] on span "Live Preview" at bounding box center [1296, 245] width 54 height 13
click at [1273, 245] on span "Live Preview" at bounding box center [1296, 245] width 54 height 13
click at [24, 687] on div "2 Get Started" at bounding box center [12, 708] width 24 height 24
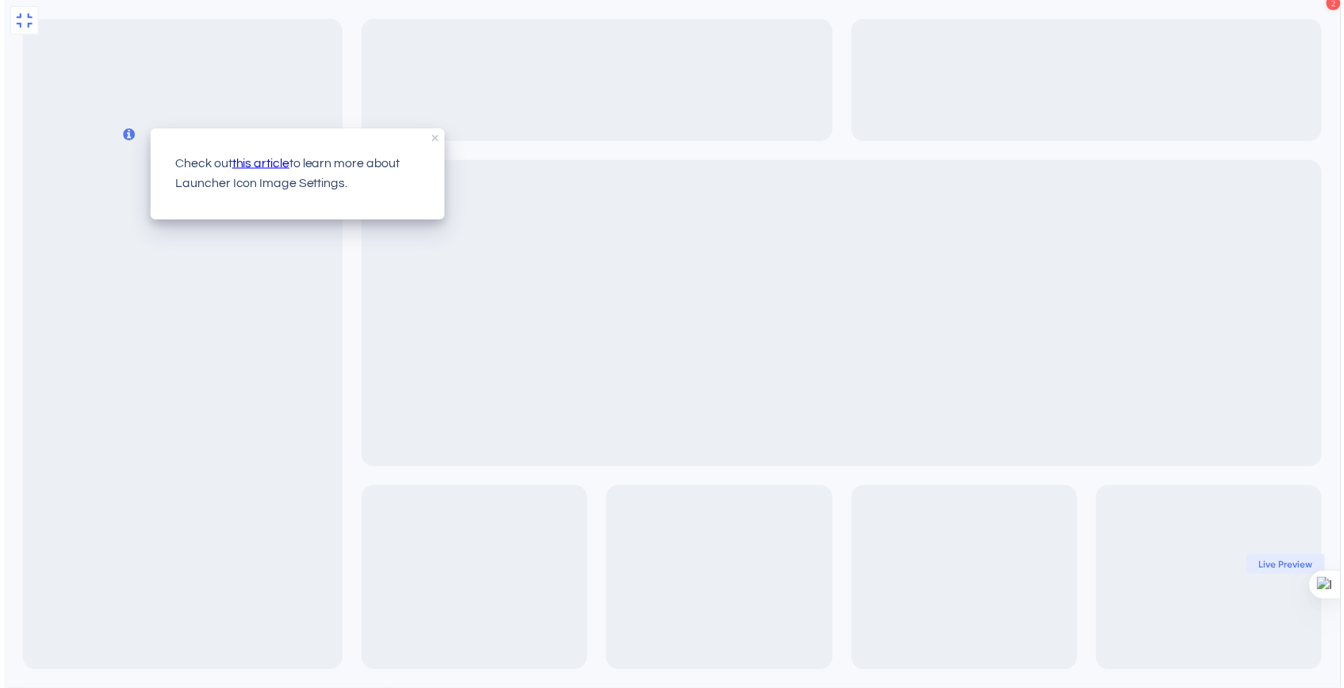
scroll to position [0, 0]
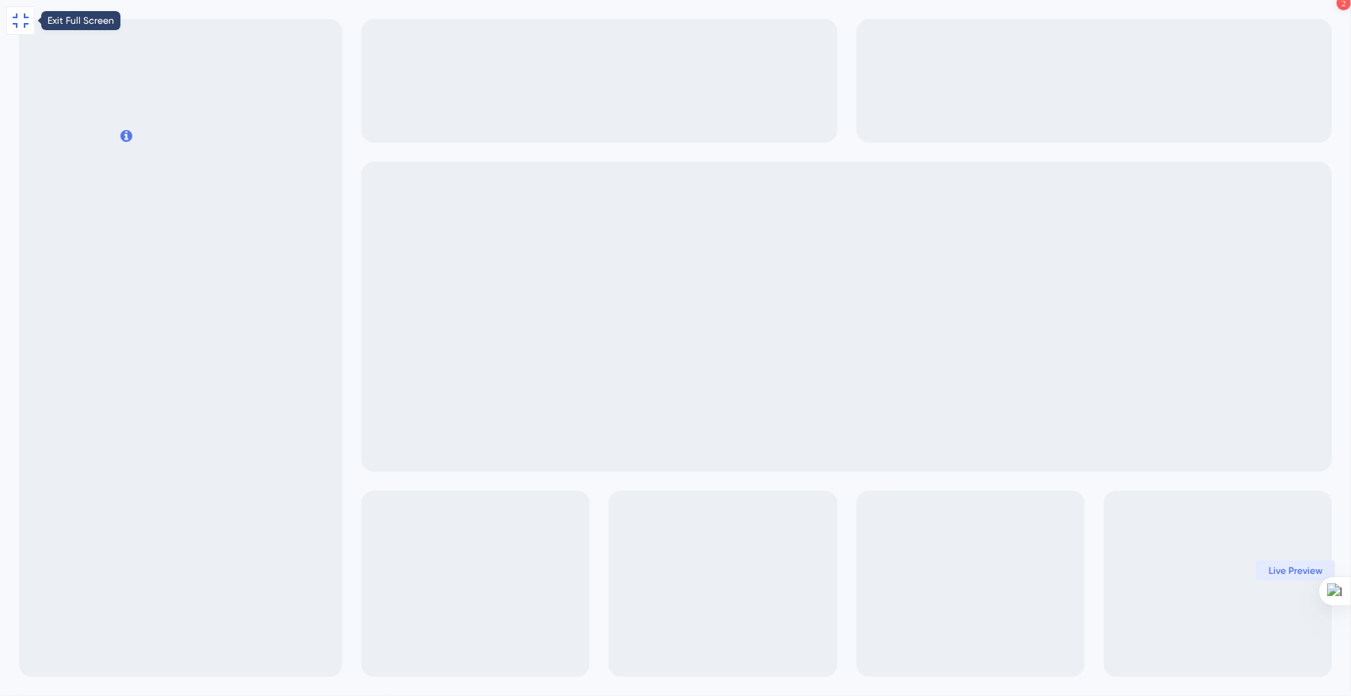
click at [17, 23] on icon at bounding box center [21, 20] width 16 height 14
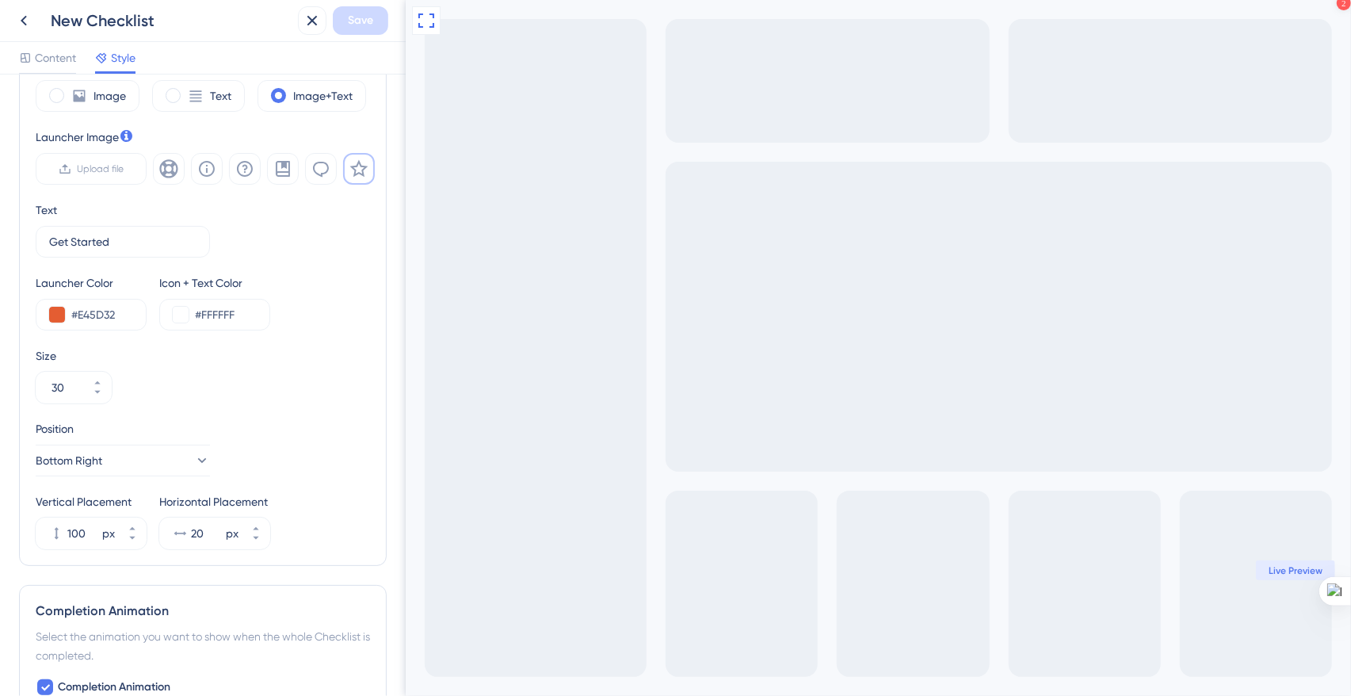
click at [80, 21] on div "New Checklist" at bounding box center [171, 21] width 241 height 22
click at [20, 24] on icon at bounding box center [23, 20] width 19 height 19
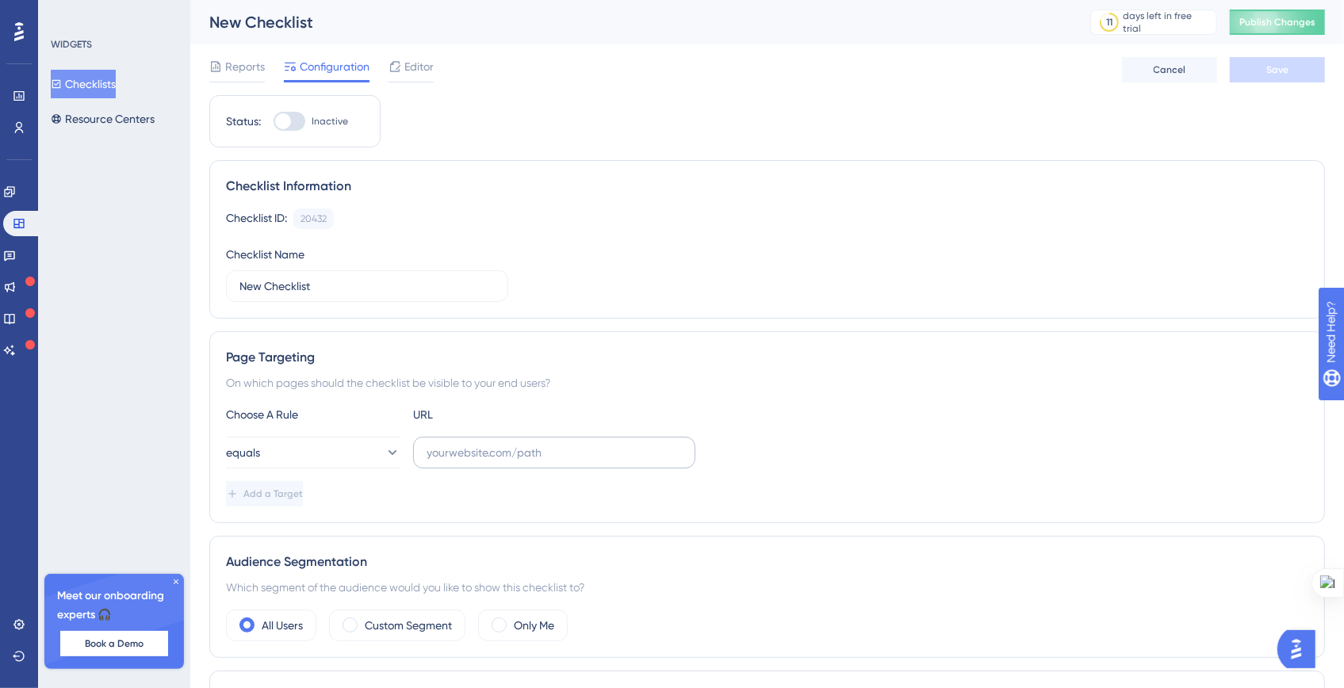
click at [467, 463] on label at bounding box center [554, 453] width 282 height 32
click at [467, 461] on input "text" at bounding box center [553, 452] width 255 height 17
paste input "[URL]"
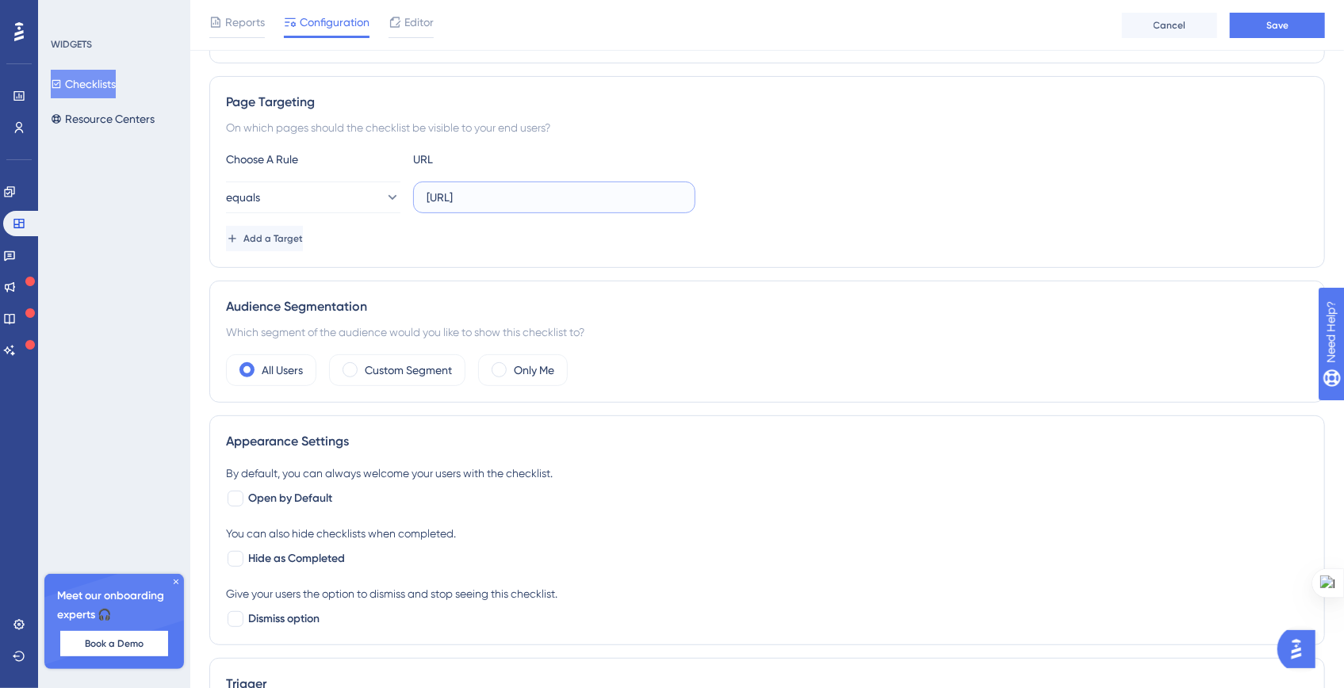
scroll to position [277, 0]
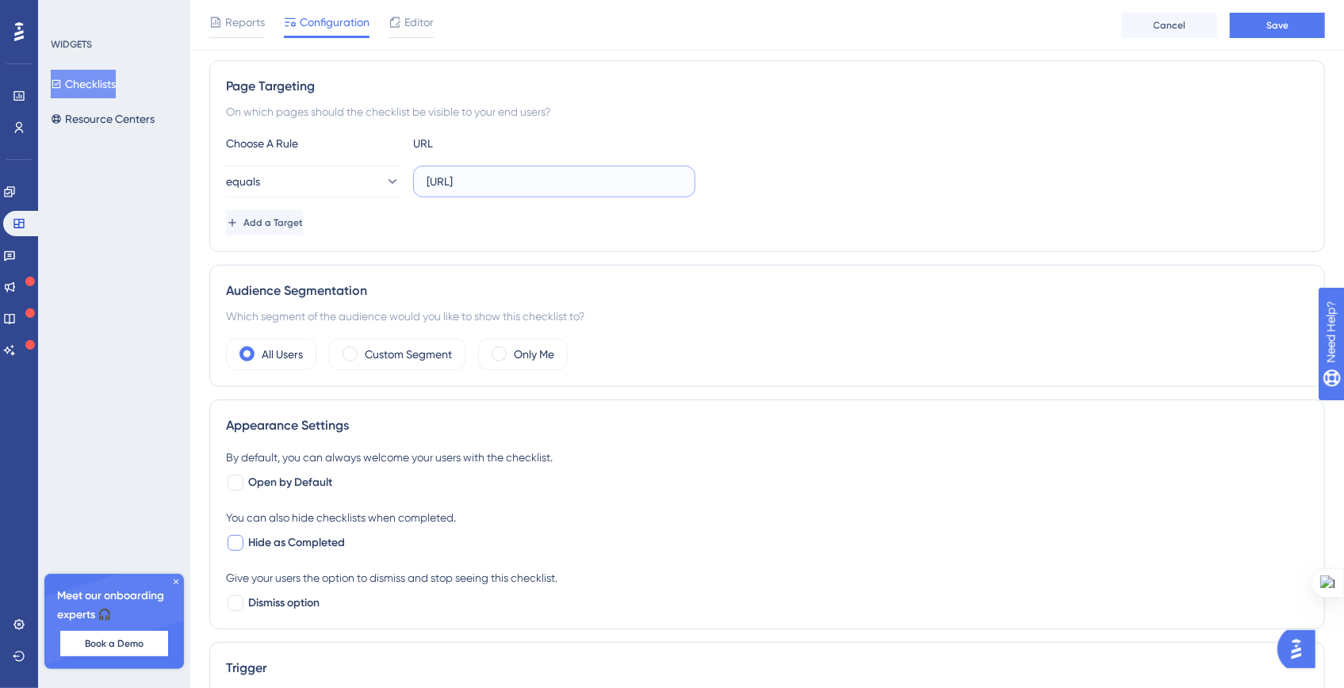
type input "[URL]"
click at [239, 538] on div at bounding box center [235, 543] width 16 height 16
checkbox input "true"
click at [235, 484] on div at bounding box center [235, 483] width 16 height 16
checkbox input "true"
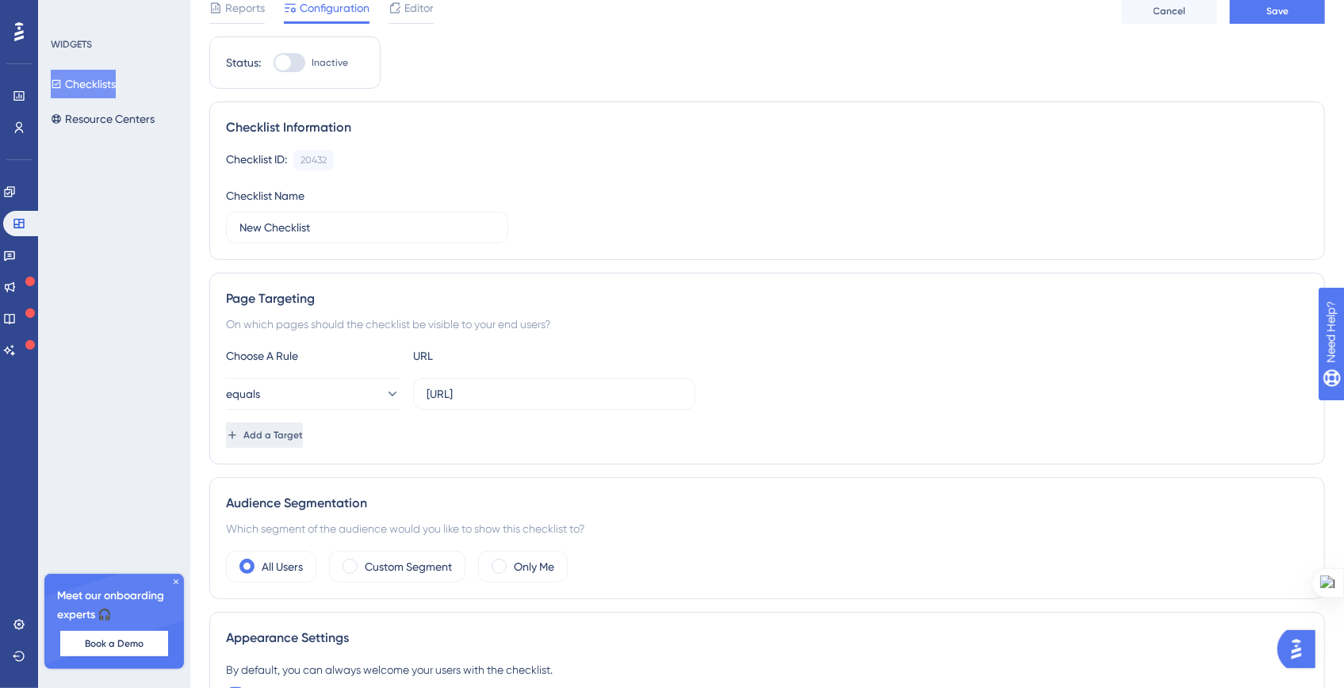
scroll to position [0, 0]
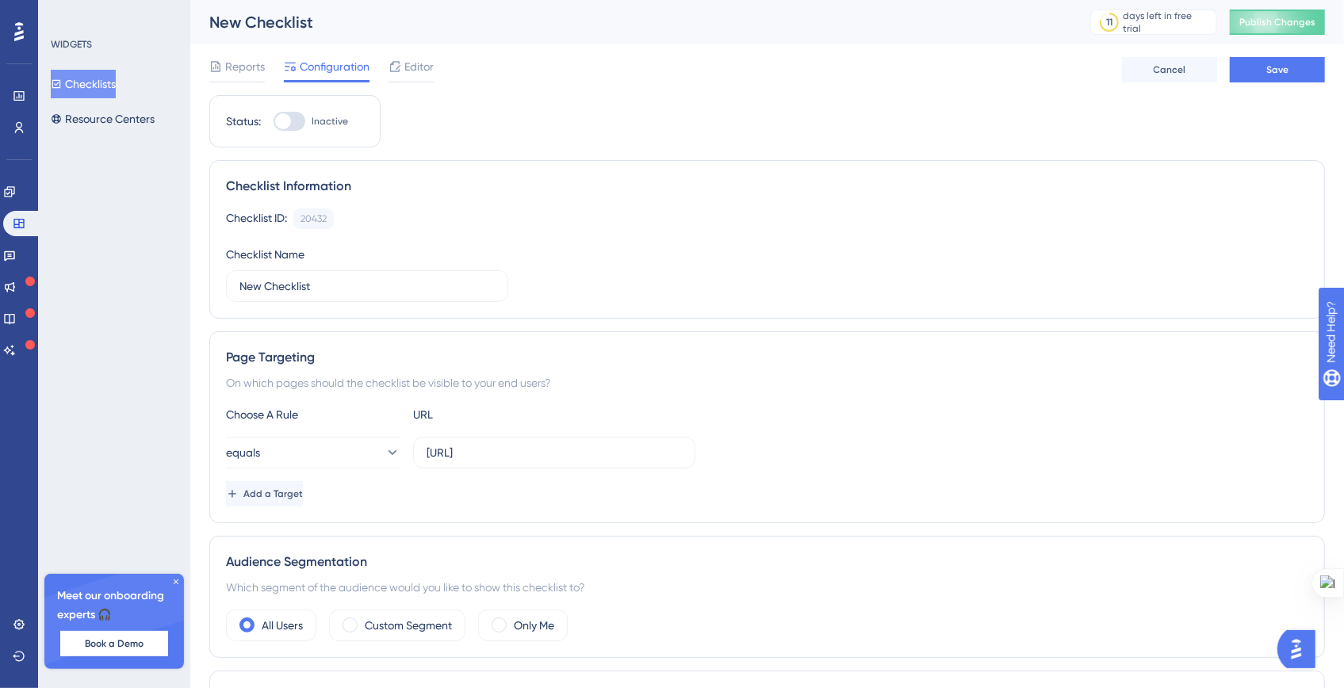
click at [285, 114] on div at bounding box center [283, 121] width 16 height 16
click at [273, 121] on input "Inactive" at bounding box center [273, 121] width 1 height 1
checkbox input "true"
click at [1288, 63] on button "Save" at bounding box center [1276, 69] width 95 height 25
click at [1265, 29] on button "Publish Changes" at bounding box center [1276, 22] width 95 height 25
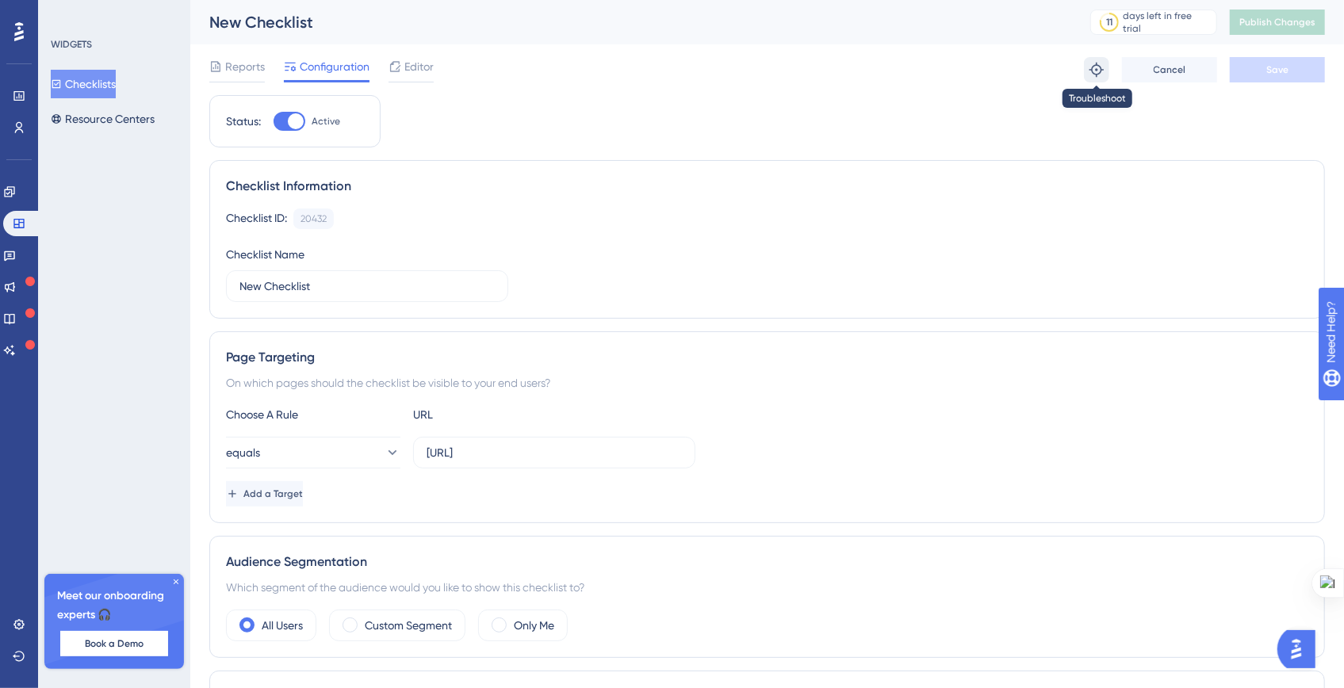
click at [1093, 71] on icon at bounding box center [1096, 70] width 16 height 16
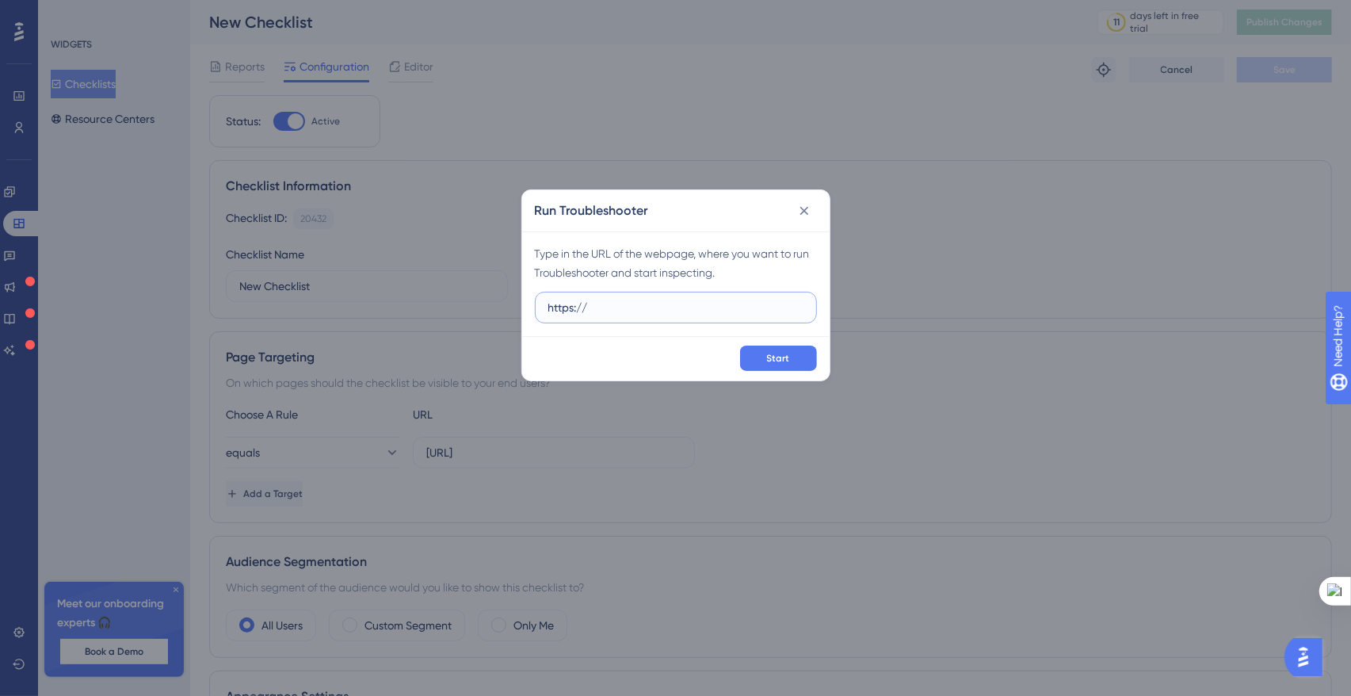
paste input "[URL]"
drag, startPoint x: 625, startPoint y: 312, endPoint x: 589, endPoint y: 312, distance: 36.5
click at [589, 312] on input "https://[URL]" at bounding box center [676, 307] width 255 height 17
type input "[URL]"
click at [769, 363] on span "Start" at bounding box center [778, 358] width 23 height 13
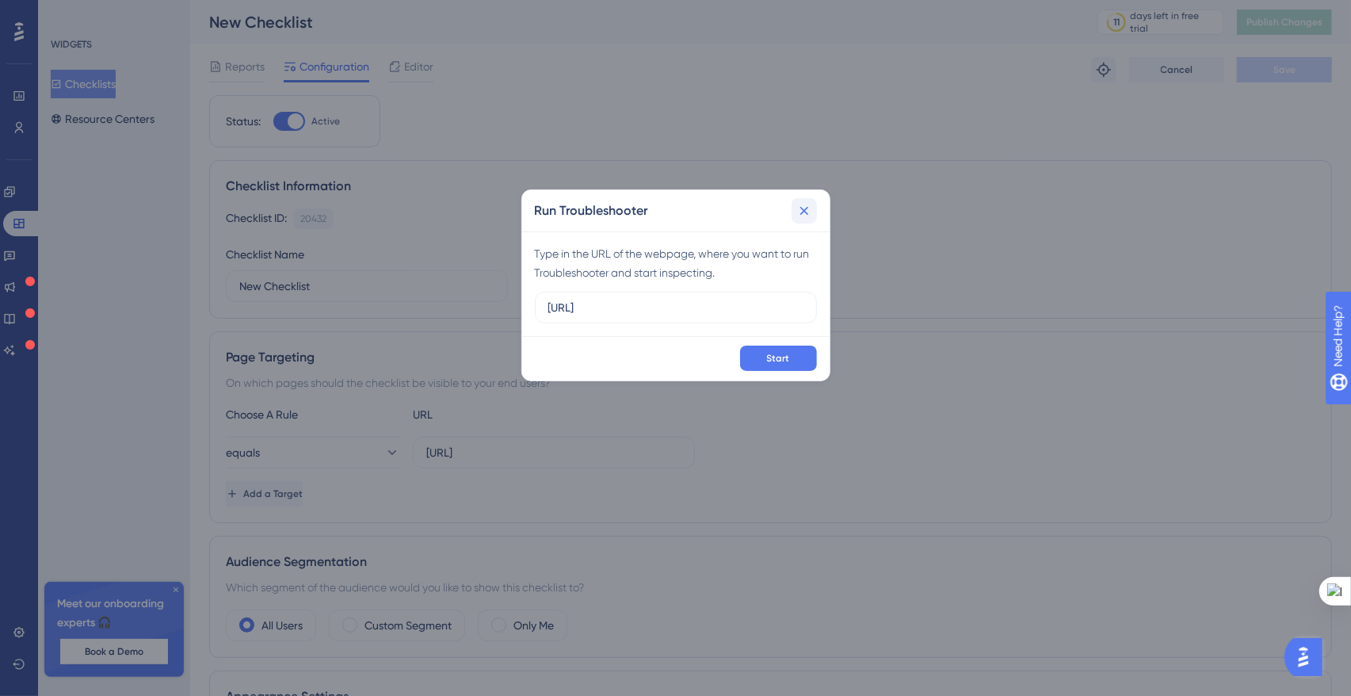
click at [810, 214] on icon at bounding box center [805, 211] width 16 height 16
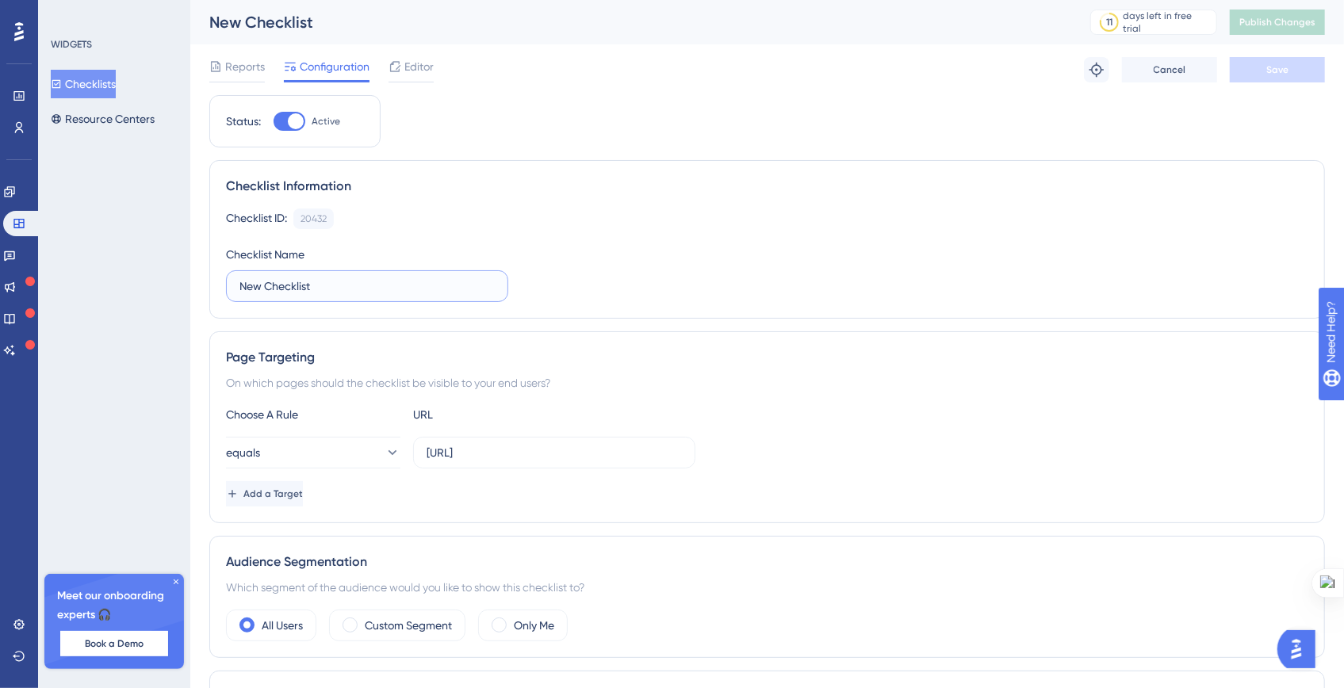
click at [288, 291] on input "New Checklist" at bounding box center [366, 285] width 255 height 17
type input "Onboarding"
click at [1256, 73] on button "Save" at bounding box center [1276, 69] width 95 height 25
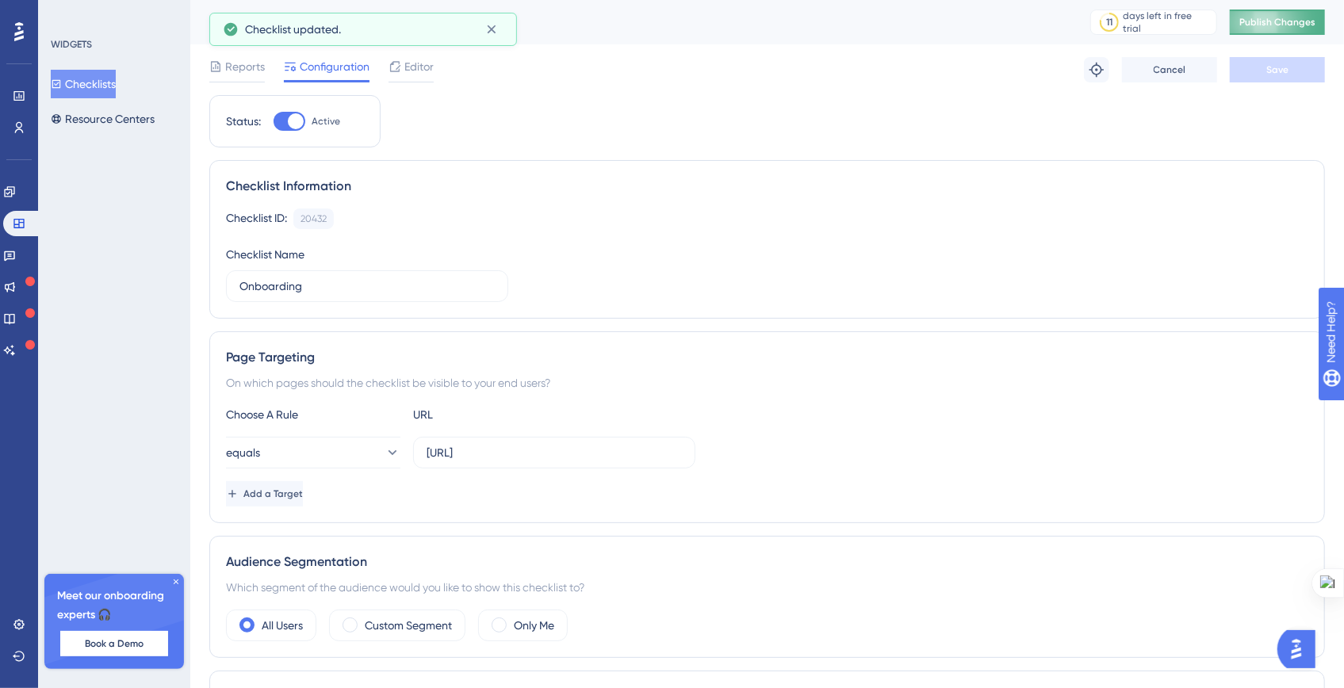
click at [1272, 16] on span "Publish Changes" at bounding box center [1277, 22] width 76 height 13
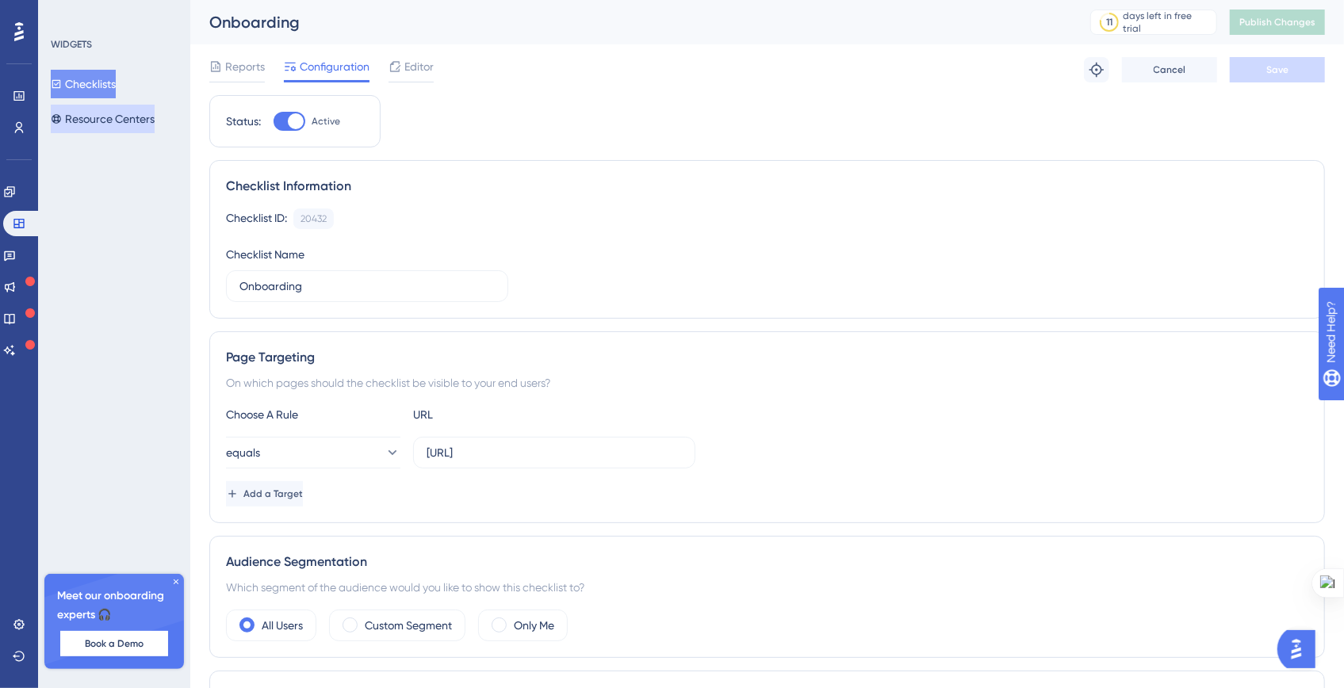
click at [155, 110] on button "Resource Centers" at bounding box center [103, 119] width 104 height 29
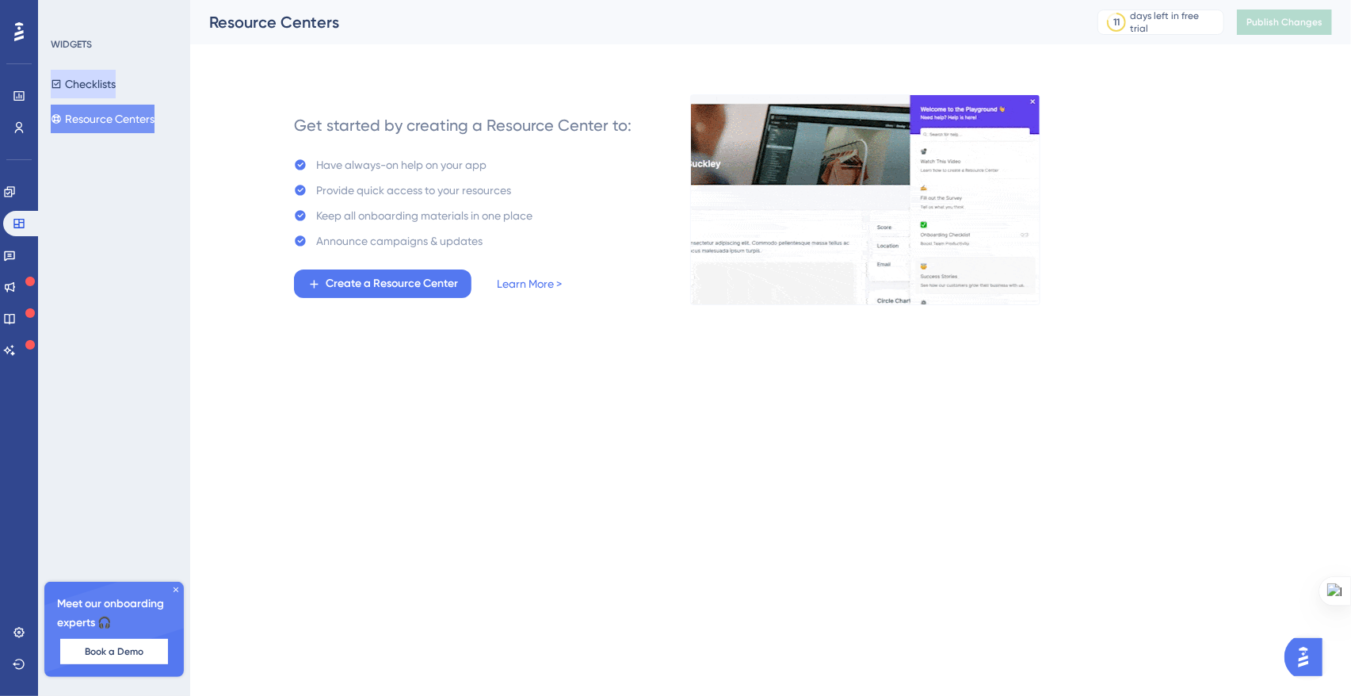
click at [113, 87] on button "Checklists" at bounding box center [83, 84] width 65 height 29
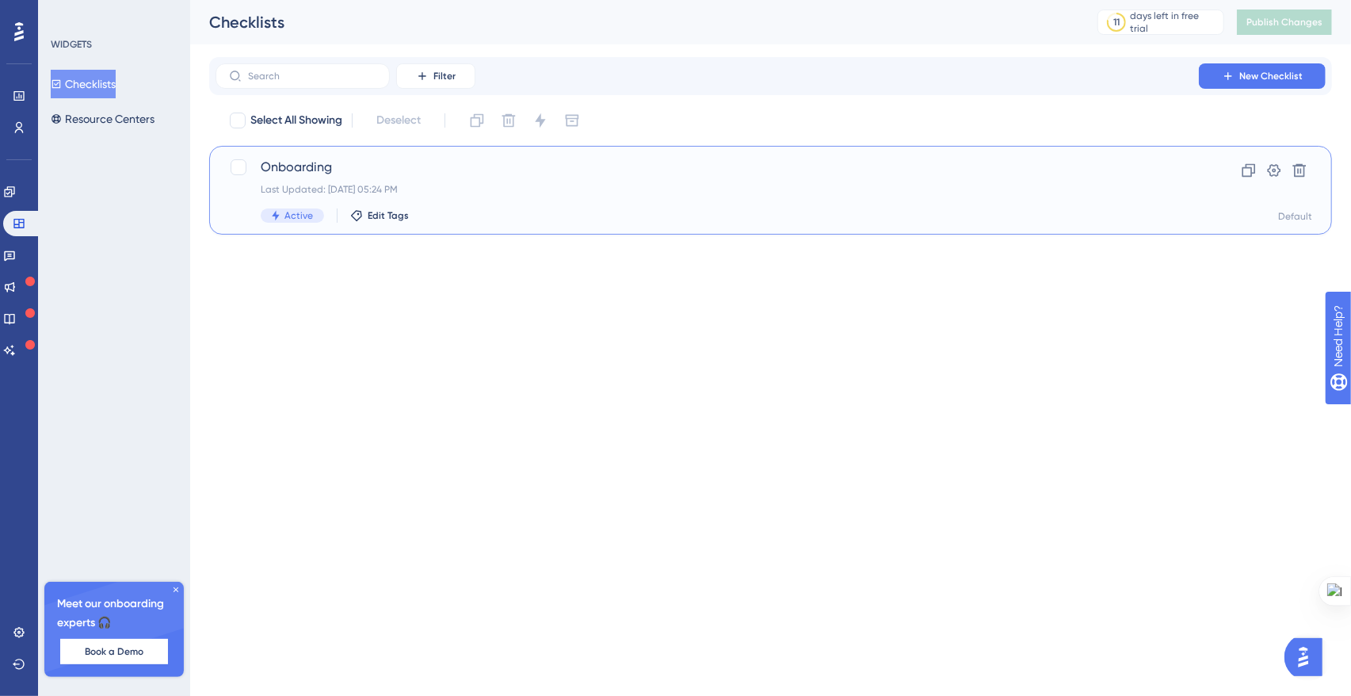
click at [394, 171] on span "Onboarding" at bounding box center [707, 167] width 893 height 19
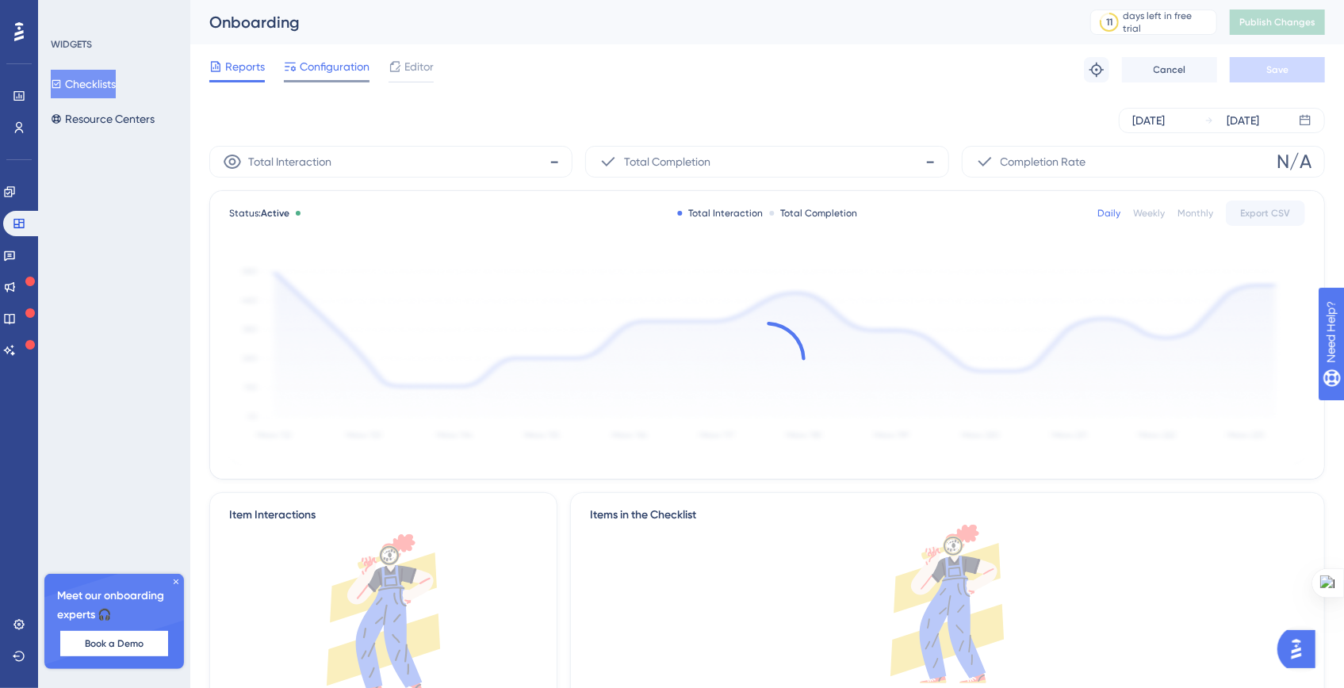
click at [322, 76] on div "Configuration" at bounding box center [327, 69] width 86 height 25
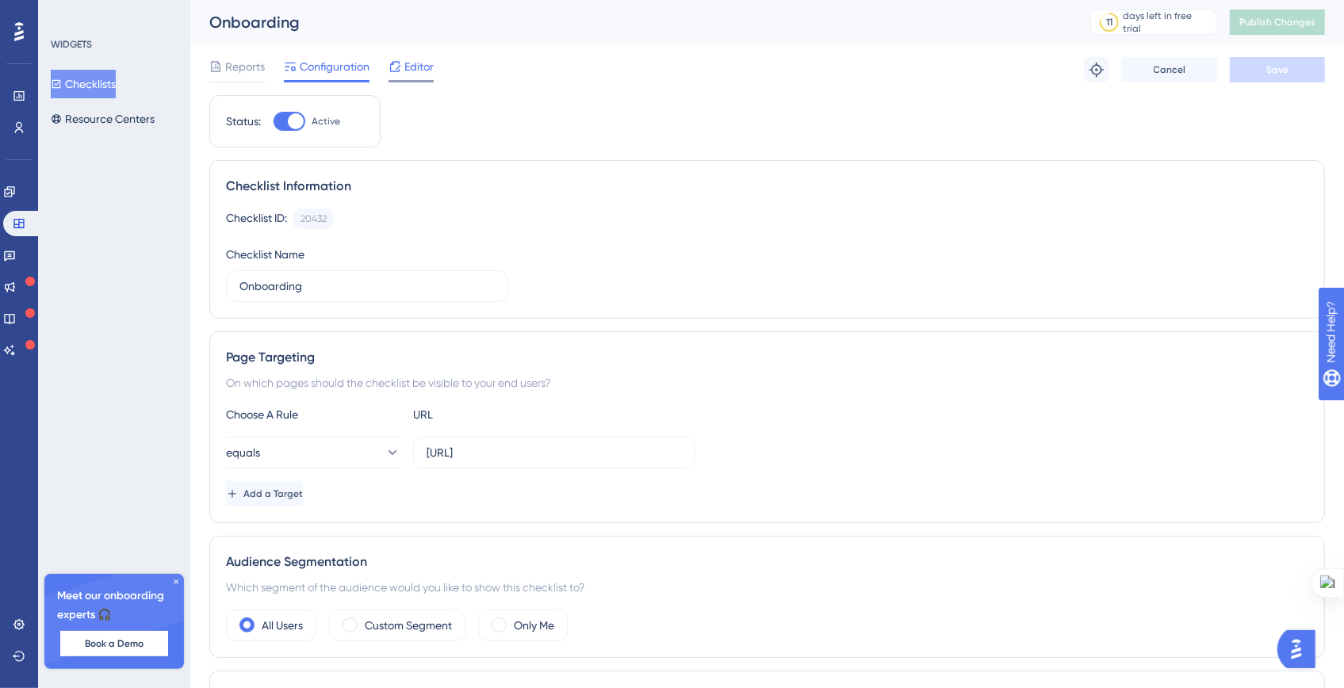
click at [426, 63] on span "Editor" at bounding box center [418, 66] width 29 height 19
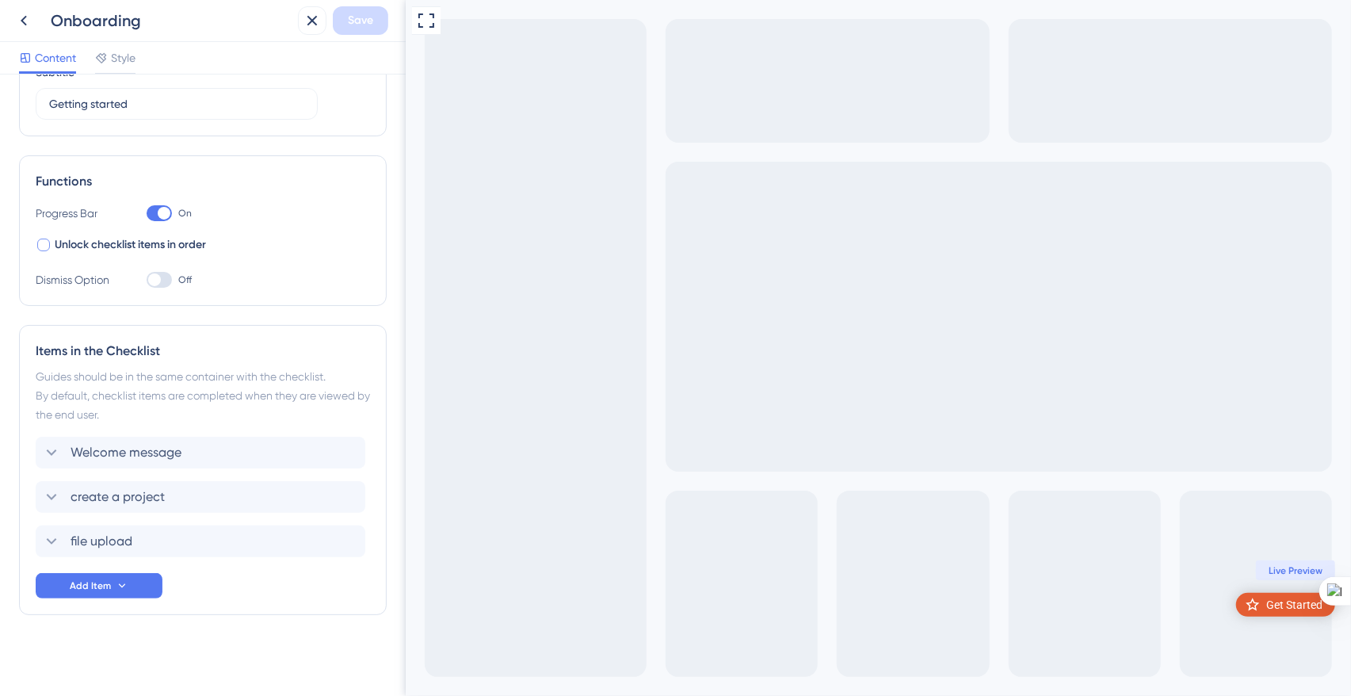
click at [66, 245] on span "Unlock checklist items in order" at bounding box center [130, 244] width 151 height 19
checkbox input "true"
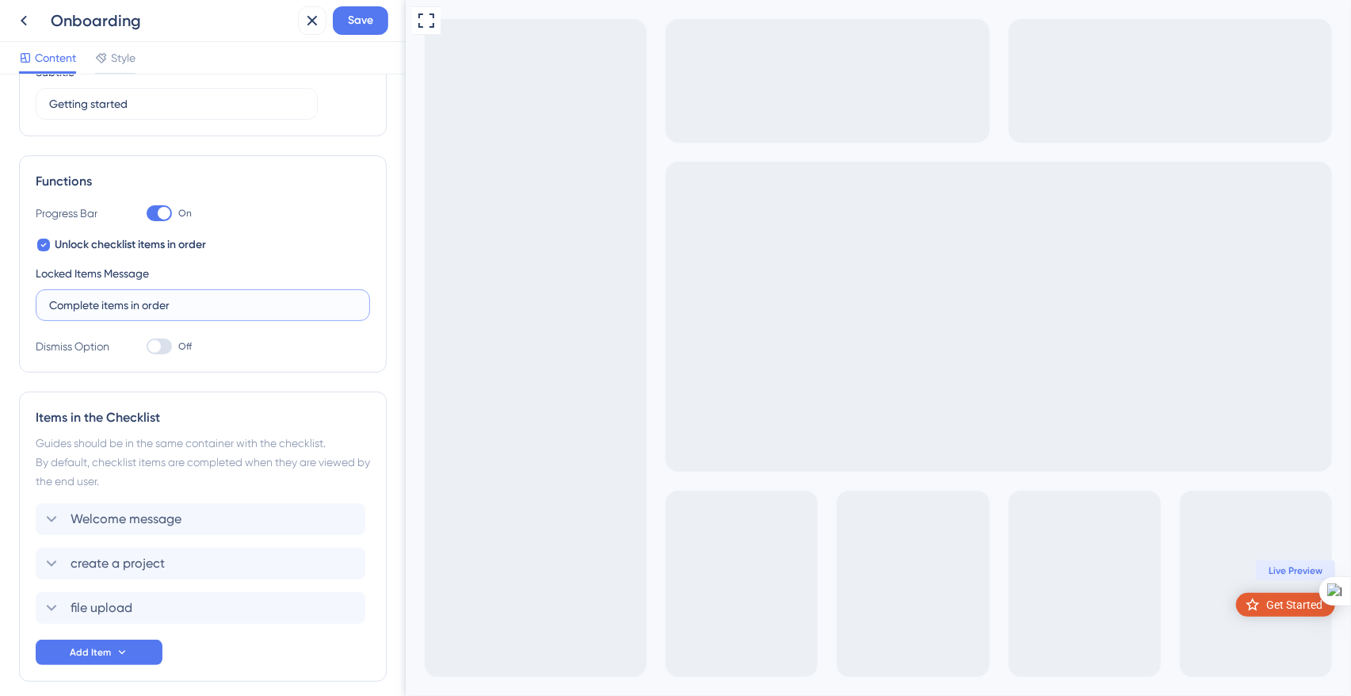
click at [74, 307] on input "Complete items in order" at bounding box center [203, 304] width 308 height 17
click at [228, 257] on div "Unlock checklist items in order Locked Items Message" at bounding box center [203, 278] width 334 height 86
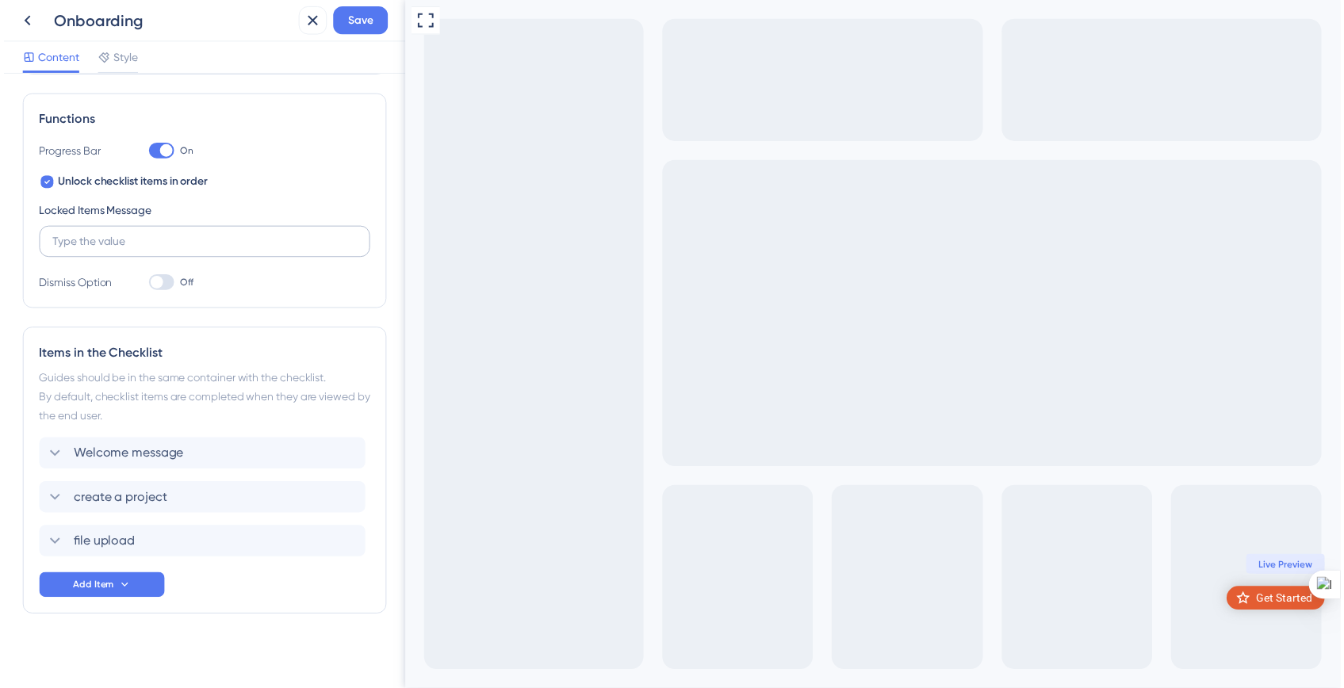
scroll to position [219, 0]
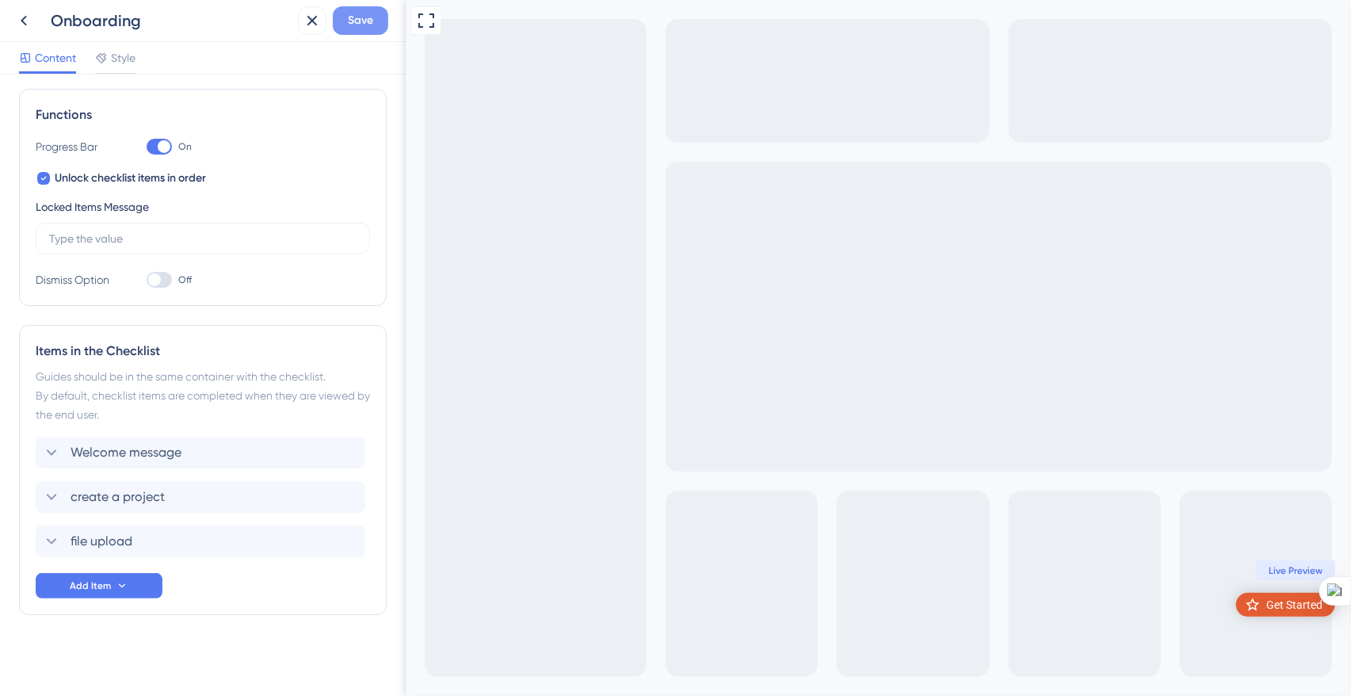
click at [364, 25] on span "Save" at bounding box center [360, 20] width 25 height 19
click at [27, 12] on icon at bounding box center [23, 20] width 19 height 19
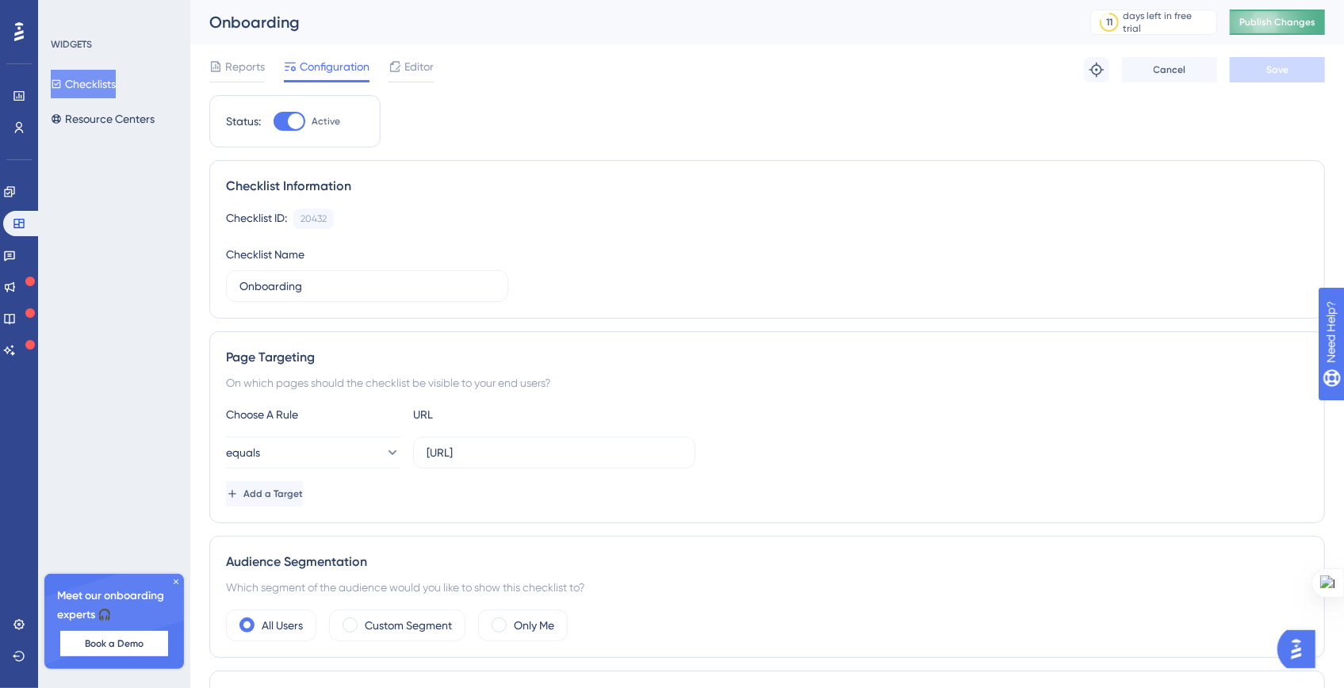
click at [1281, 30] on button "Publish Changes" at bounding box center [1276, 22] width 95 height 25
click at [19, 228] on icon at bounding box center [19, 223] width 13 height 13
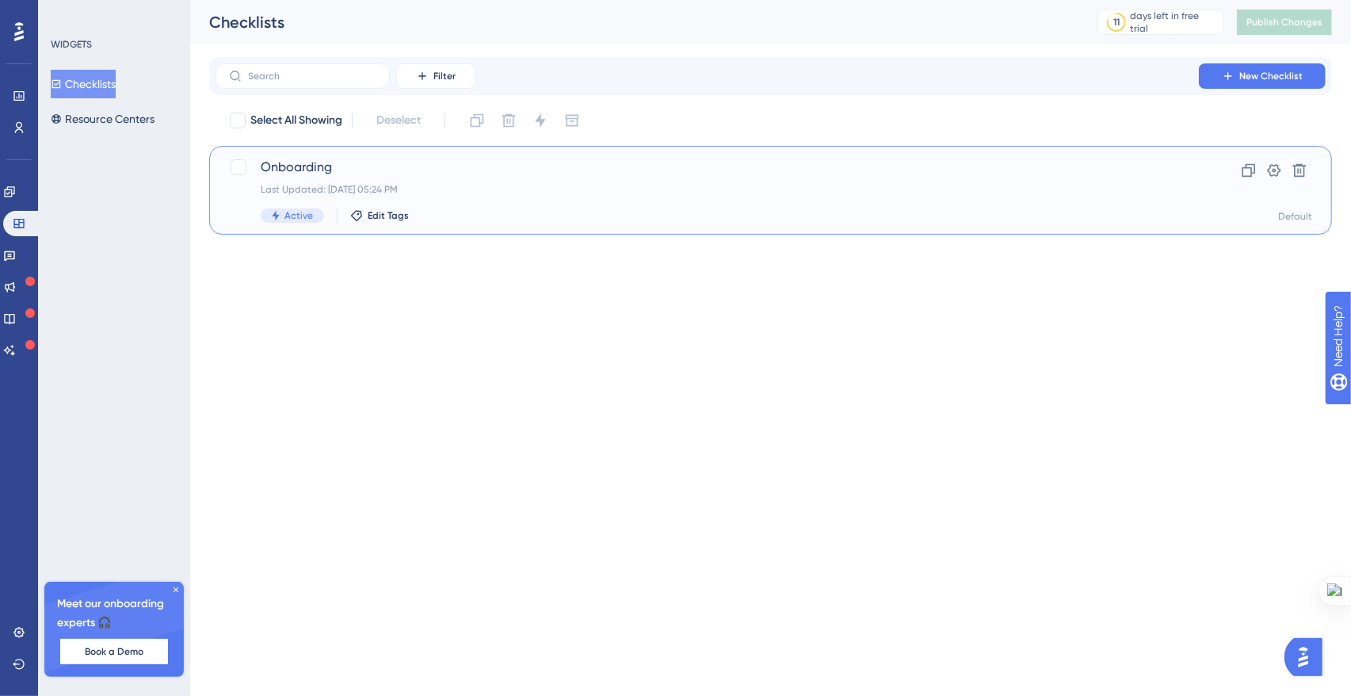
click at [309, 170] on span "Onboarding" at bounding box center [707, 167] width 893 height 19
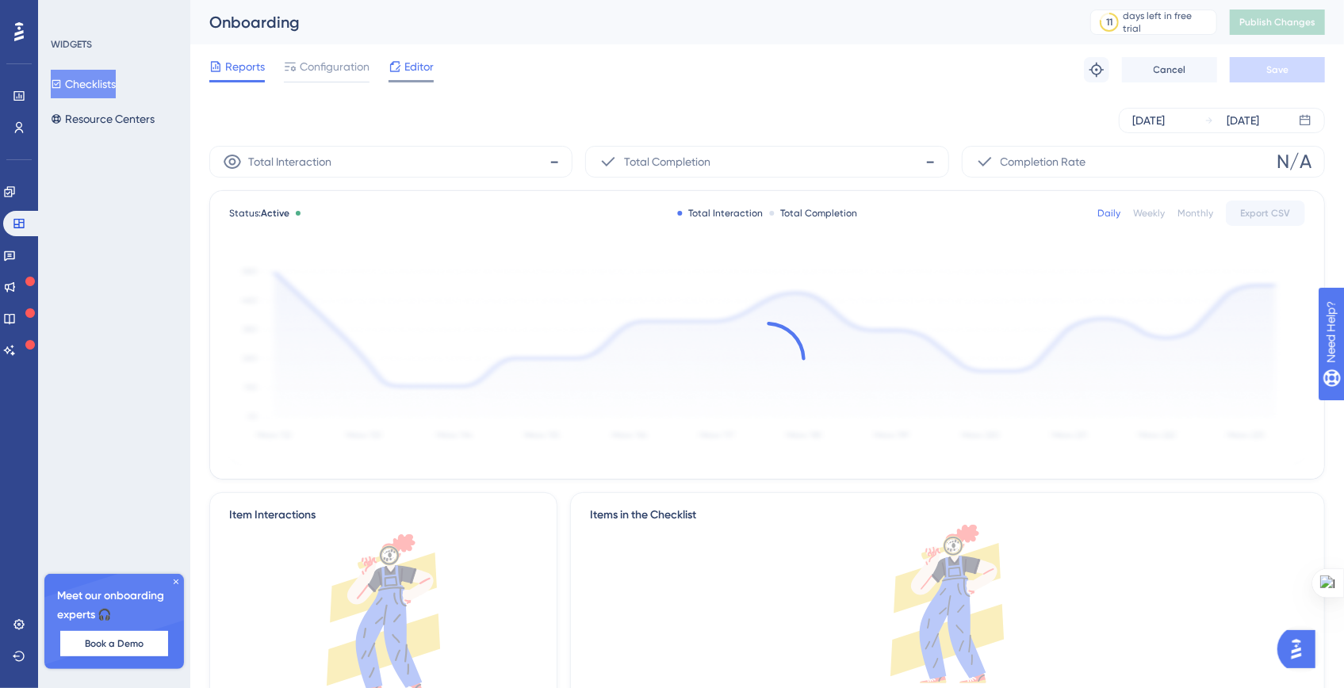
click at [399, 63] on icon at bounding box center [395, 66] width 10 height 10
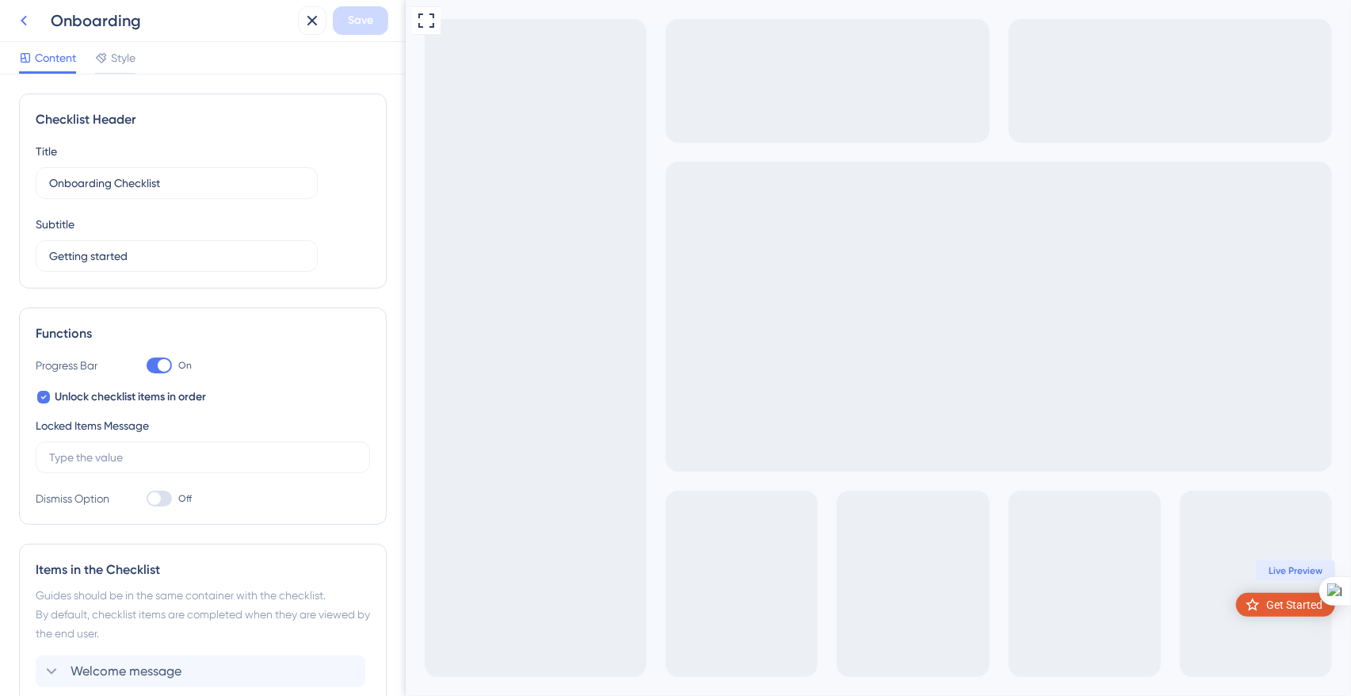
click at [29, 24] on icon at bounding box center [23, 20] width 19 height 19
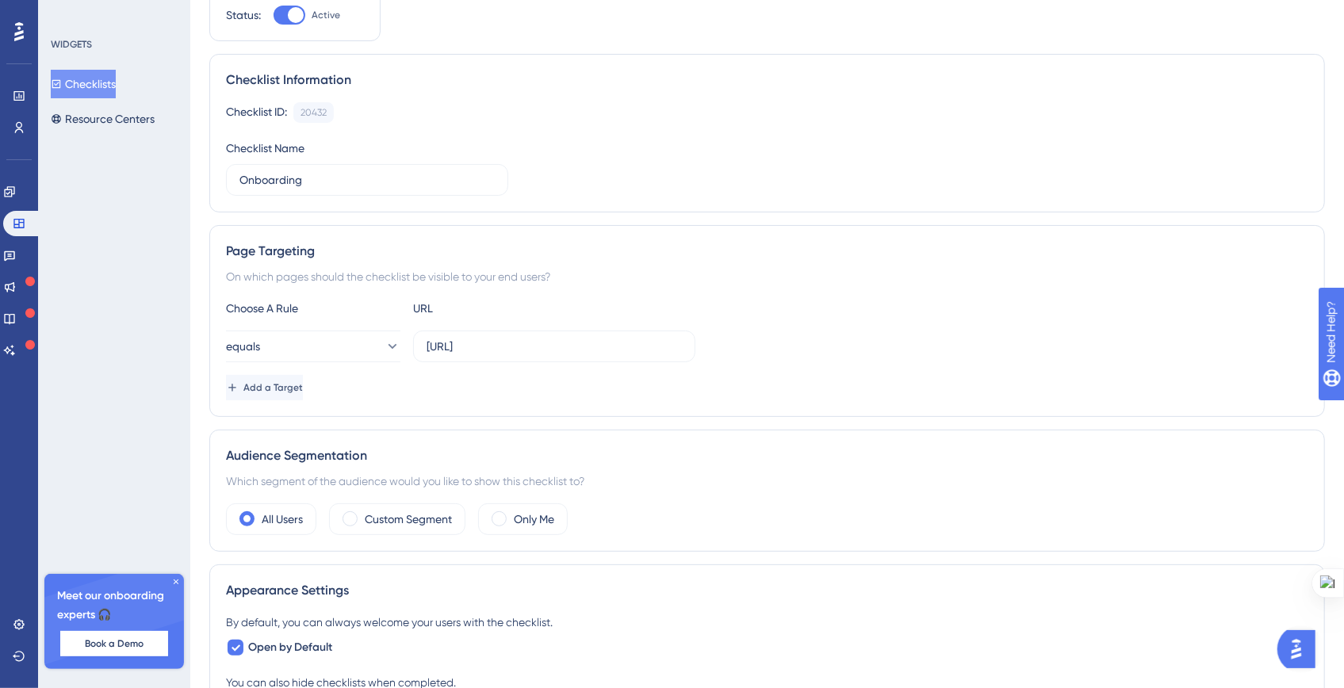
scroll to position [113, 0]
drag, startPoint x: 465, startPoint y: 345, endPoint x: 398, endPoint y: 345, distance: 67.4
click at [398, 345] on div "equals [URL]" at bounding box center [460, 347] width 469 height 32
type input "[URL]"
click at [1267, 26] on span "Save" at bounding box center [1277, 25] width 22 height 13
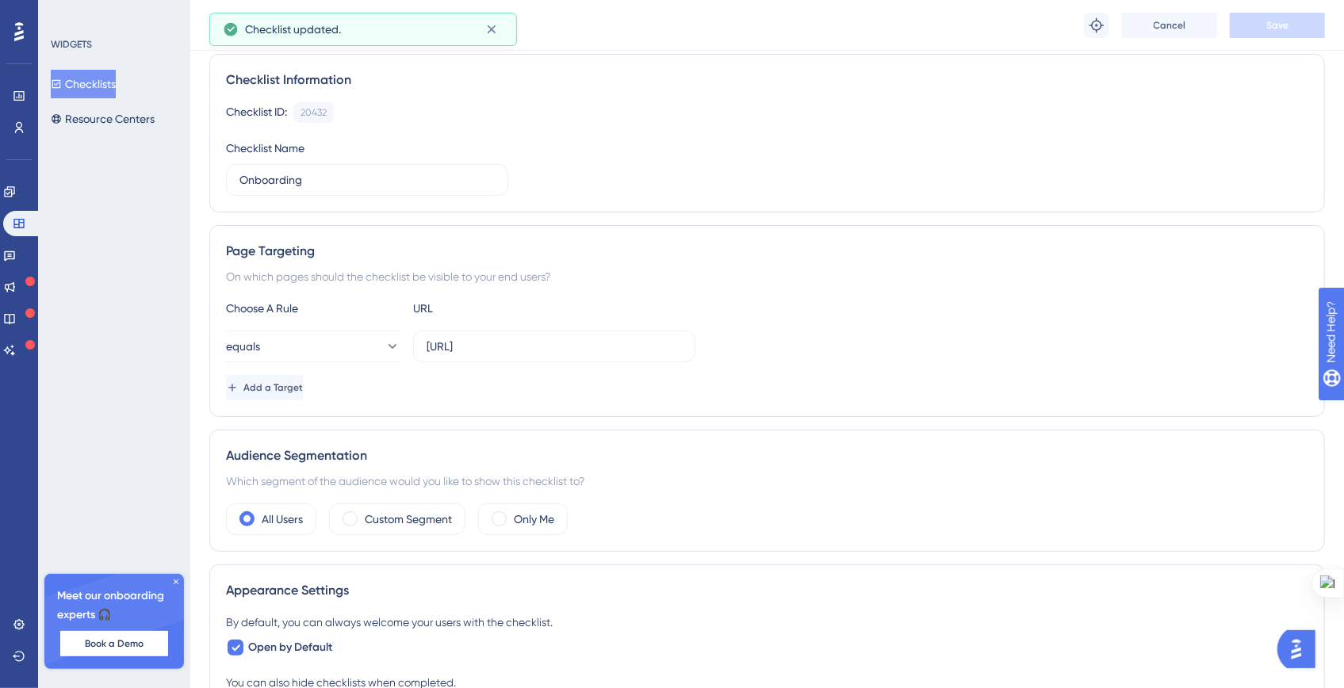
scroll to position [0, 0]
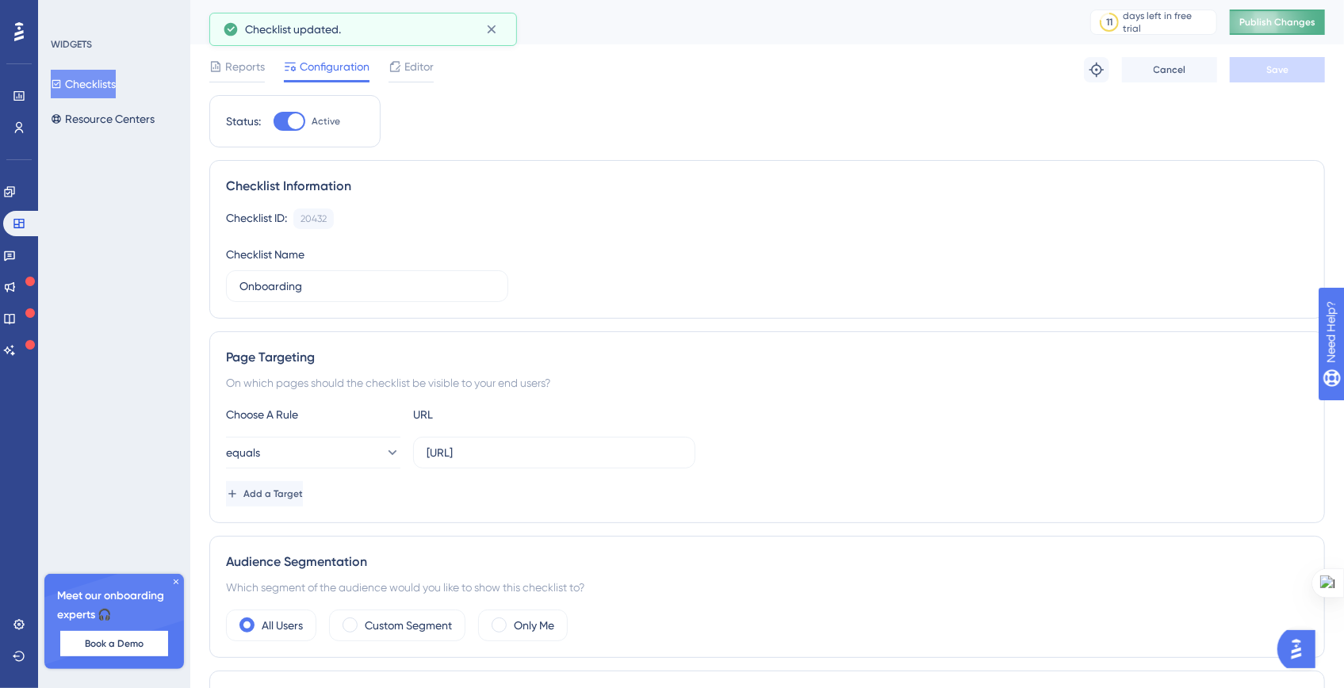
click at [1309, 14] on button "Publish Changes" at bounding box center [1276, 22] width 95 height 25
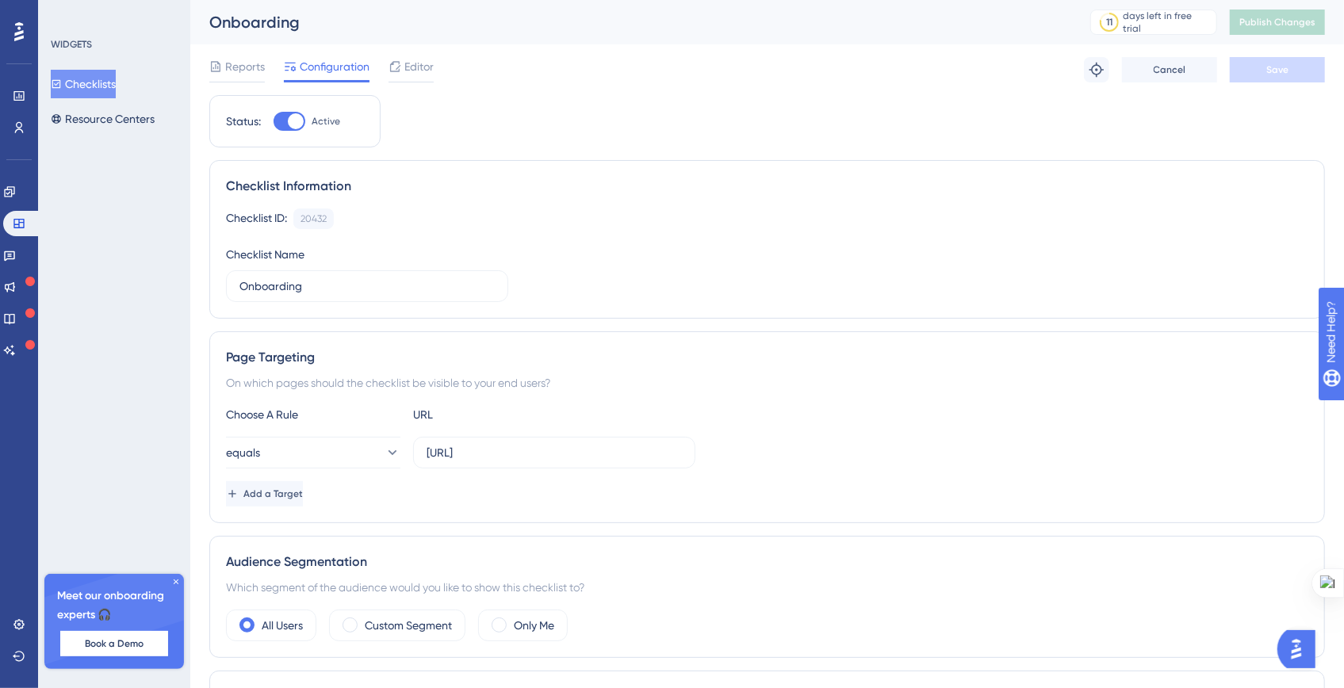
click at [1300, 648] on img "Open AI Assistant Launcher" at bounding box center [1295, 648] width 29 height 29
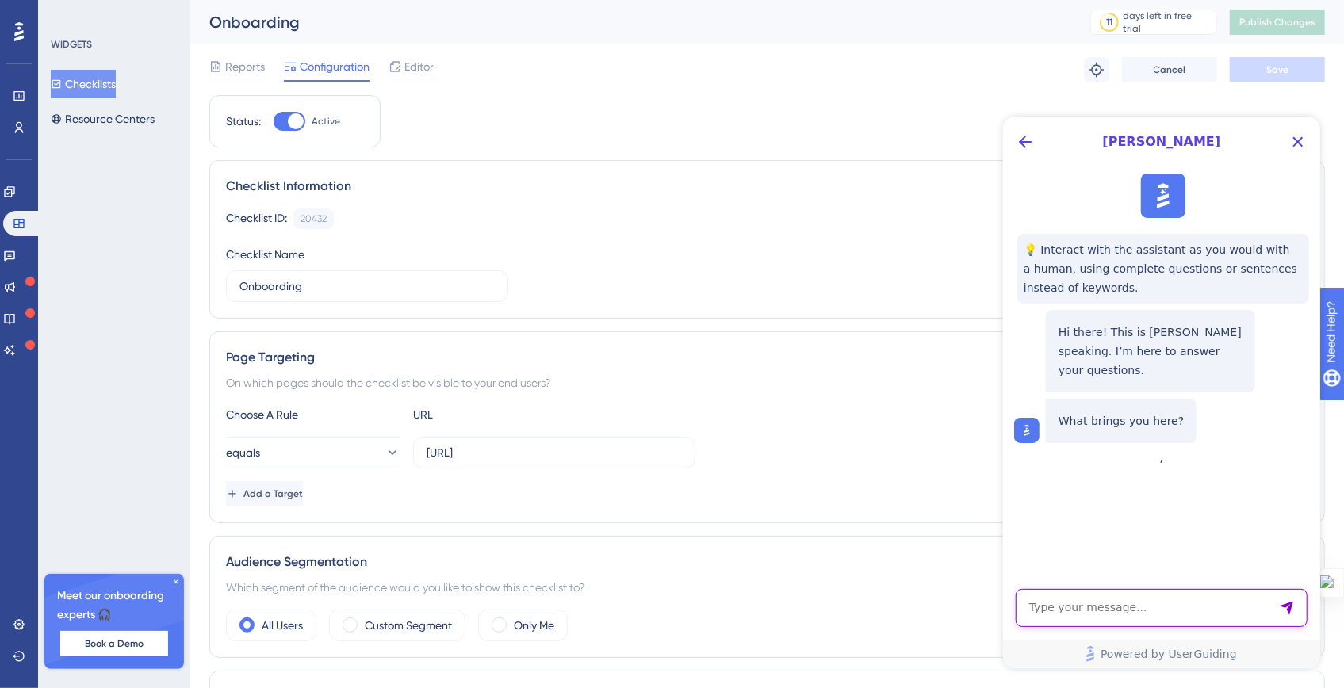
click at [1065, 606] on textarea "AI Assistant Text Input" at bounding box center [1161, 607] width 292 height 38
type textarea "I need help, can't see my checklist in my website"
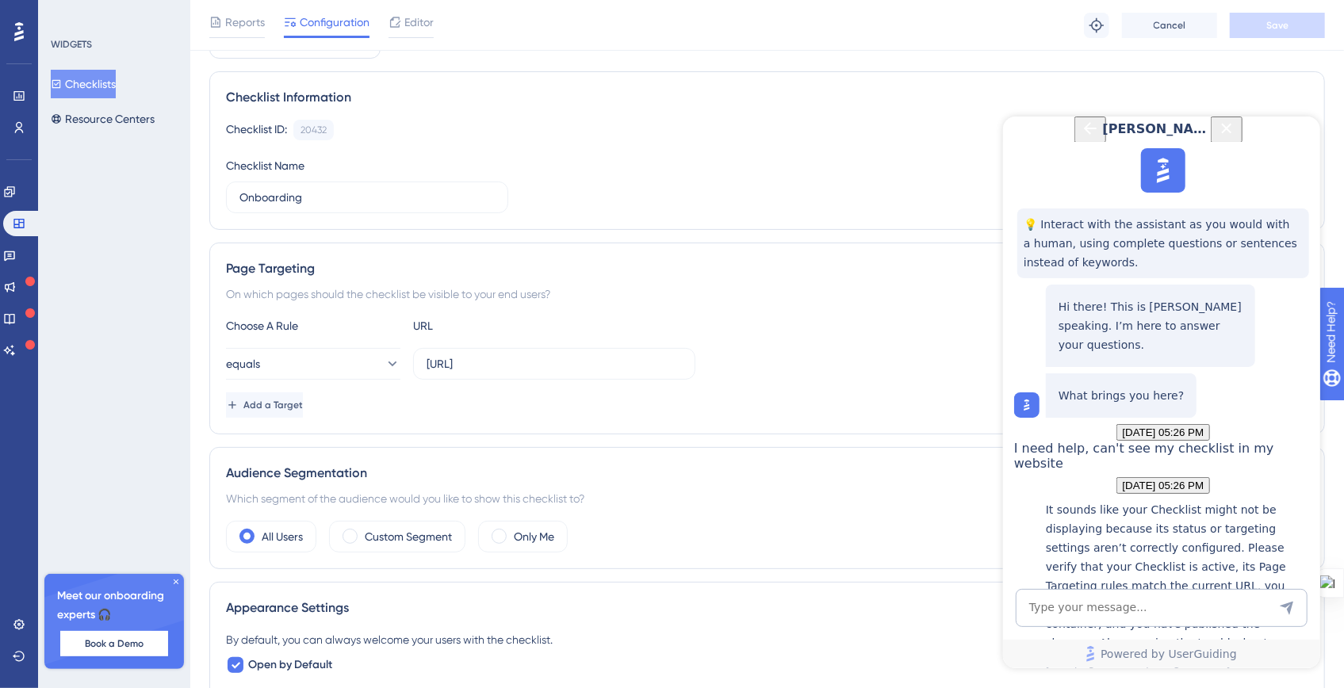
scroll to position [101, 0]
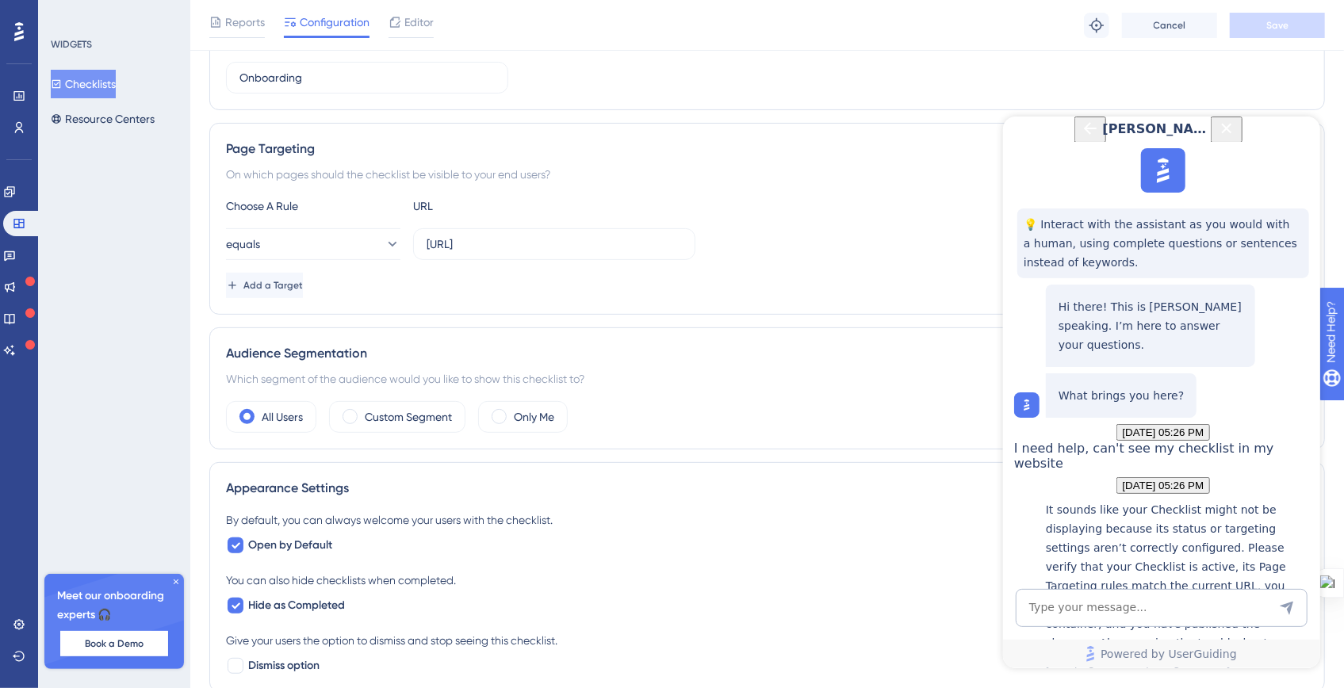
scroll to position [441, 0]
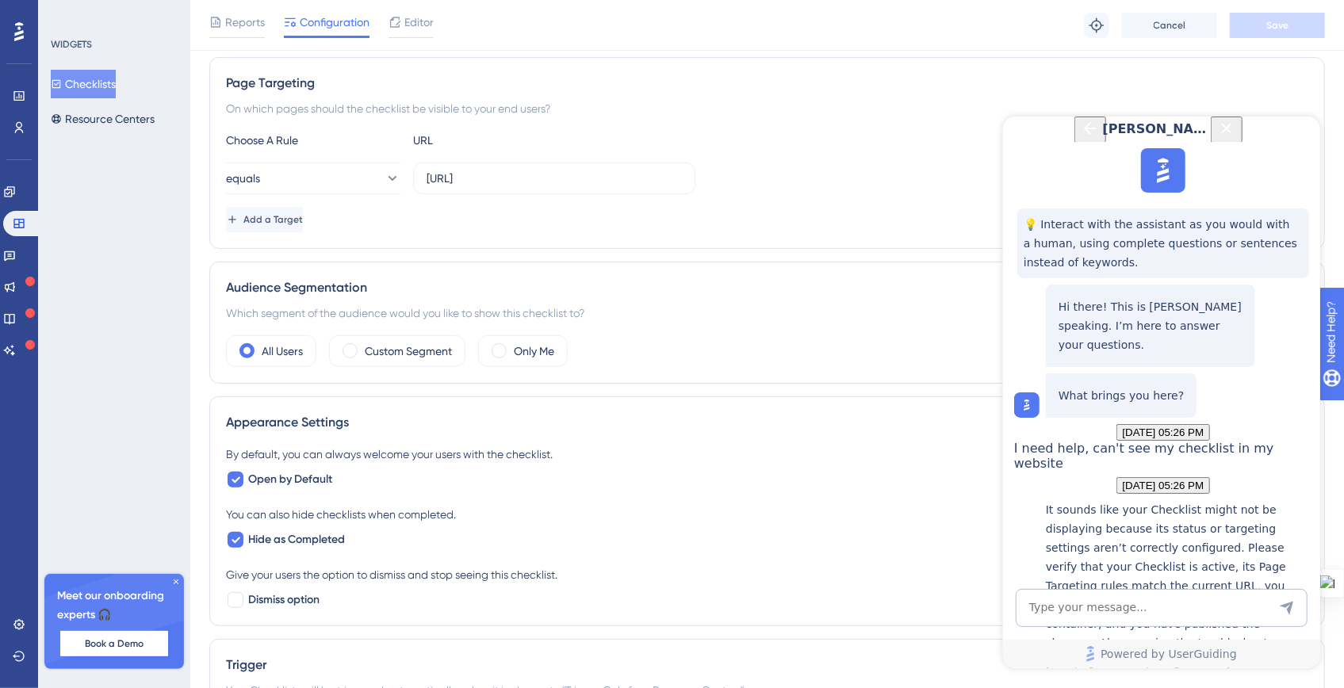
scroll to position [474, 0]
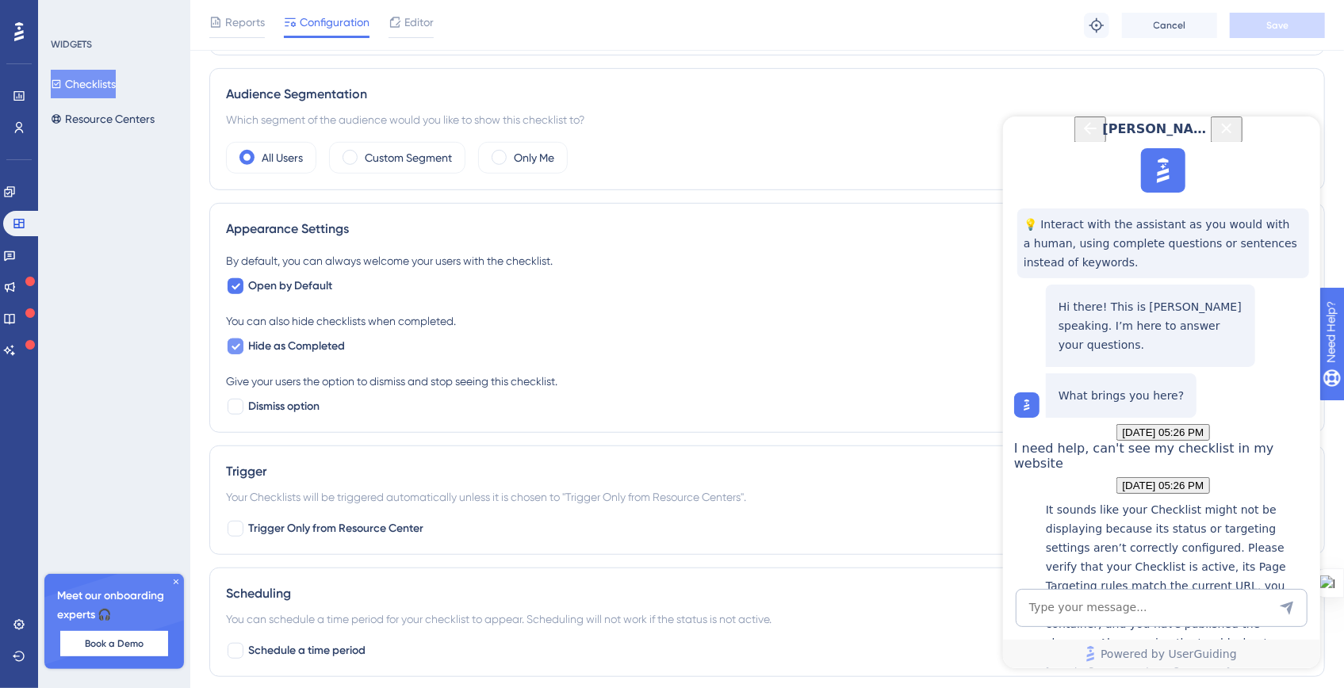
click at [245, 340] on label "Hide as Completed" at bounding box center [285, 346] width 119 height 19
checkbox input "false"
click at [1235, 137] on icon "Close Button" at bounding box center [1225, 127] width 19 height 19
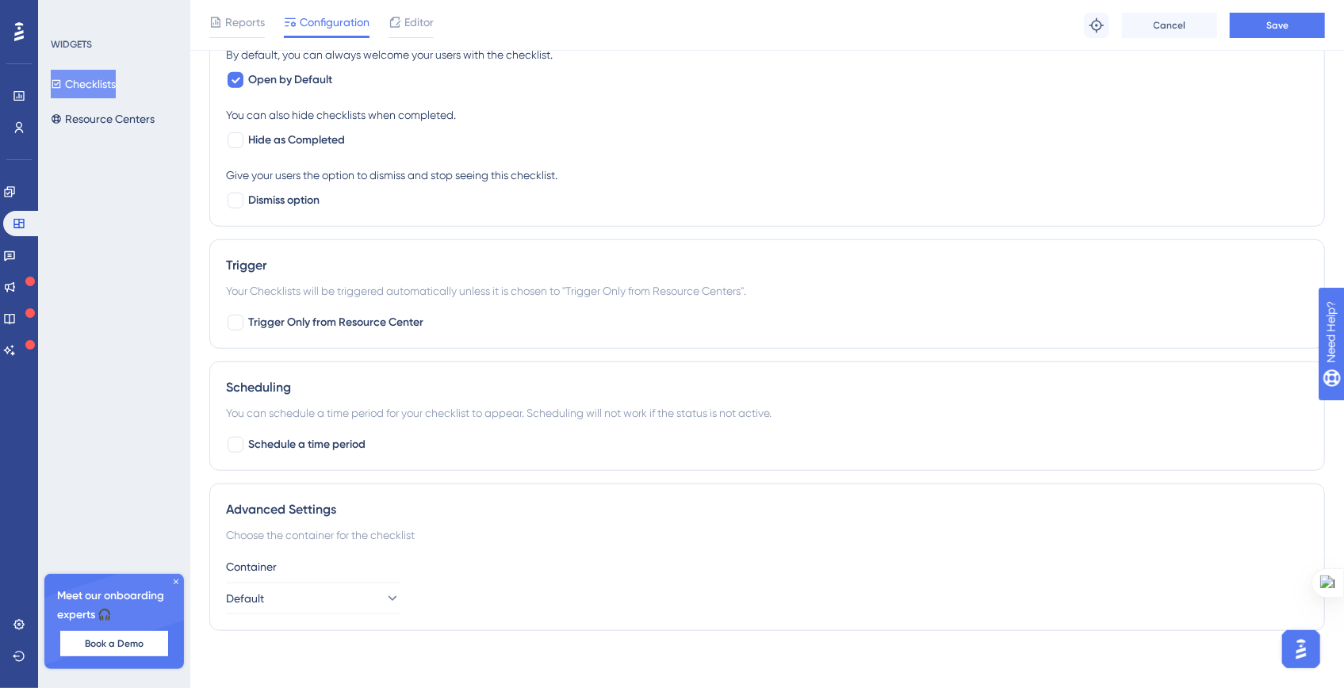
scroll to position [681, 0]
click at [233, 322] on div at bounding box center [235, 322] width 16 height 16
click at [233, 322] on icon at bounding box center [236, 321] width 10 height 13
checkbox input "false"
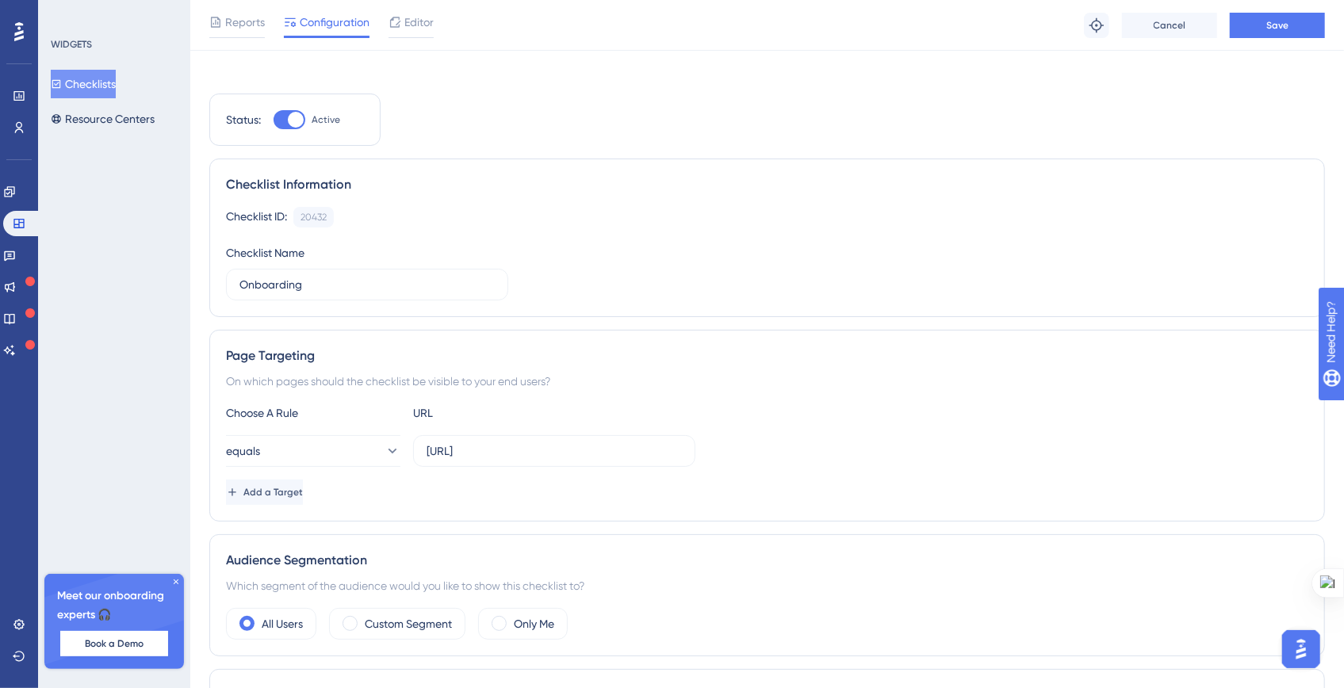
scroll to position [0, 0]
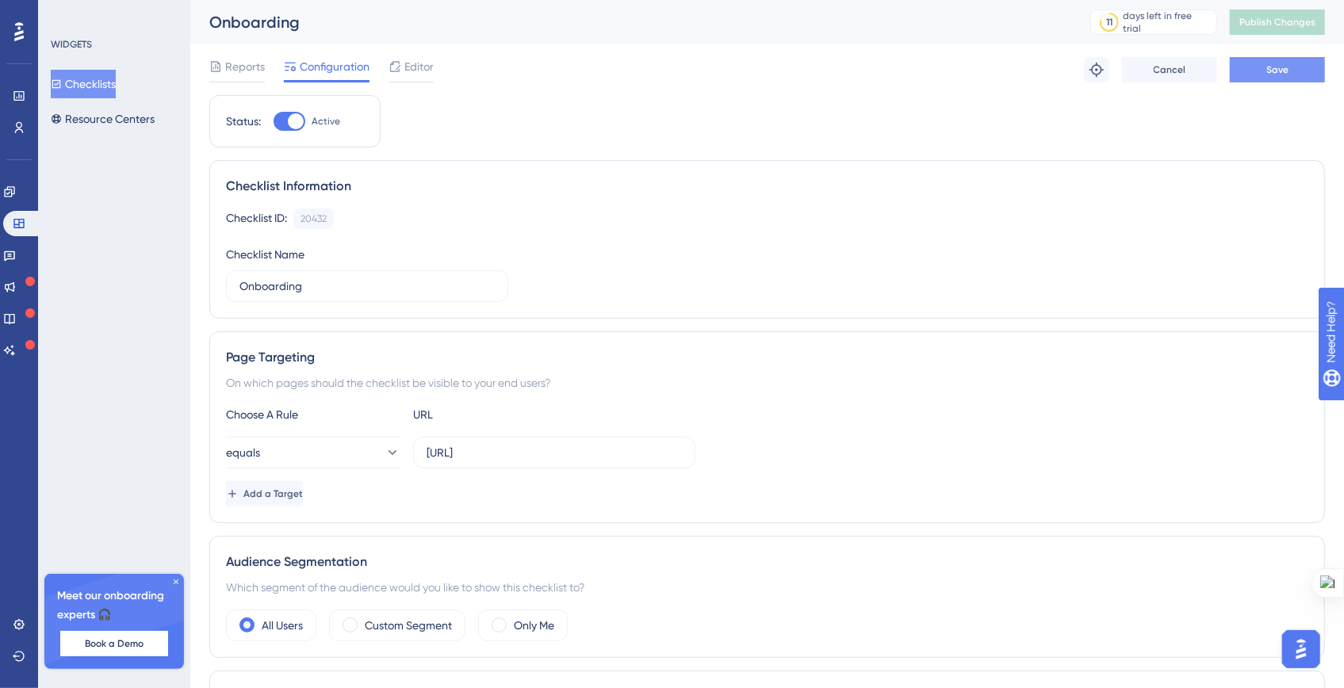
click at [1275, 78] on button "Save" at bounding box center [1276, 69] width 95 height 25
click at [1293, 15] on button "Publish Changes" at bounding box center [1276, 22] width 95 height 25
click at [459, 448] on input "[URL]" at bounding box center [553, 452] width 255 height 17
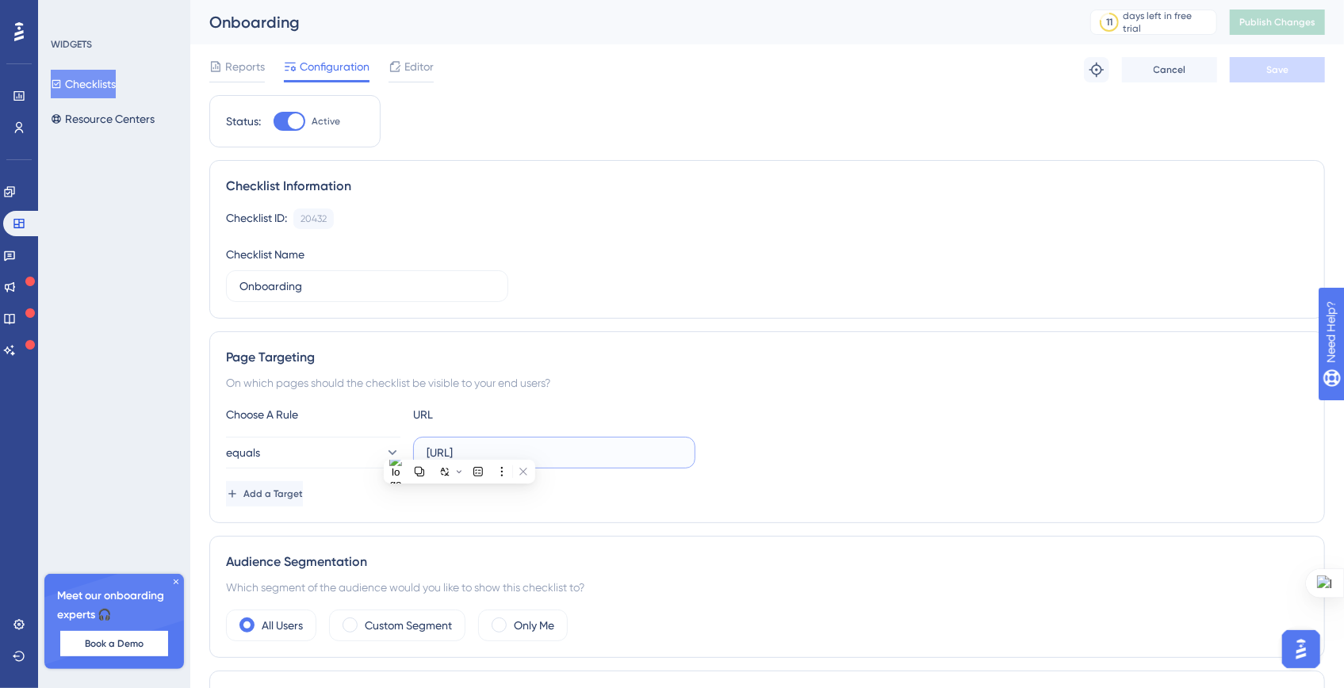
paste input "https://"
type input "[URL]"
click at [1264, 67] on button "Save" at bounding box center [1276, 69] width 95 height 25
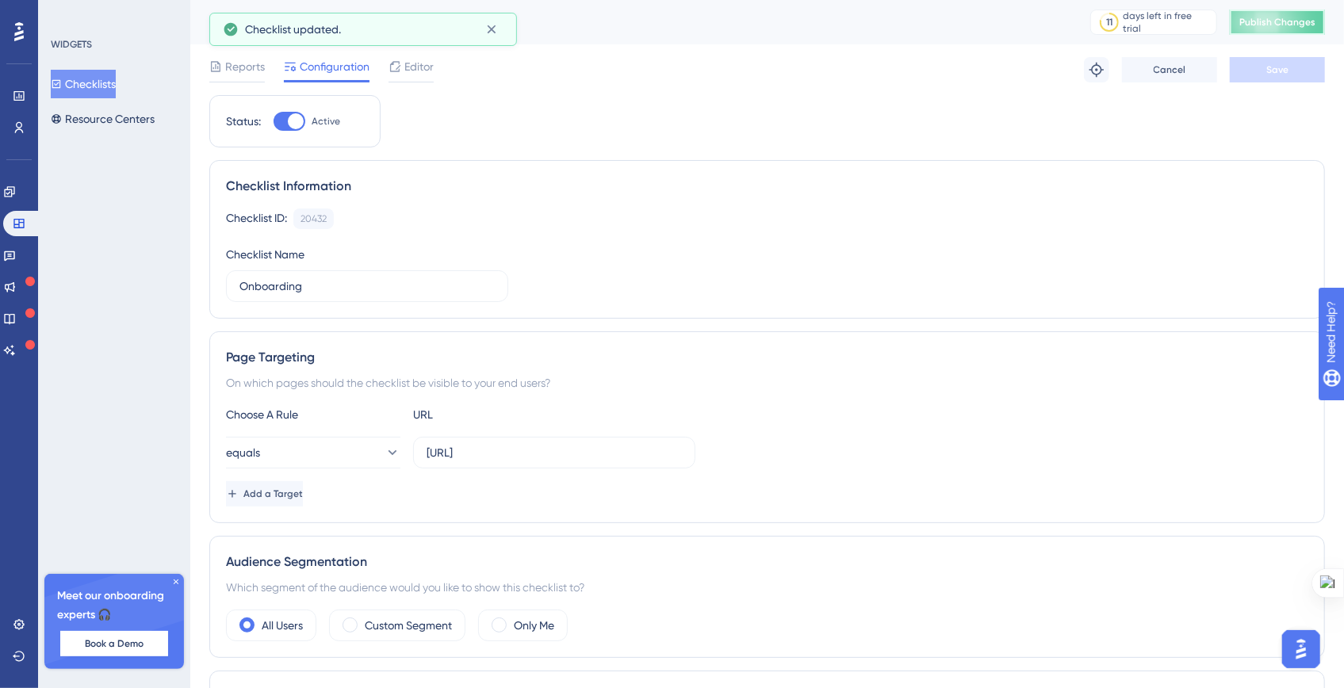
click at [1286, 21] on span "Publish Changes" at bounding box center [1277, 22] width 76 height 13
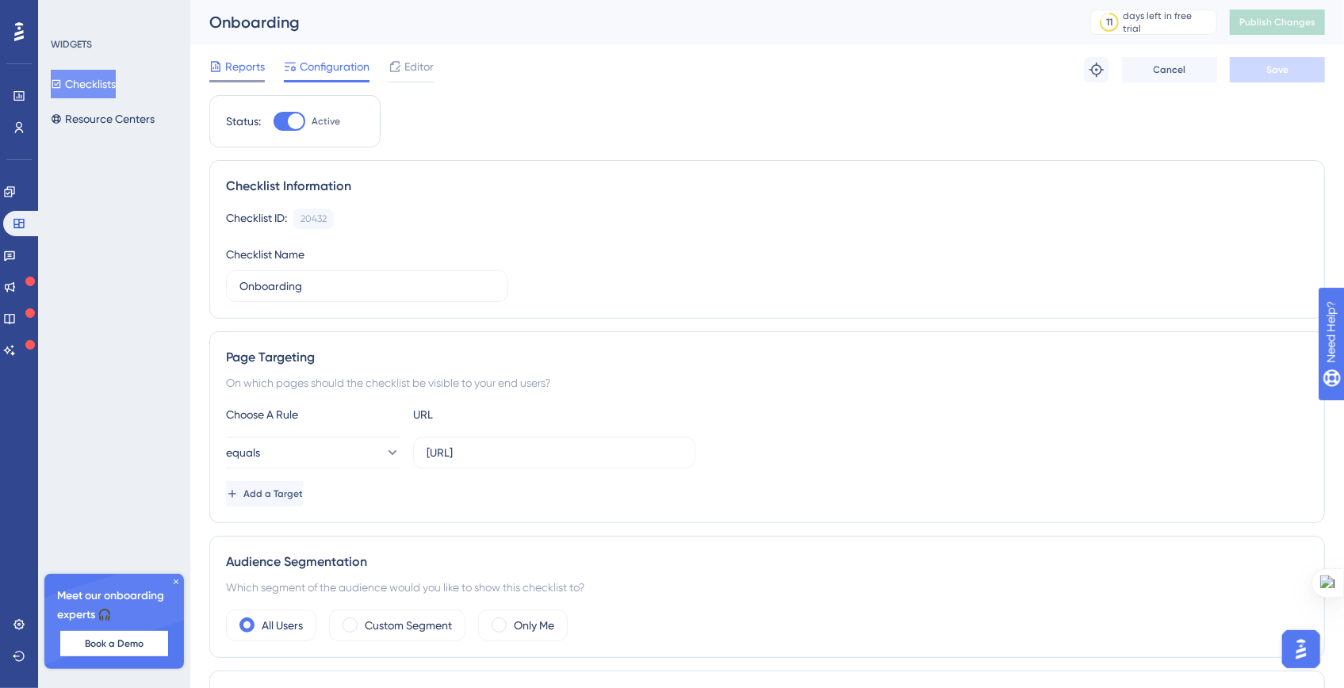
click at [247, 71] on span "Reports" at bounding box center [245, 66] width 40 height 19
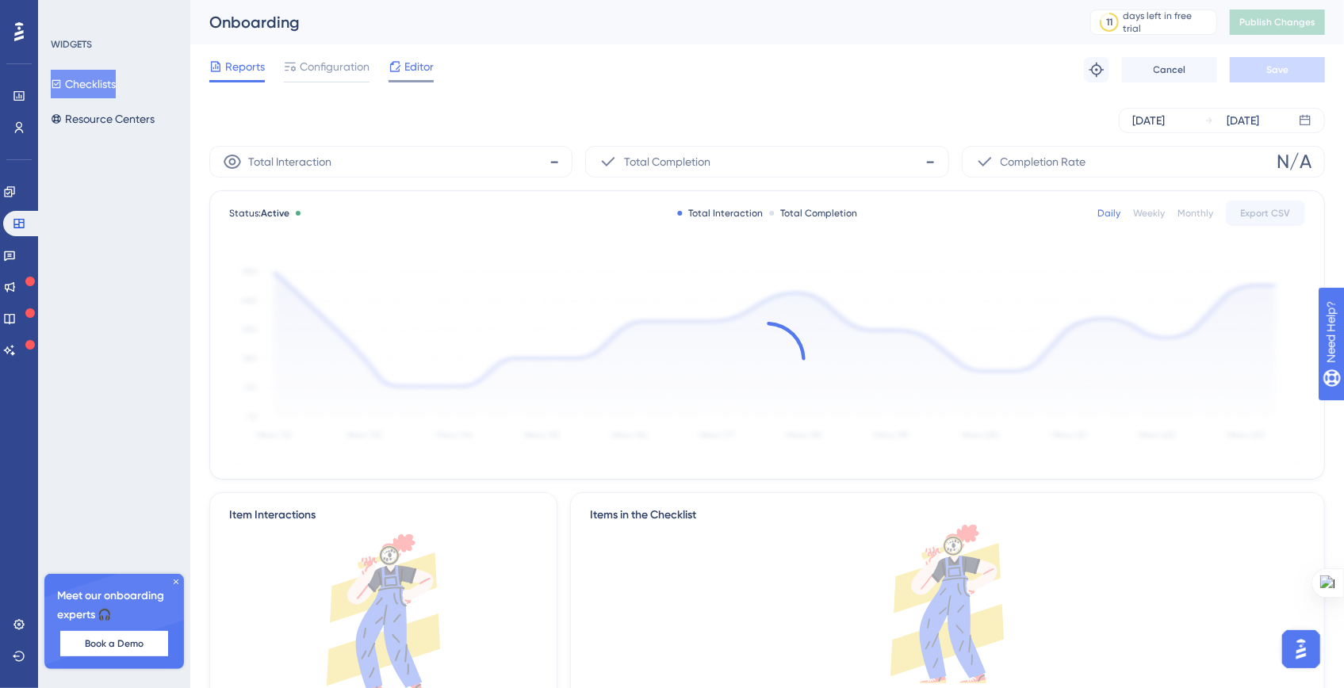
click at [398, 66] on icon at bounding box center [395, 66] width 10 height 10
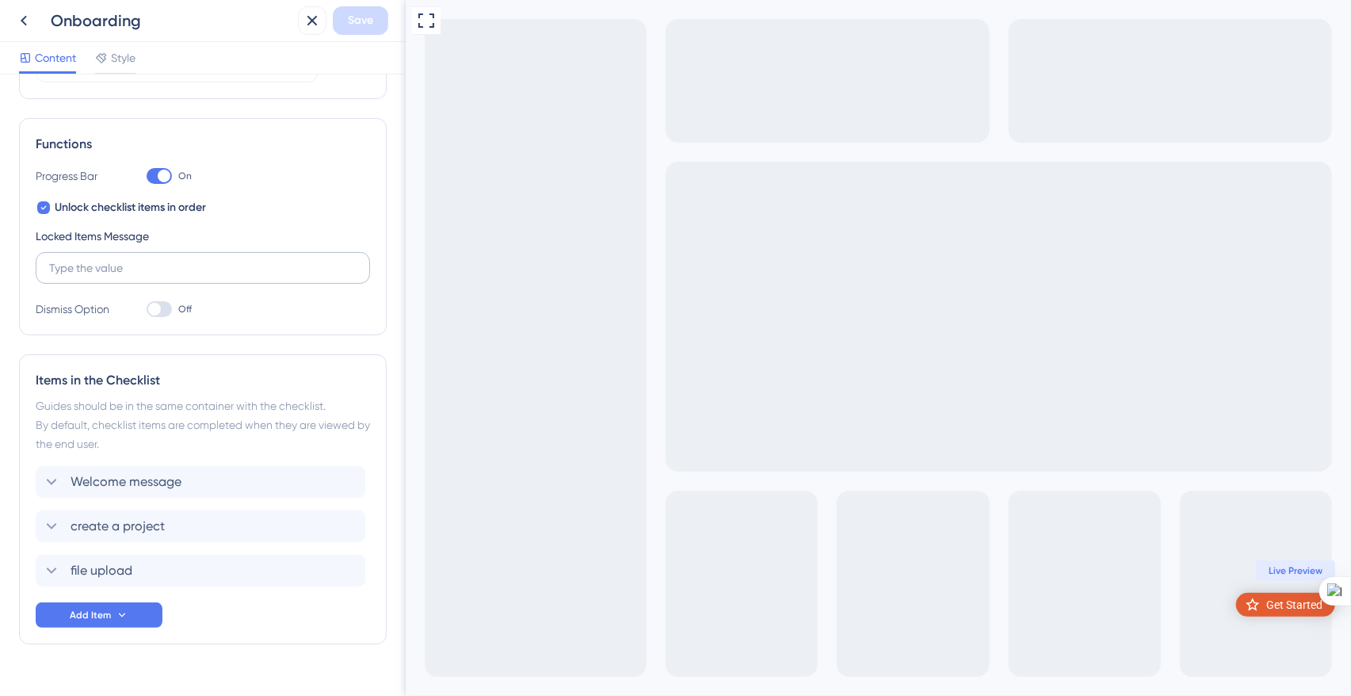
scroll to position [219, 0]
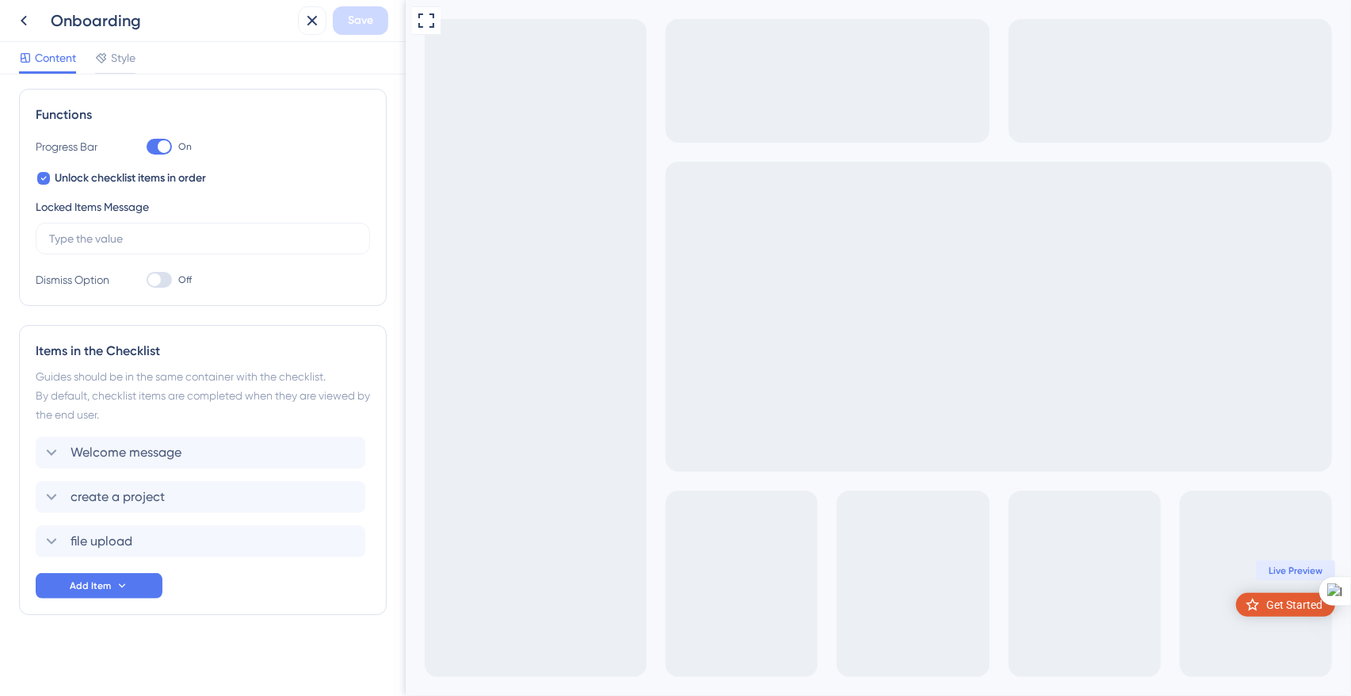
click at [1287, 607] on div "Get Started" at bounding box center [1294, 605] width 56 height 15
click at [144, 449] on span "Welcome message" at bounding box center [126, 452] width 111 height 19
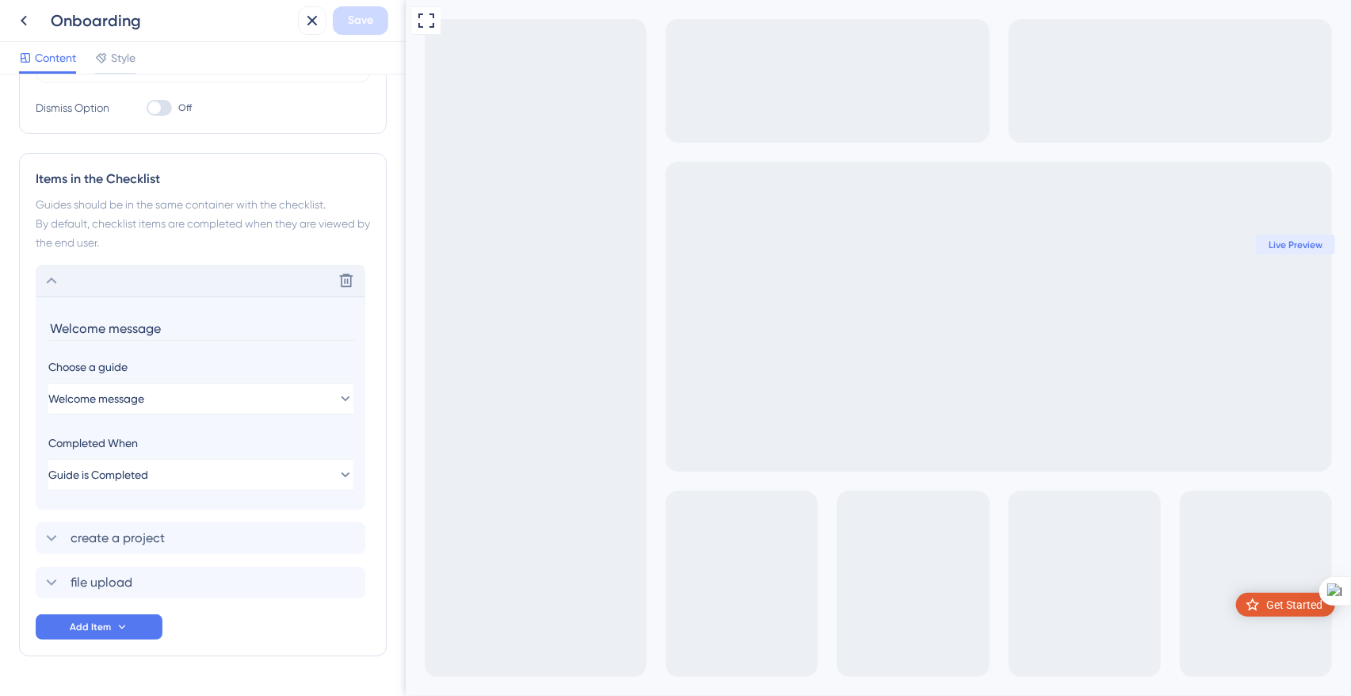
scroll to position [431, 0]
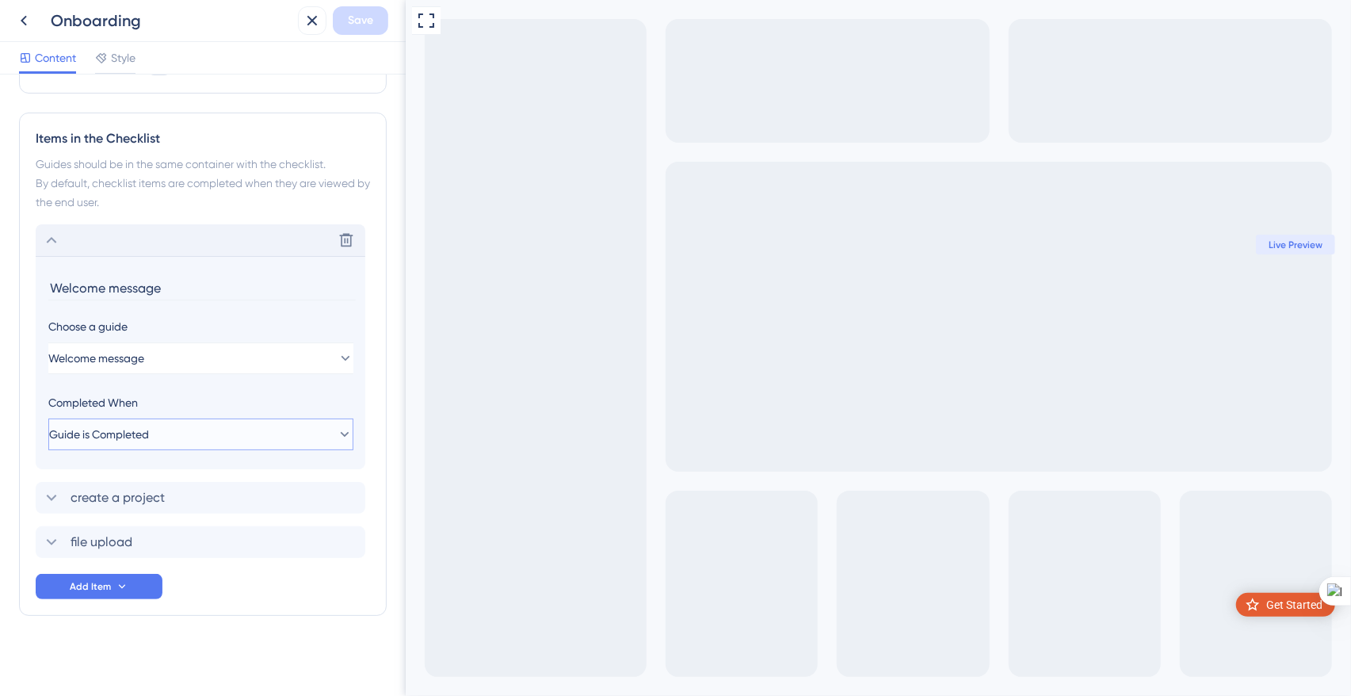
click at [206, 434] on button "Guide is Completed" at bounding box center [200, 435] width 305 height 32
click at [203, 506] on div "Goal is Reached Goal is Reached" at bounding box center [200, 515] width 259 height 32
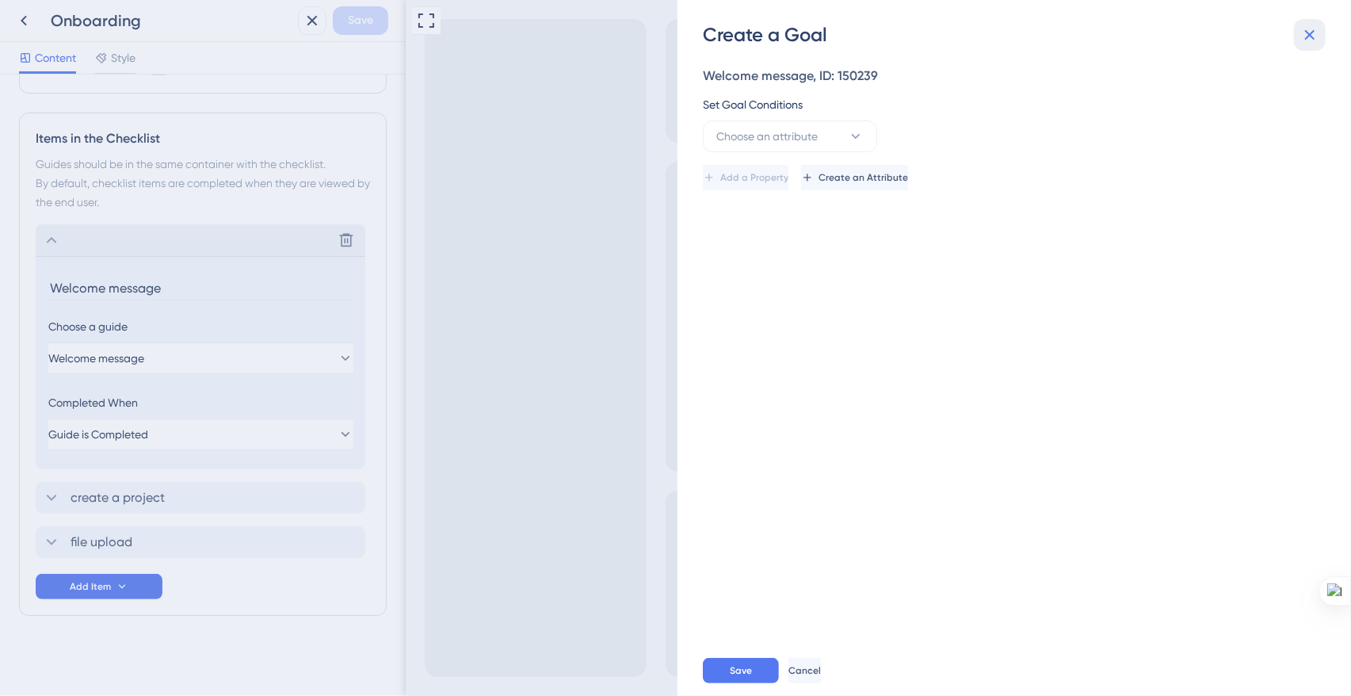
click at [1310, 40] on icon at bounding box center [1310, 34] width 19 height 19
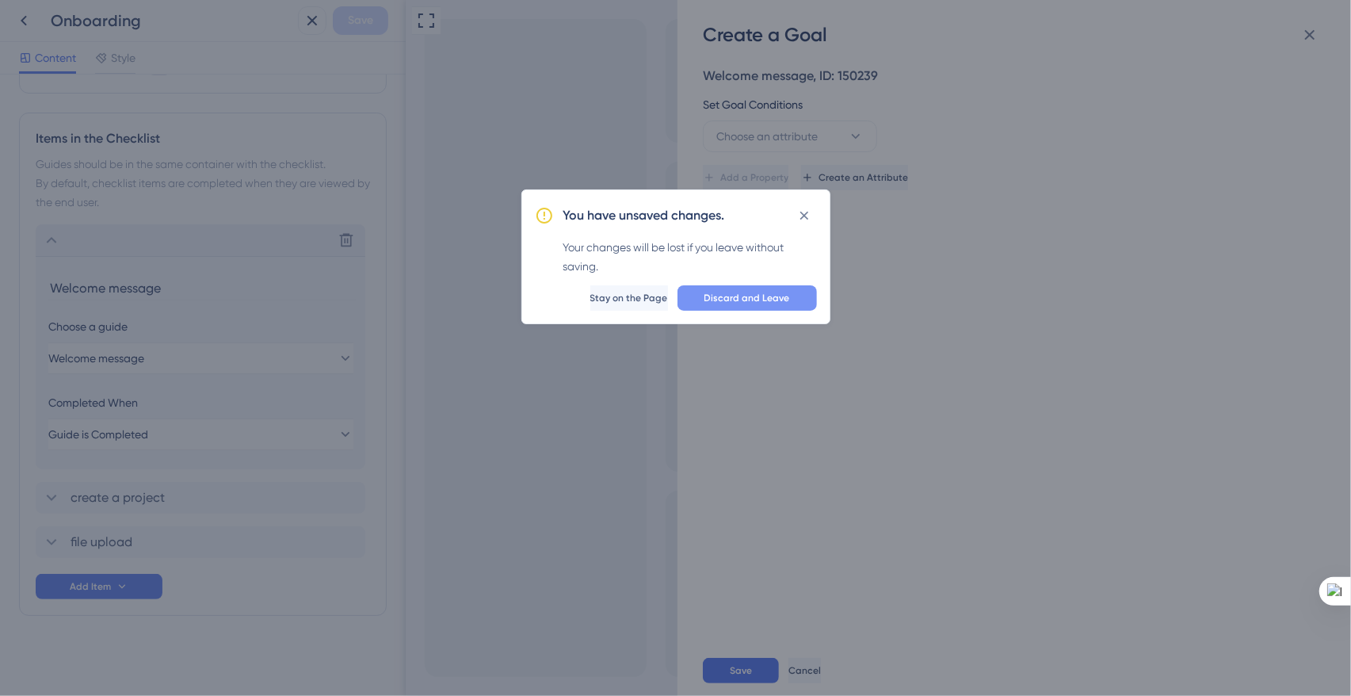
click at [692, 299] on button "Discard and Leave" at bounding box center [748, 297] width 140 height 25
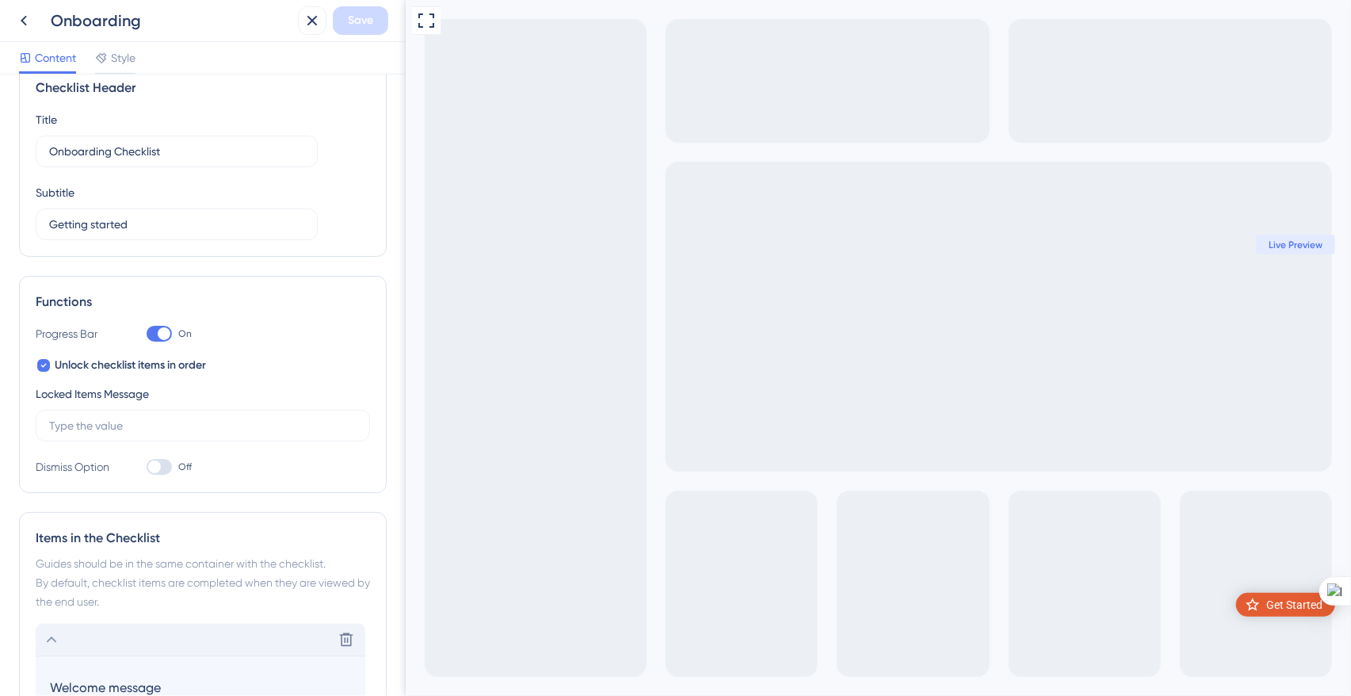
scroll to position [0, 0]
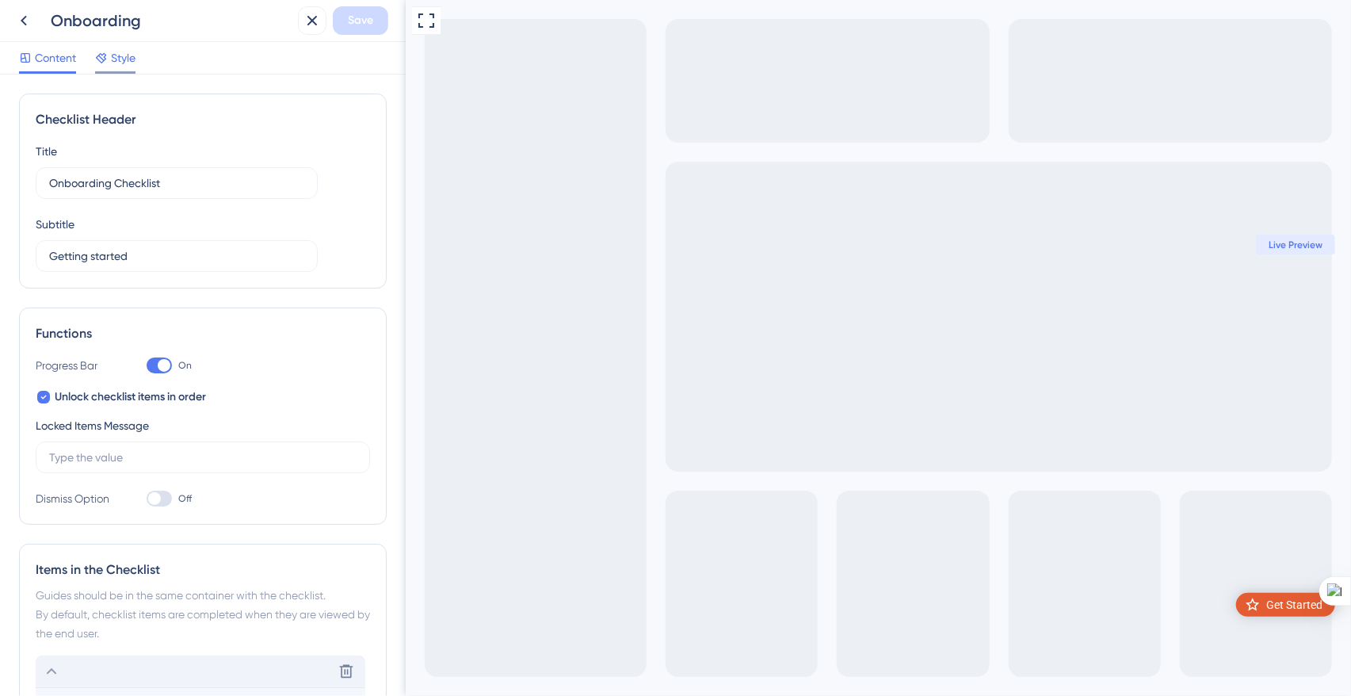
click at [107, 52] on icon at bounding box center [101, 58] width 13 height 13
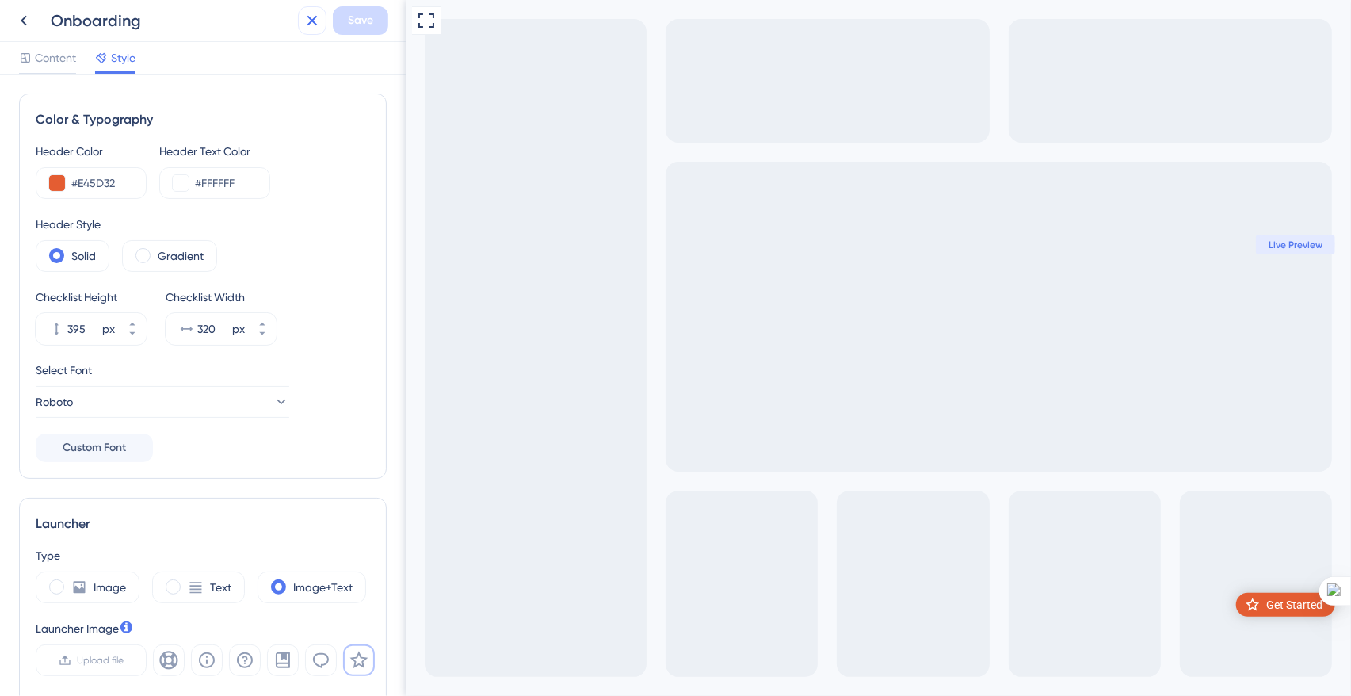
click at [304, 21] on icon at bounding box center [312, 20] width 19 height 19
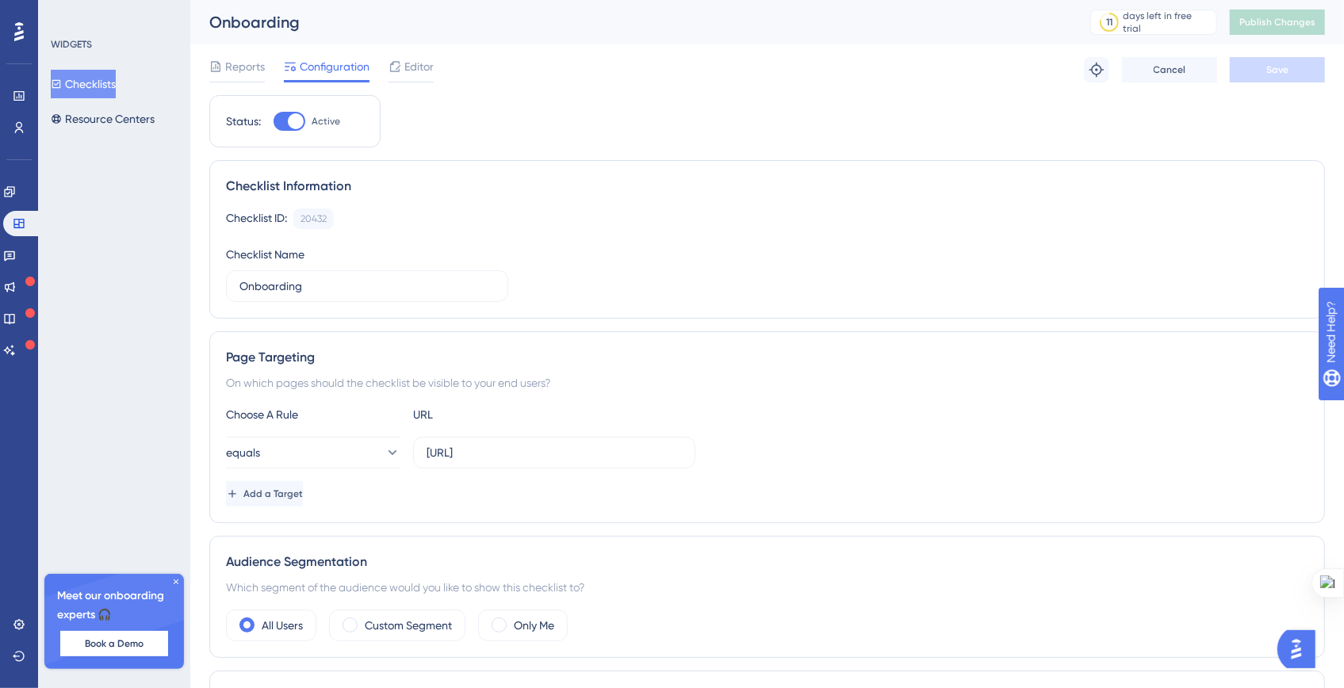
click at [59, 41] on div "WIDGETS" at bounding box center [71, 44] width 41 height 13
click at [64, 46] on div "WIDGETS" at bounding box center [71, 44] width 41 height 13
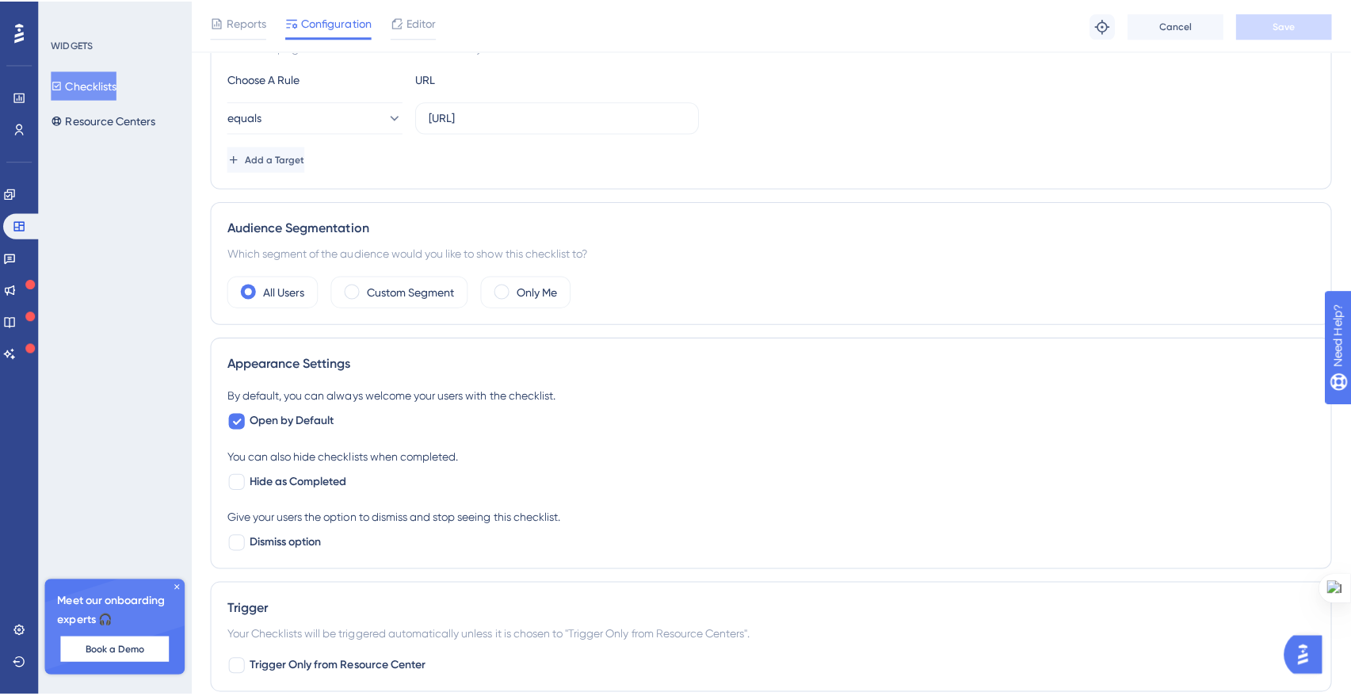
scroll to position [350, 0]
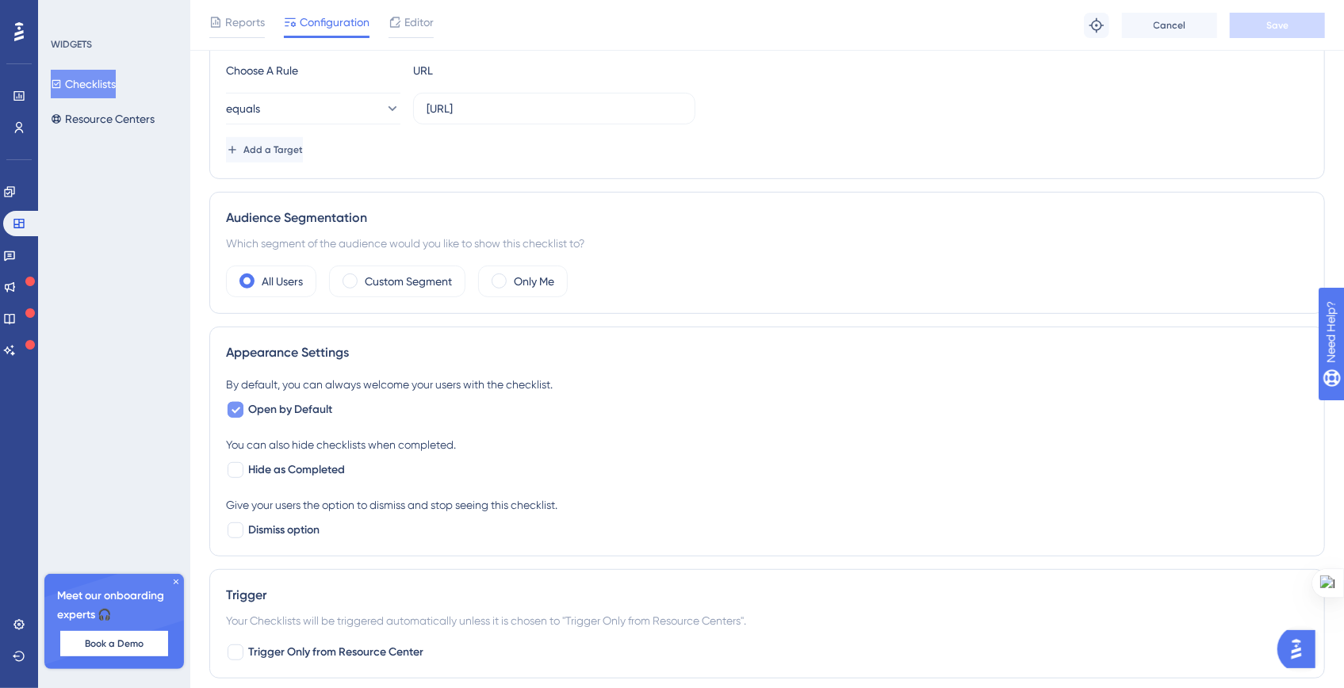
click at [254, 403] on span "Open by Default" at bounding box center [290, 409] width 84 height 19
checkbox input "false"
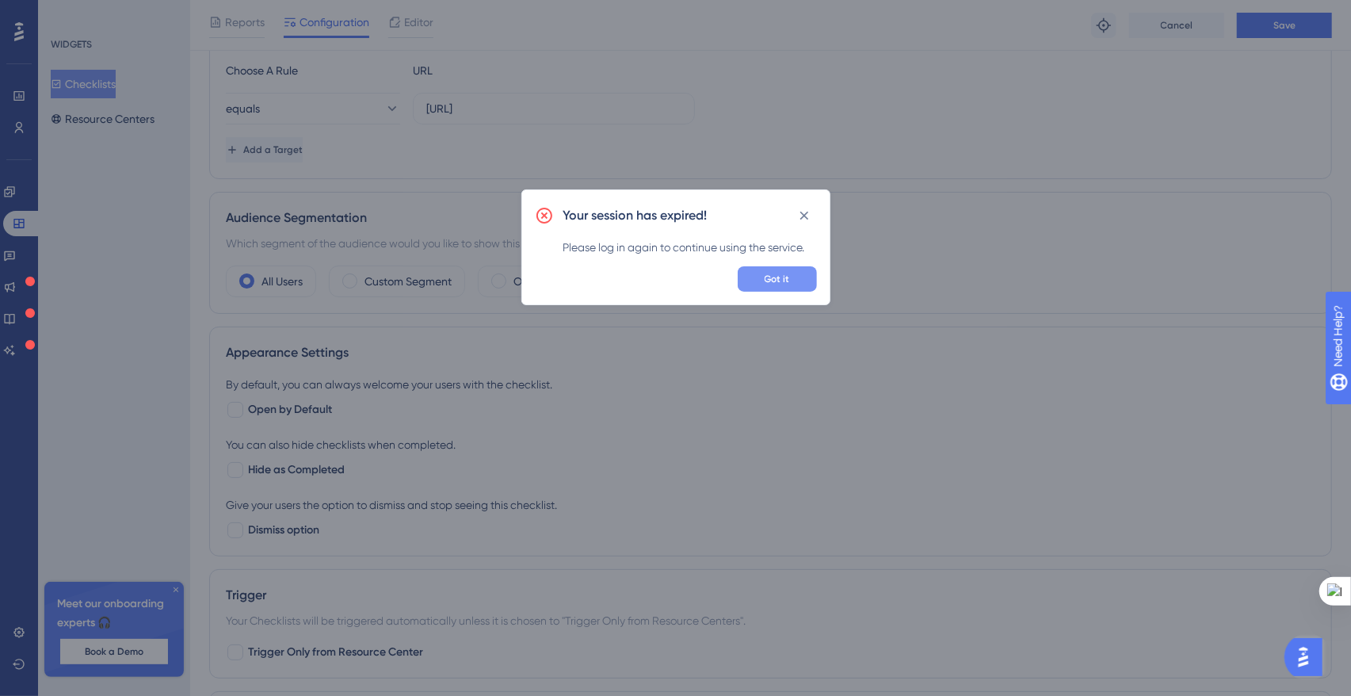
click at [759, 281] on button "Got it" at bounding box center [777, 278] width 79 height 25
